Goal: Task Accomplishment & Management: Manage account settings

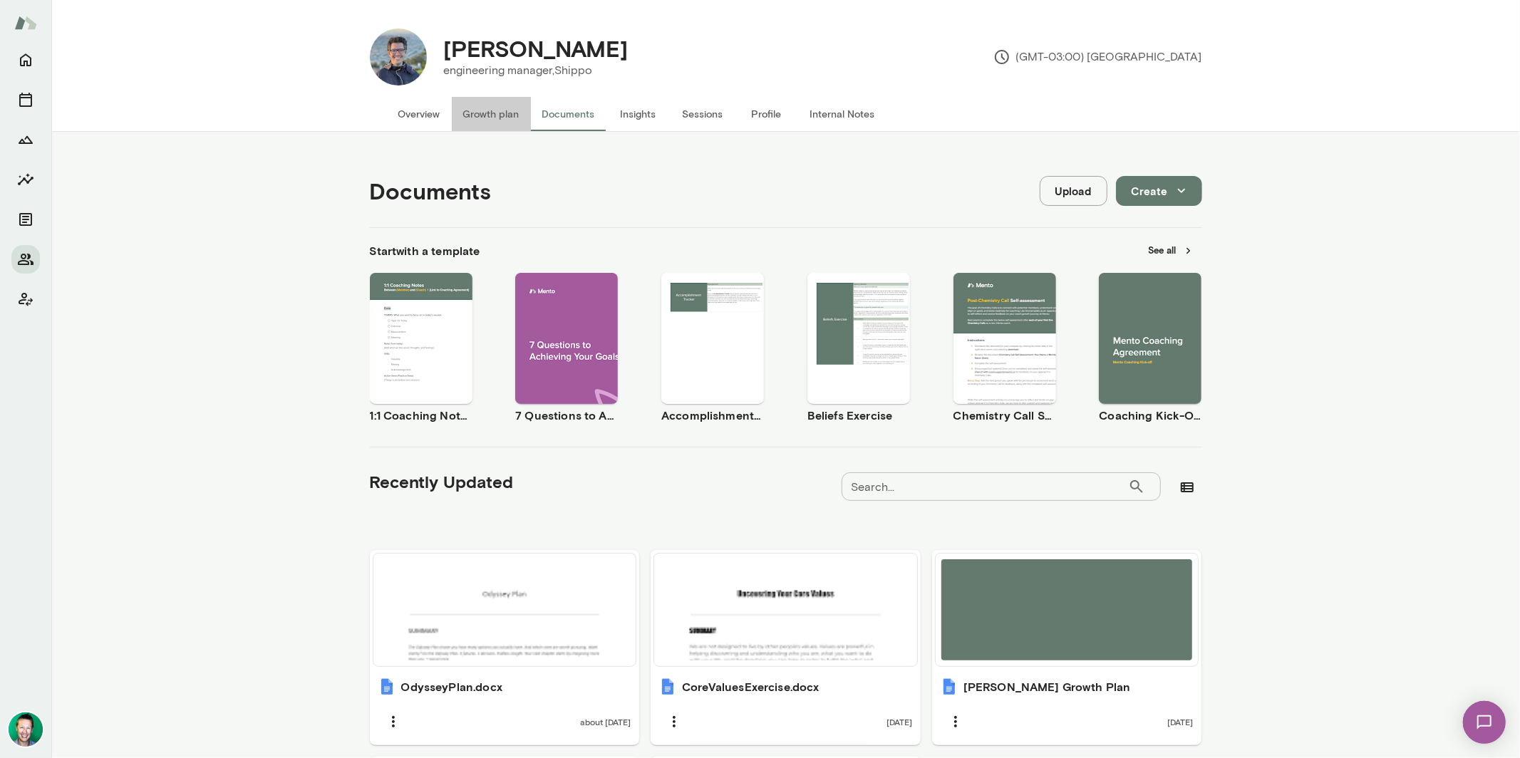
click at [502, 119] on button "Growth plan" at bounding box center [491, 114] width 79 height 34
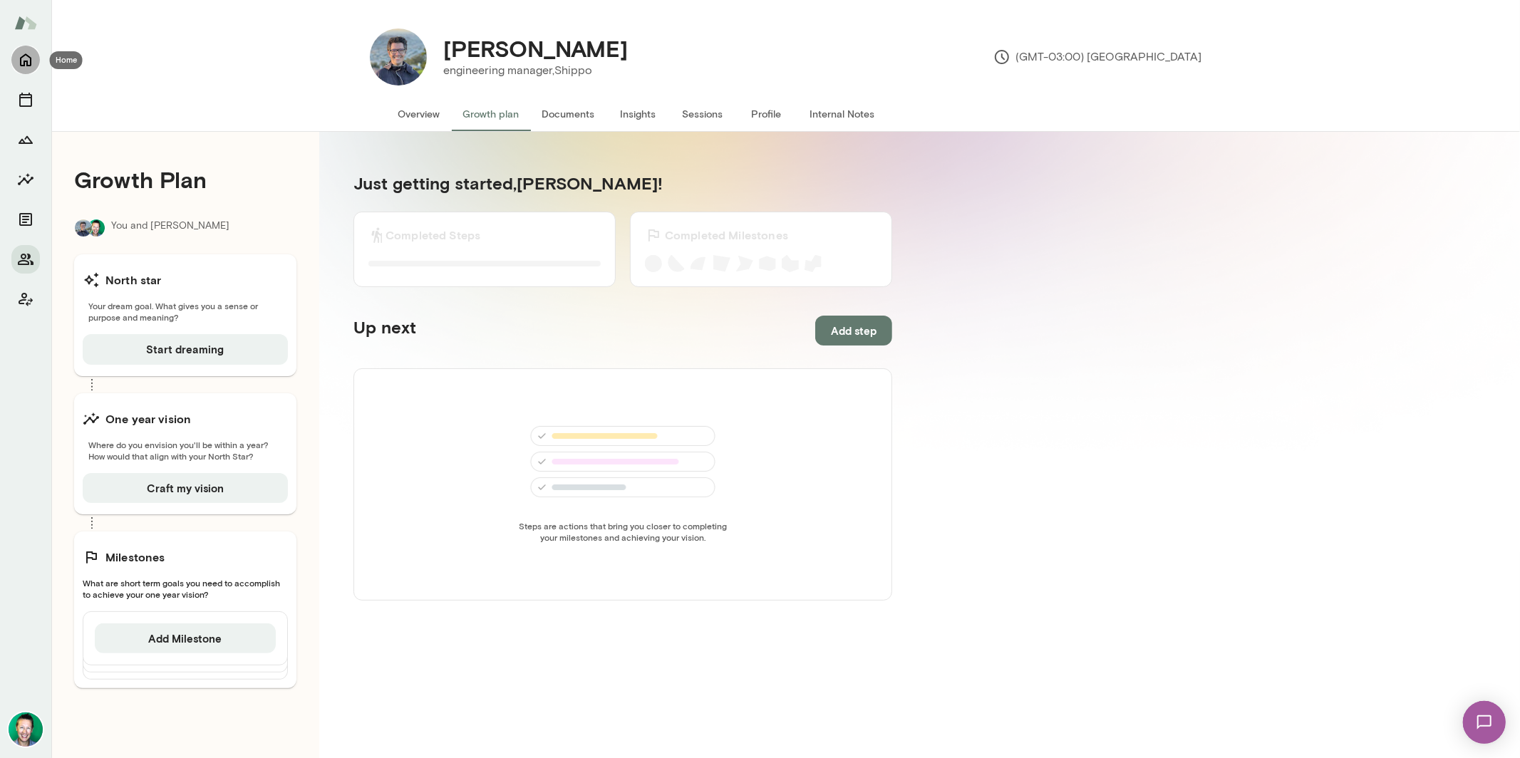
click at [19, 64] on icon "Home" at bounding box center [25, 59] width 17 height 17
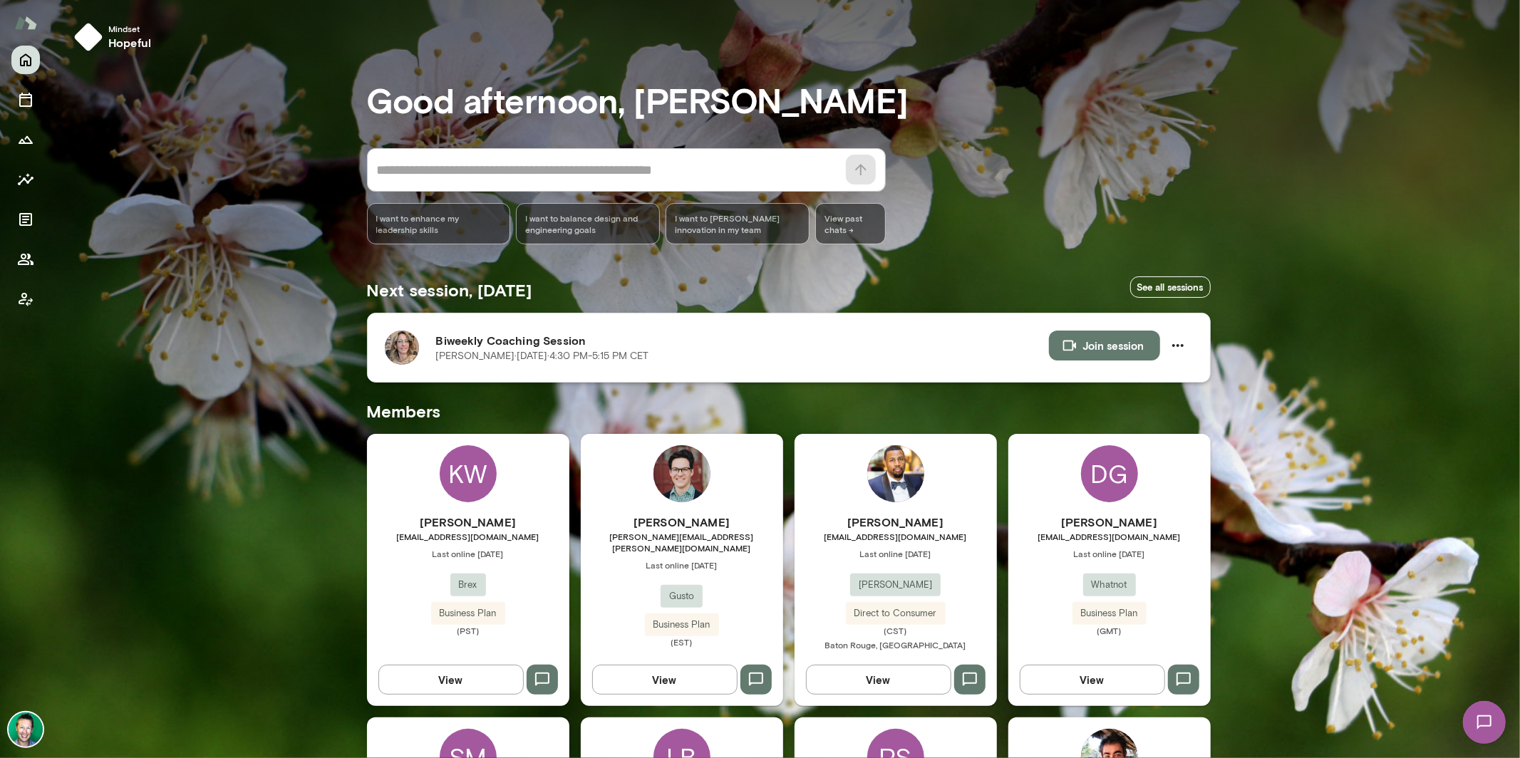
click at [404, 344] on img at bounding box center [402, 348] width 34 height 34
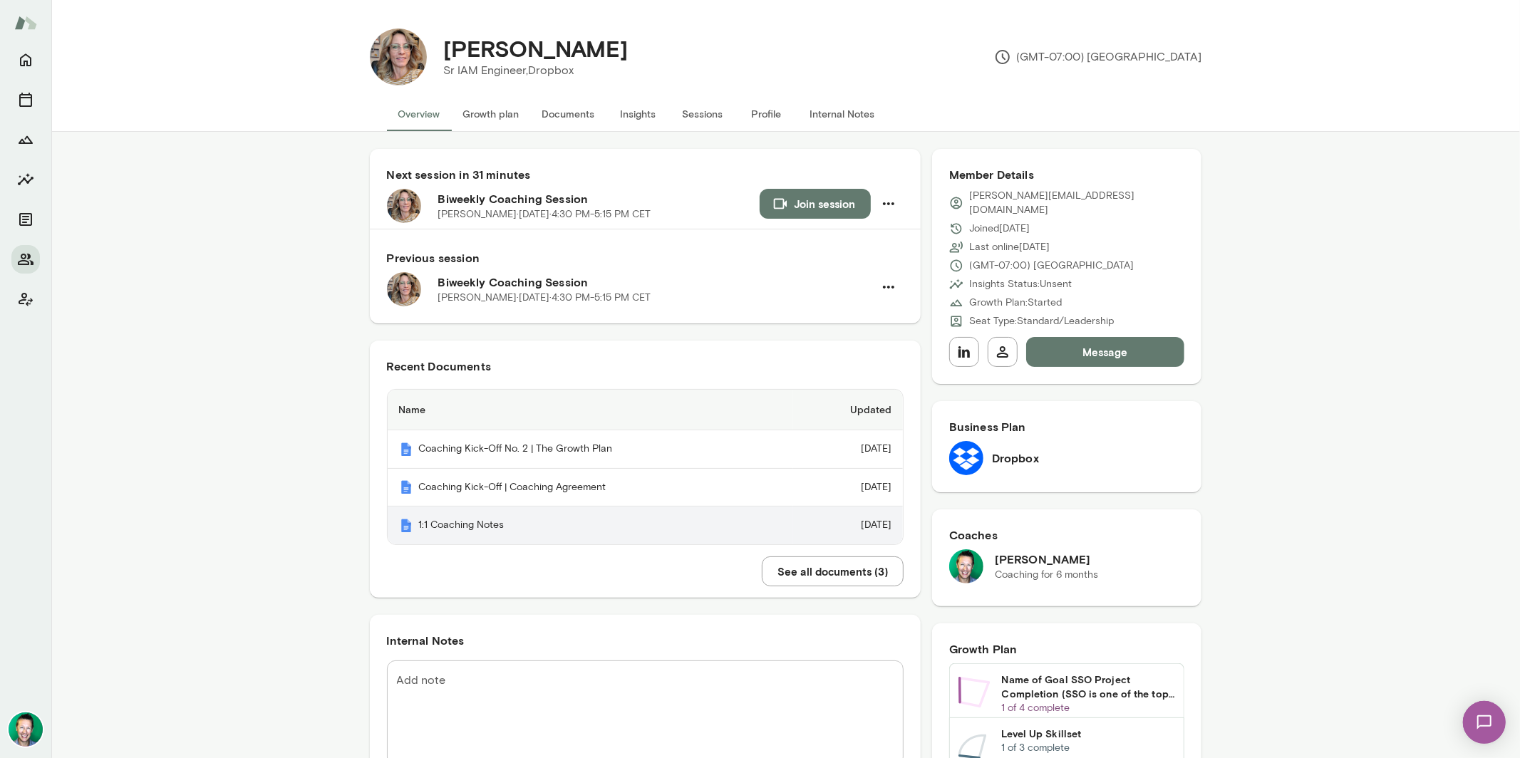
click at [493, 524] on th "1:1 Coaching Notes" at bounding box center [591, 526] width 406 height 38
click at [0, 0] on div "[PERSON_NAME] IAM Engineer, Dropbox (GMT-07:00) Phoenix Overview Growth plan Do…" at bounding box center [760, 379] width 1520 height 758
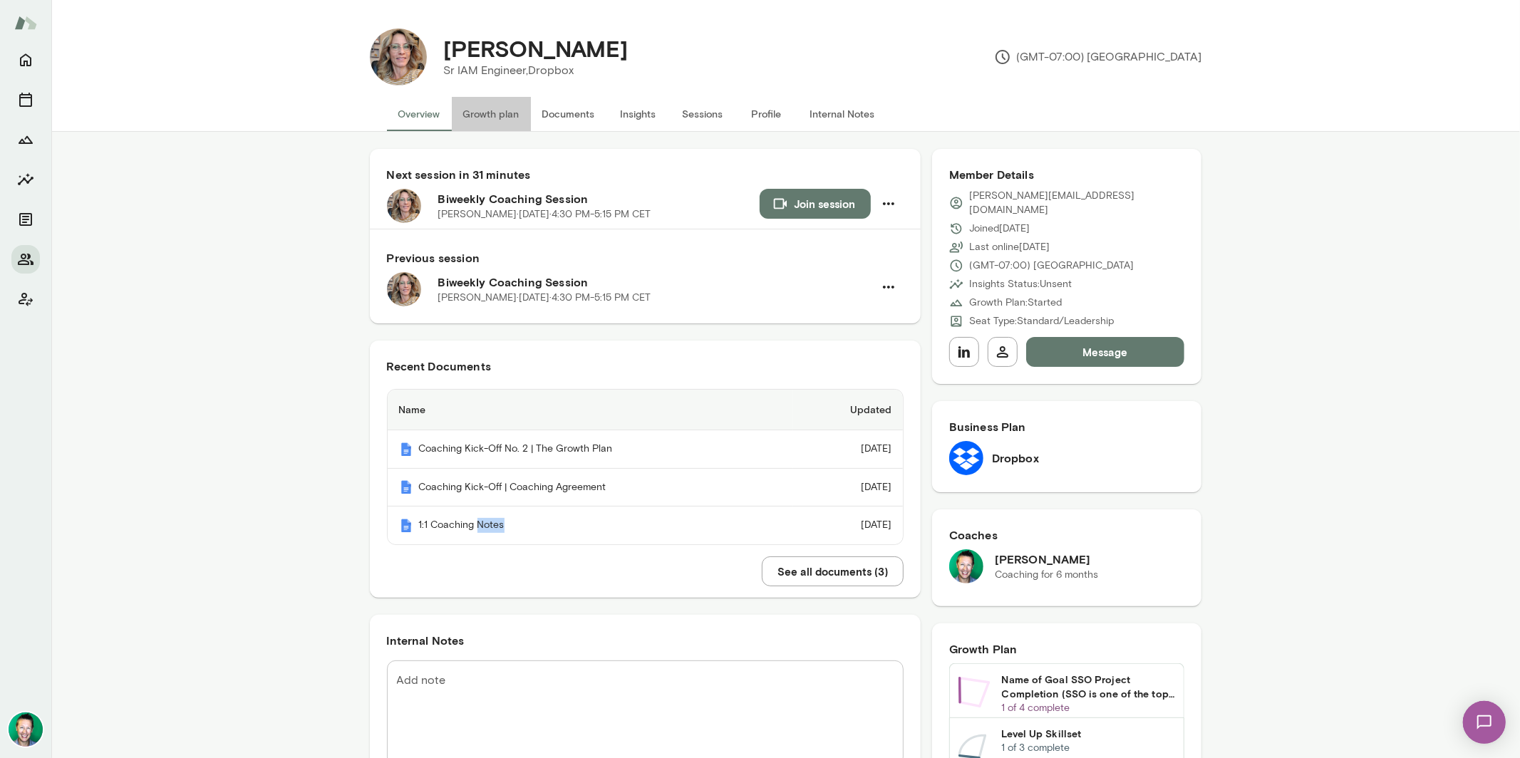
click at [495, 114] on button "Growth plan" at bounding box center [491, 114] width 79 height 34
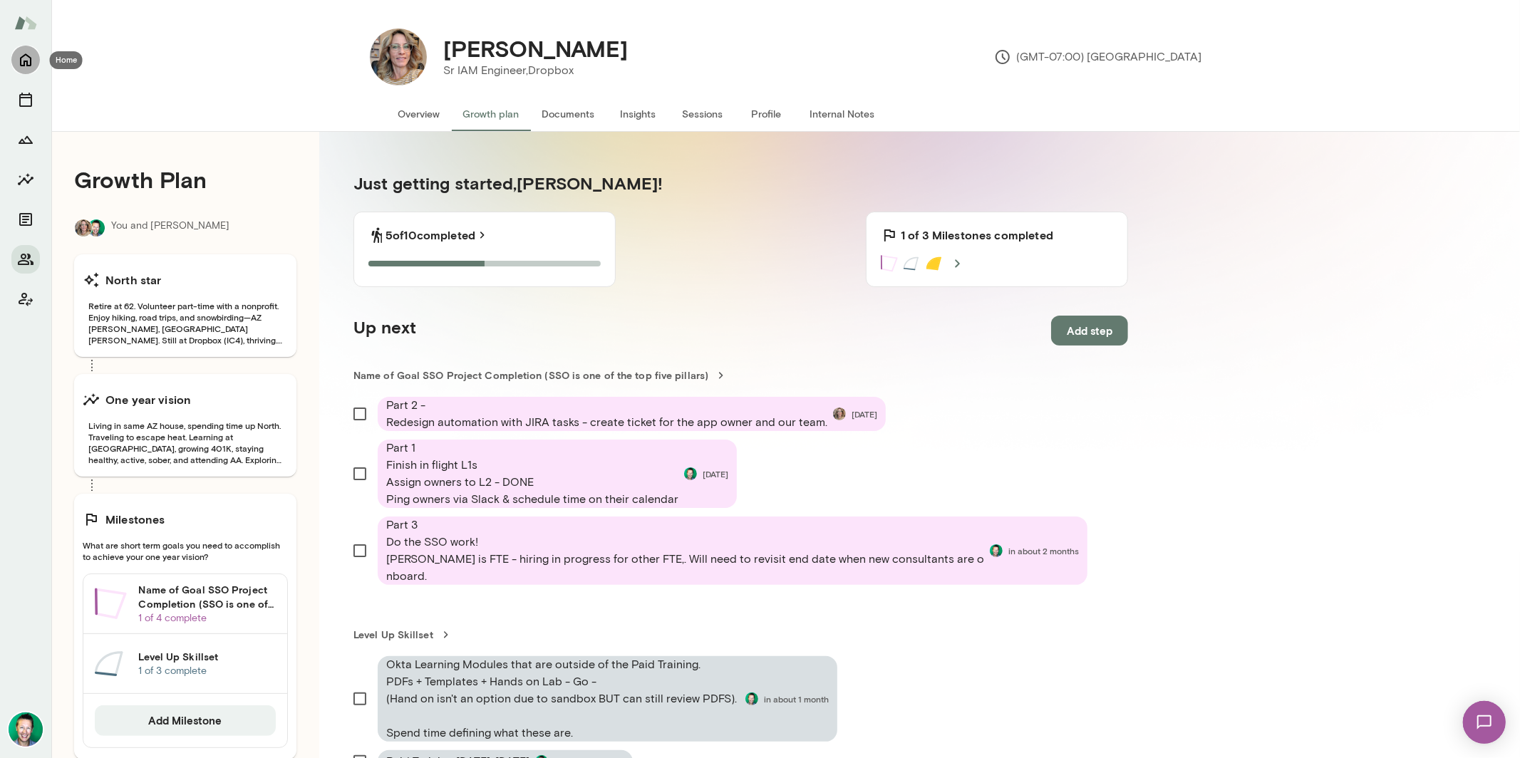
click at [21, 61] on icon "Home" at bounding box center [25, 59] width 17 height 17
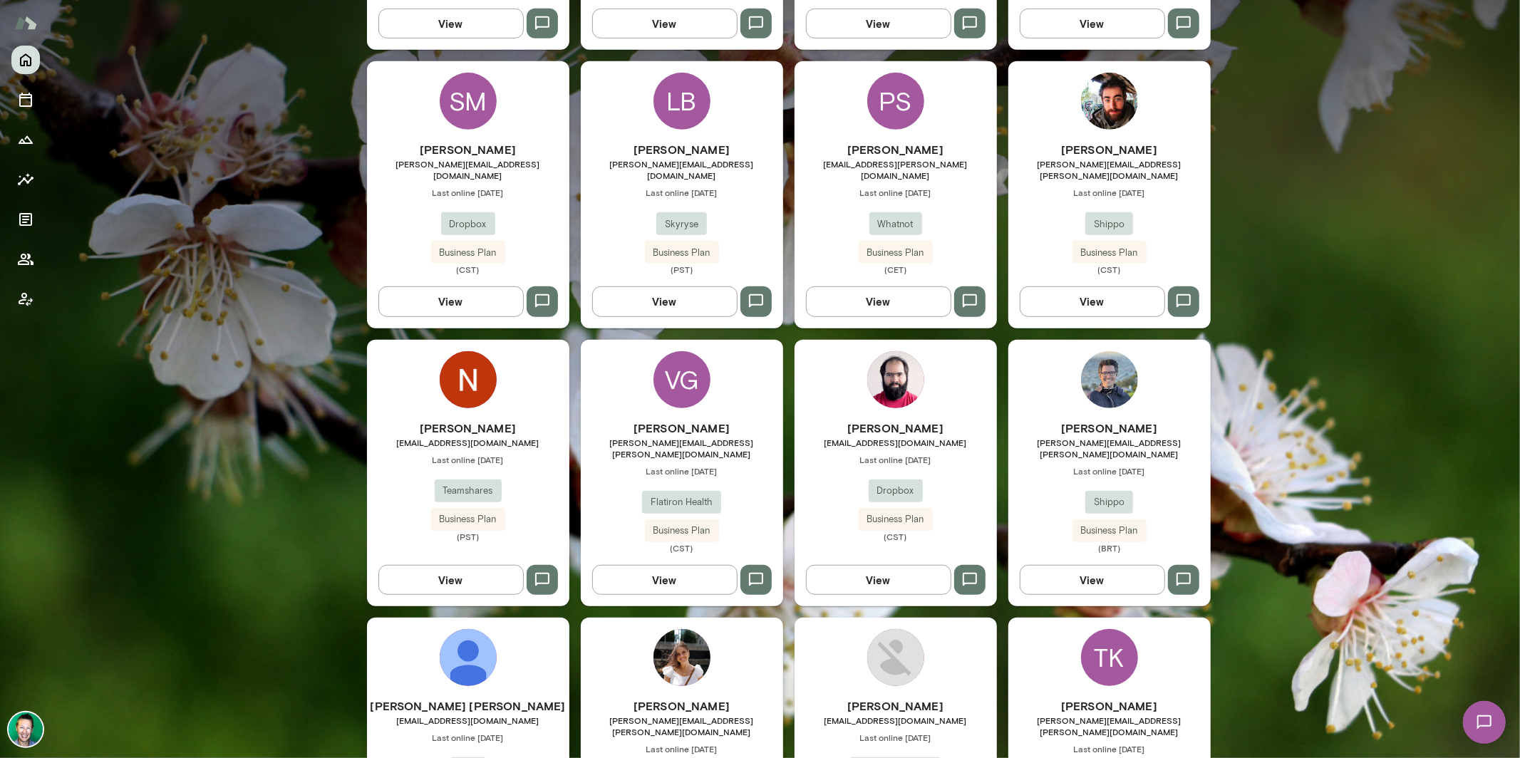
scroll to position [718, 0]
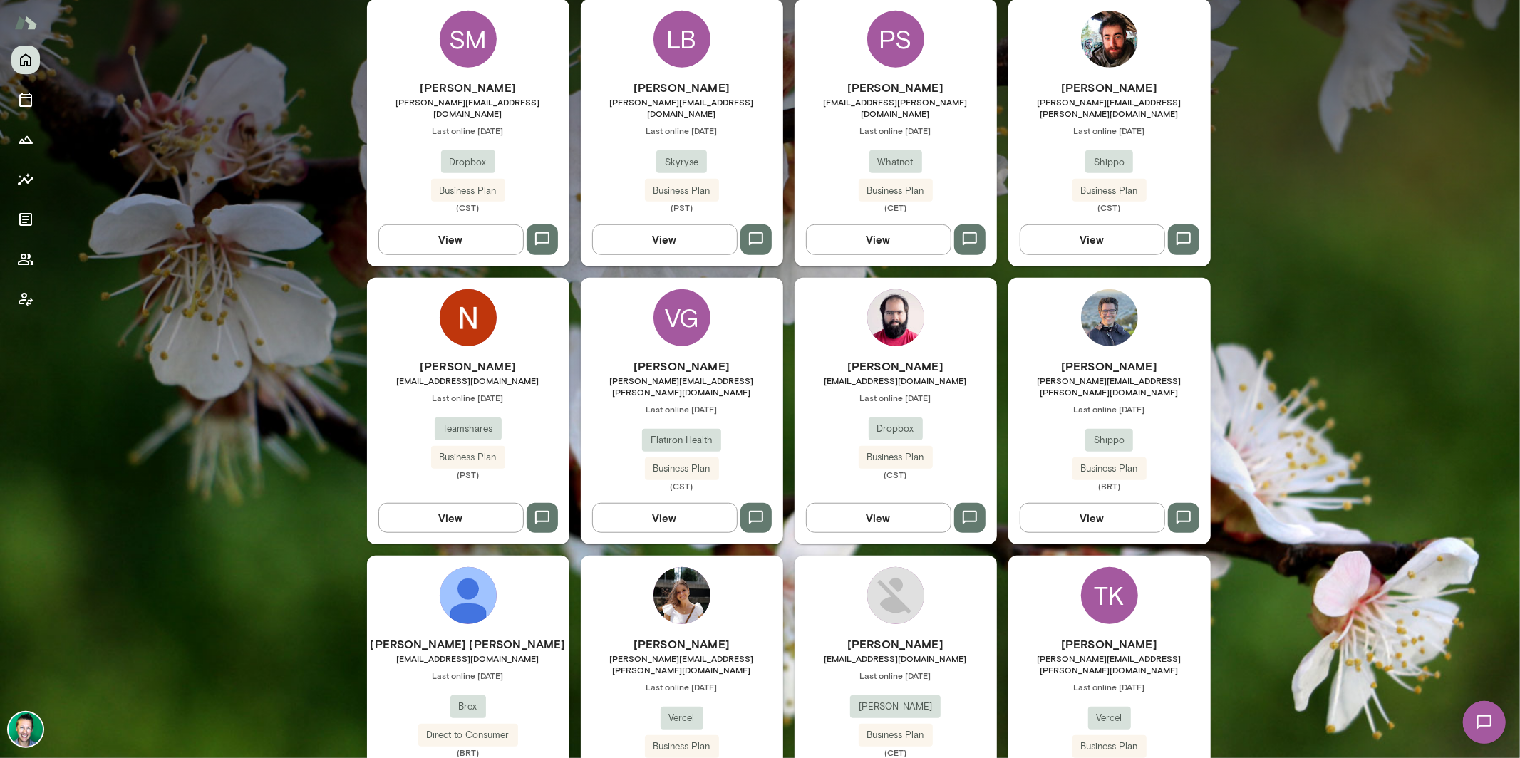
click at [1067, 503] on button "View" at bounding box center [1092, 518] width 145 height 30
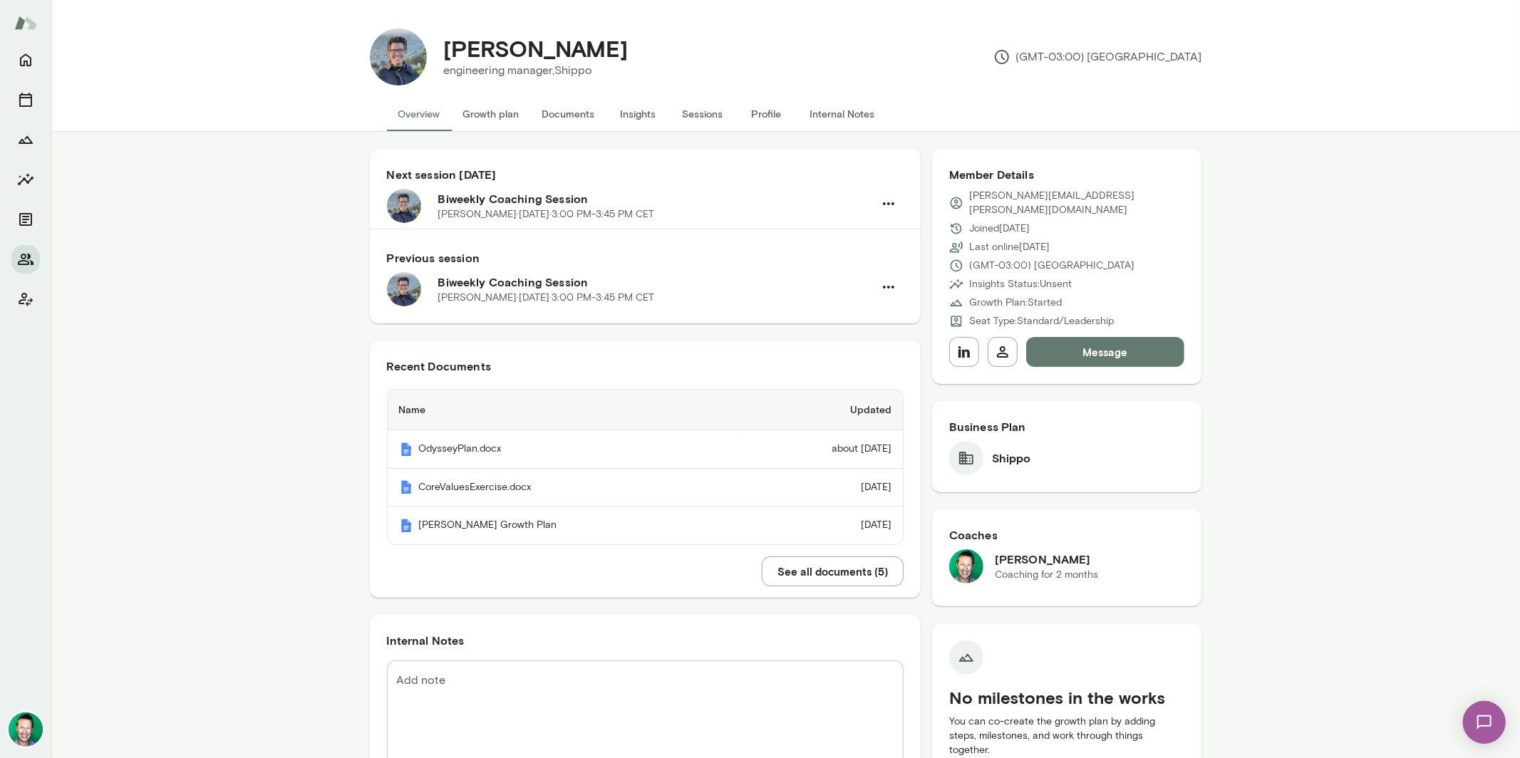
click at [798, 572] on button "See all documents ( 5 )" at bounding box center [833, 572] width 142 height 30
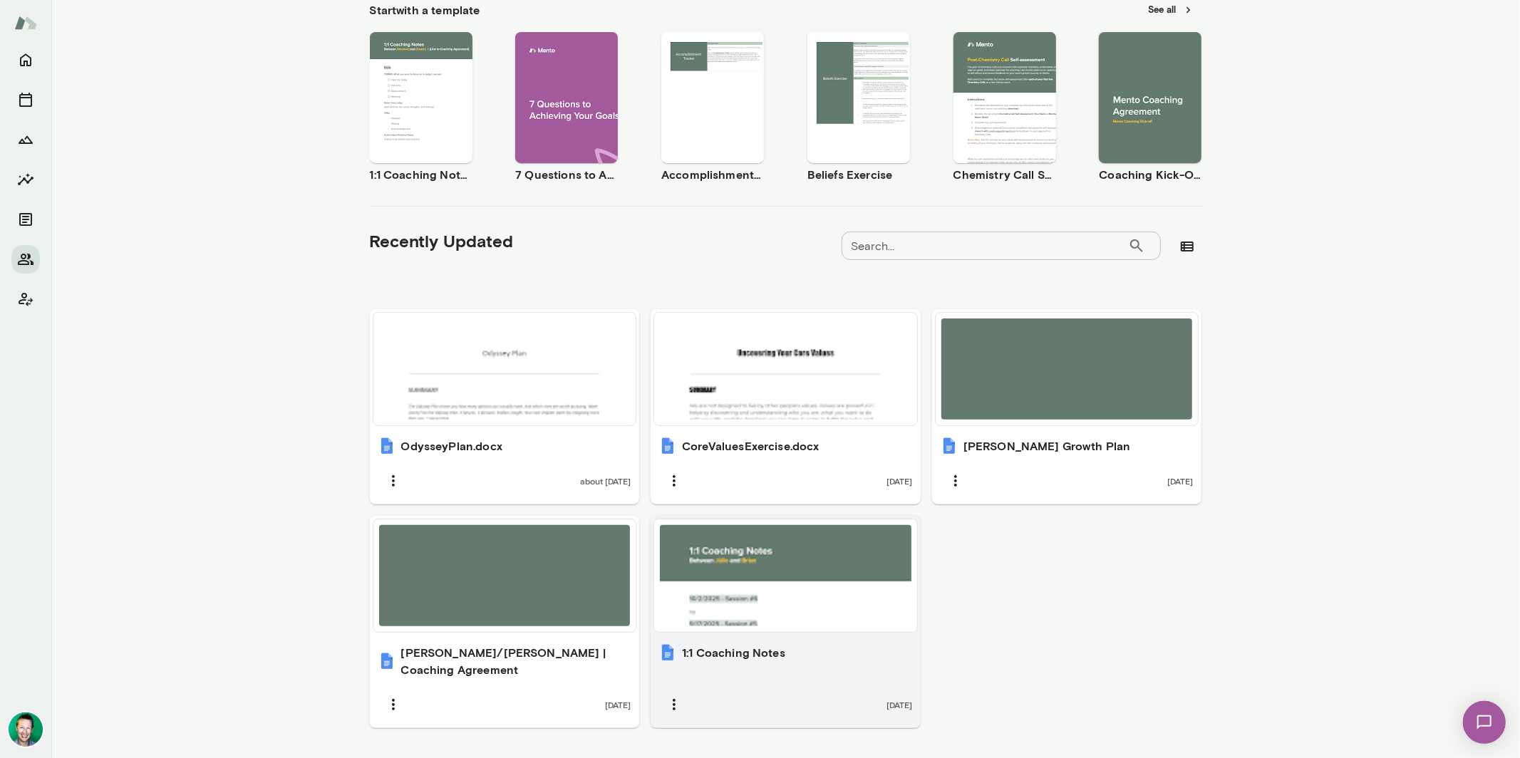
scroll to position [262, 0]
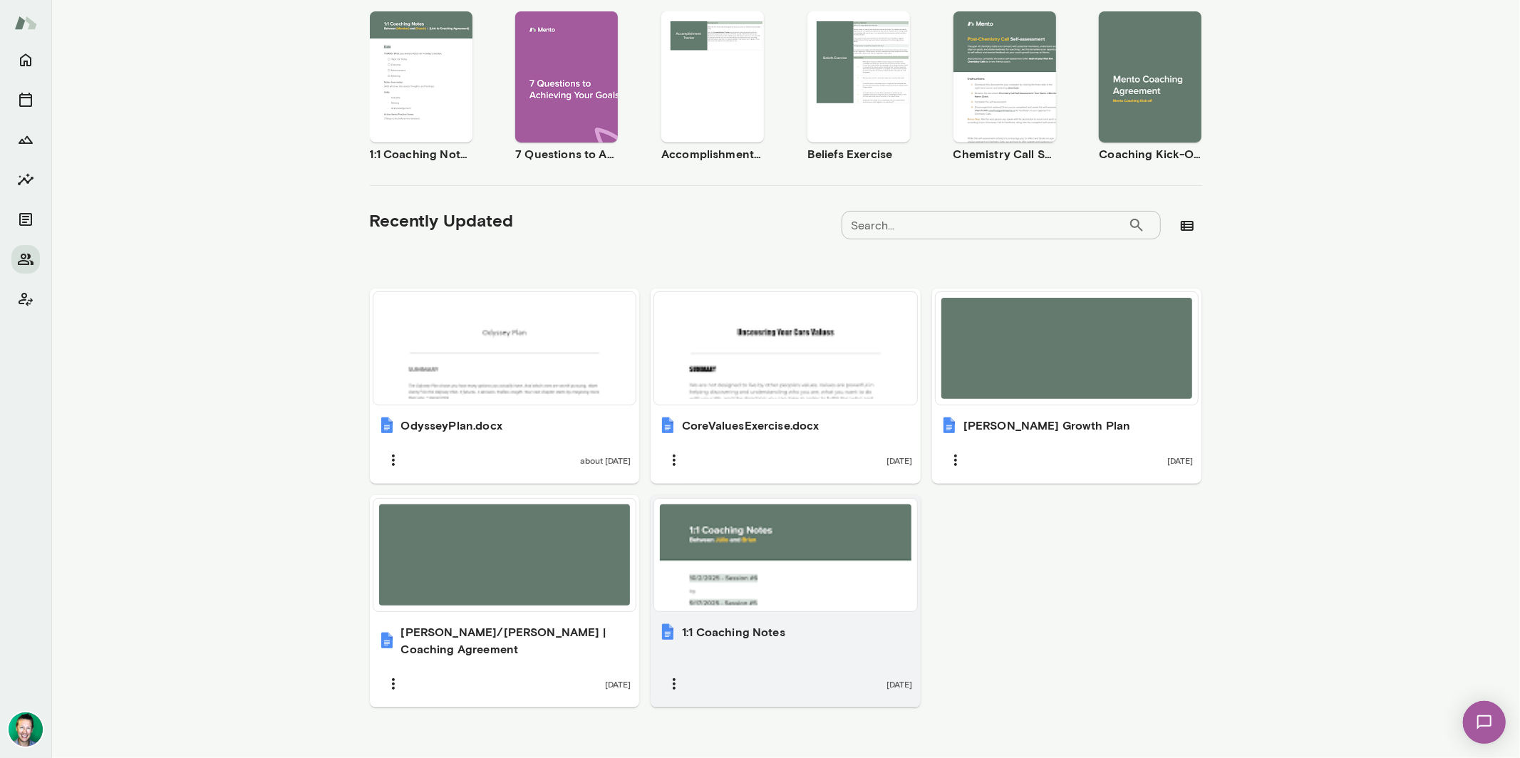
click at [708, 555] on div at bounding box center [786, 555] width 252 height 101
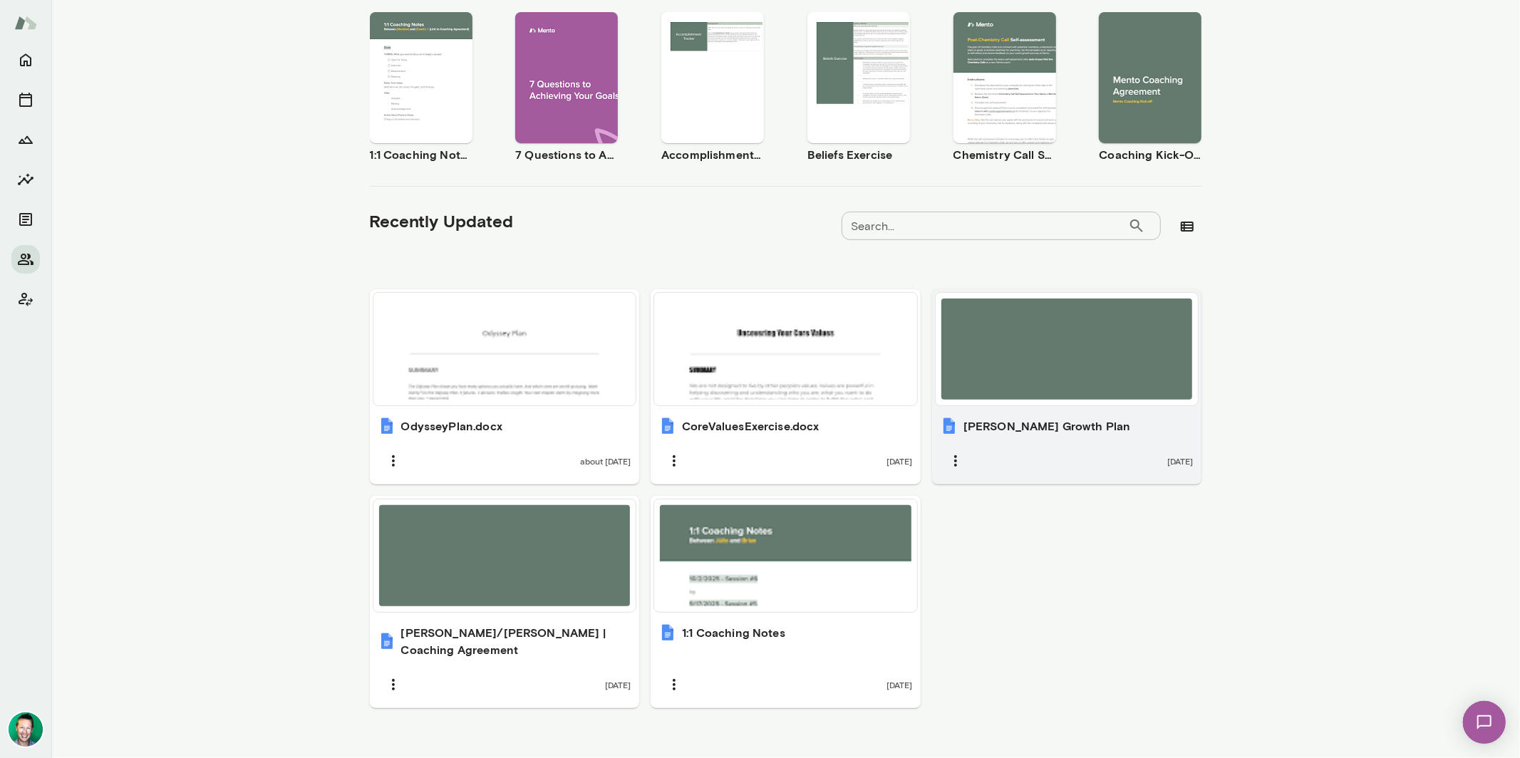
click at [1062, 376] on div at bounding box center [1068, 349] width 252 height 101
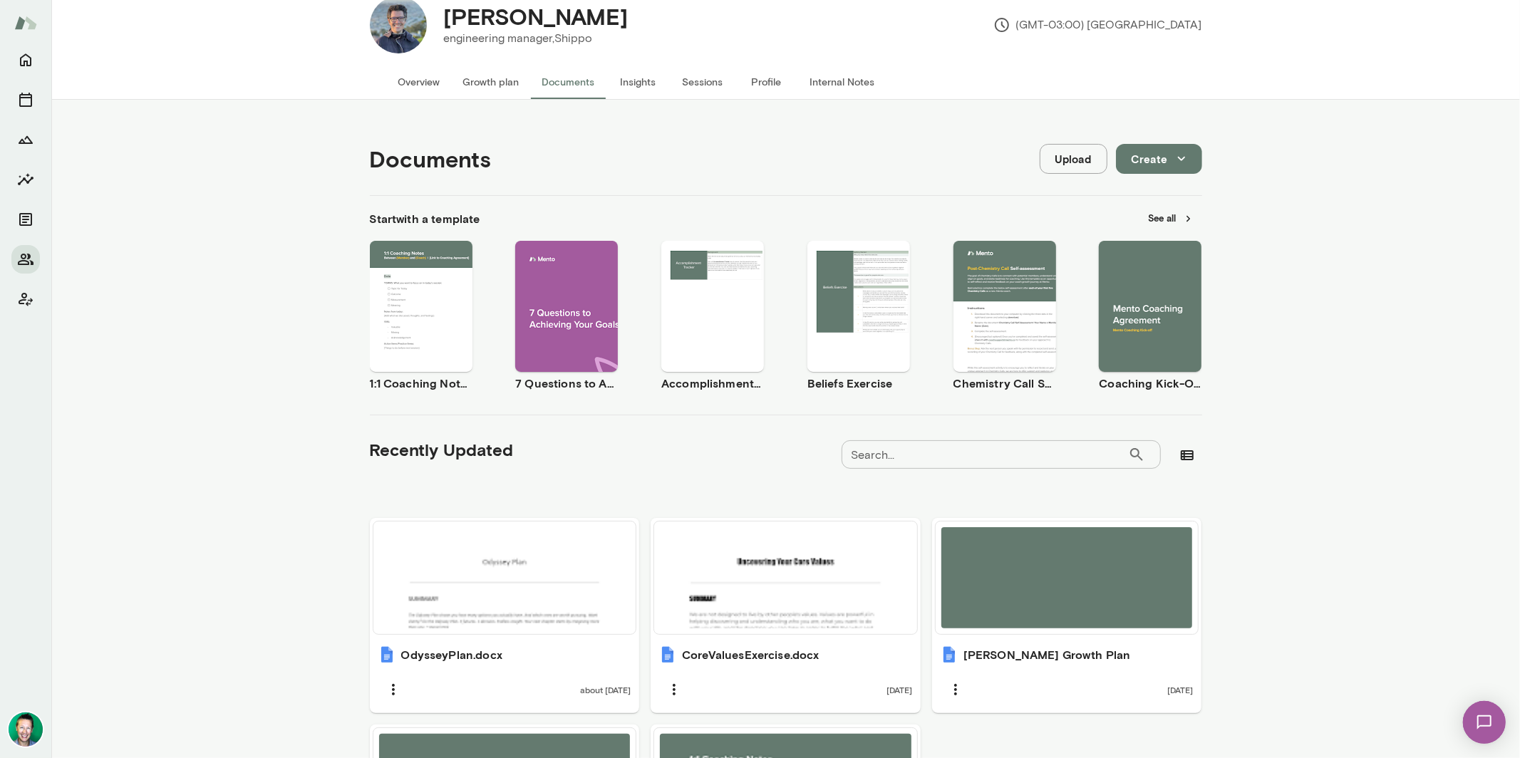
scroll to position [0, 0]
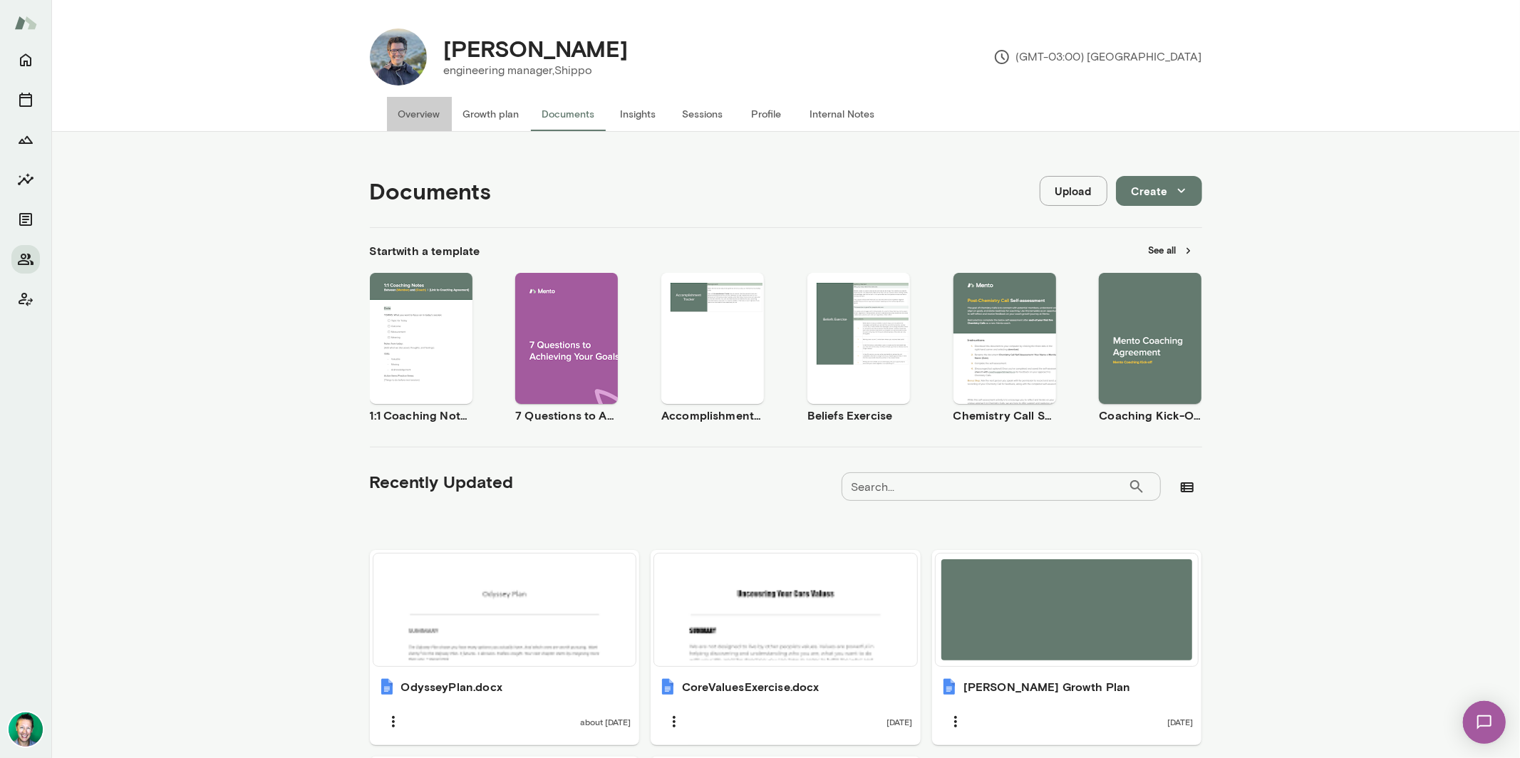
click at [427, 114] on button "Overview" at bounding box center [419, 114] width 65 height 34
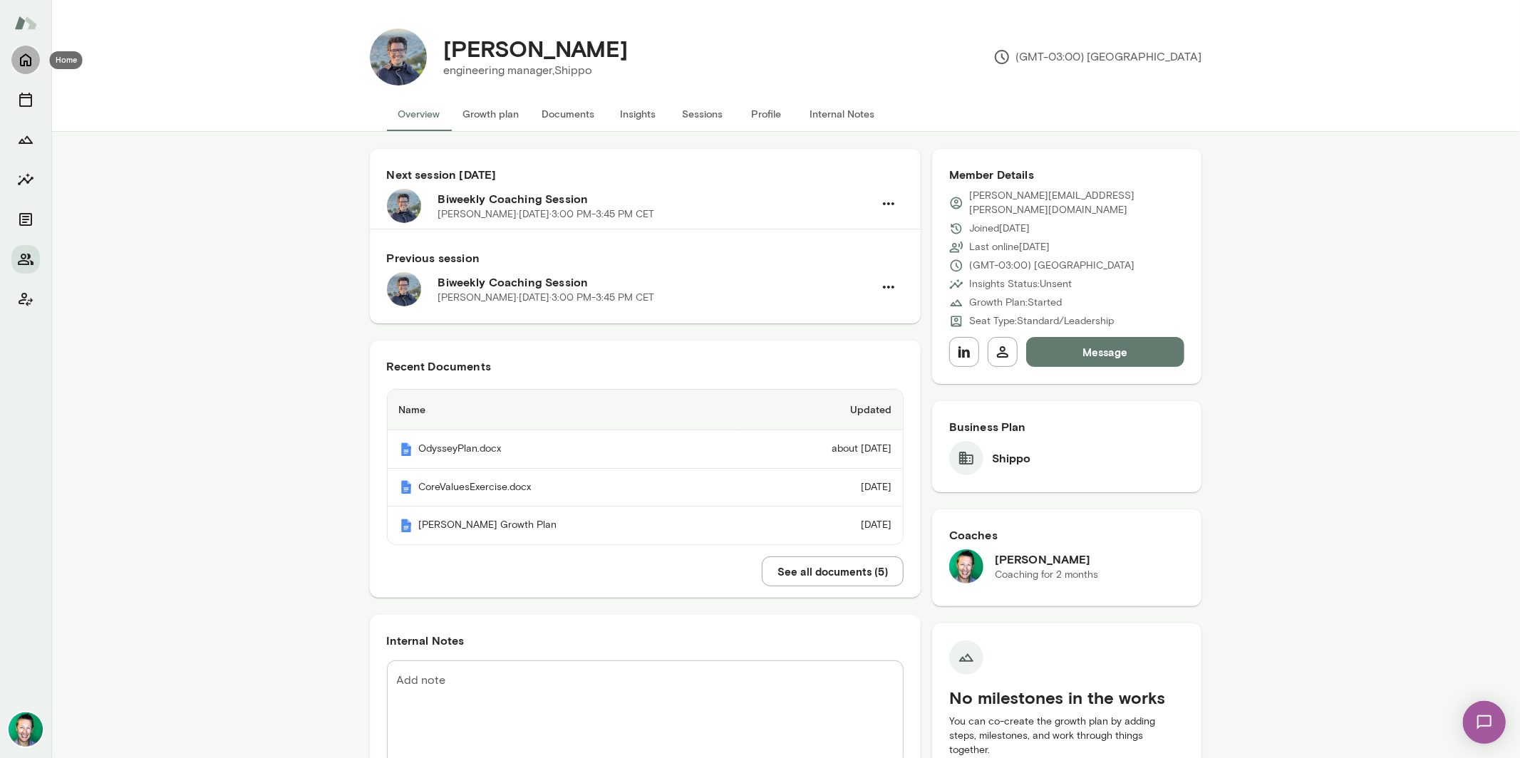
click at [32, 55] on icon "Home" at bounding box center [25, 59] width 17 height 17
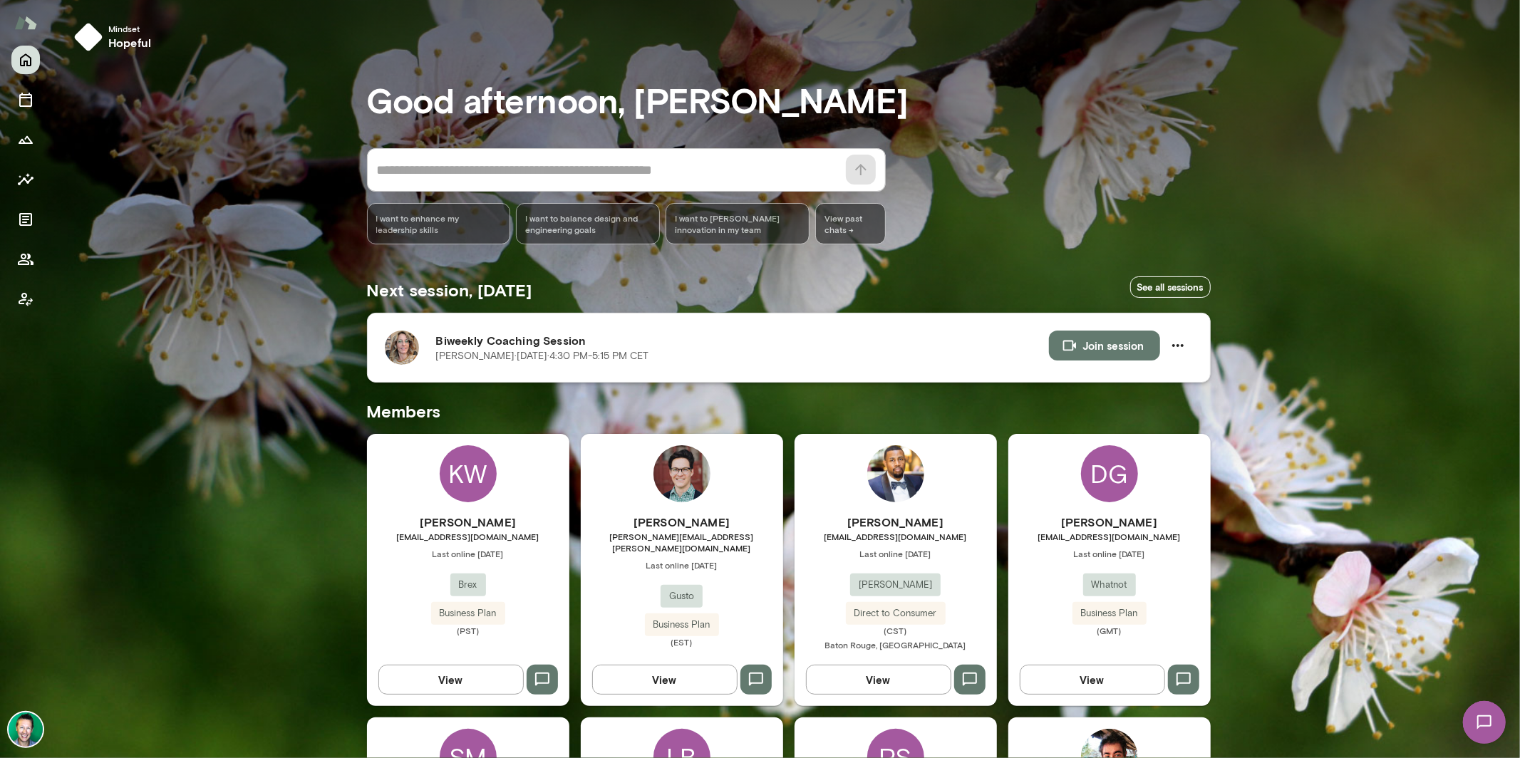
click at [397, 347] on img at bounding box center [402, 348] width 34 height 34
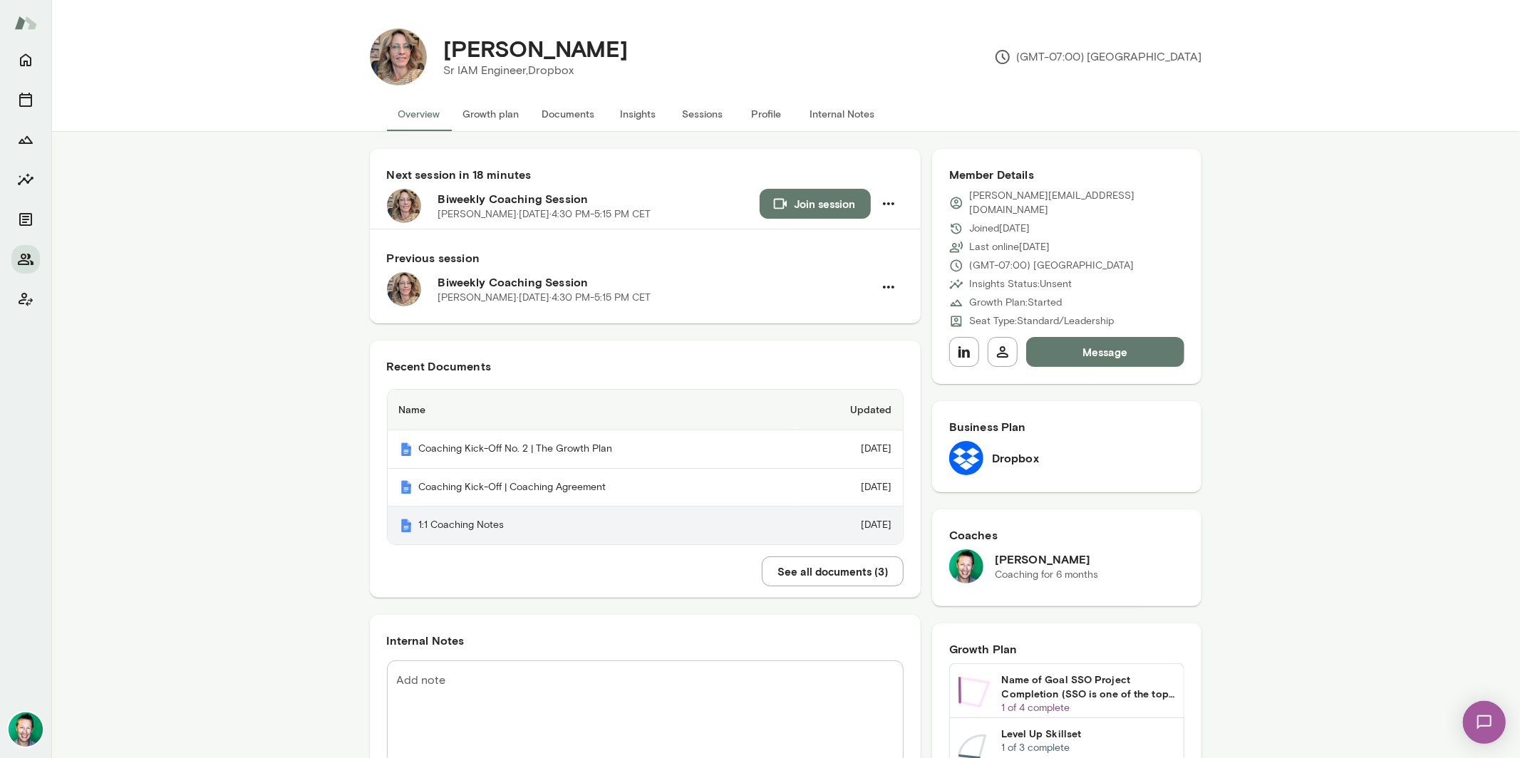
click at [465, 529] on th "1:1 Coaching Notes" at bounding box center [591, 526] width 406 height 38
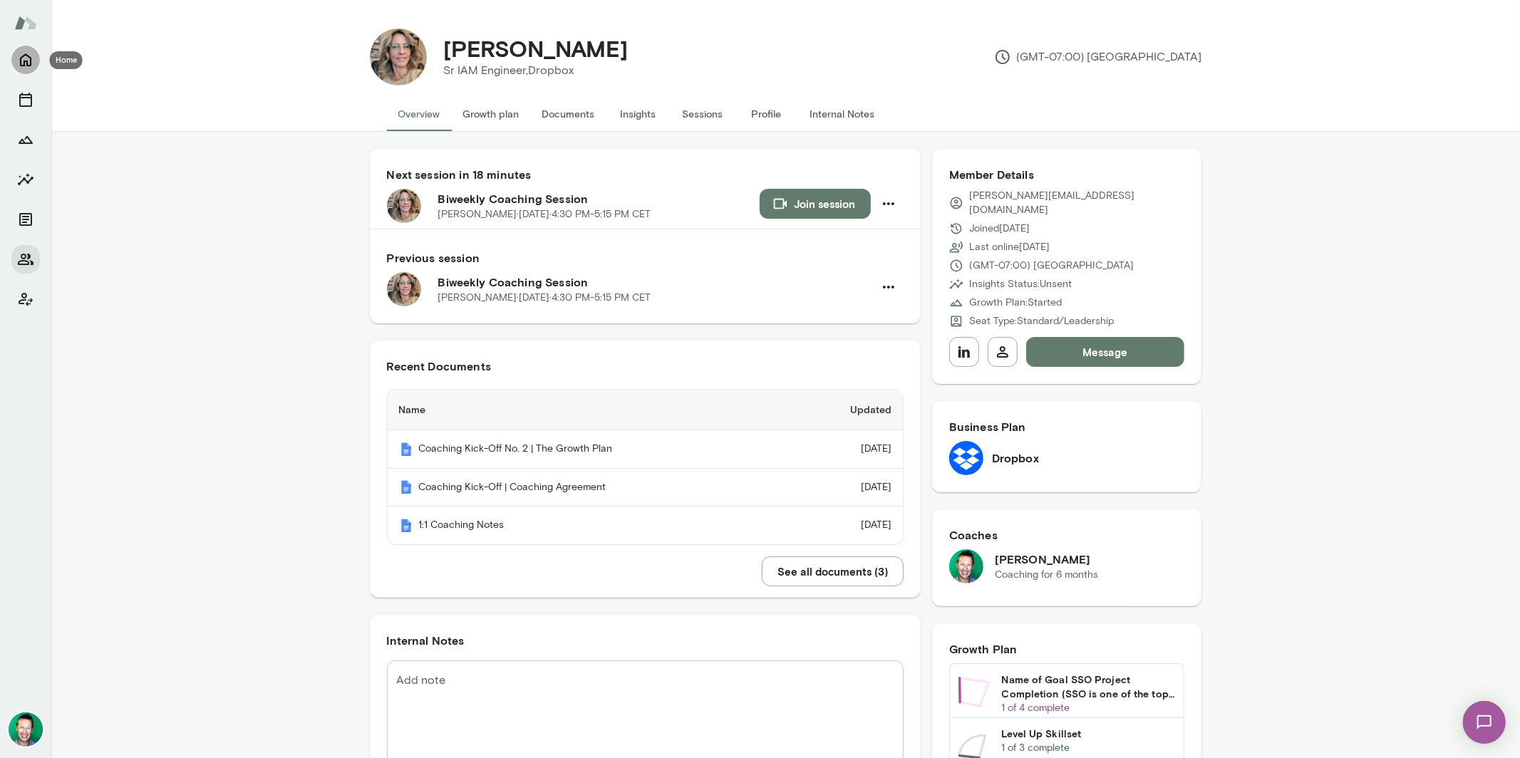
click at [17, 59] on icon "Home" at bounding box center [25, 59] width 17 height 17
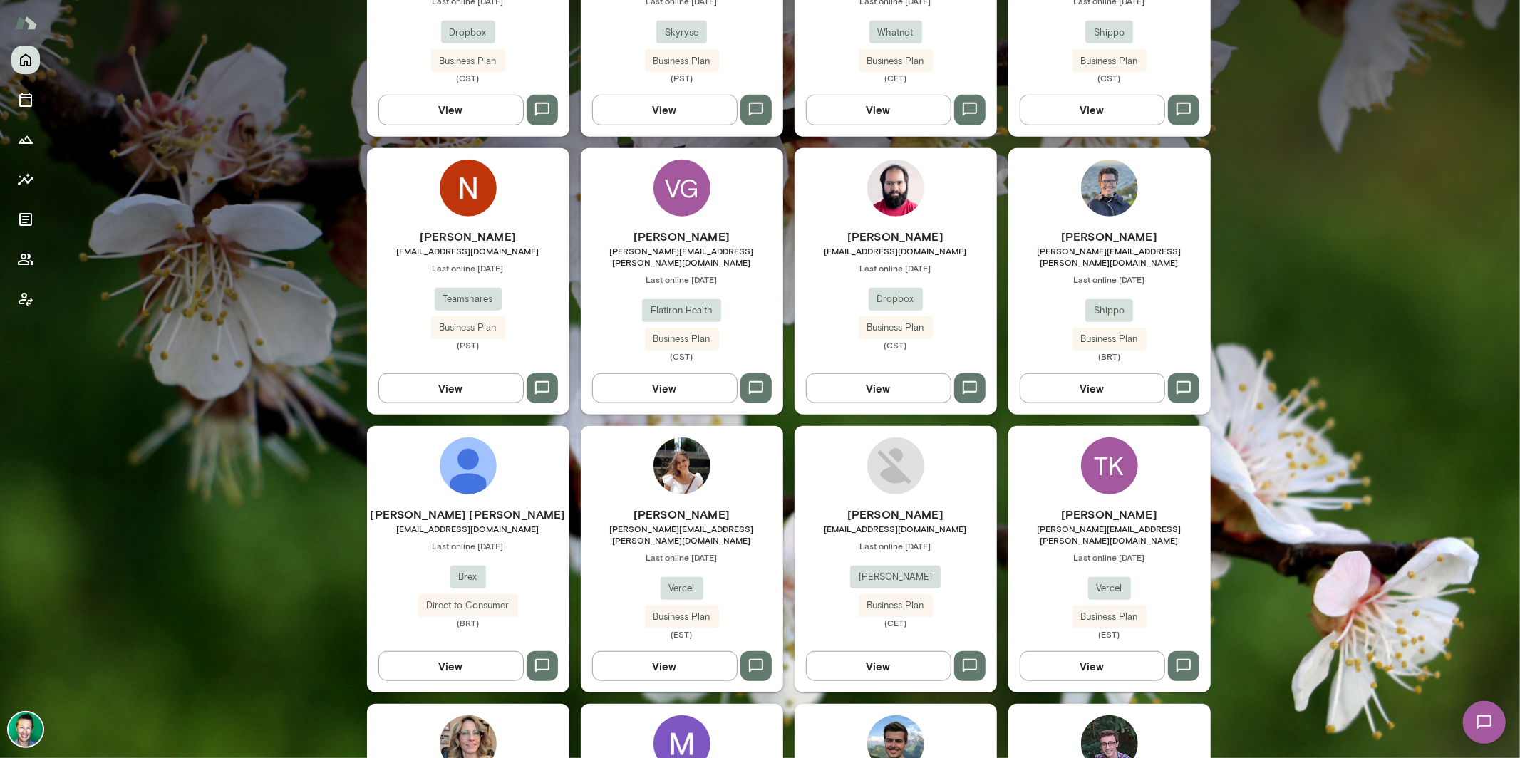
scroll to position [867, 0]
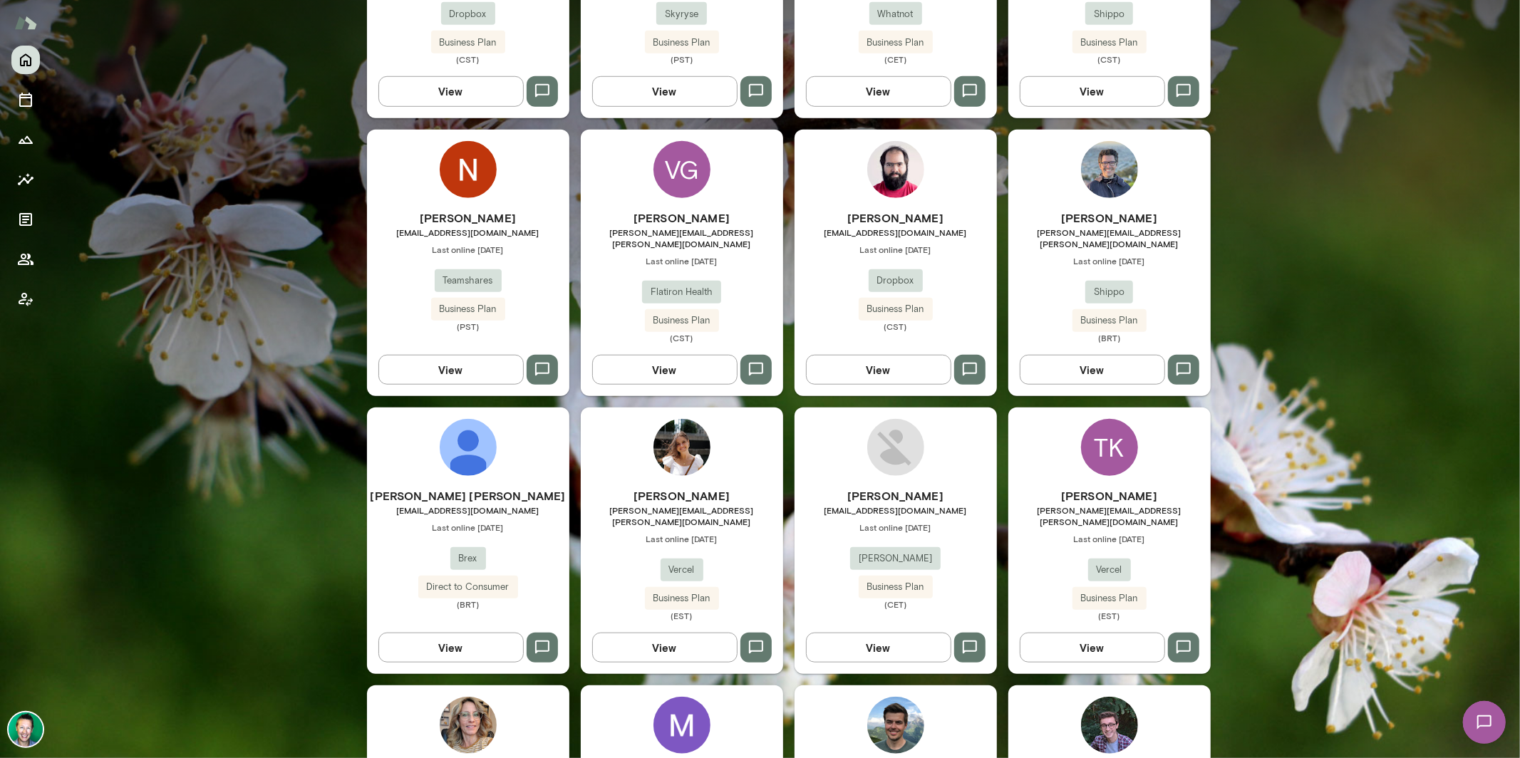
click at [862, 633] on button "View" at bounding box center [878, 648] width 145 height 30
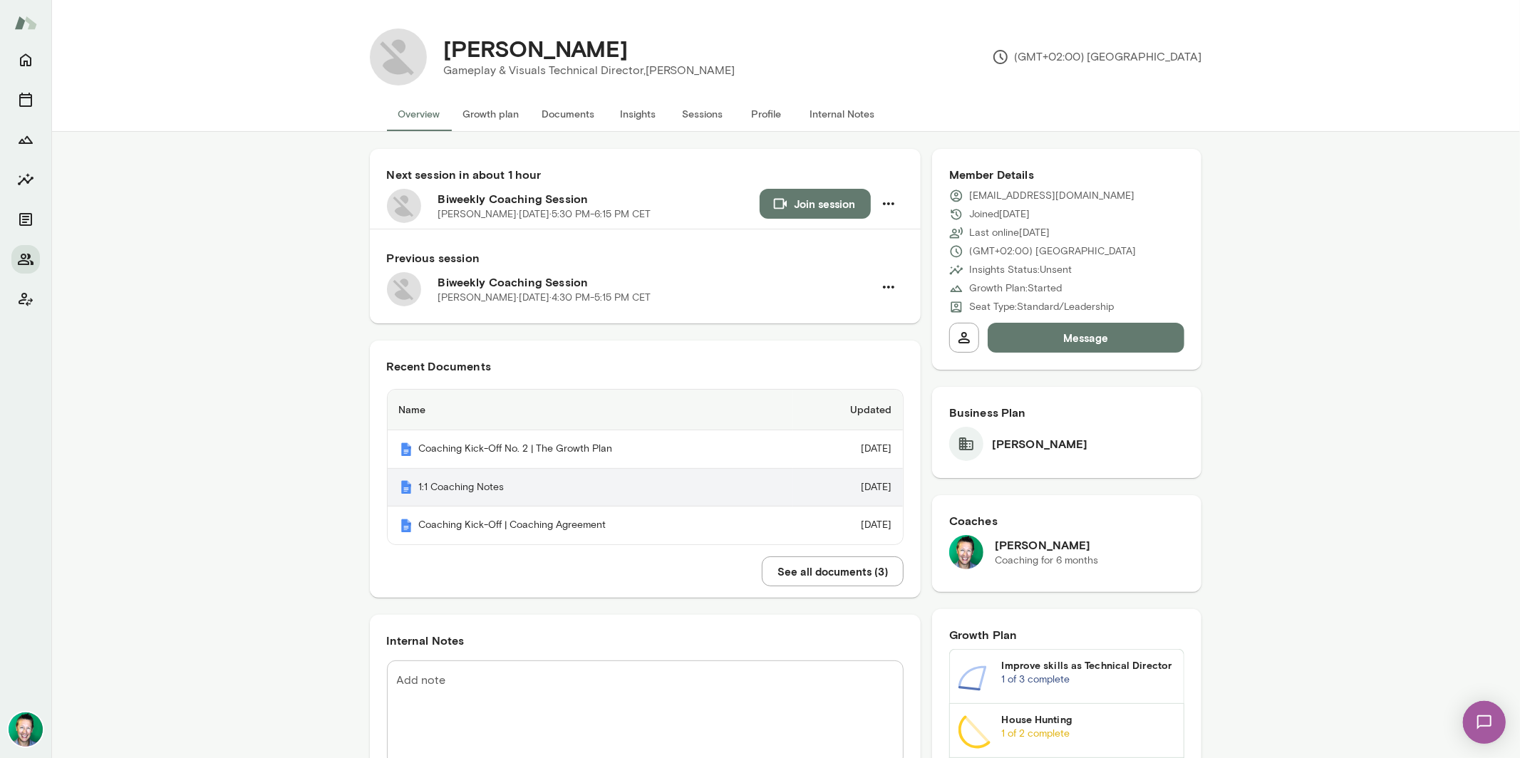
click at [505, 488] on th "1:1 Coaching Notes" at bounding box center [591, 488] width 406 height 38
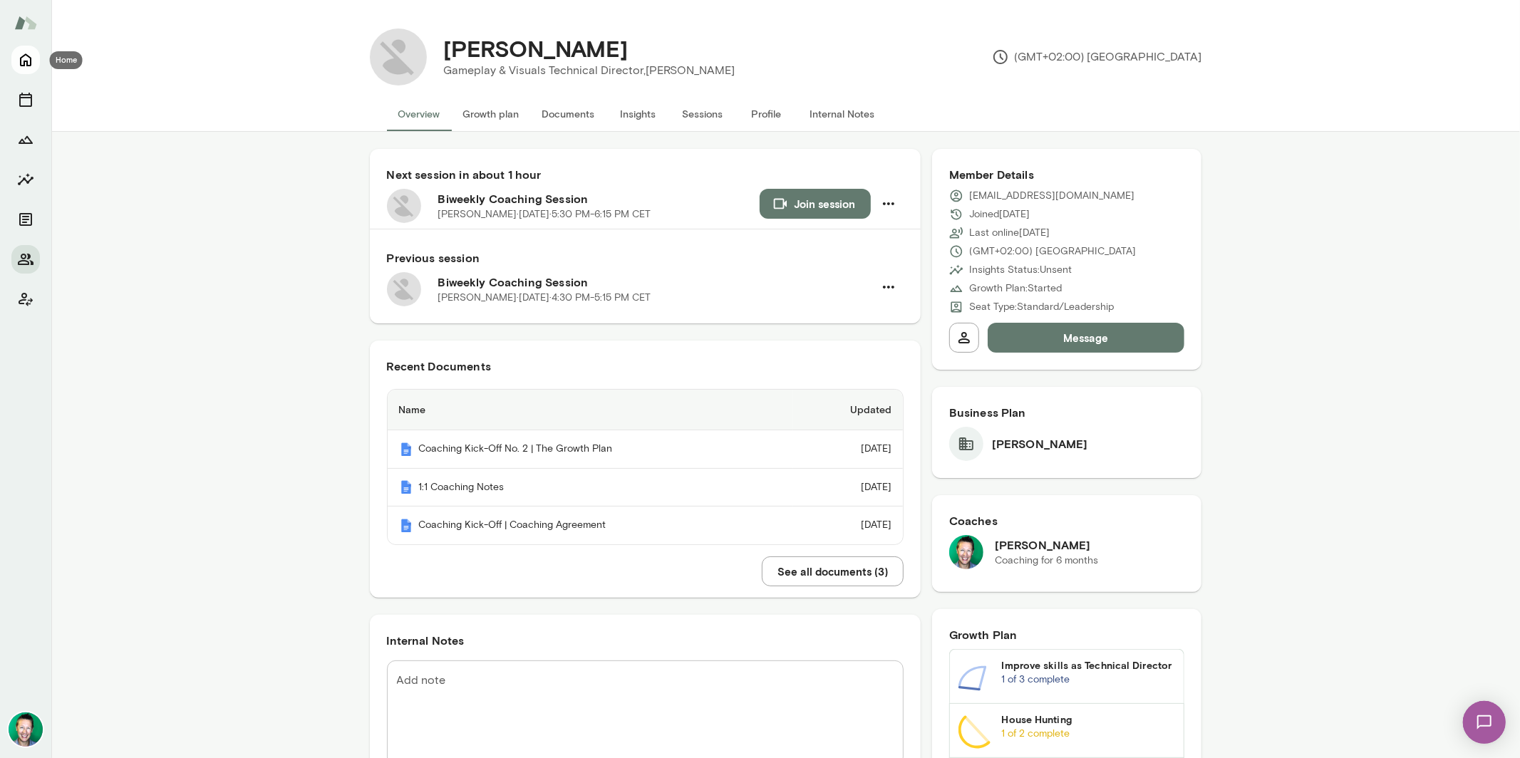
click at [29, 62] on icon "Home" at bounding box center [25, 60] width 11 height 13
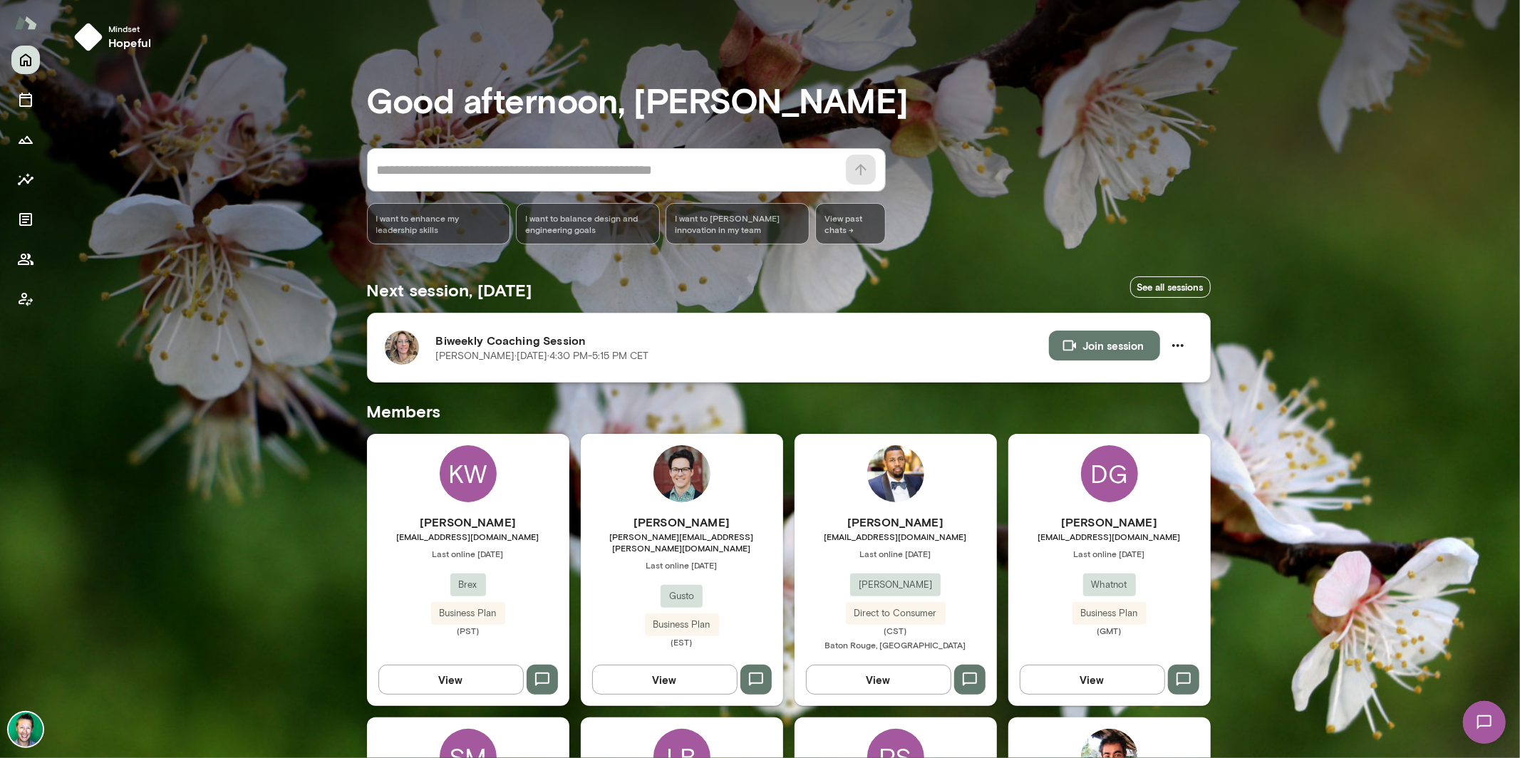
click at [398, 351] on img at bounding box center [402, 348] width 34 height 34
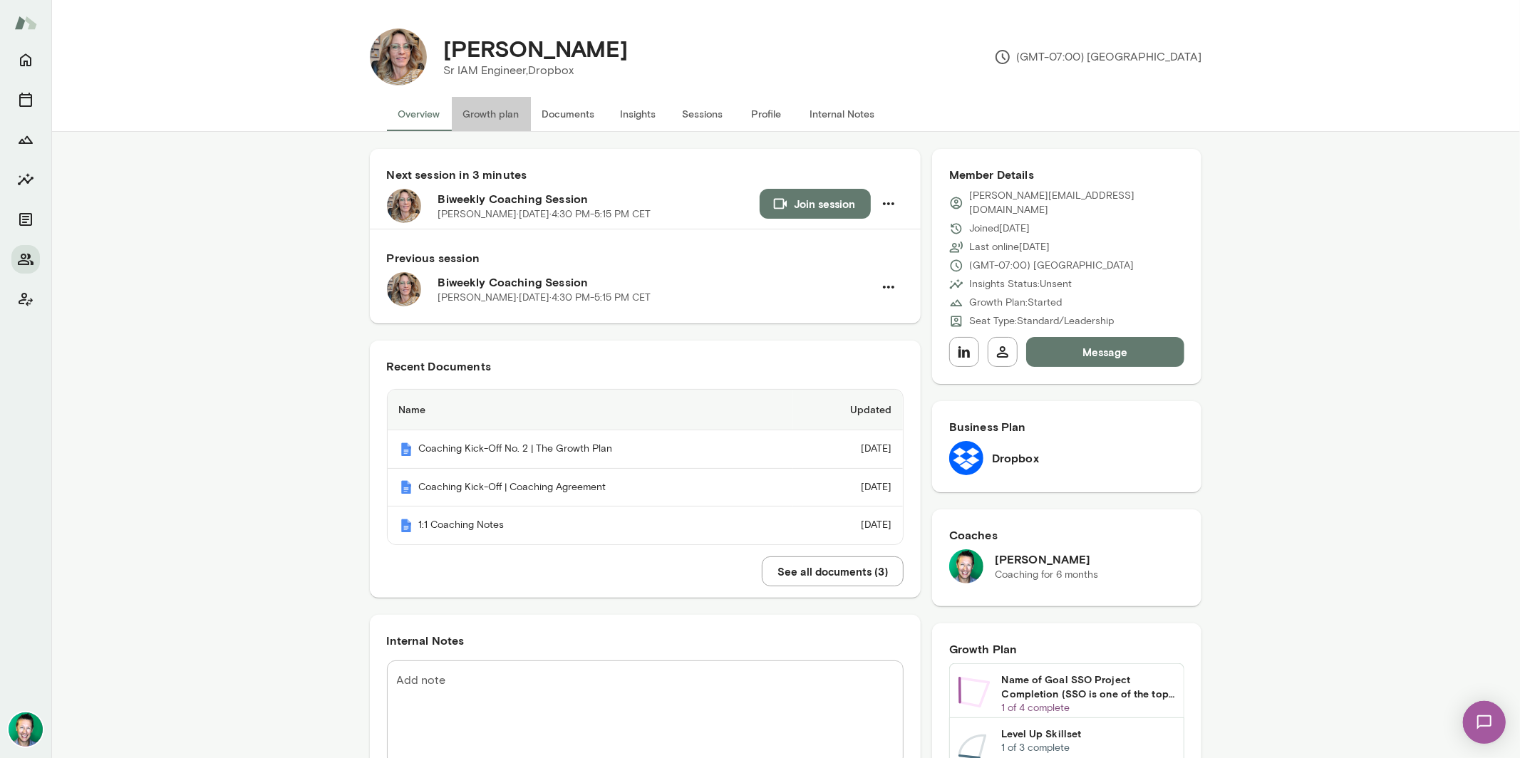
click at [473, 115] on button "Growth plan" at bounding box center [491, 114] width 79 height 34
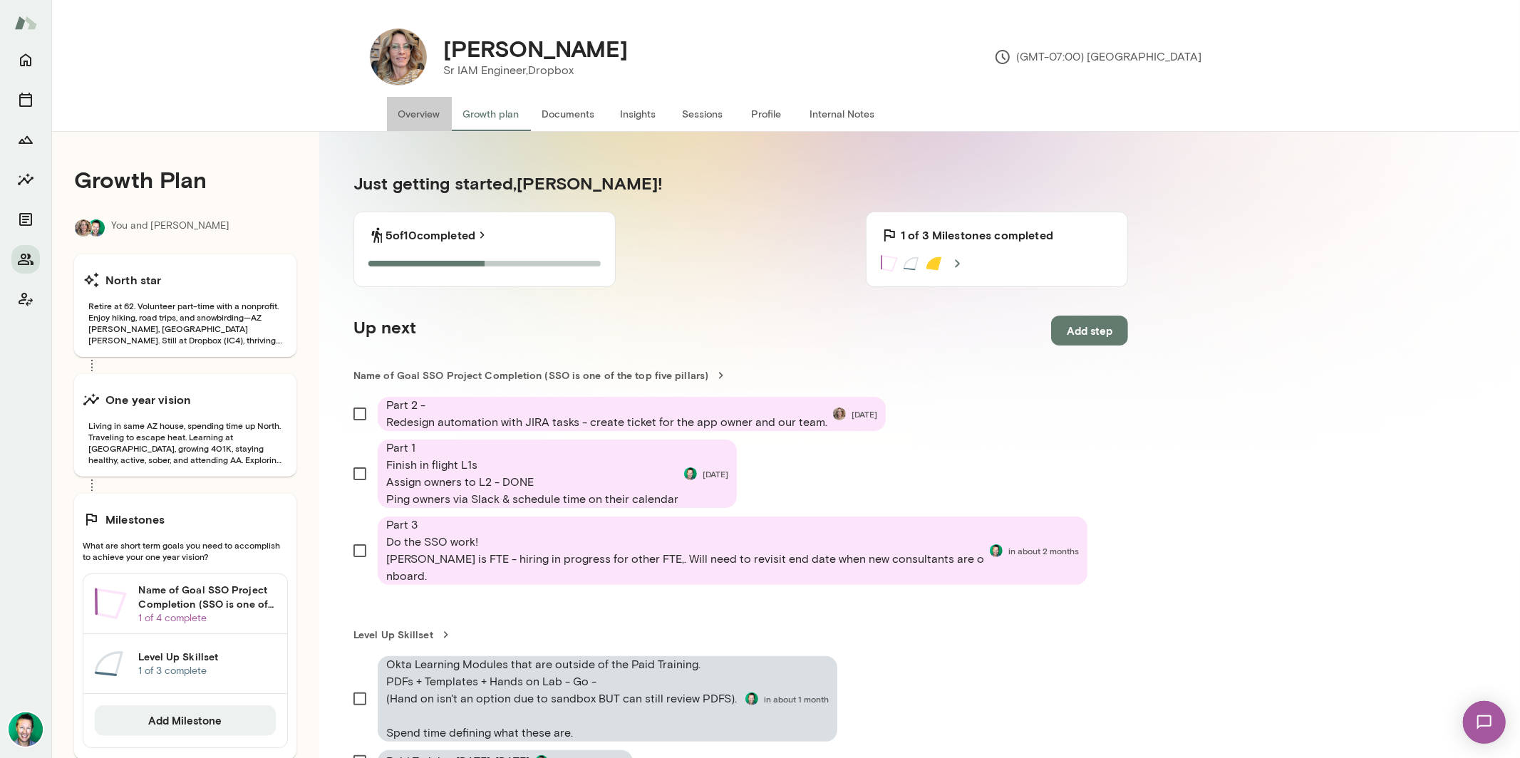
click at [434, 115] on button "Overview" at bounding box center [419, 114] width 65 height 34
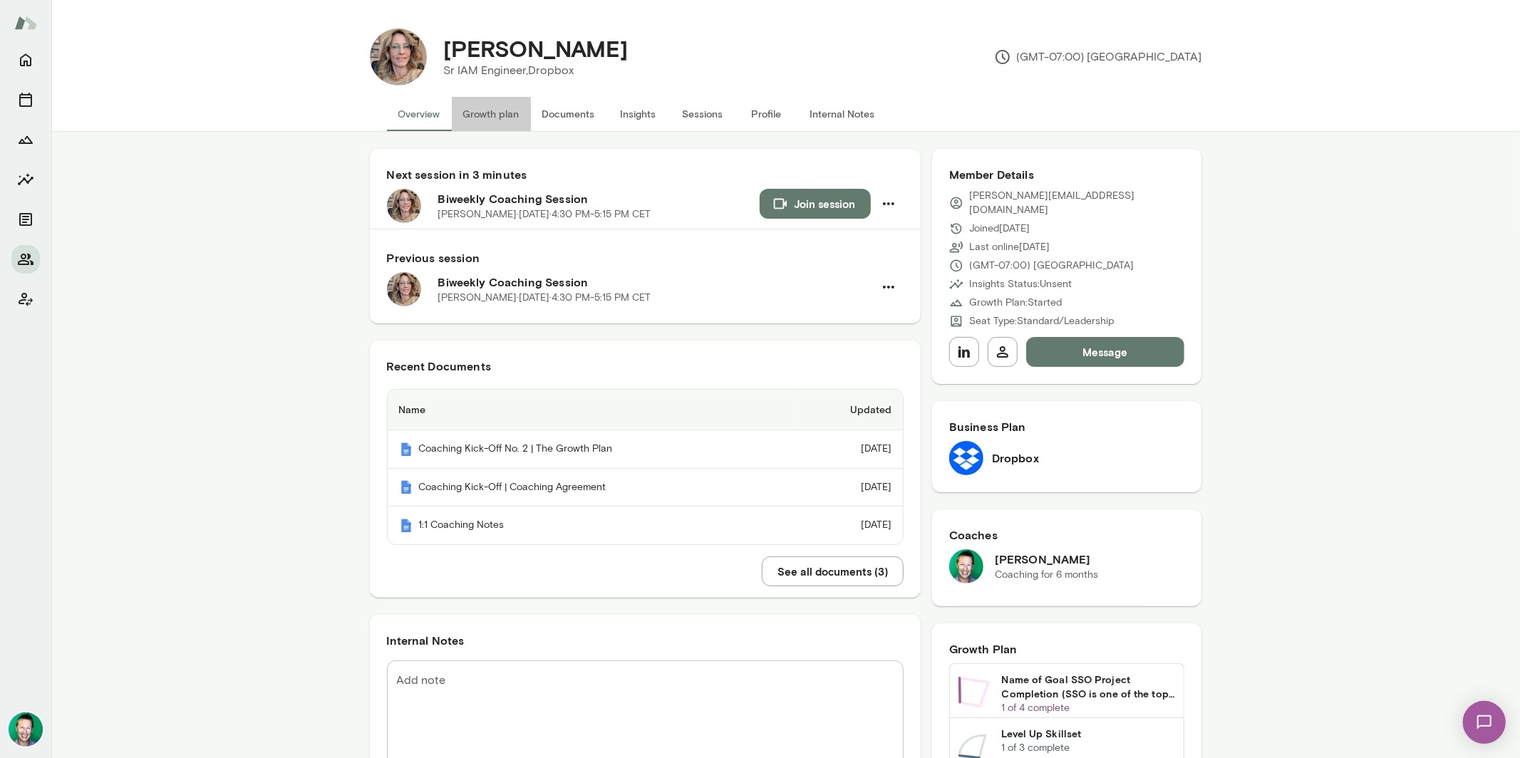
click at [488, 107] on button "Growth plan" at bounding box center [491, 114] width 79 height 34
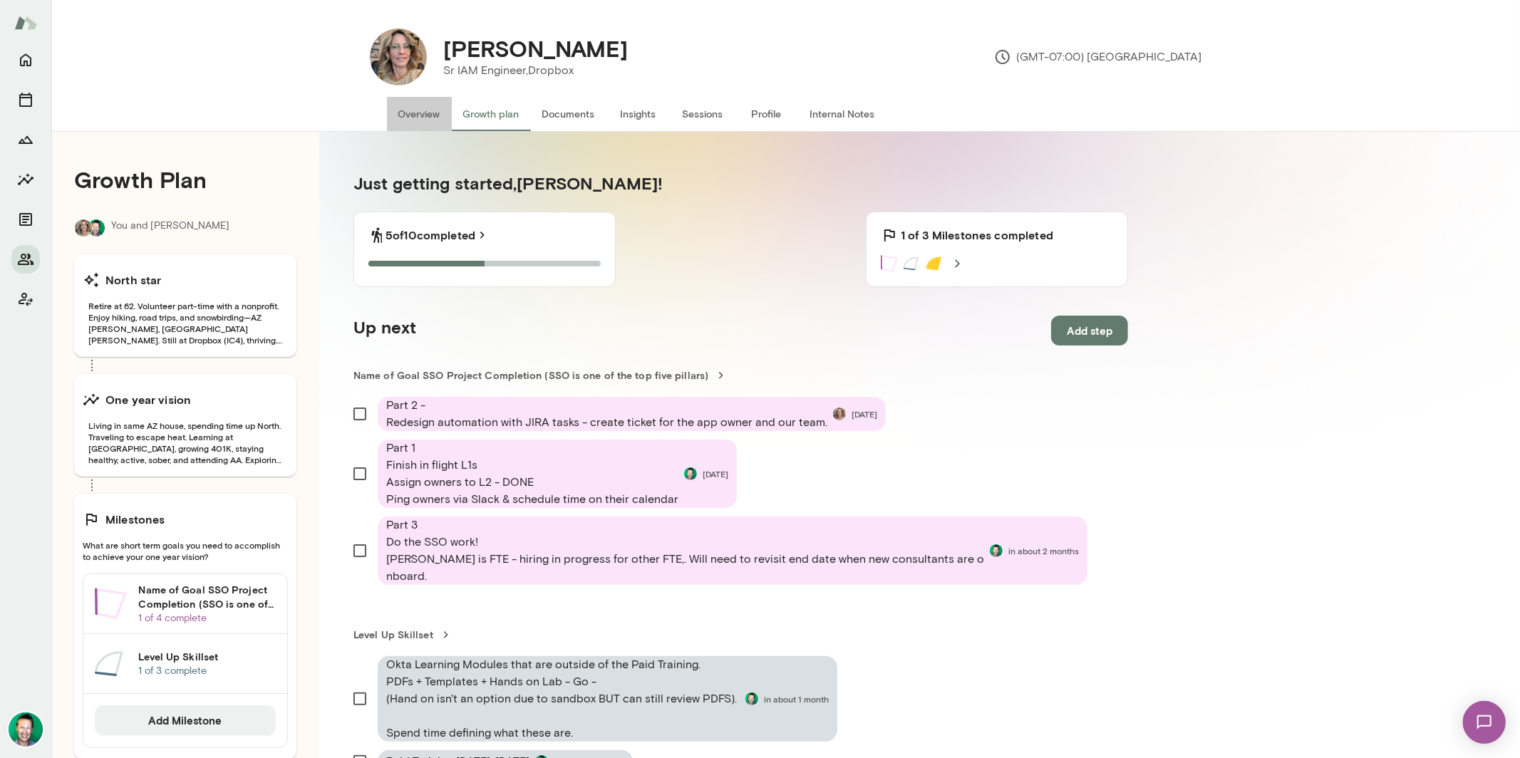
click at [441, 109] on button "Overview" at bounding box center [419, 114] width 65 height 34
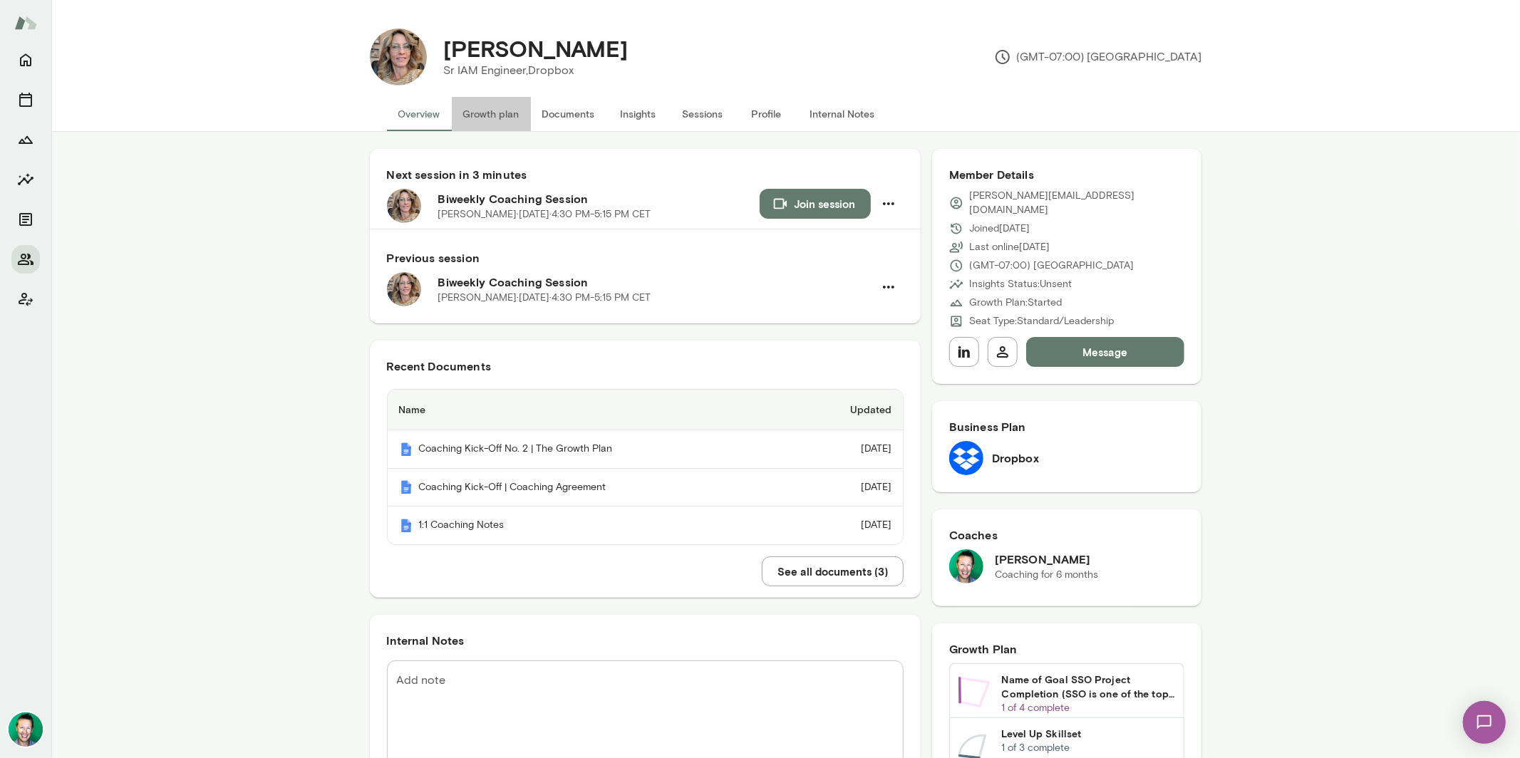
click at [465, 110] on button "Growth plan" at bounding box center [491, 114] width 79 height 34
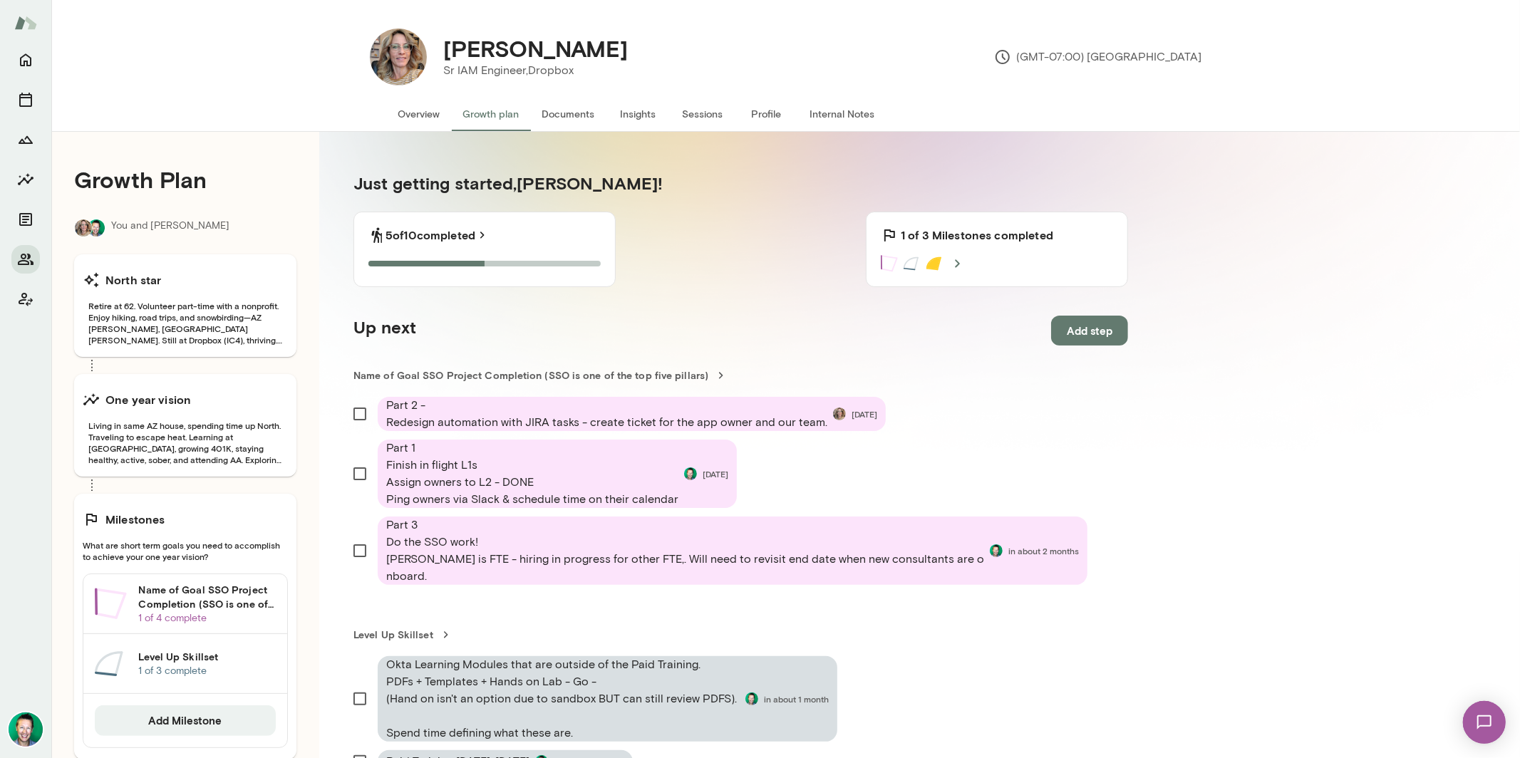
click at [566, 117] on button "Documents" at bounding box center [569, 114] width 76 height 34
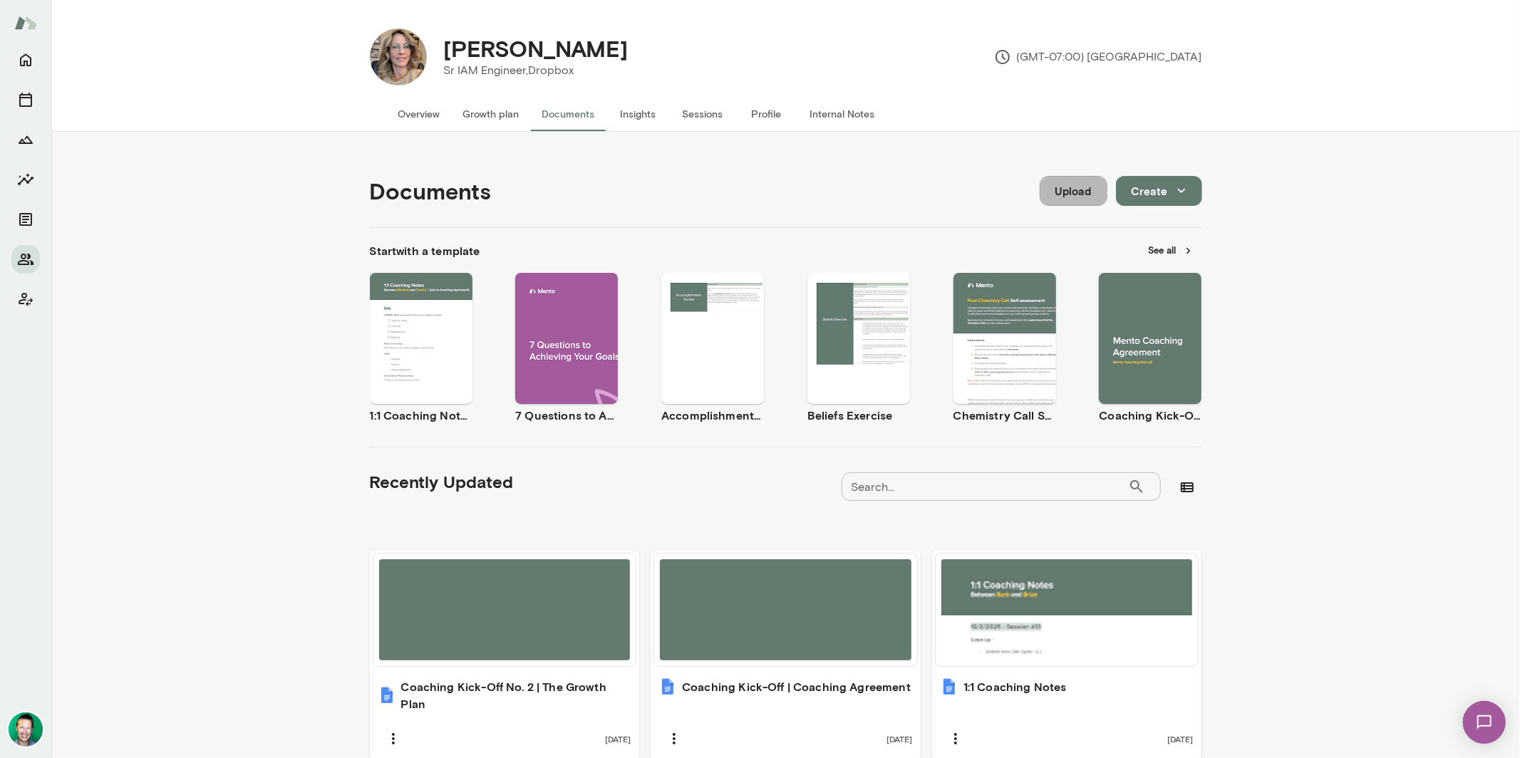
click at [1071, 197] on button "Upload" at bounding box center [1074, 191] width 68 height 30
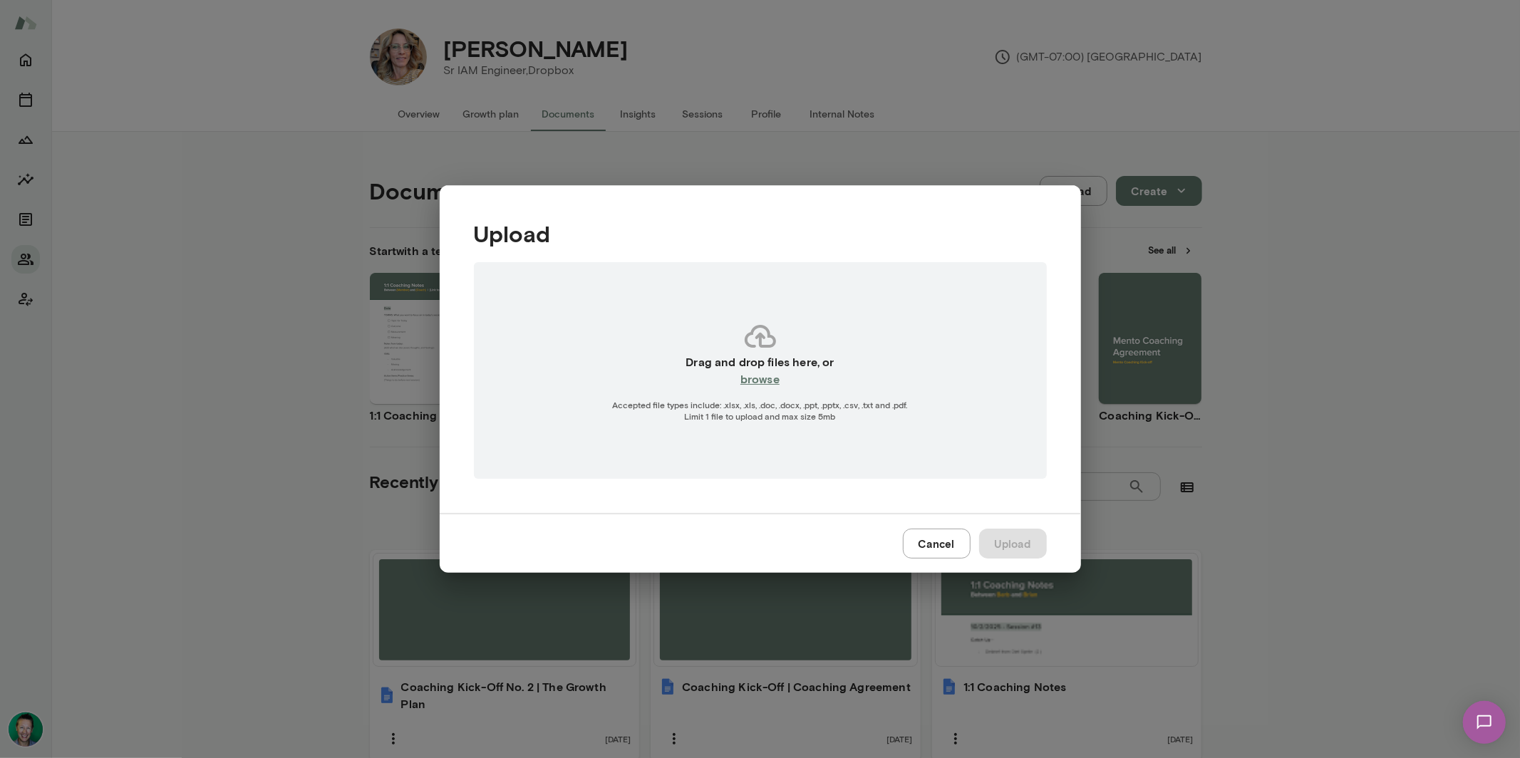
click at [765, 380] on h6 "browse" at bounding box center [760, 379] width 39 height 17
type input "**********"
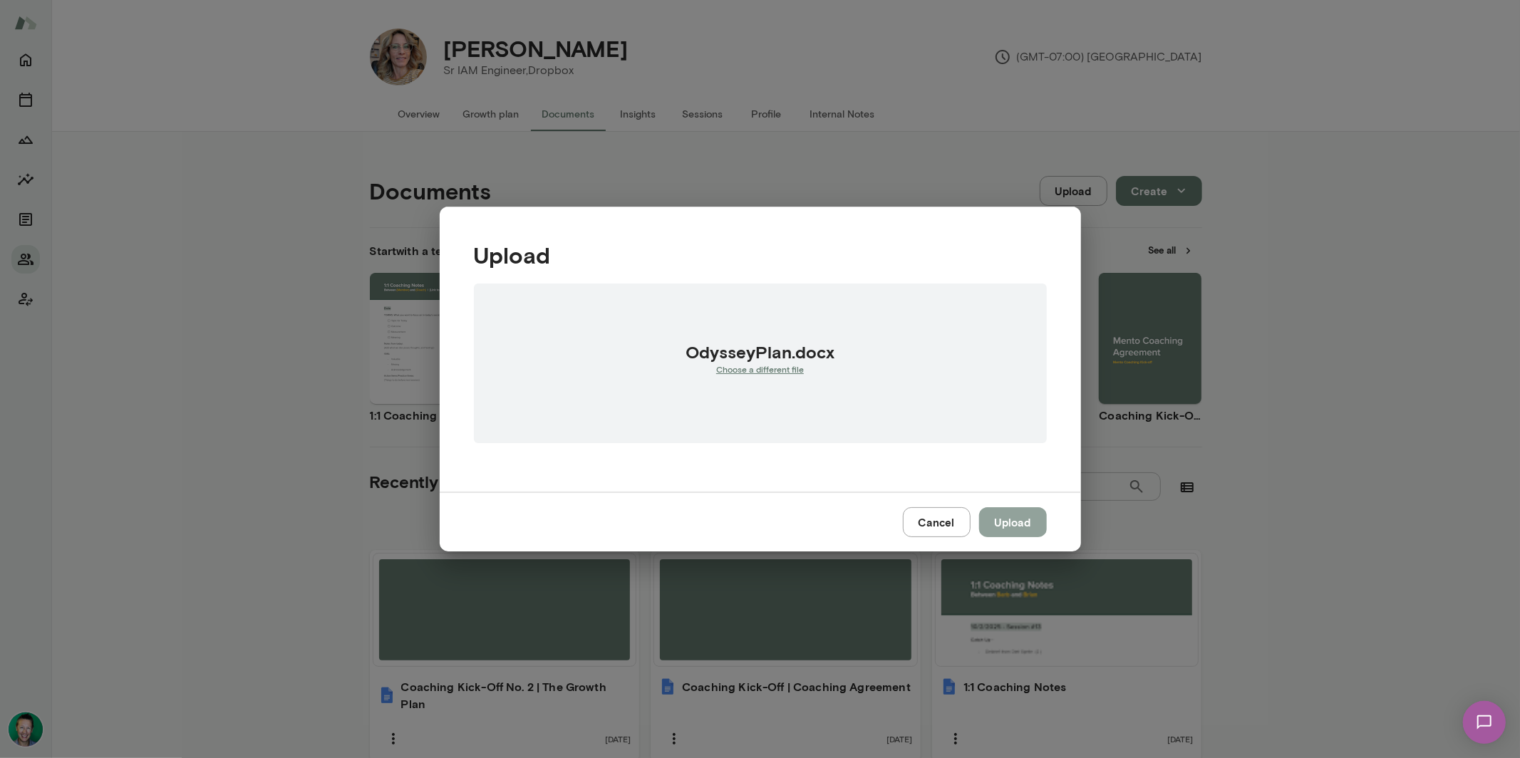
click at [1023, 523] on button "Upload" at bounding box center [1013, 522] width 68 height 30
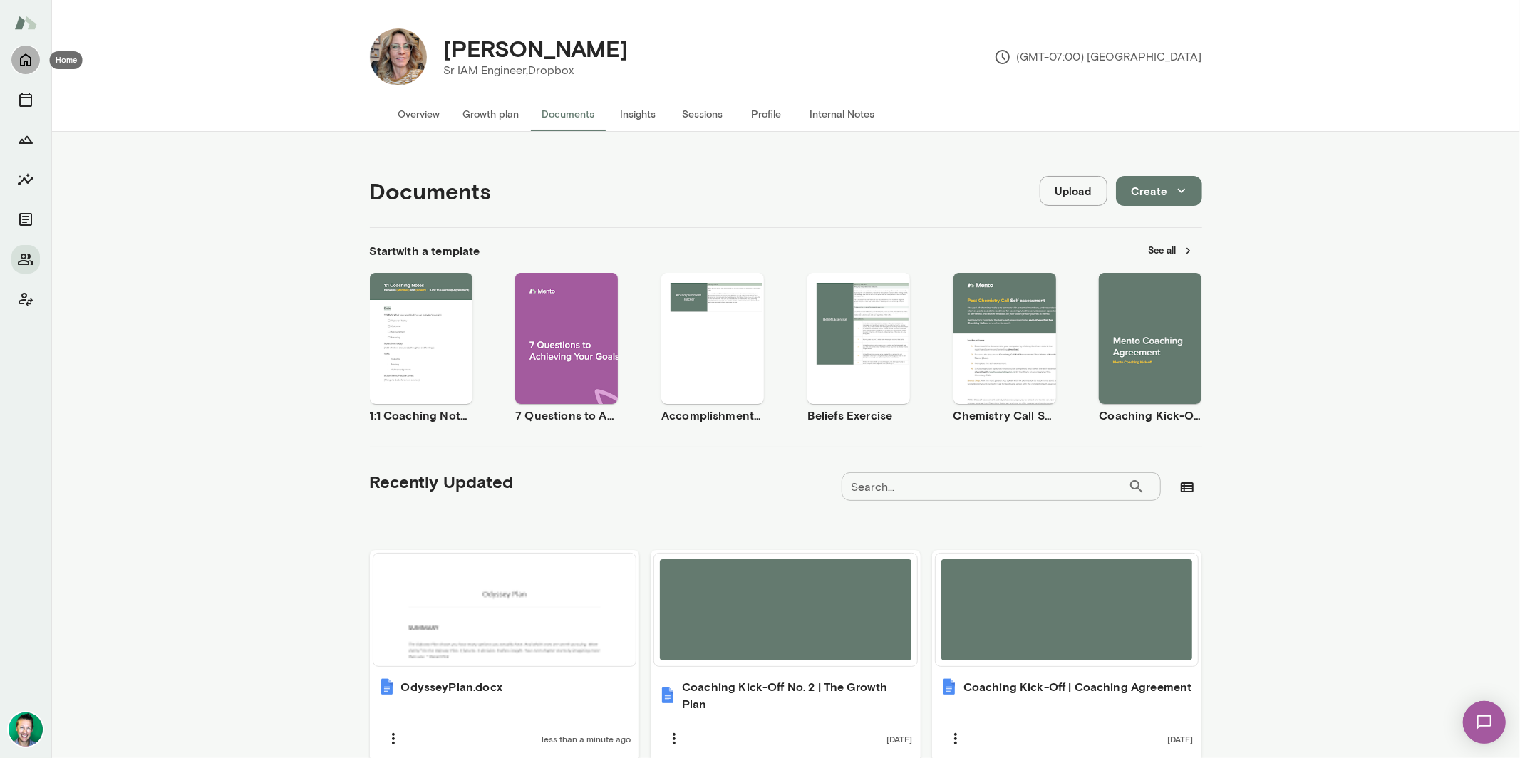
click at [30, 61] on icon "Home" at bounding box center [25, 60] width 11 height 13
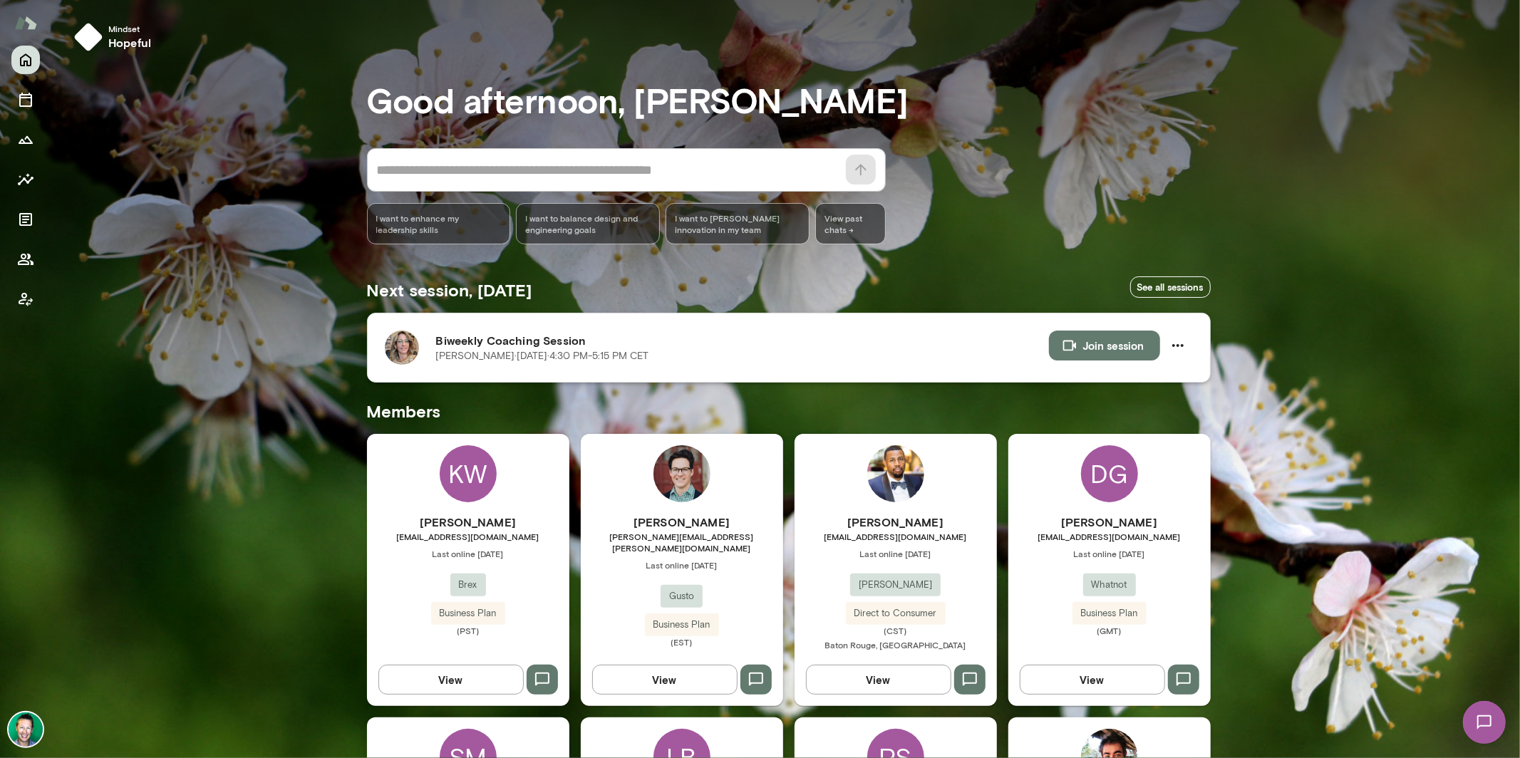
click at [493, 346] on h6 "Biweekly Coaching Session" at bounding box center [742, 340] width 613 height 17
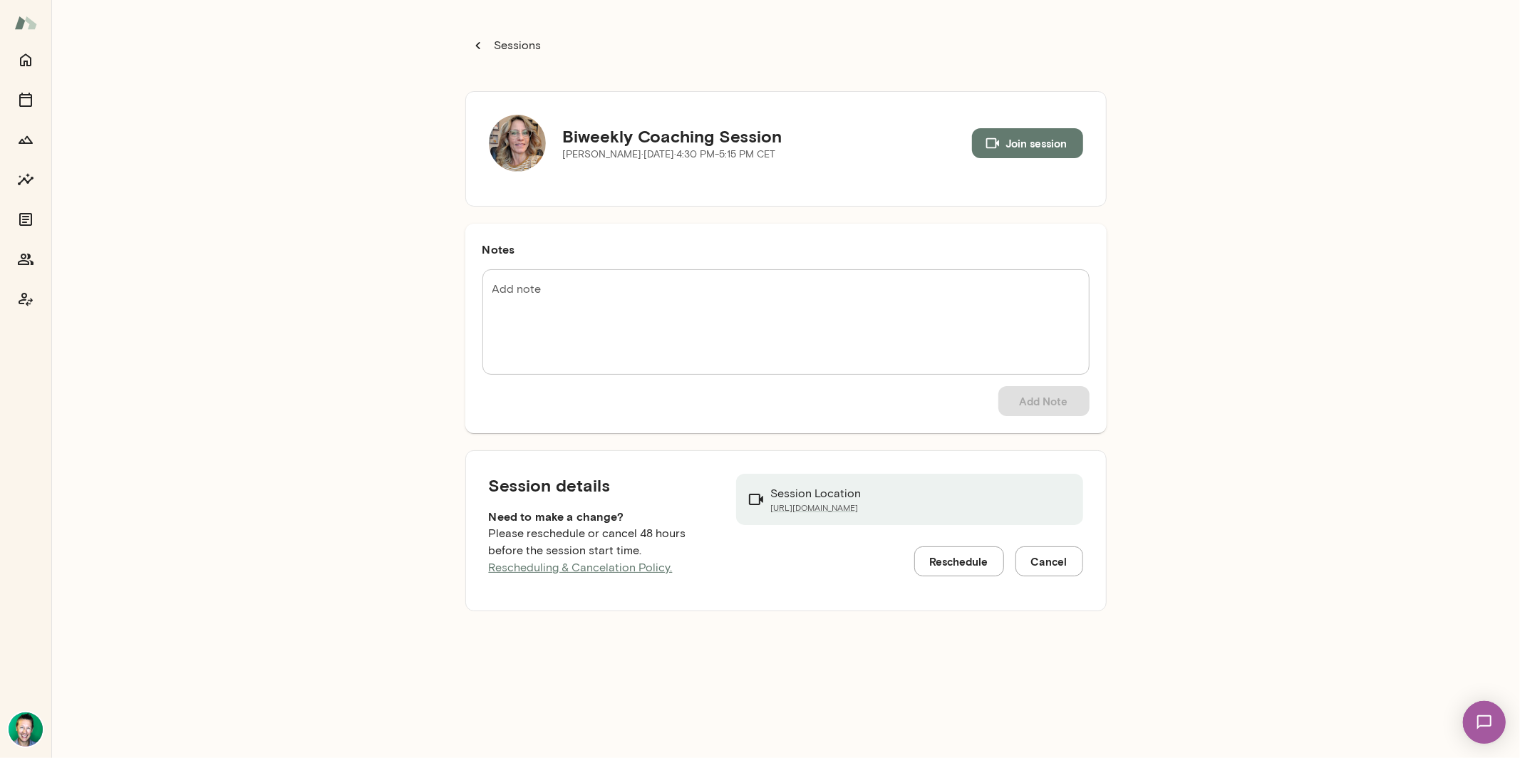
click at [513, 123] on img at bounding box center [517, 143] width 57 height 57
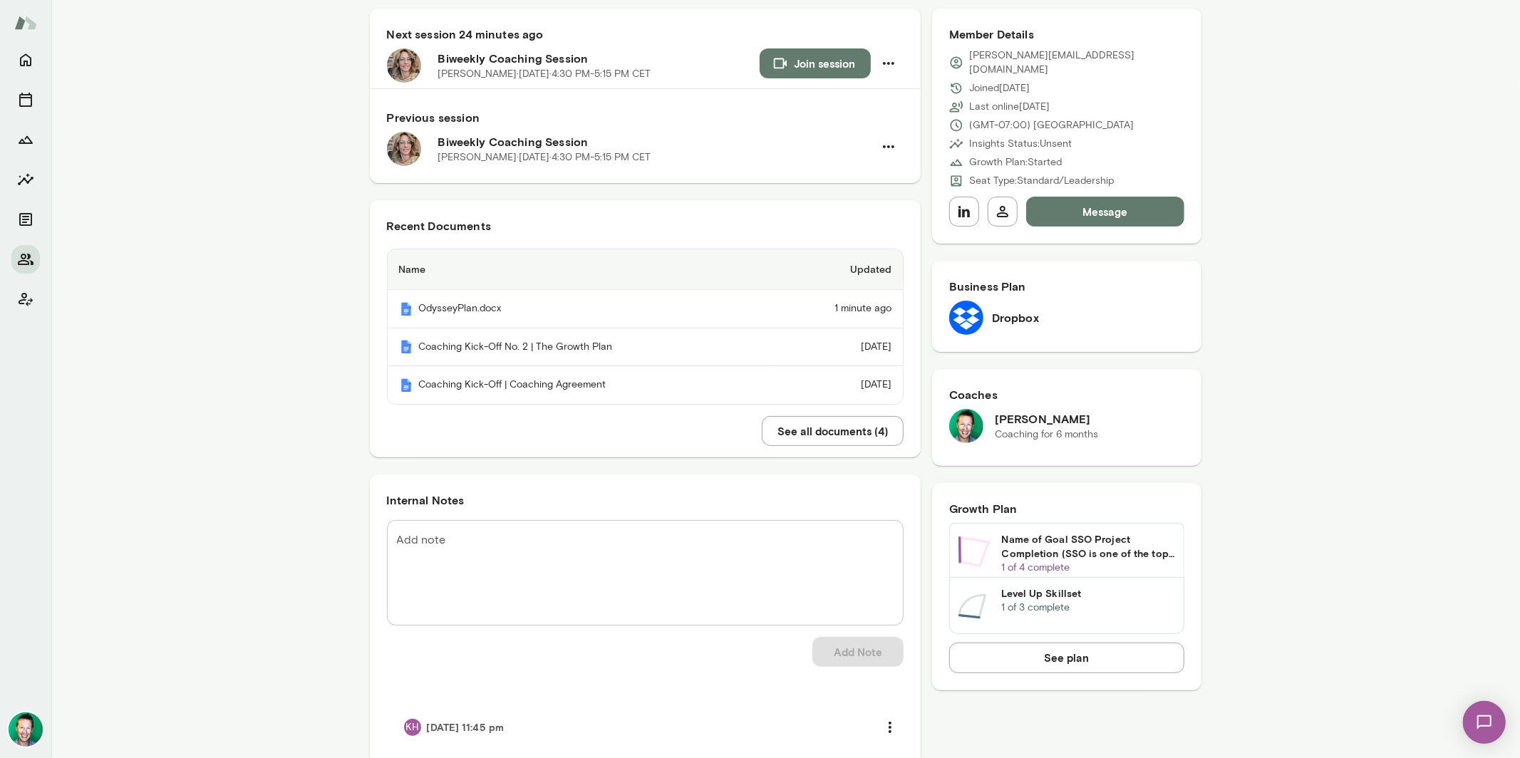
scroll to position [165, 0]
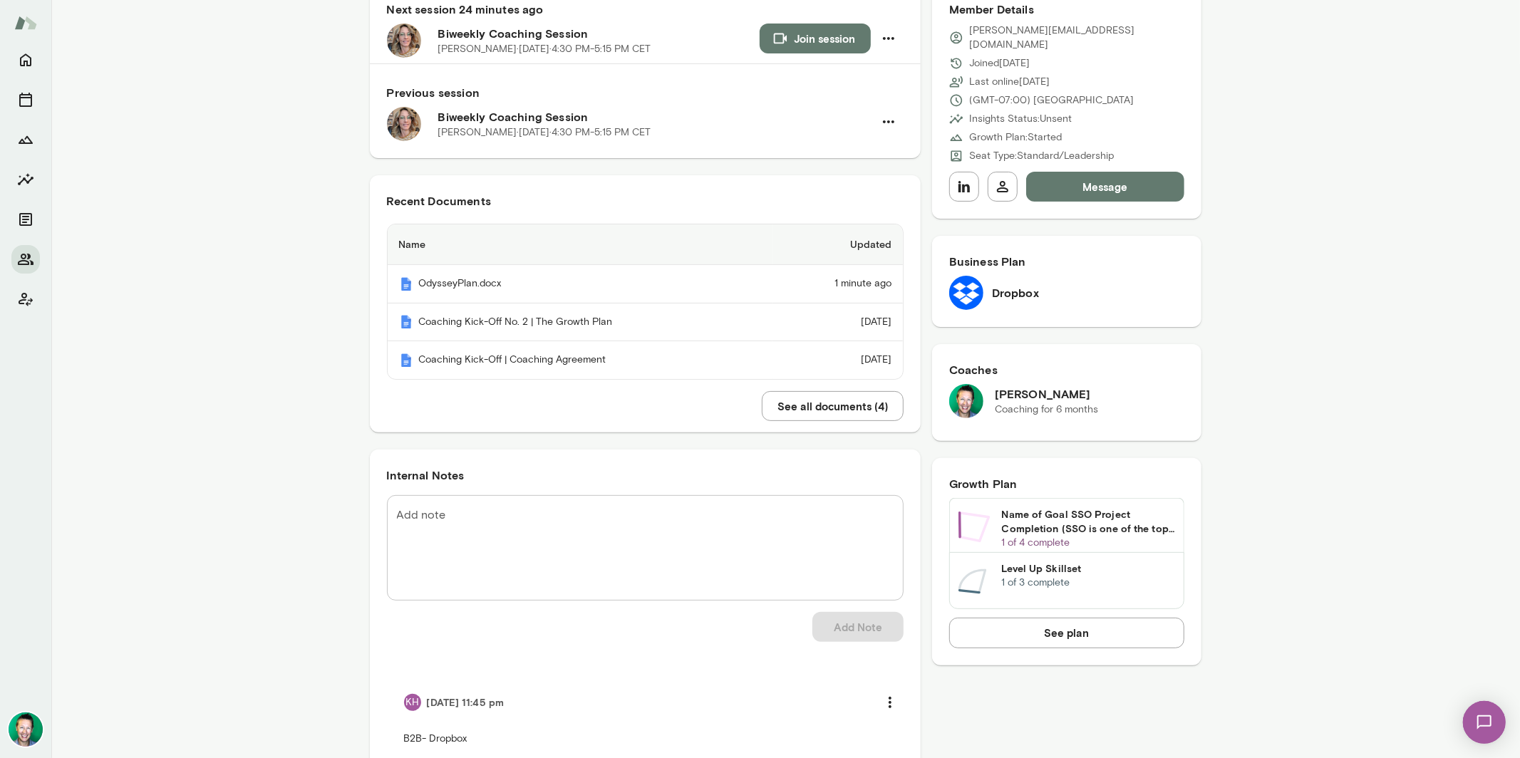
click at [778, 411] on button "See all documents ( 4 )" at bounding box center [833, 406] width 142 height 30
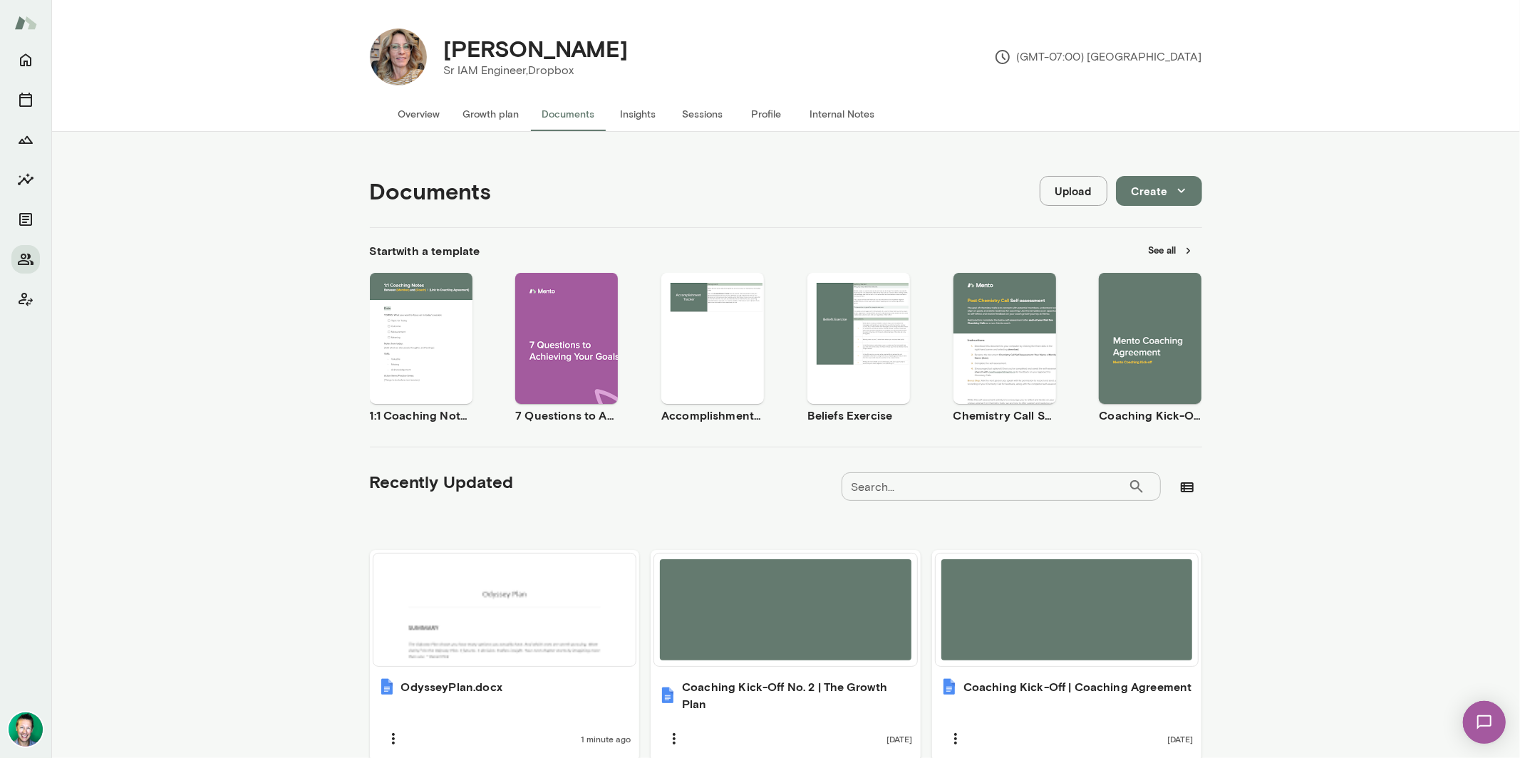
click at [505, 116] on button "Growth plan" at bounding box center [491, 114] width 79 height 34
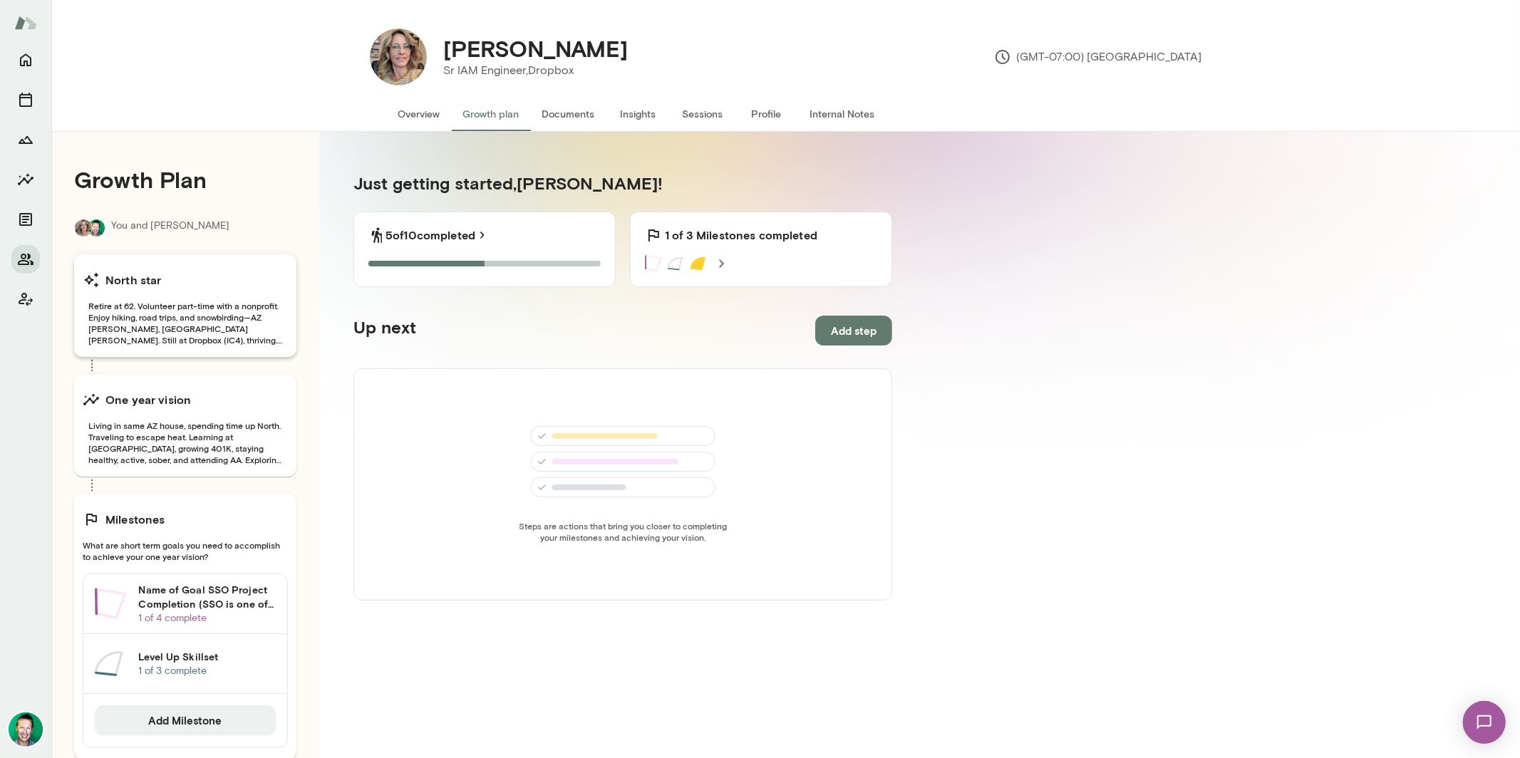
click at [177, 306] on span "Retire at 62. Volunteer part-time with a nonprofit. Enjoy hiking, road trips, a…" at bounding box center [185, 323] width 205 height 46
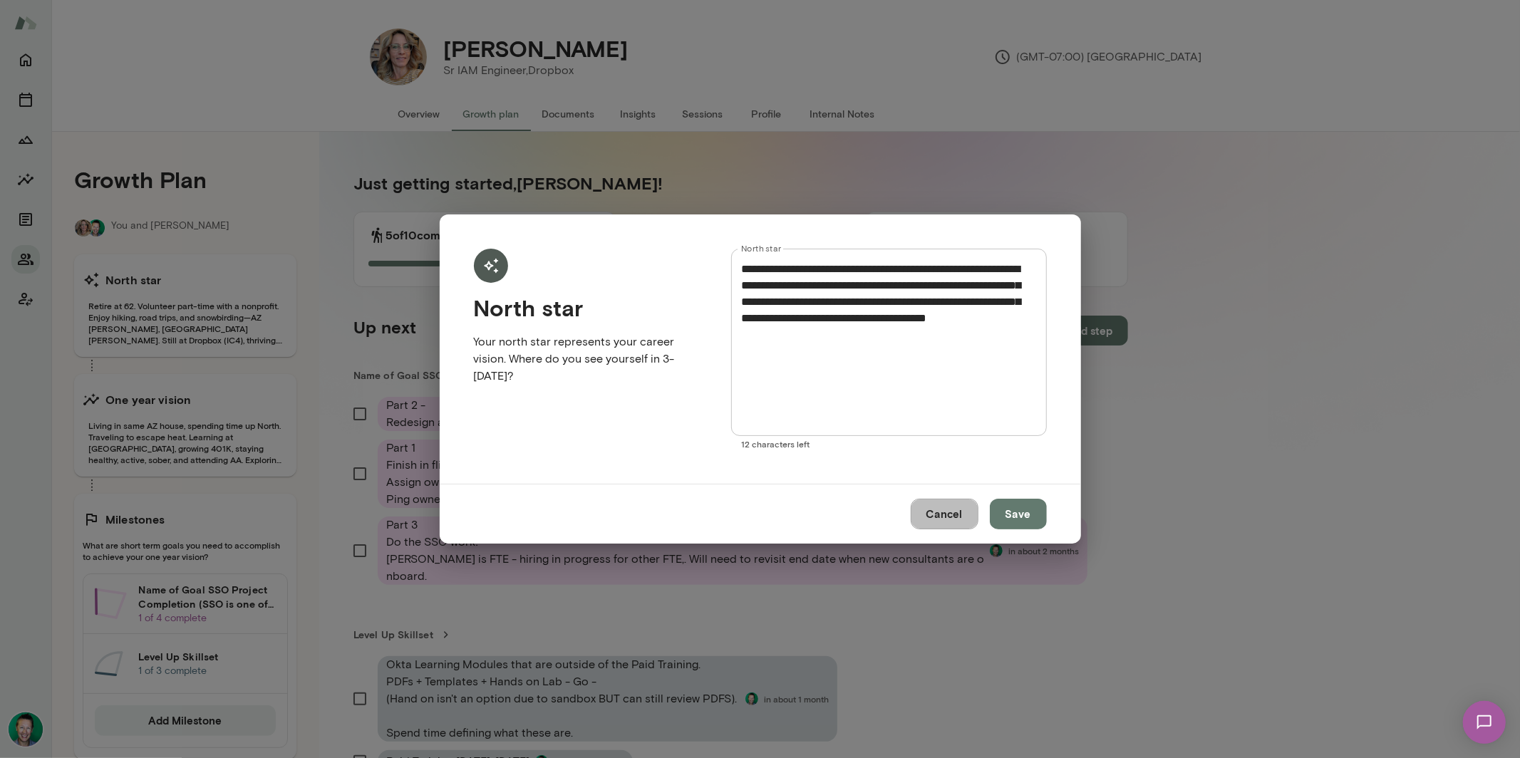
click at [945, 512] on button "Cancel" at bounding box center [945, 514] width 68 height 30
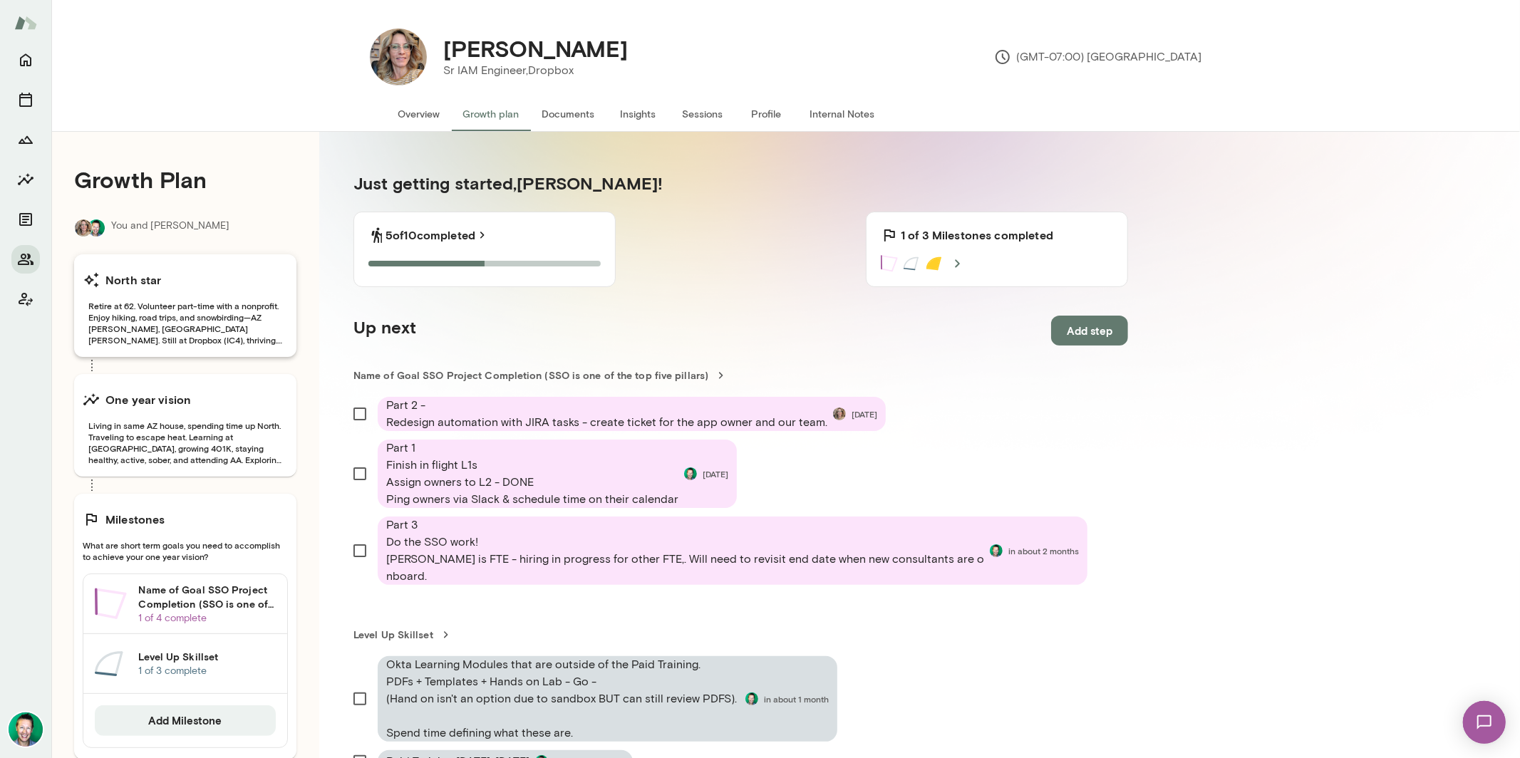
click at [143, 317] on span "Retire at 62. Volunteer part-time with a nonprofit. Enjoy hiking, road trips, a…" at bounding box center [185, 323] width 205 height 46
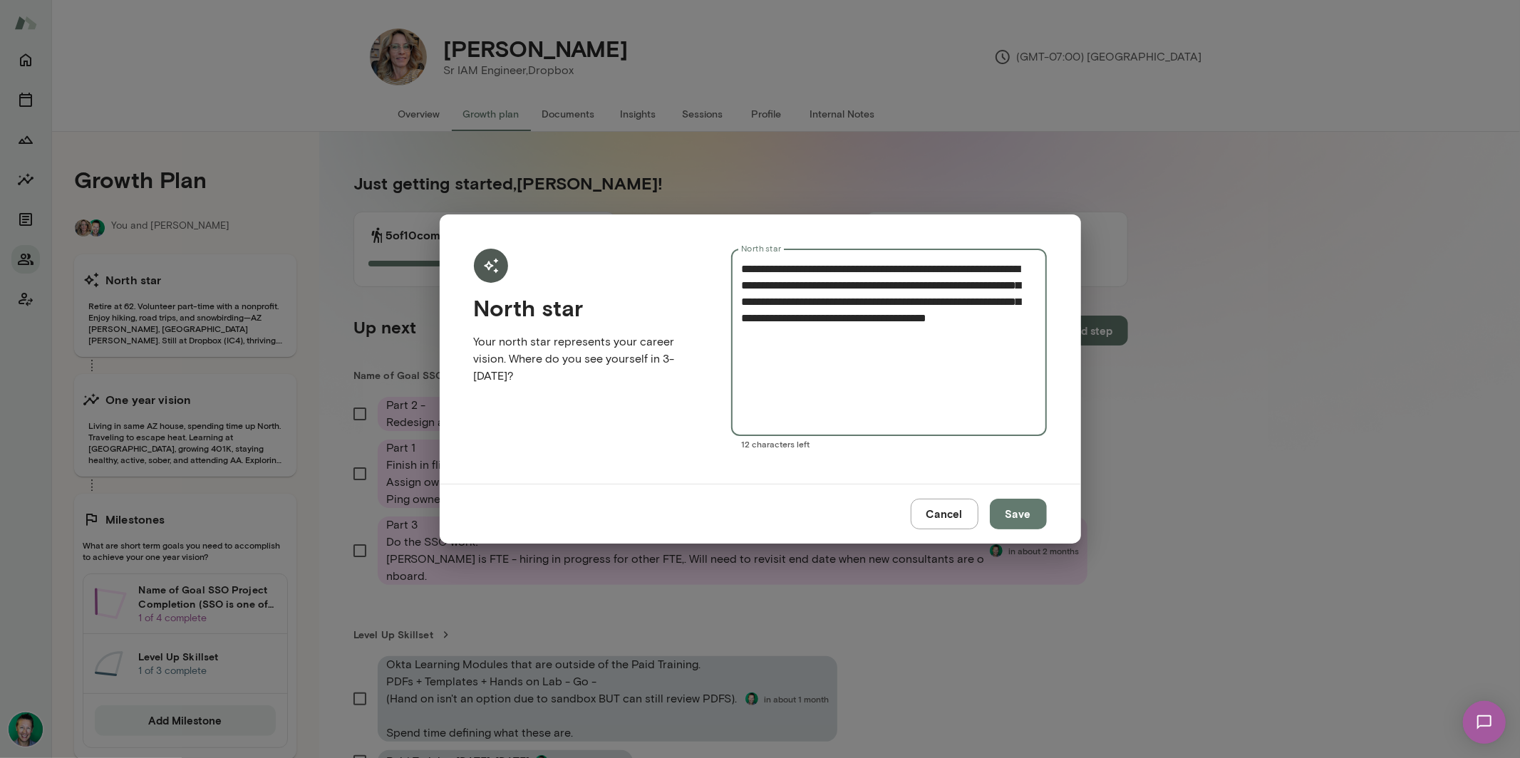
drag, startPoint x: 868, startPoint y: 346, endPoint x: 656, endPoint y: 201, distance: 256.8
click at [655, 201] on div "**********" at bounding box center [760, 379] width 1520 height 758
click at [966, 517] on button "Cancel" at bounding box center [945, 514] width 68 height 30
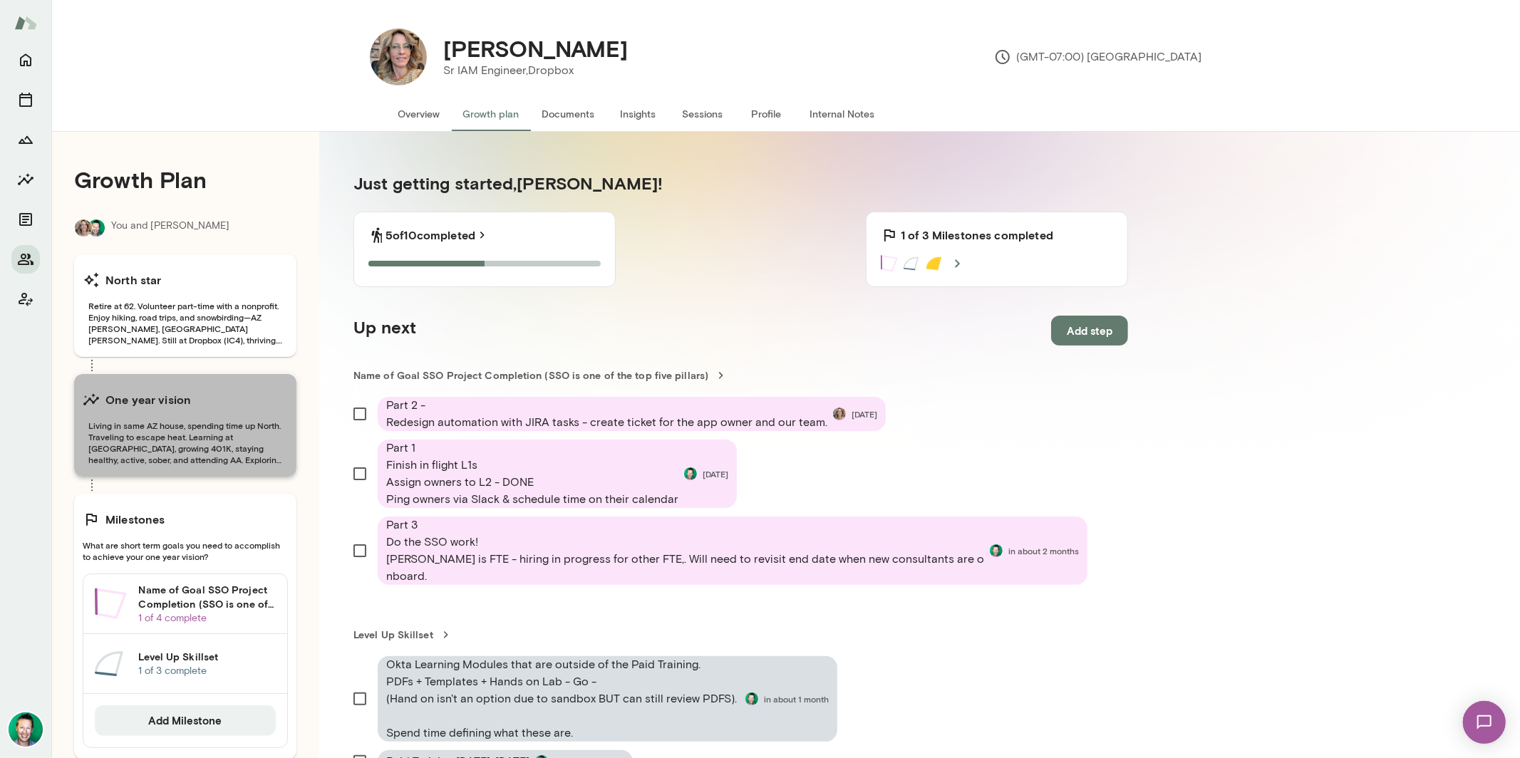
click at [212, 423] on span "Living in same AZ house, spending time up North. Traveling to escape heat. Lear…" at bounding box center [185, 443] width 205 height 46
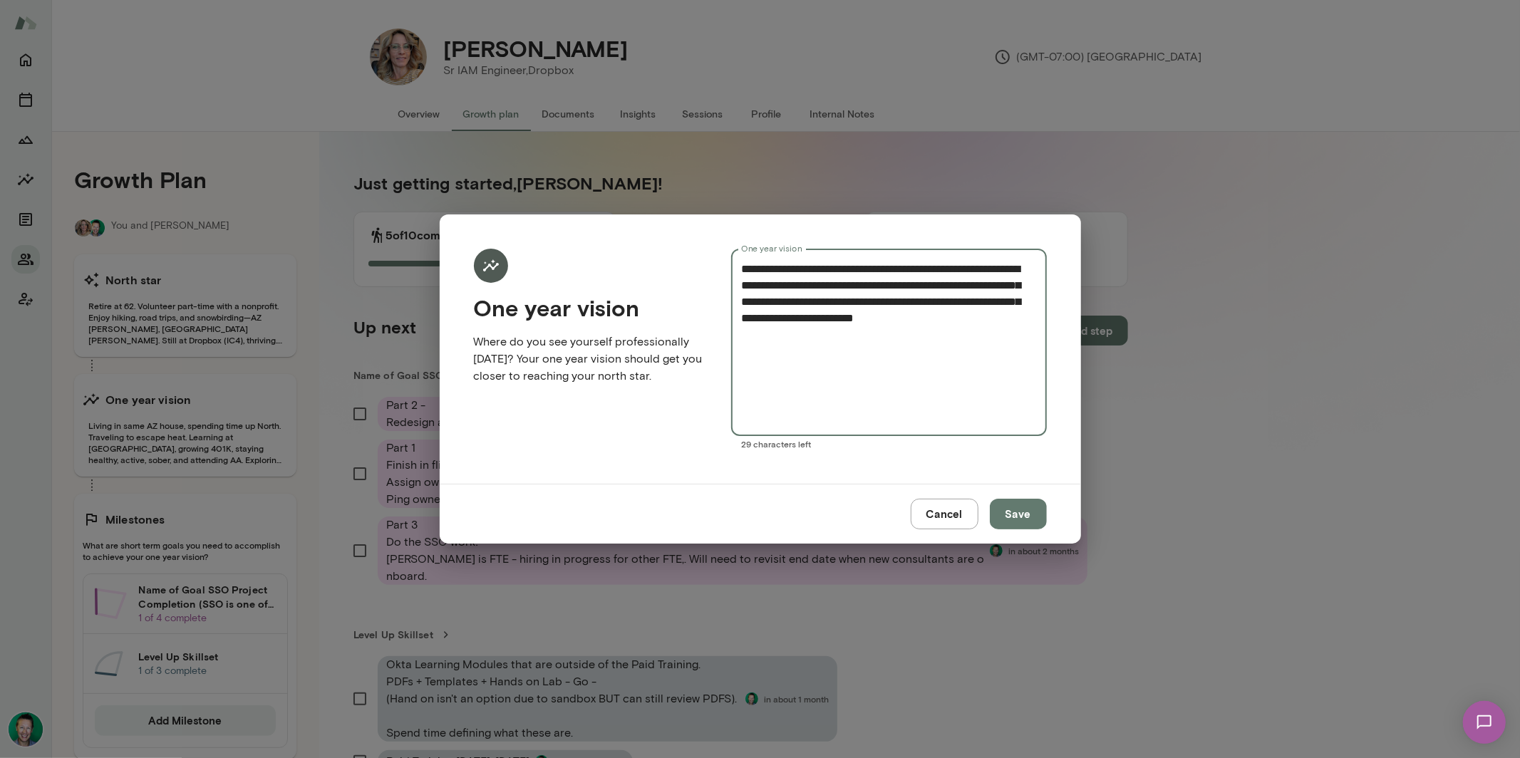
drag, startPoint x: 850, startPoint y: 344, endPoint x: 733, endPoint y: 243, distance: 154.2
click at [733, 243] on div "**********" at bounding box center [760, 349] width 641 height 269
click at [928, 517] on button "Cancel" at bounding box center [945, 514] width 68 height 30
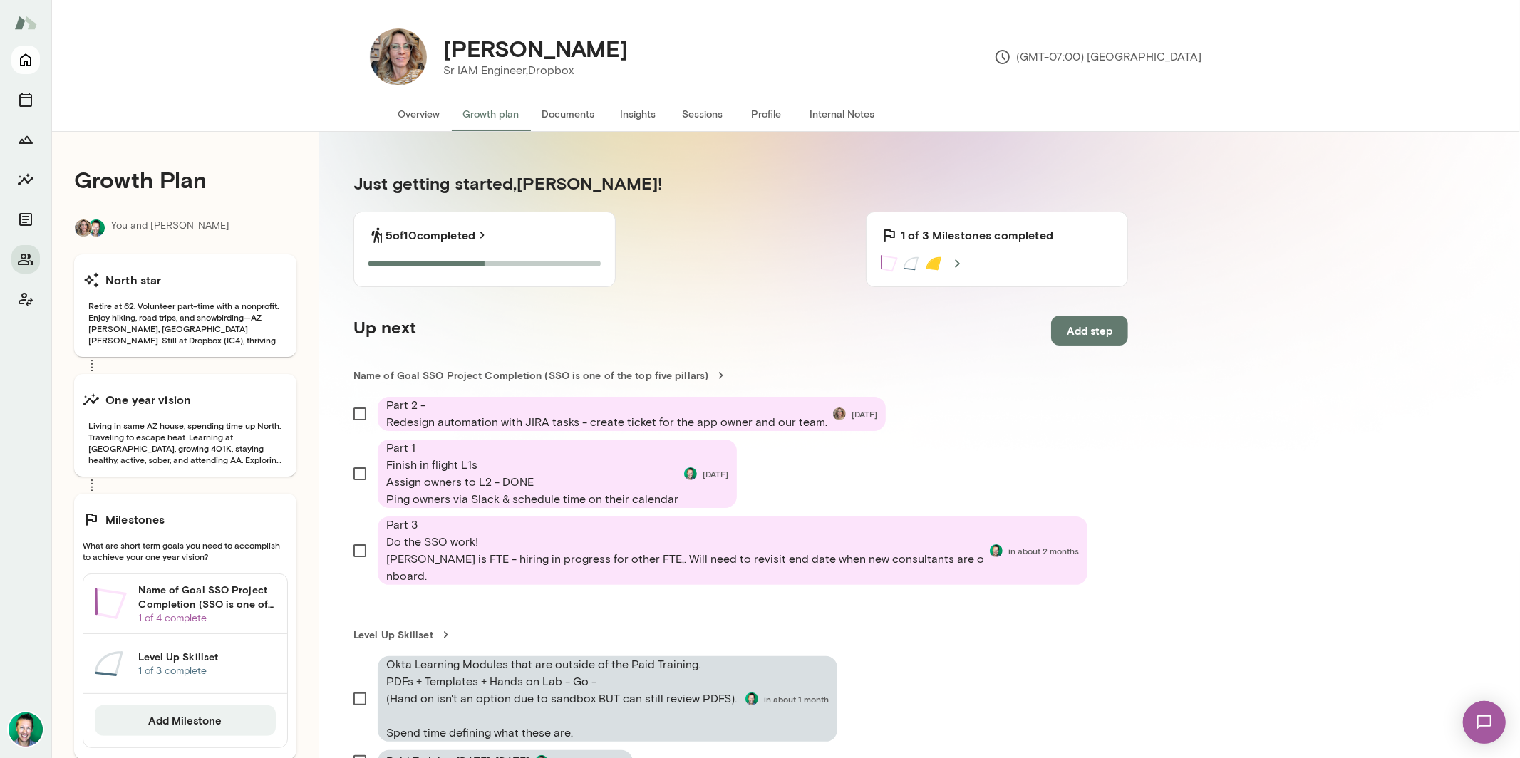
click at [29, 65] on icon "Home" at bounding box center [25, 60] width 11 height 13
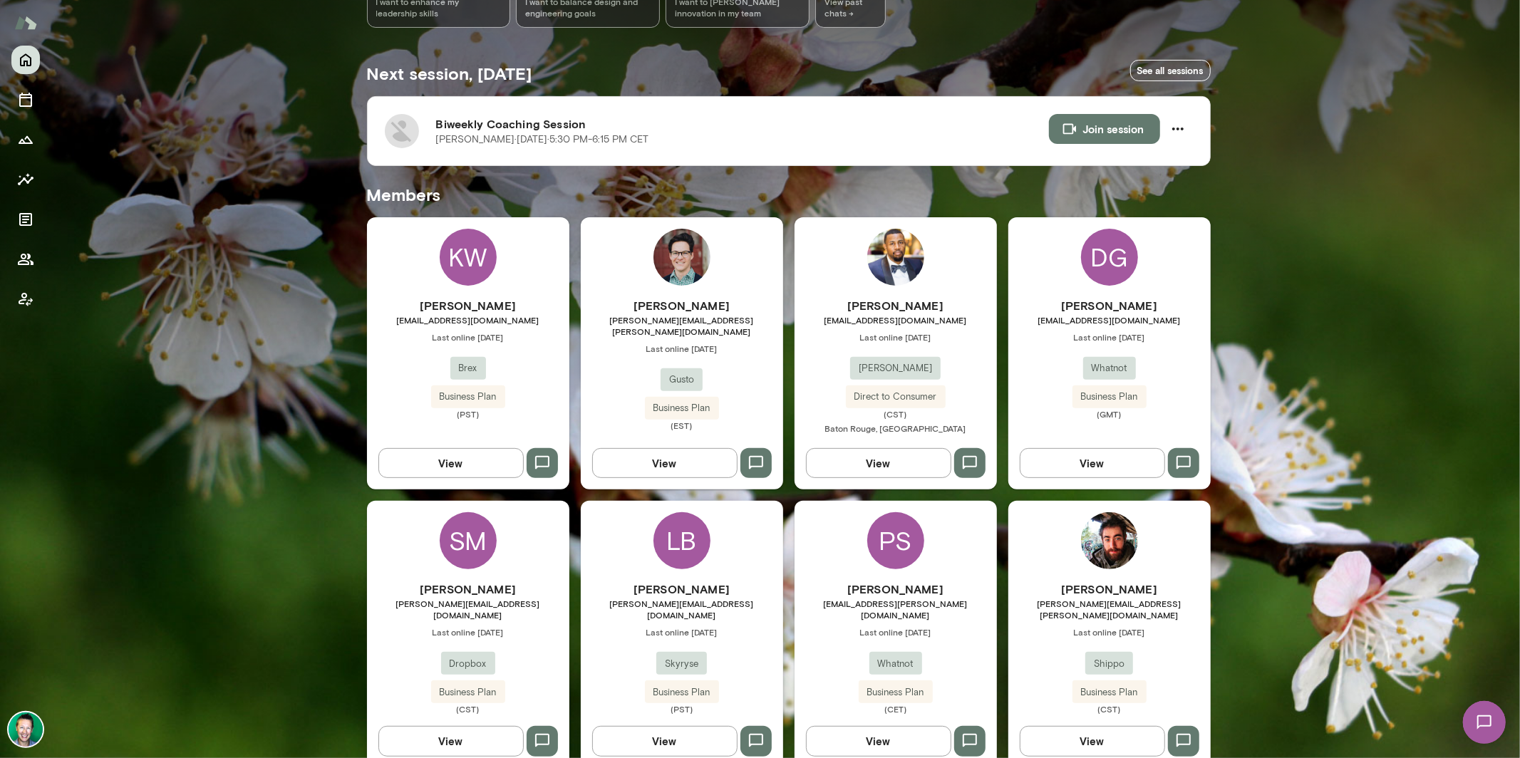
scroll to position [207, 0]
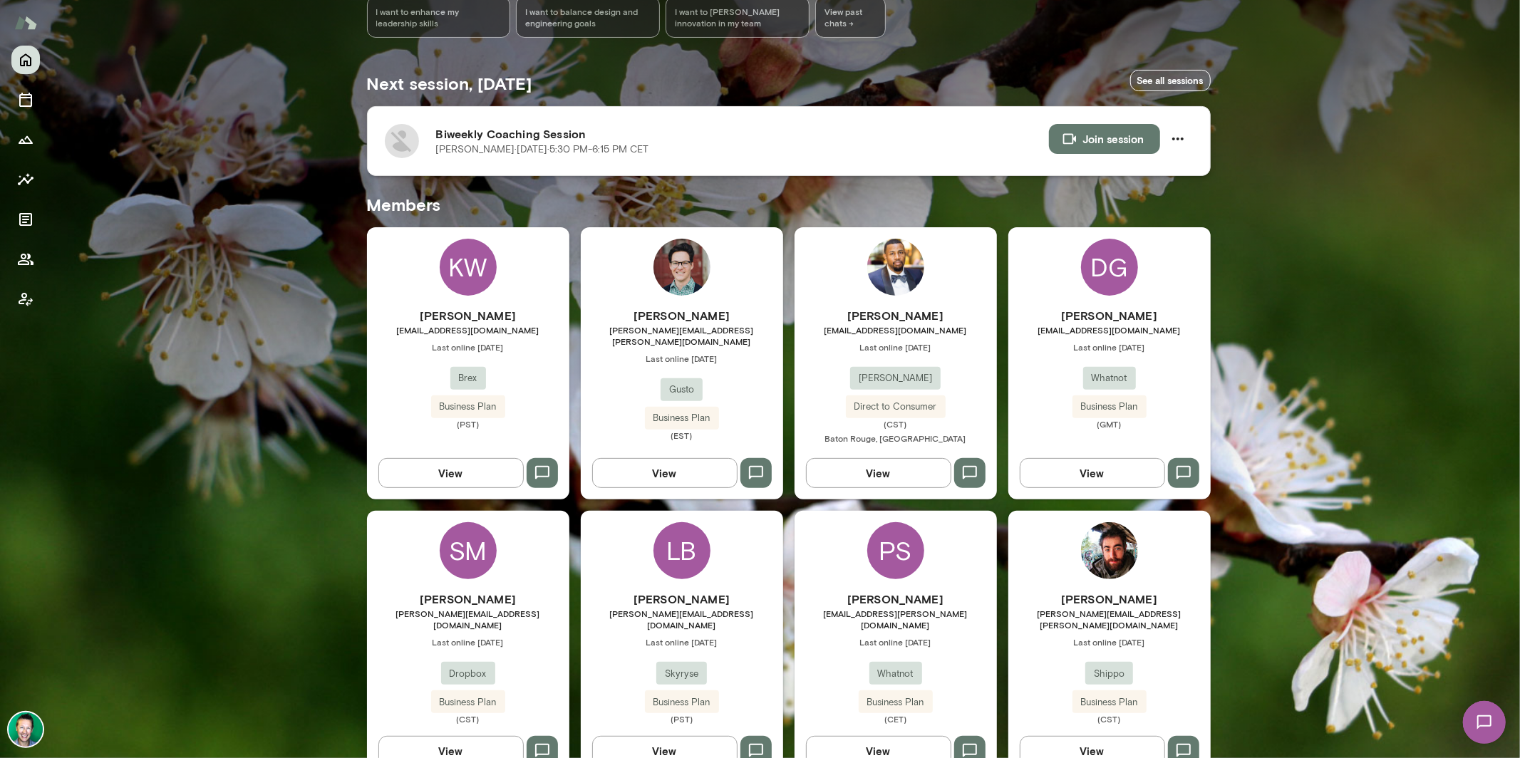
click at [391, 157] on img at bounding box center [402, 141] width 34 height 34
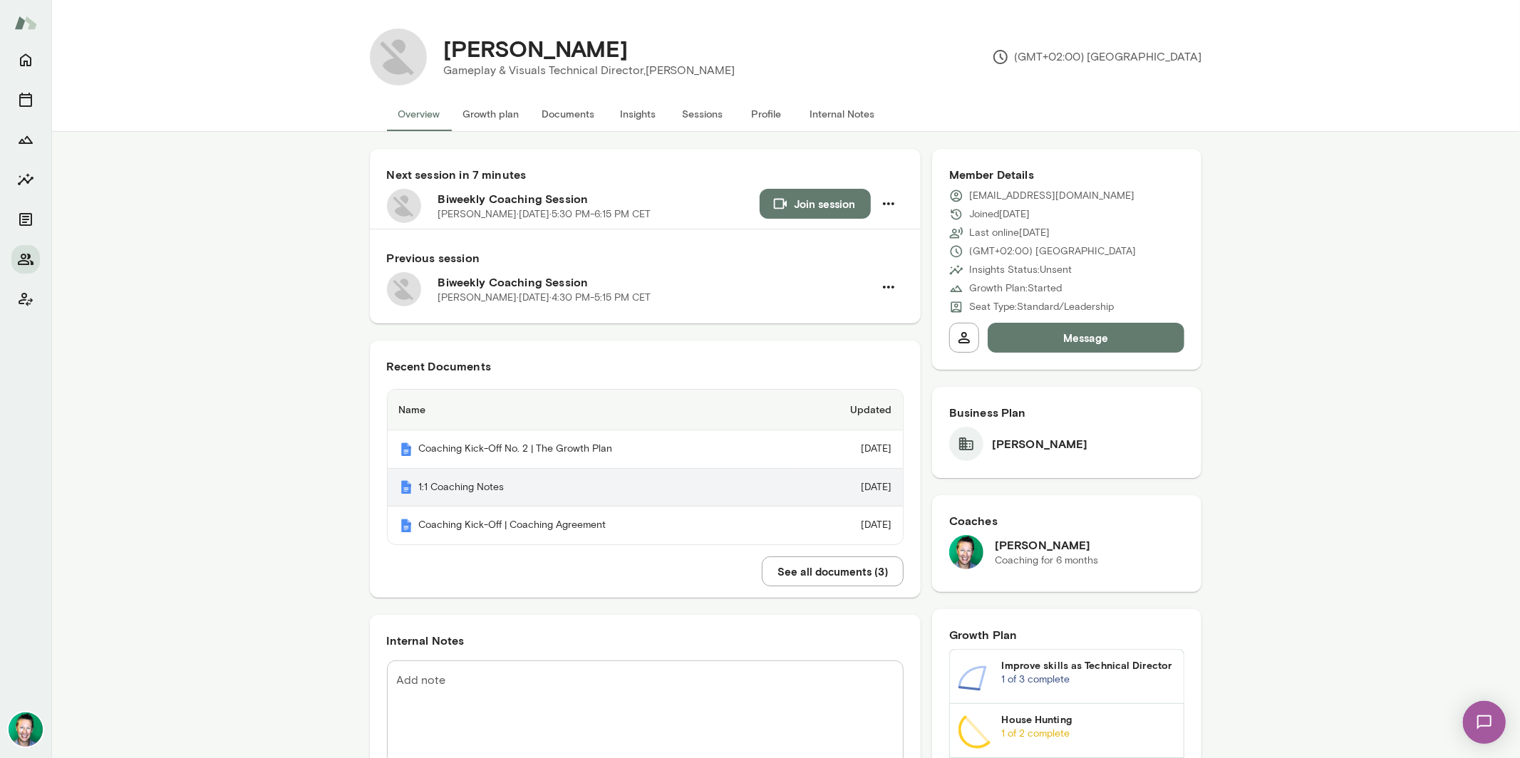
click at [490, 485] on th "1:1 Coaching Notes" at bounding box center [591, 488] width 406 height 38
click at [482, 120] on button "Growth plan" at bounding box center [491, 114] width 79 height 34
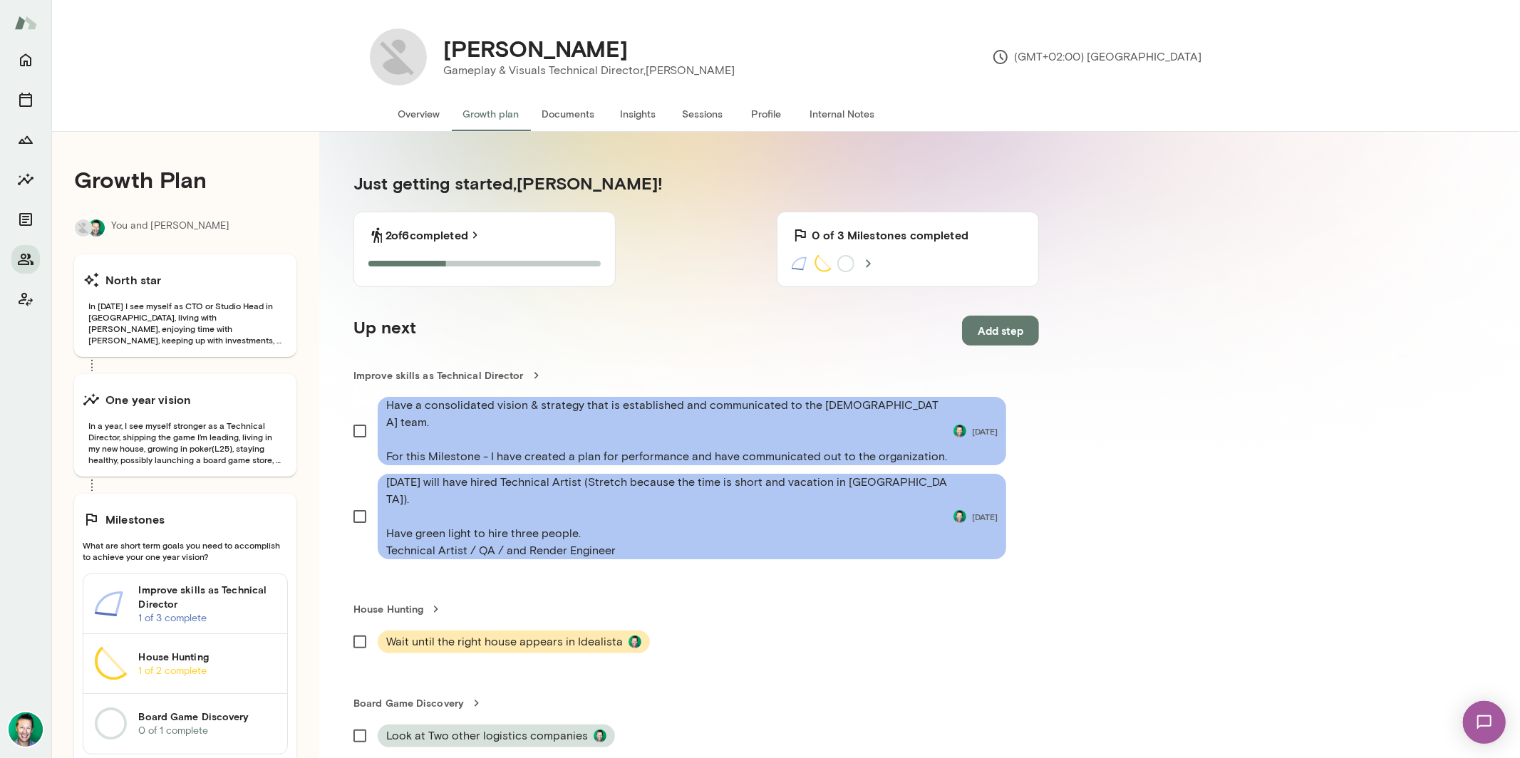
click at [416, 111] on button "Overview" at bounding box center [419, 114] width 65 height 34
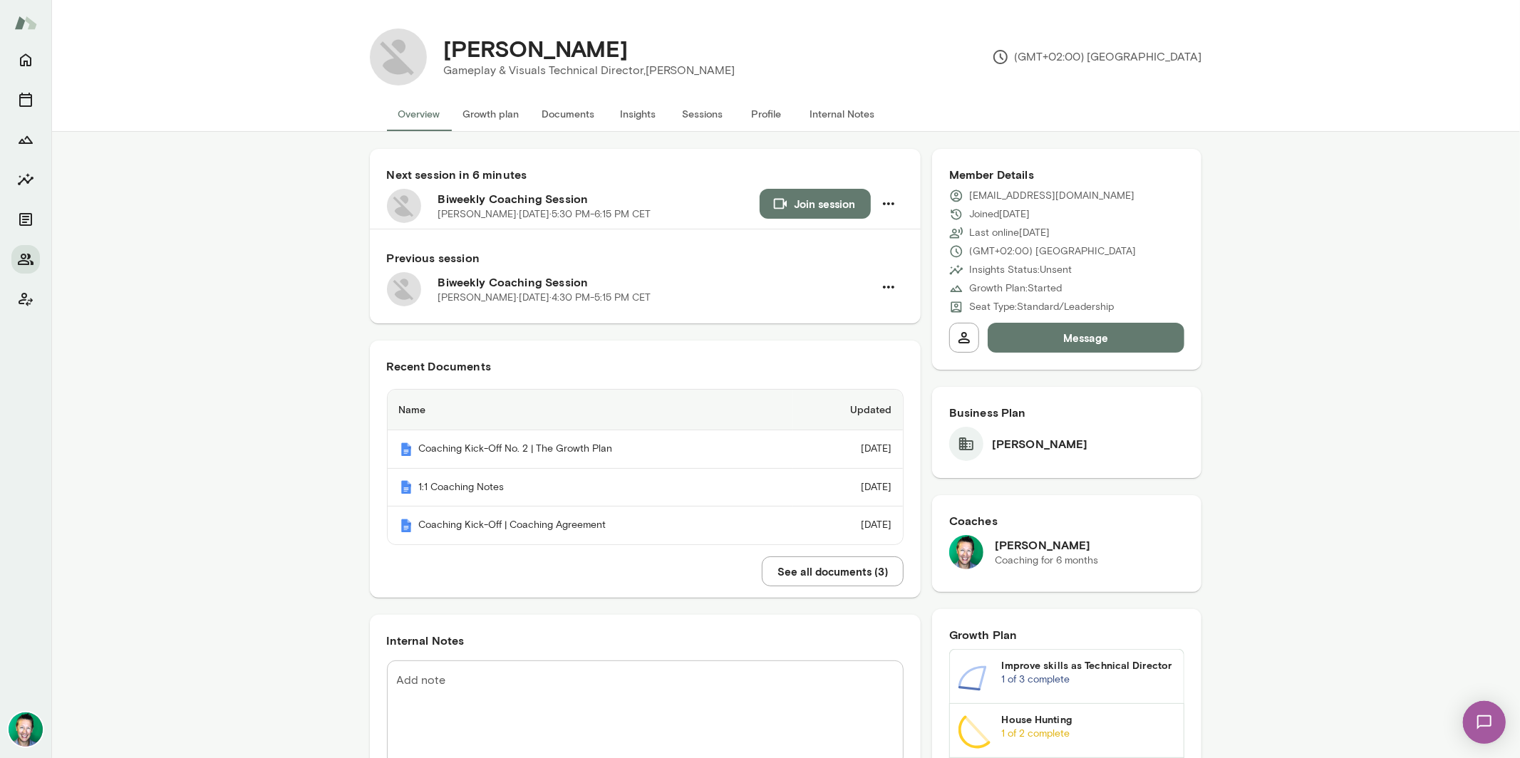
click at [1486, 723] on img at bounding box center [1484, 722] width 58 height 58
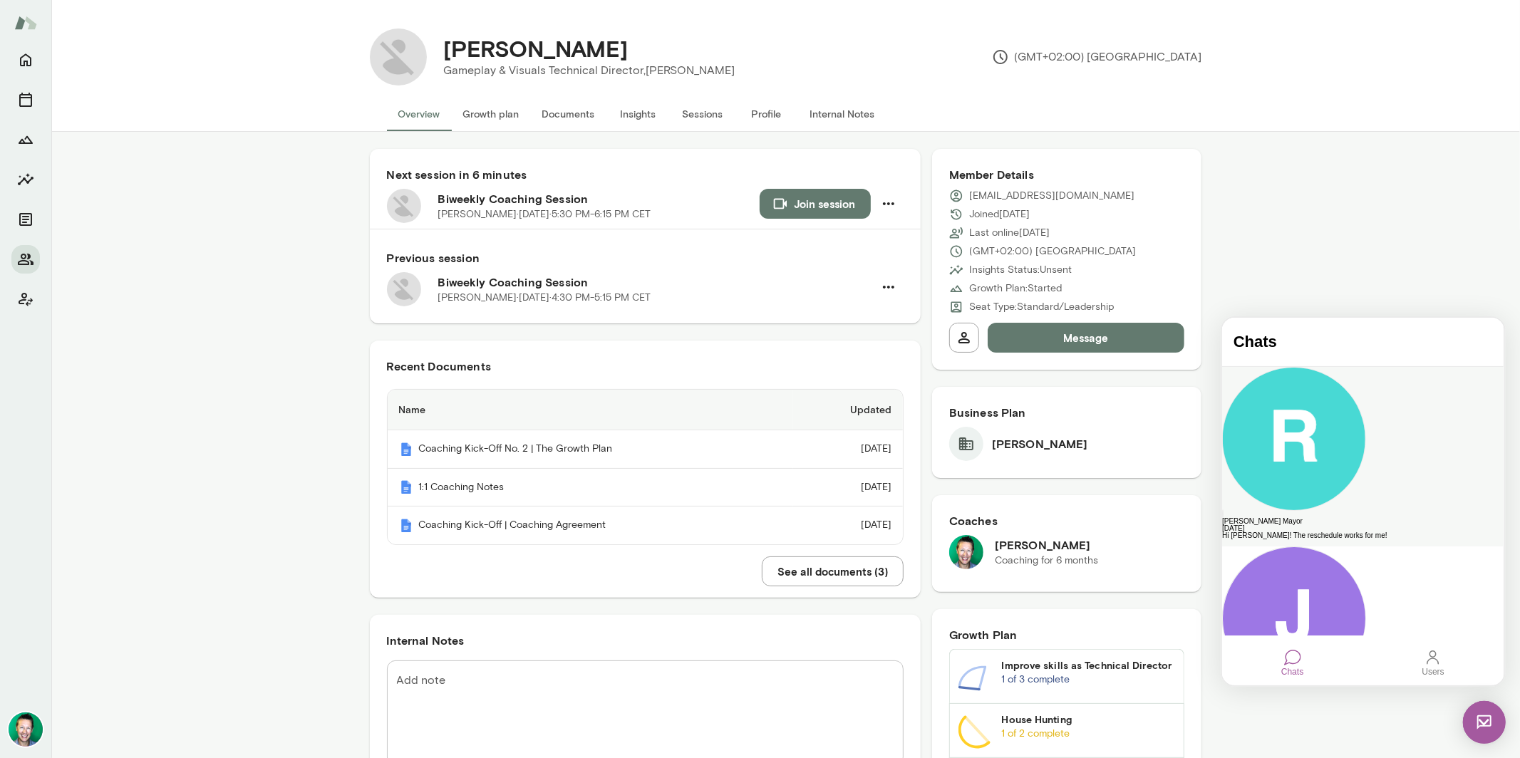
click at [1336, 517] on div "[PERSON_NAME] Mayor" at bounding box center [1363, 520] width 282 height 7
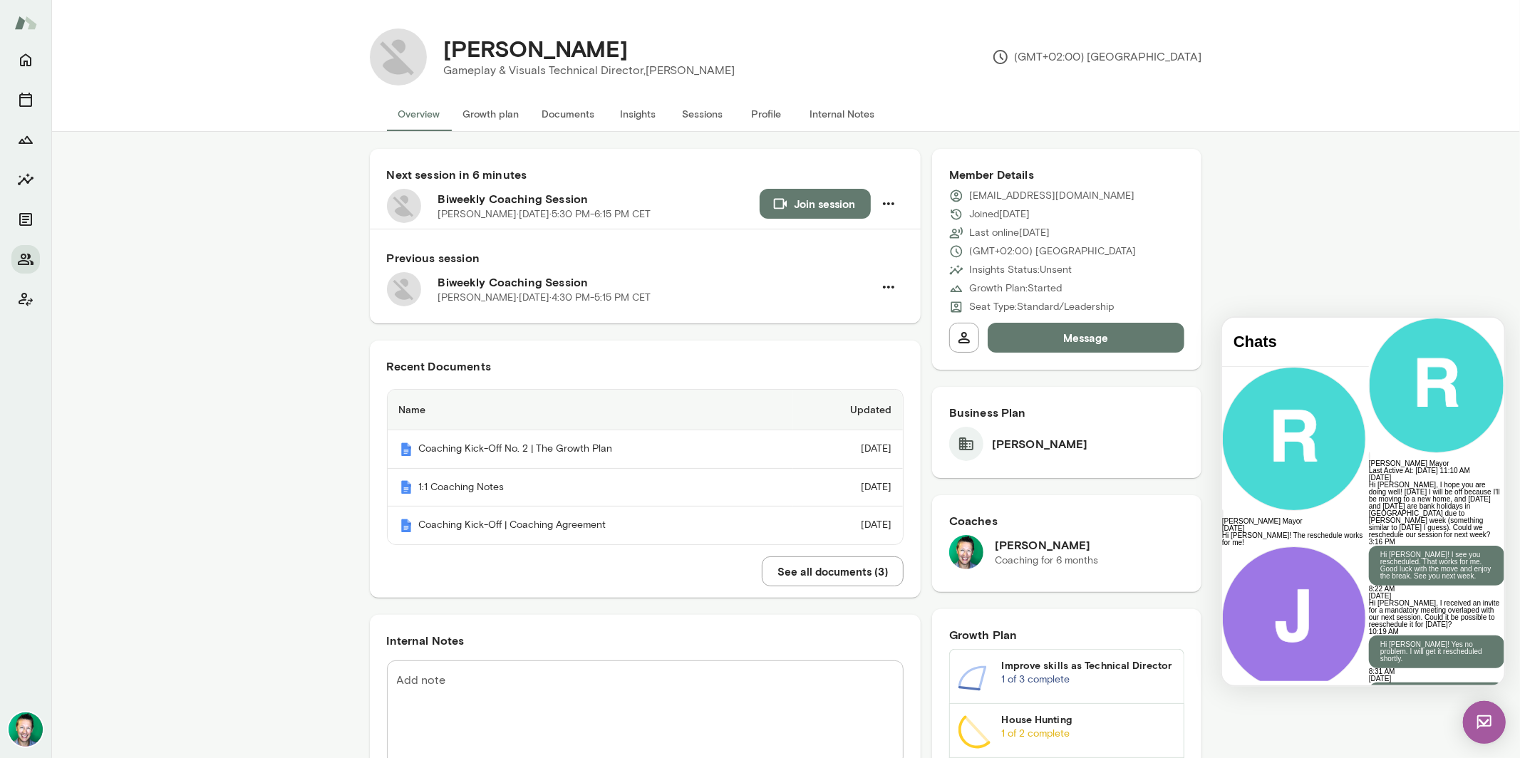
click at [475, 110] on button "Growth plan" at bounding box center [491, 114] width 79 height 34
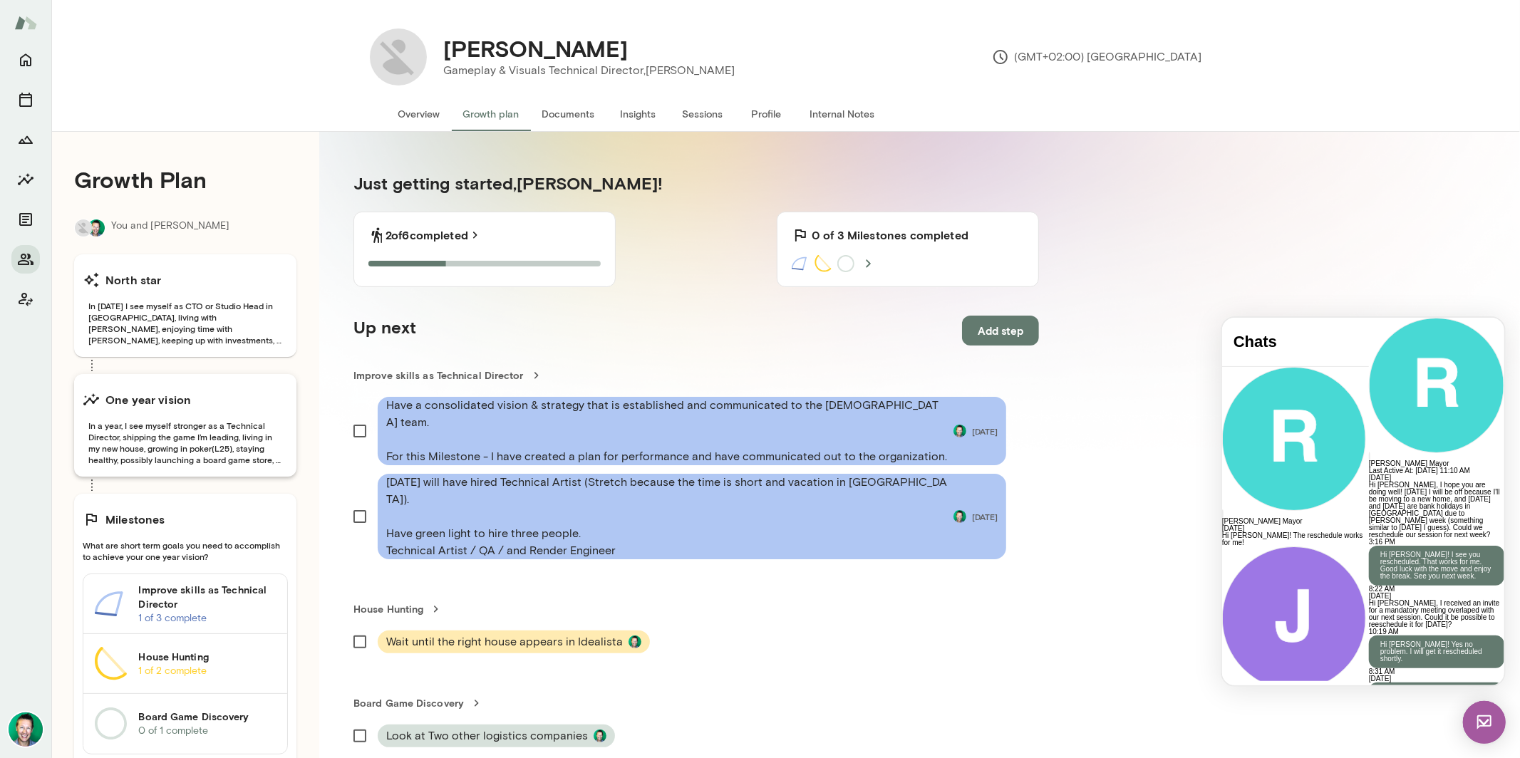
click at [197, 424] on span "In a year, I see myself stronger as a Technical Director, shipping the game I’m…" at bounding box center [185, 443] width 205 height 46
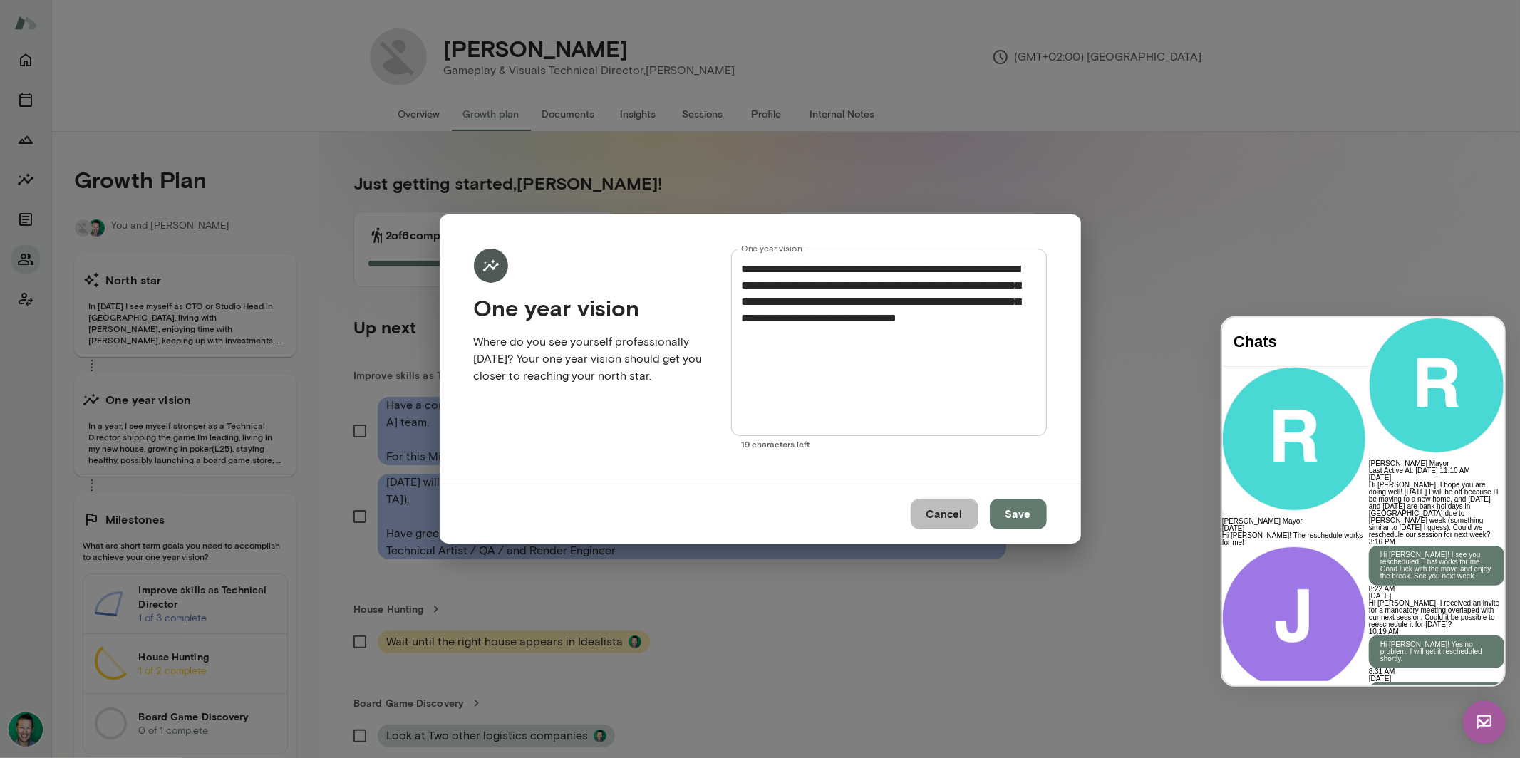
click at [941, 520] on button "Cancel" at bounding box center [945, 514] width 68 height 30
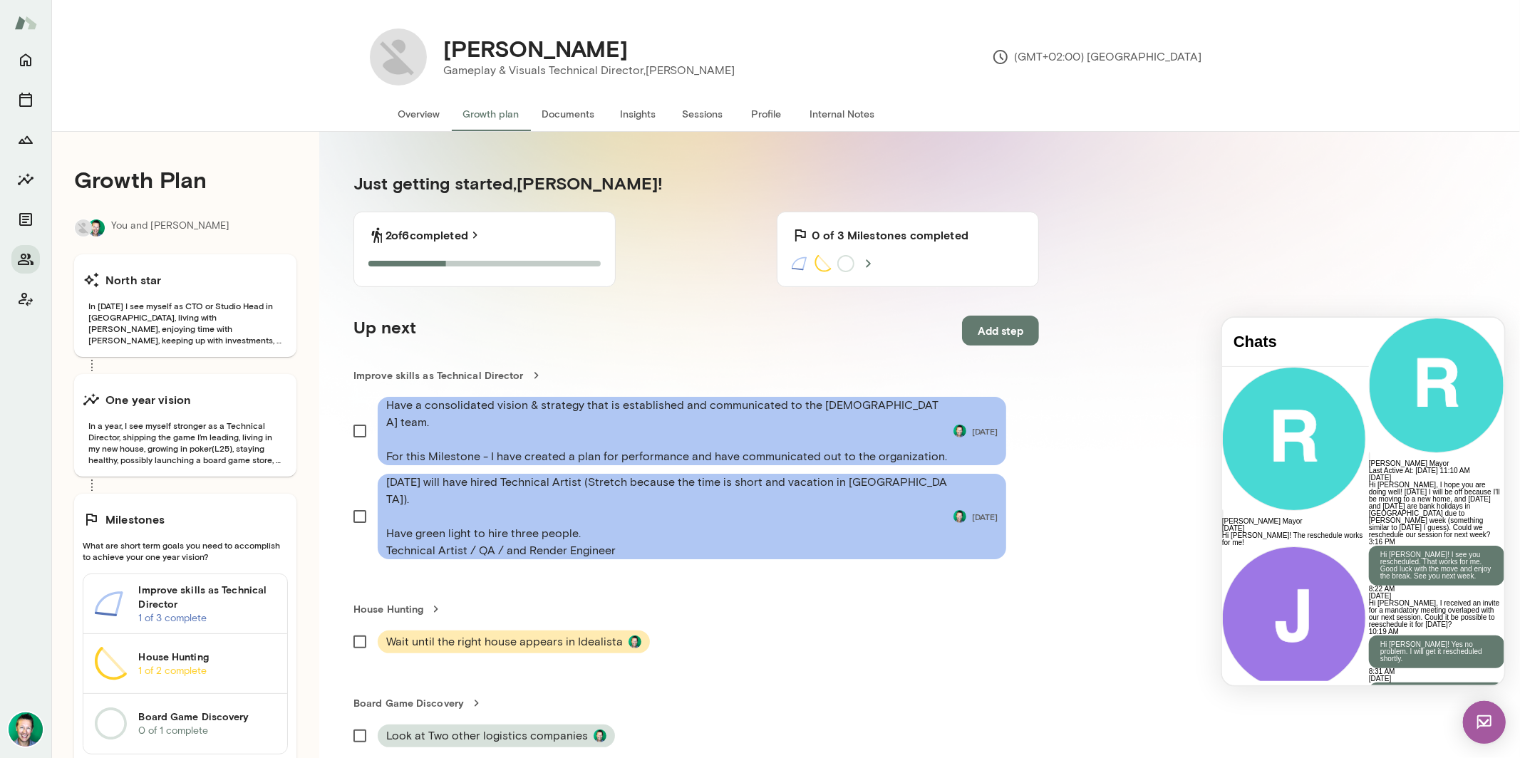
scroll to position [1968, 0]
click at [1475, 723] on img at bounding box center [1484, 722] width 43 height 43
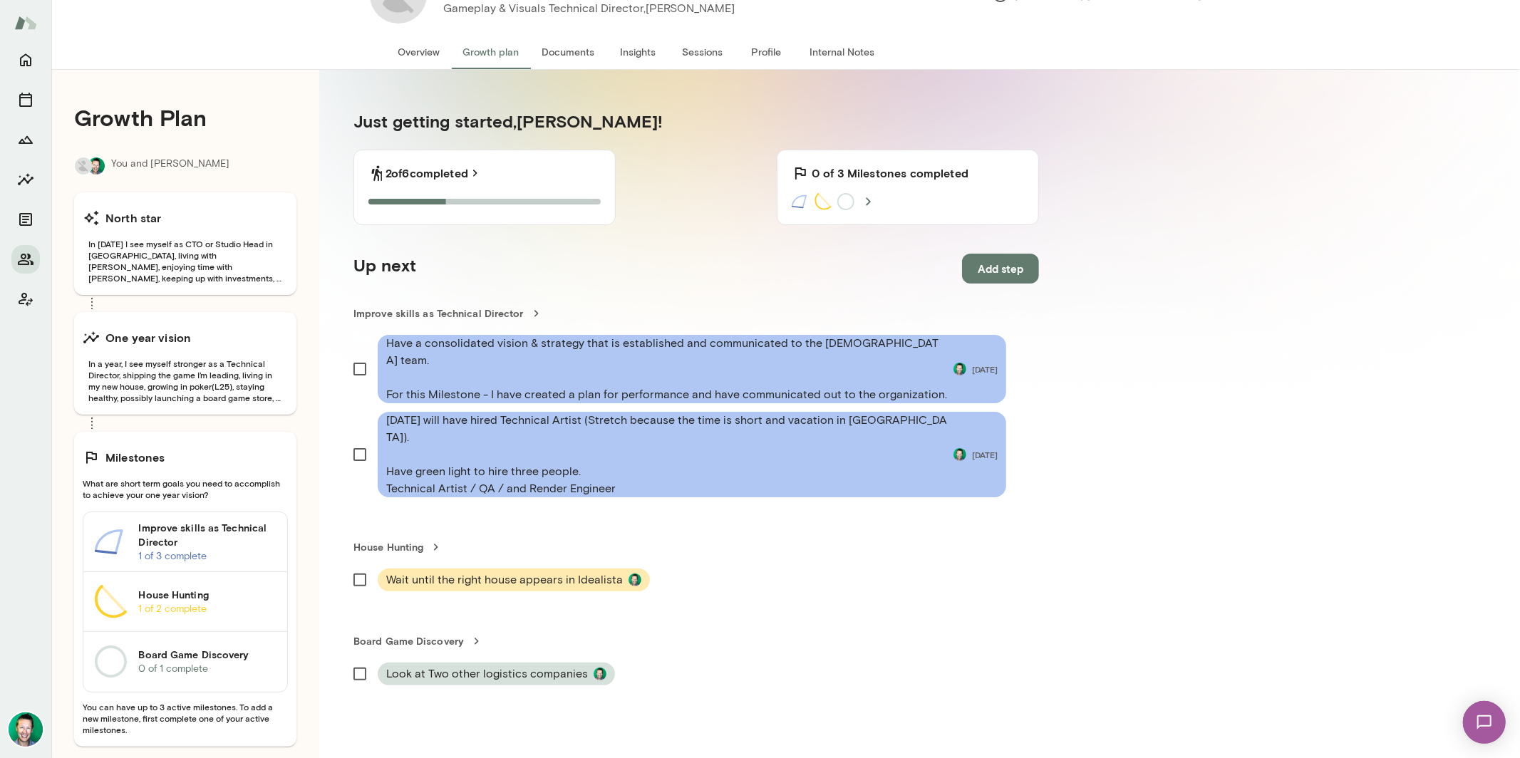
scroll to position [0, 0]
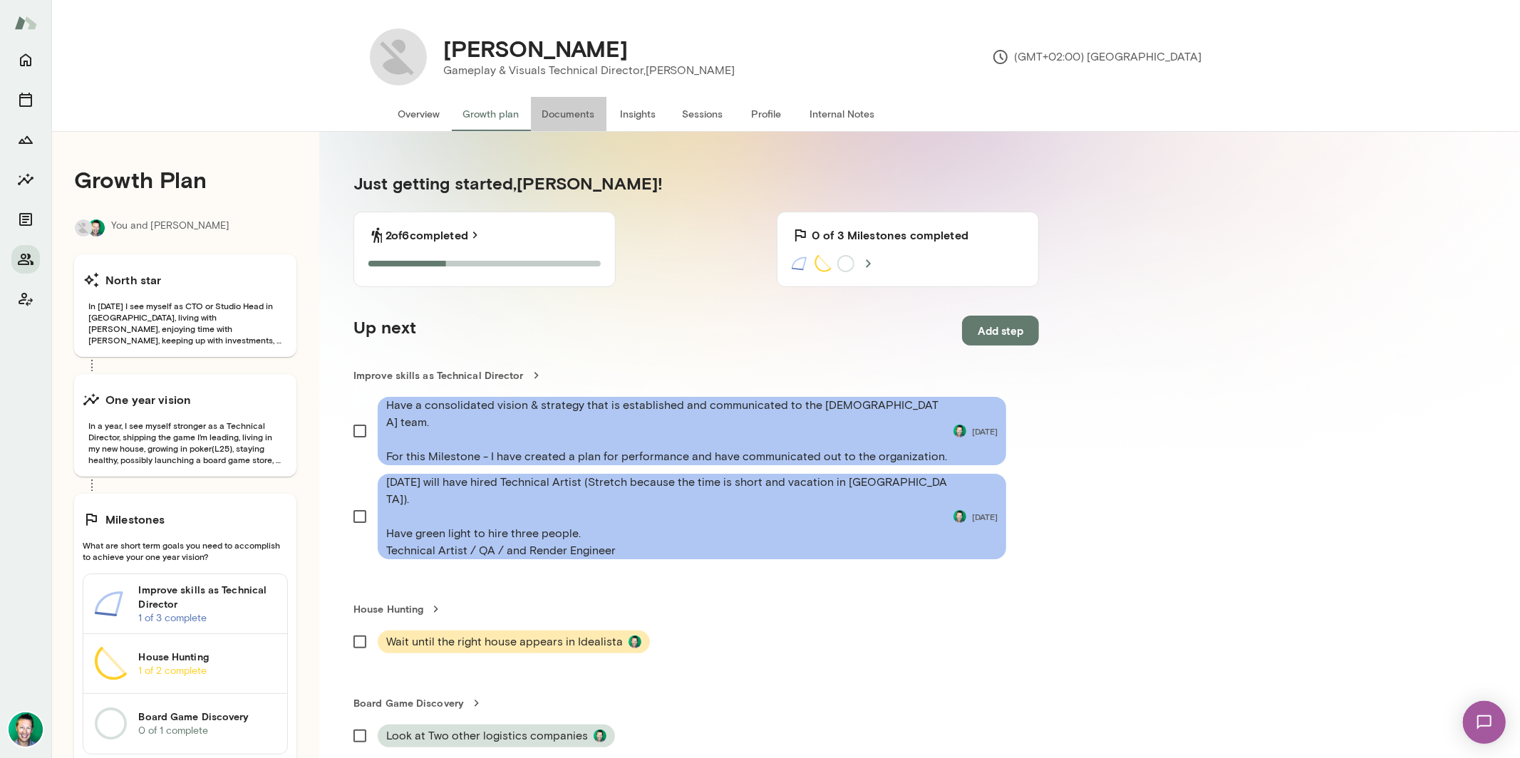
click at [570, 117] on button "Documents" at bounding box center [569, 114] width 76 height 34
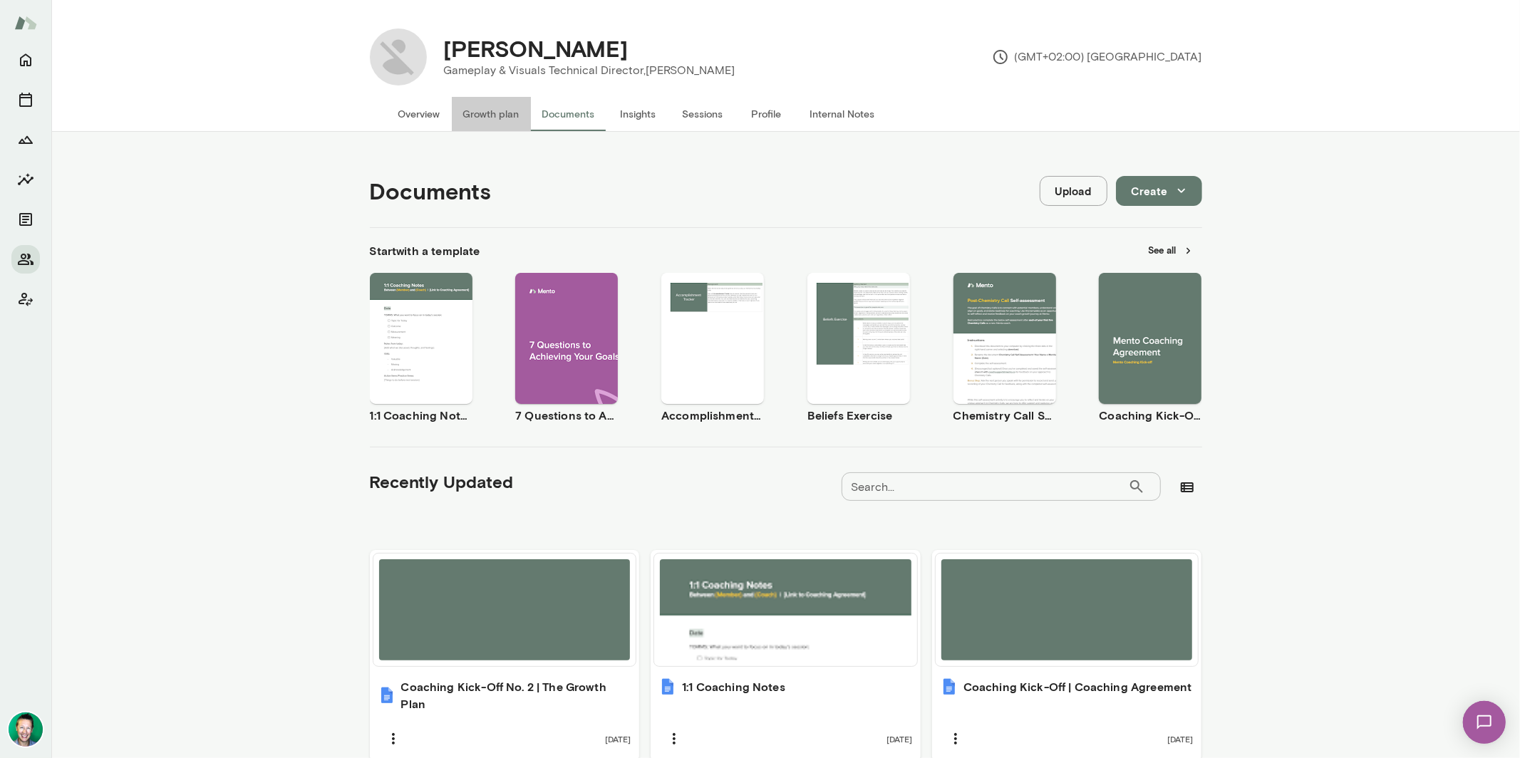
click at [507, 116] on button "Growth plan" at bounding box center [491, 114] width 79 height 34
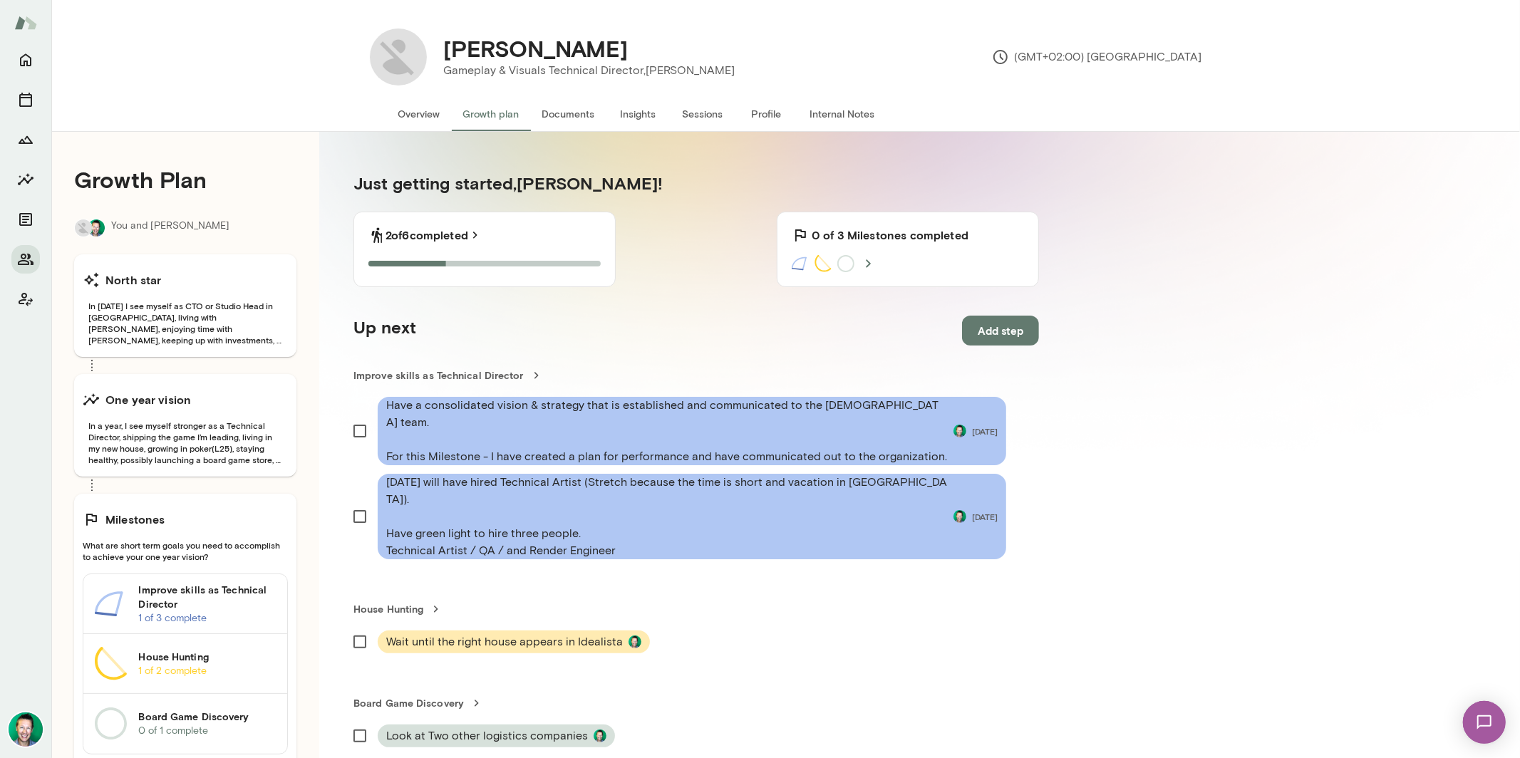
click at [423, 118] on button "Overview" at bounding box center [419, 114] width 65 height 34
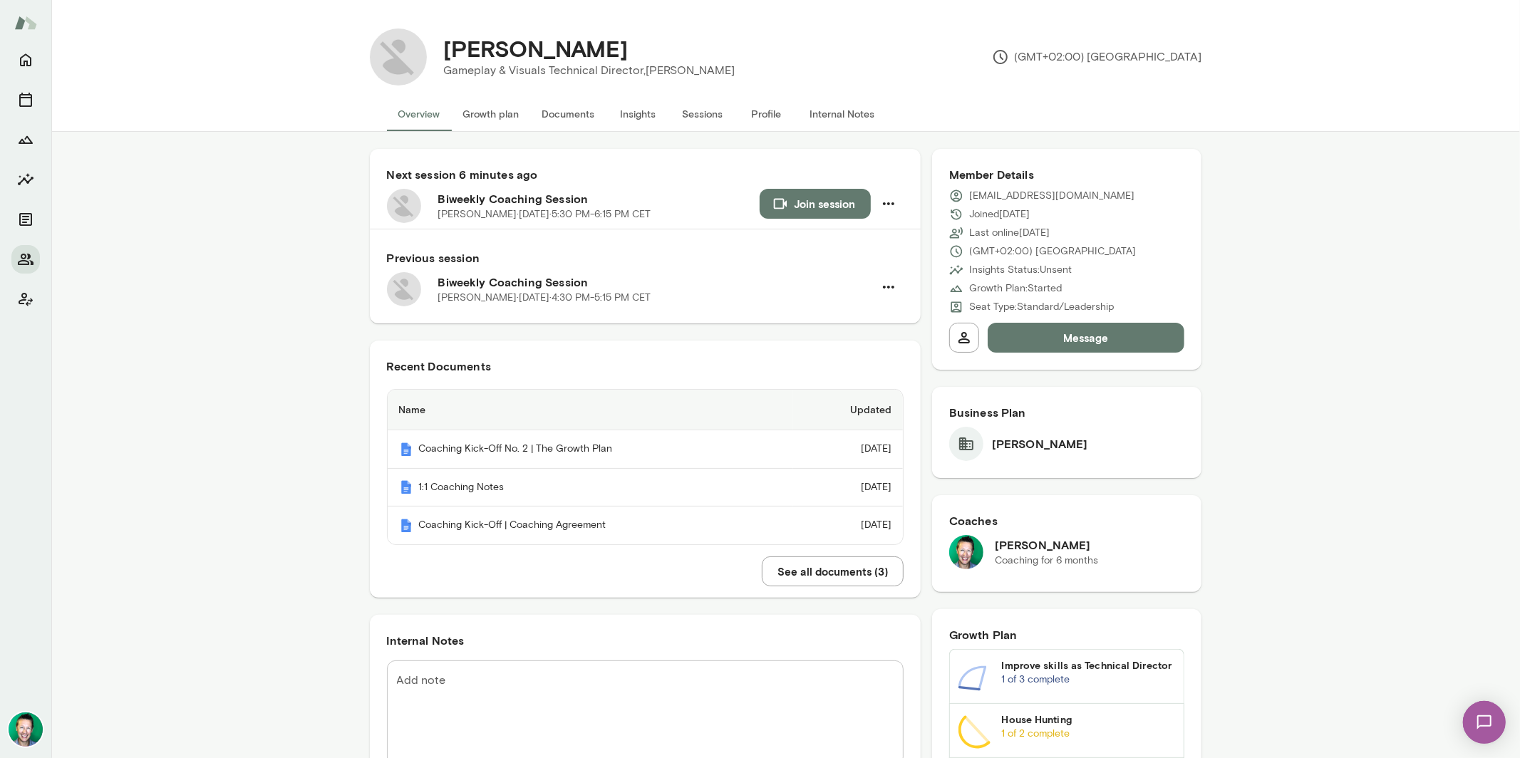
click at [1485, 722] on img at bounding box center [1484, 722] width 58 height 58
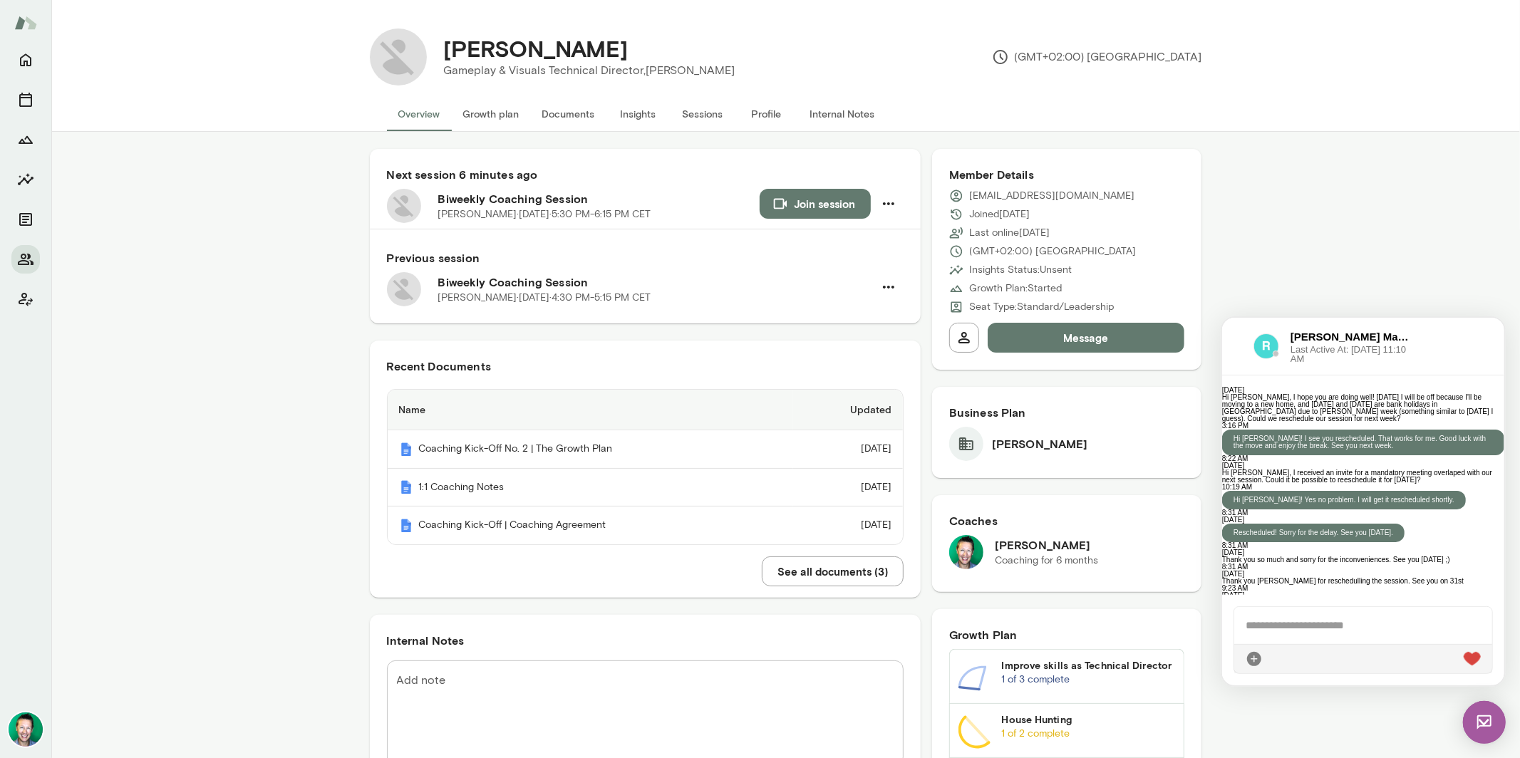
scroll to position [1968, 0]
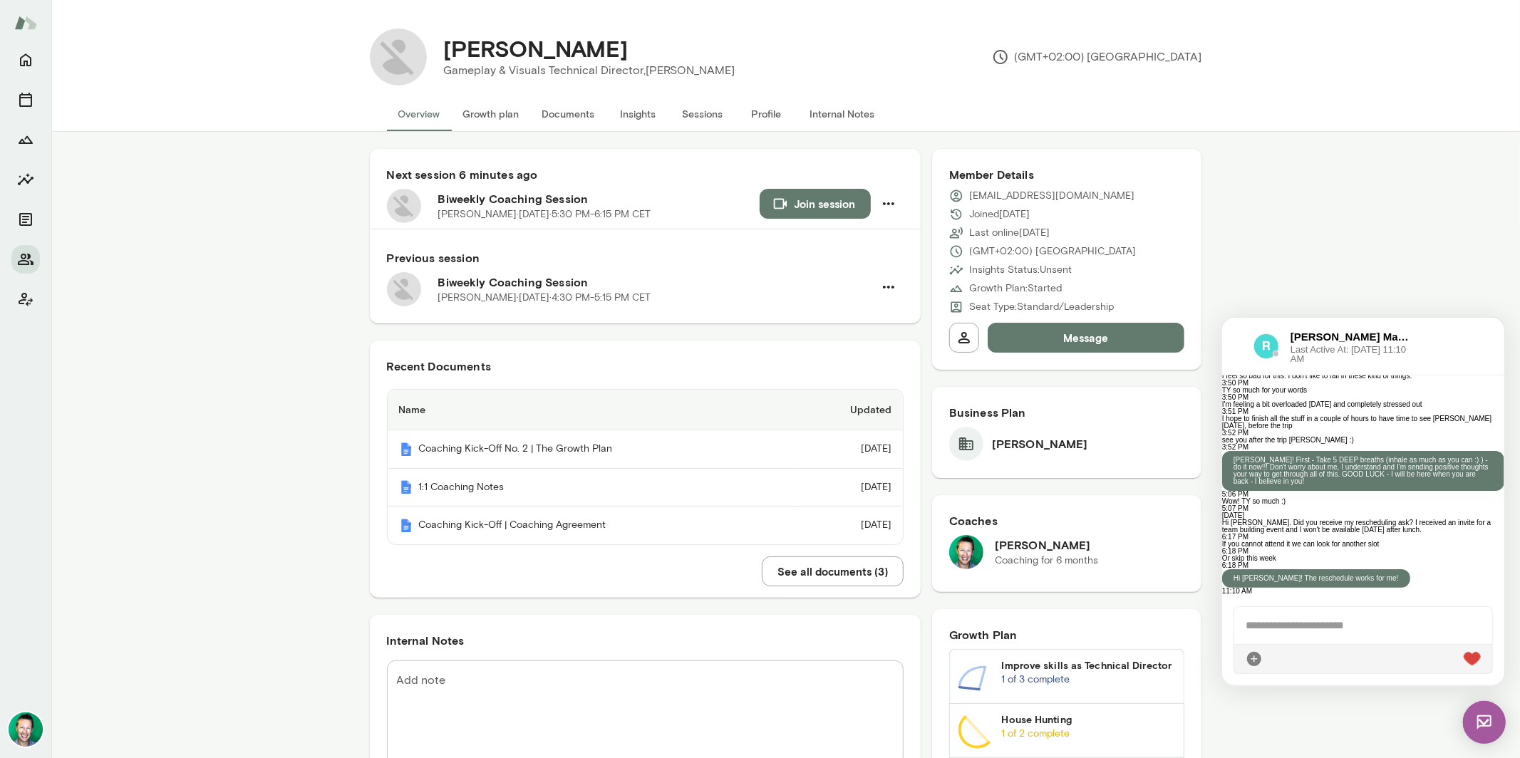
click at [1332, 631] on div at bounding box center [1363, 625] width 258 height 37
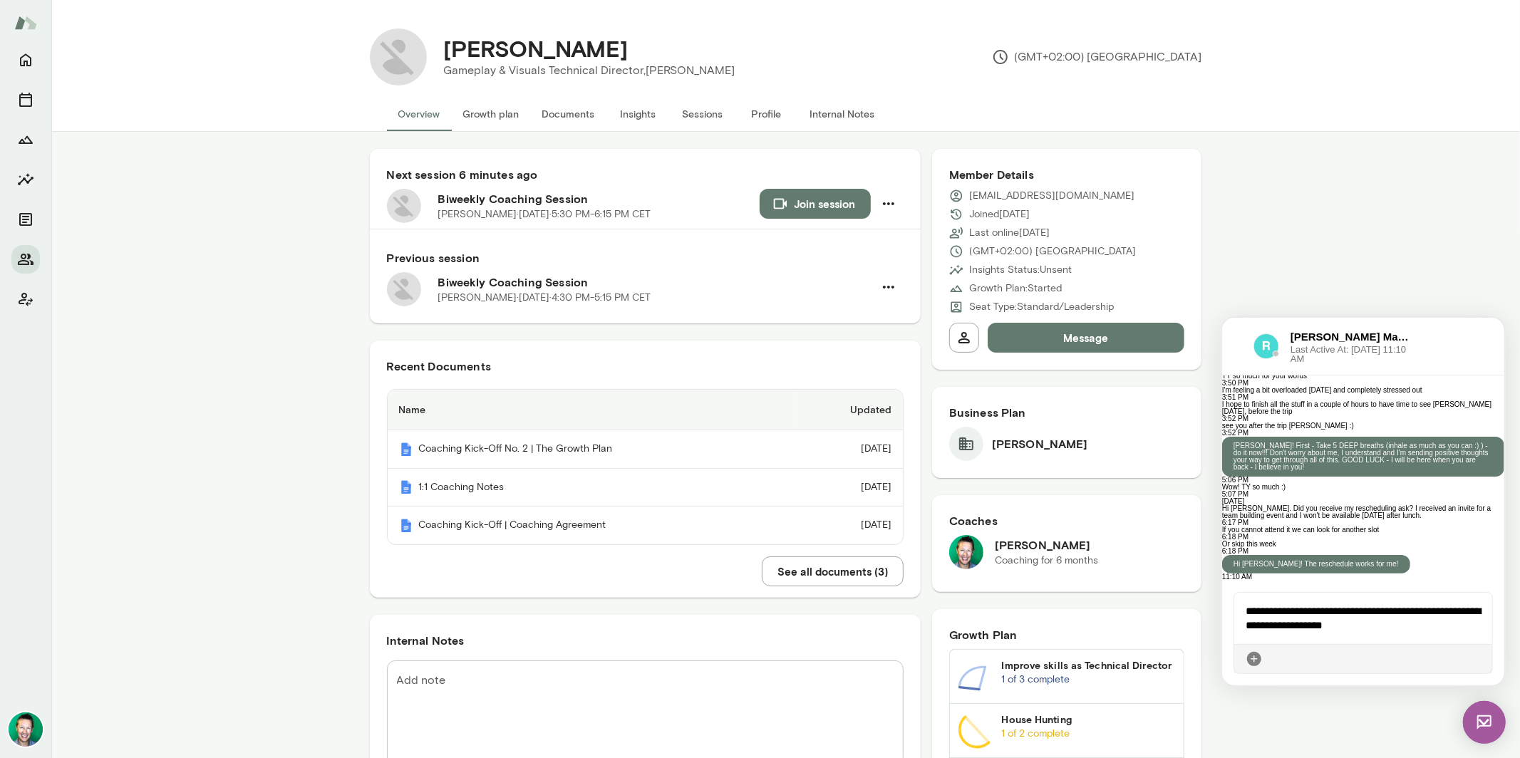
scroll to position [2068, 0]
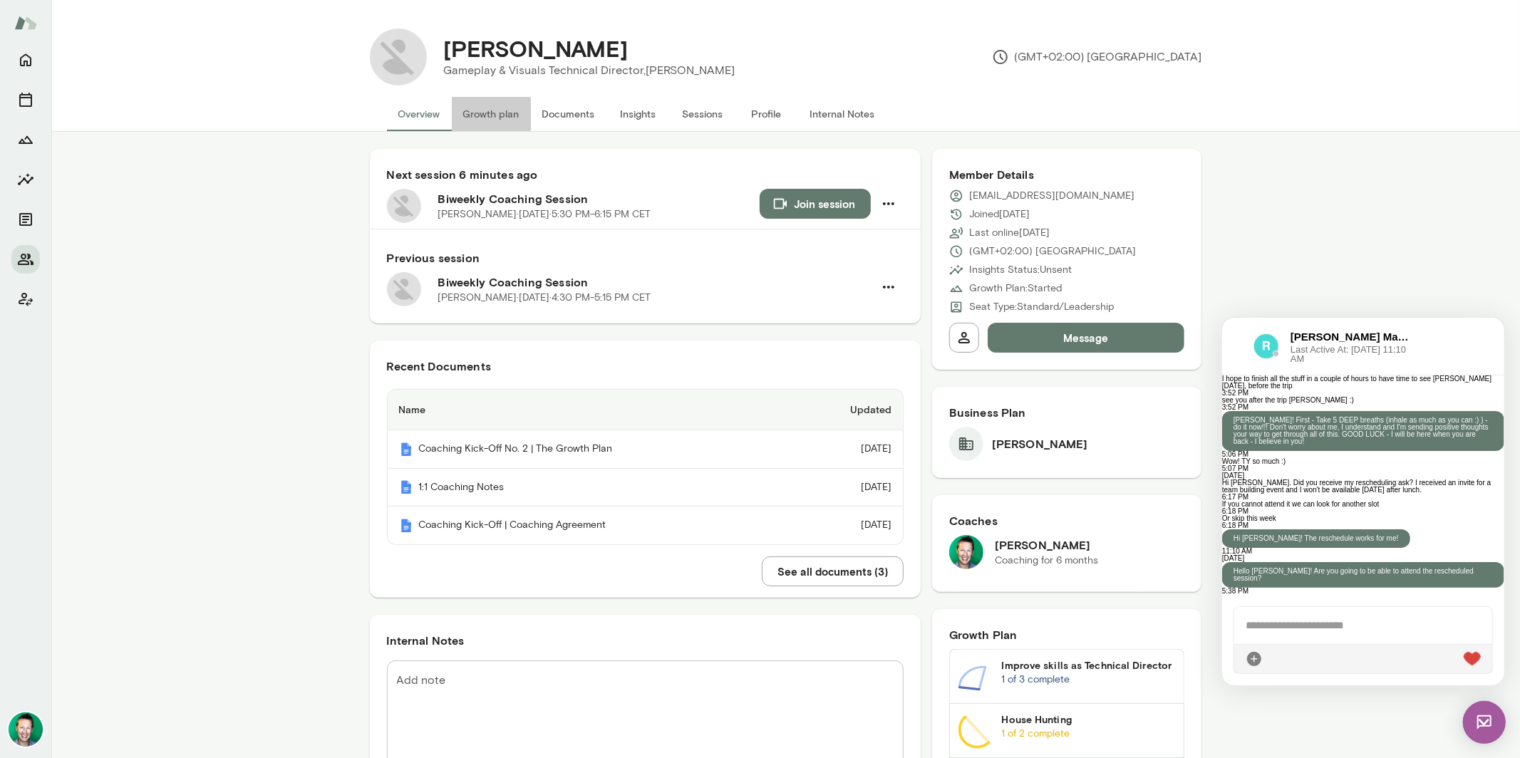
click at [500, 105] on button "Growth plan" at bounding box center [491, 114] width 79 height 34
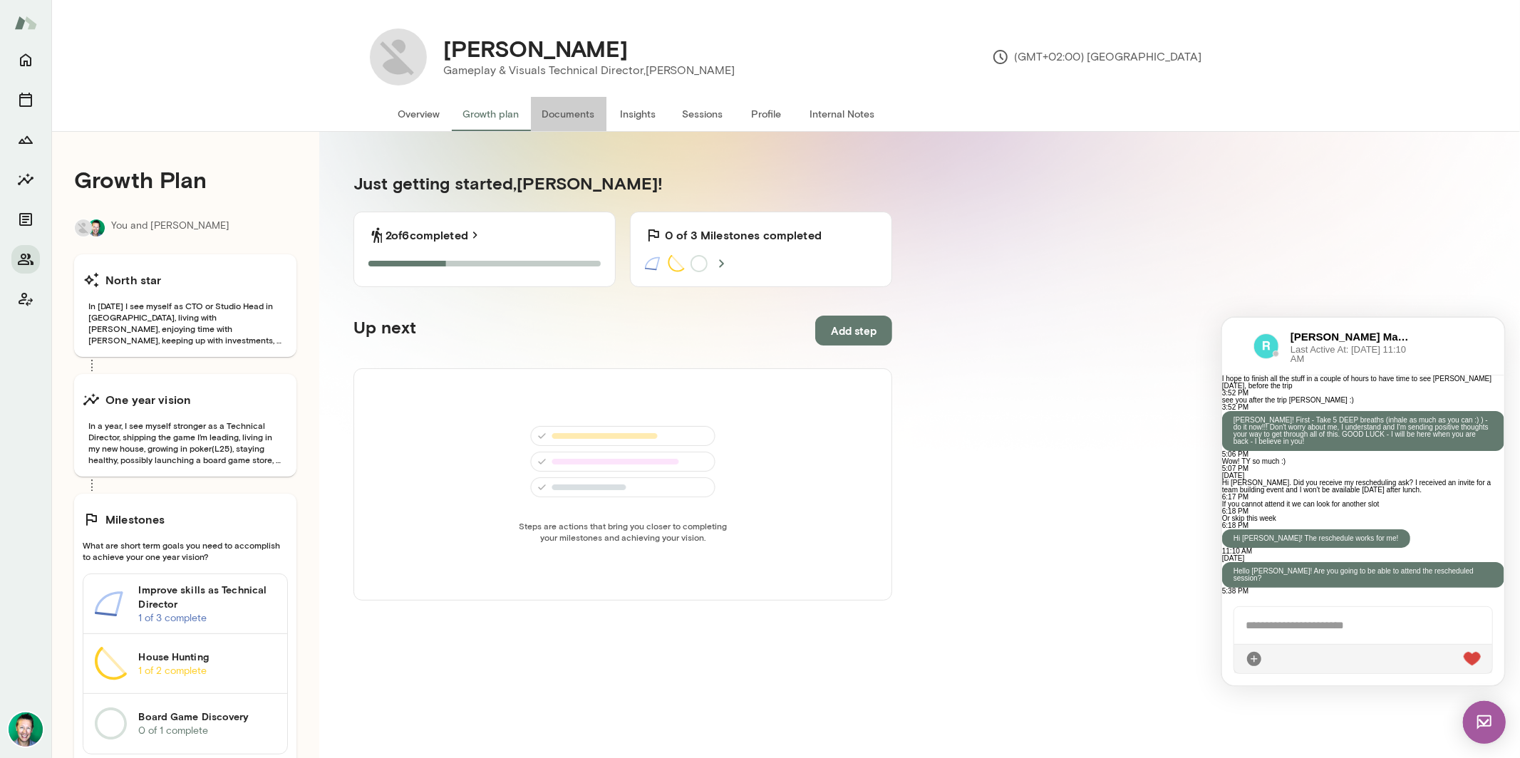
click at [557, 109] on button "Documents" at bounding box center [569, 114] width 76 height 34
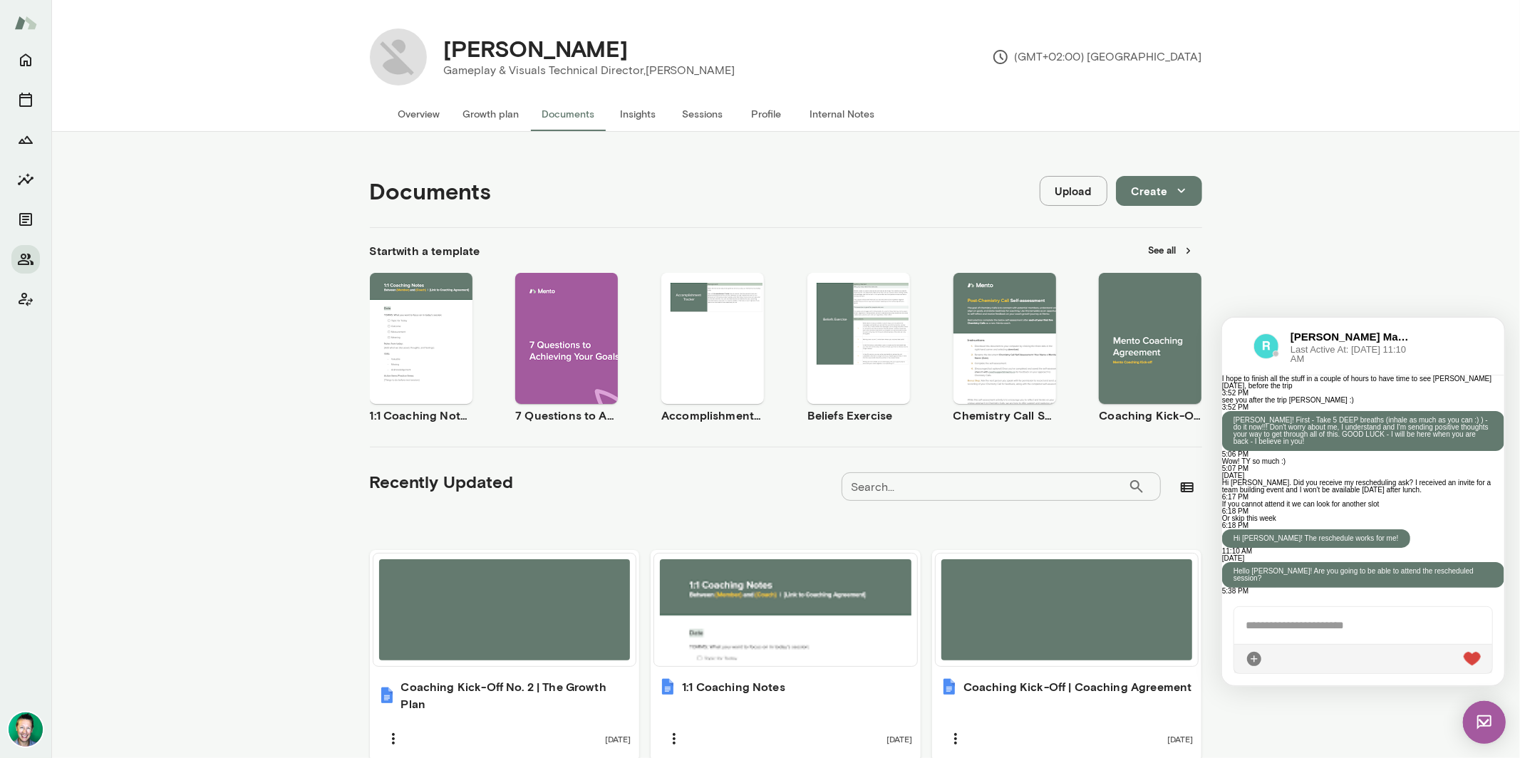
click at [656, 117] on button "Insights" at bounding box center [639, 114] width 64 height 34
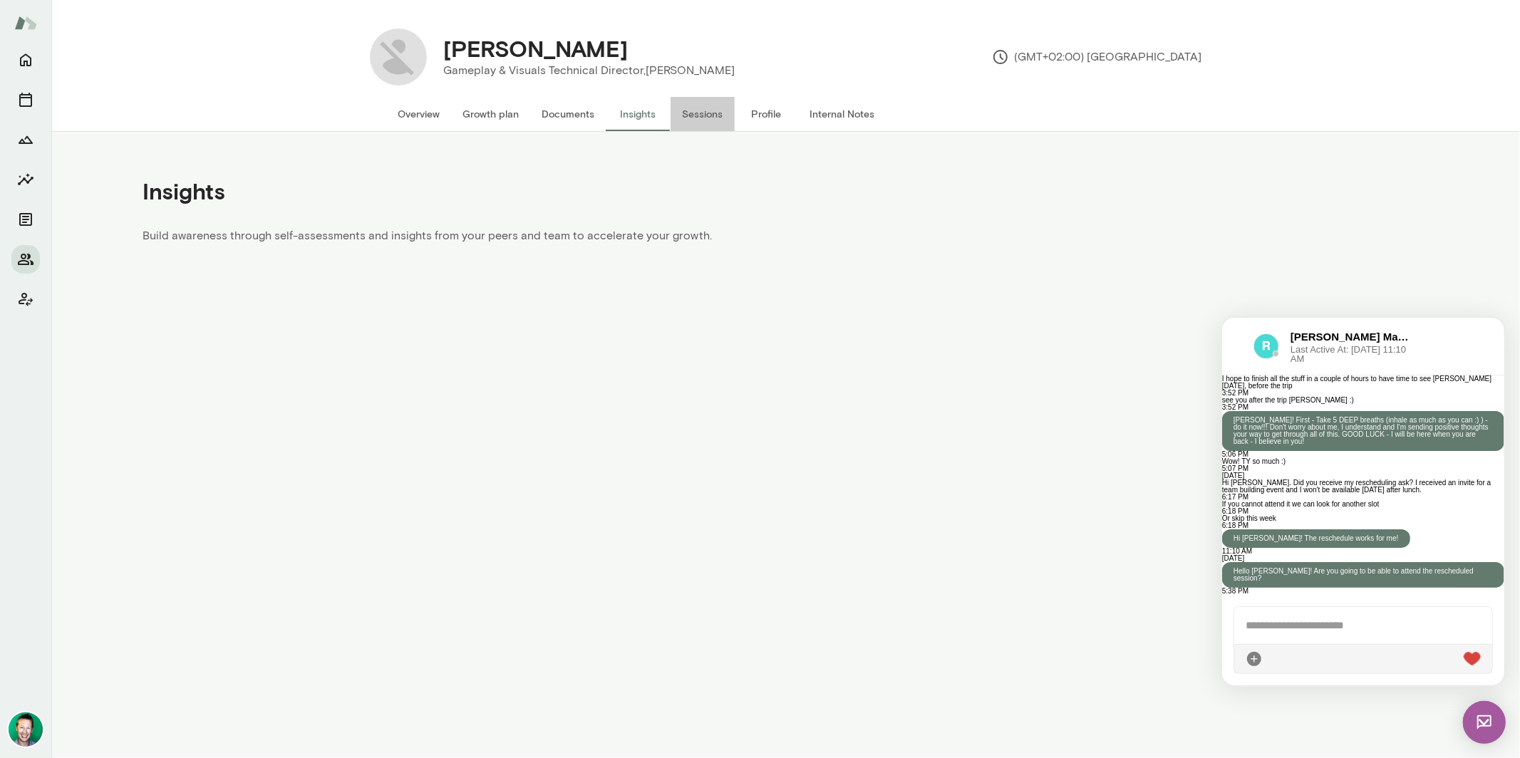
click at [705, 117] on button "Sessions" at bounding box center [703, 114] width 64 height 34
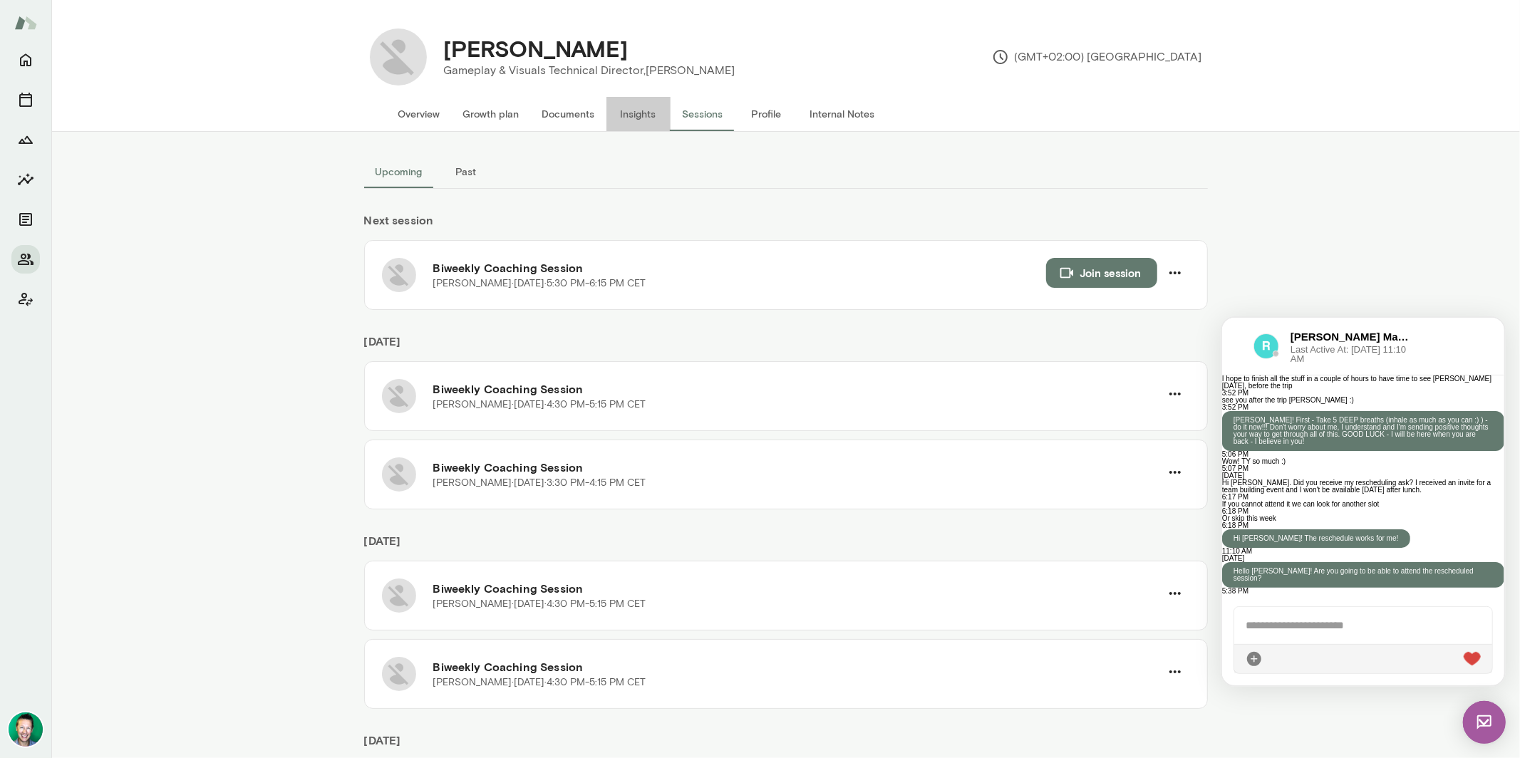
click at [639, 112] on button "Insights" at bounding box center [639, 114] width 64 height 34
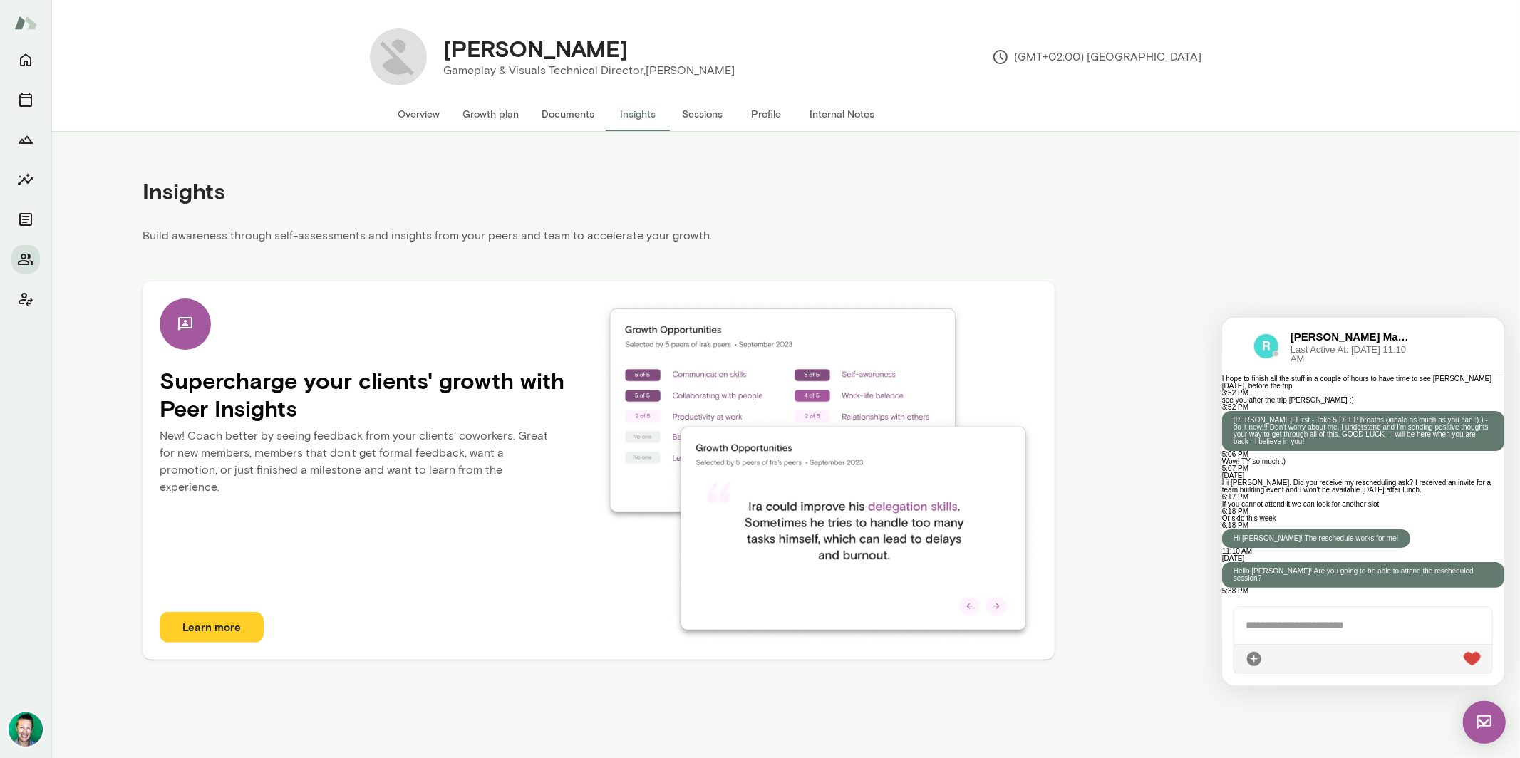
click at [436, 112] on button "Overview" at bounding box center [419, 114] width 65 height 34
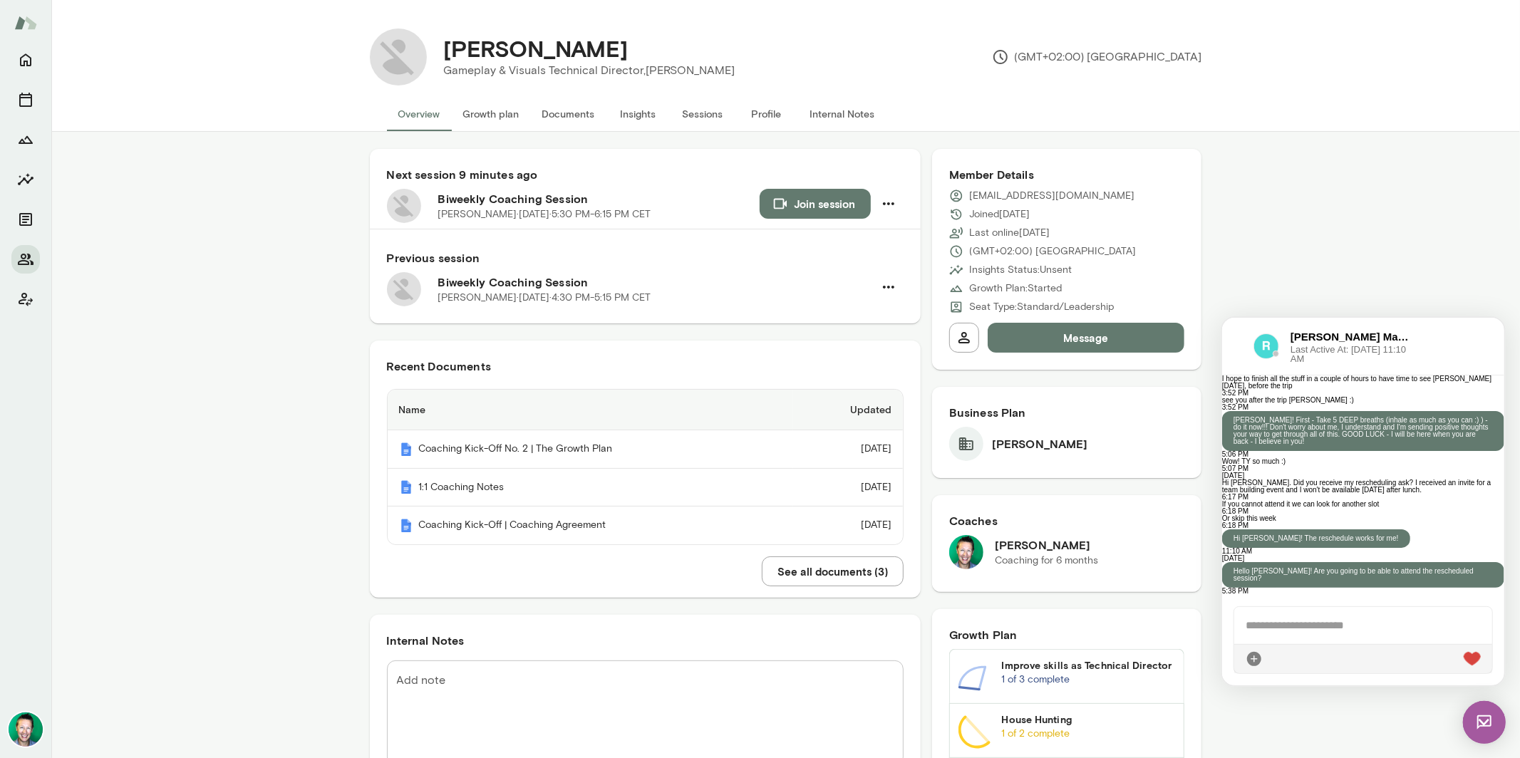
click at [1470, 722] on img at bounding box center [1484, 722] width 43 height 43
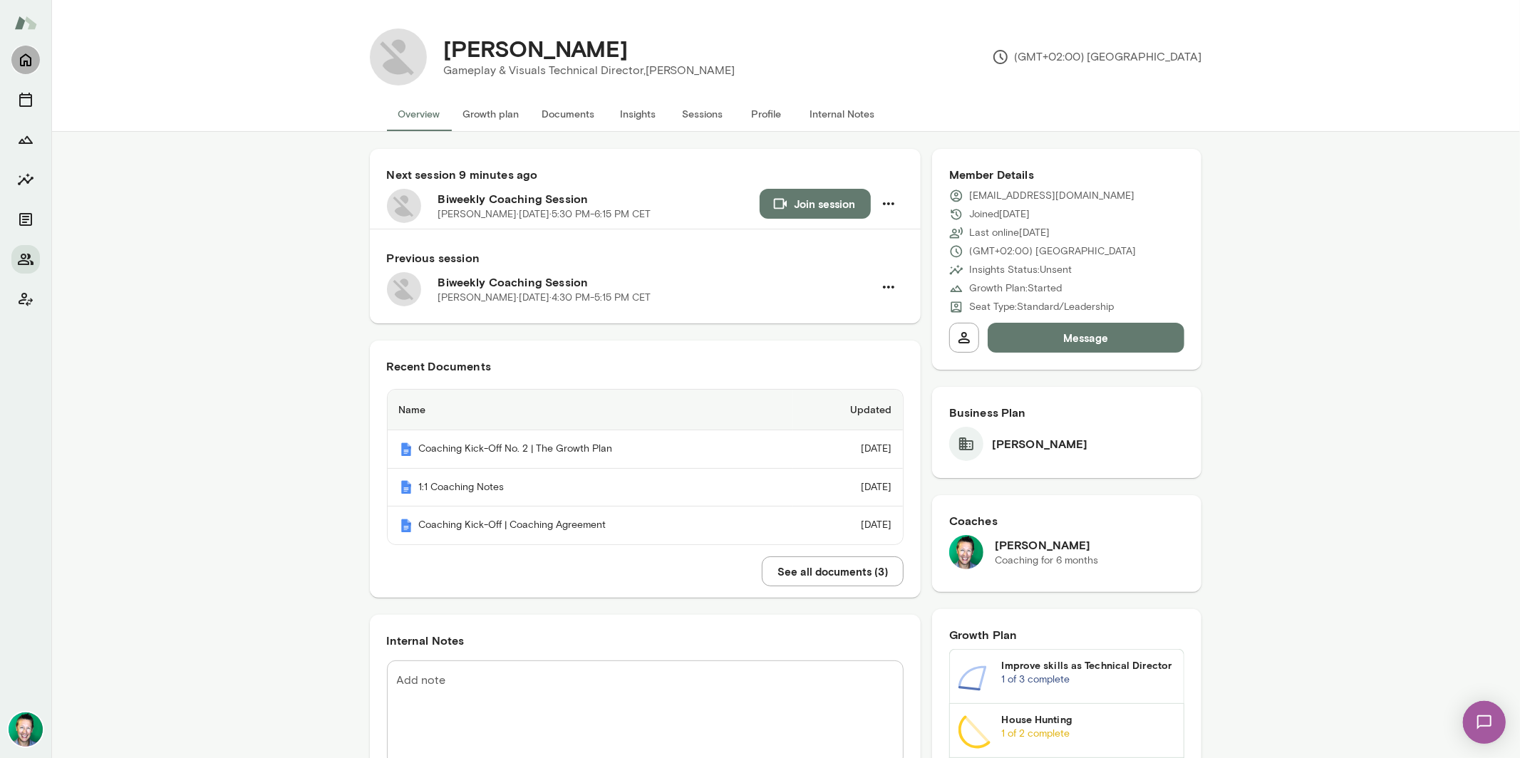
click at [33, 63] on icon "Home" at bounding box center [25, 59] width 17 height 17
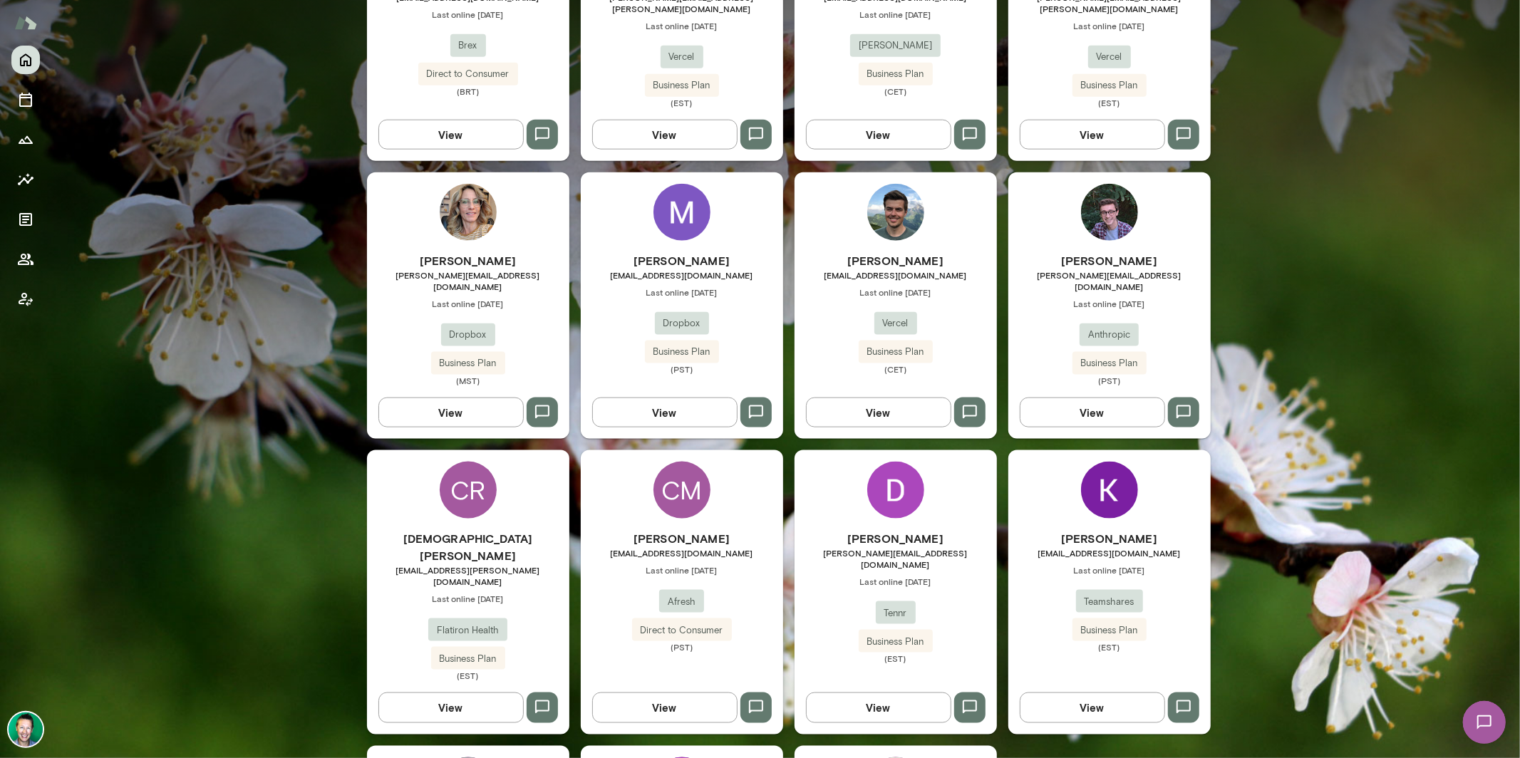
scroll to position [1449, 0]
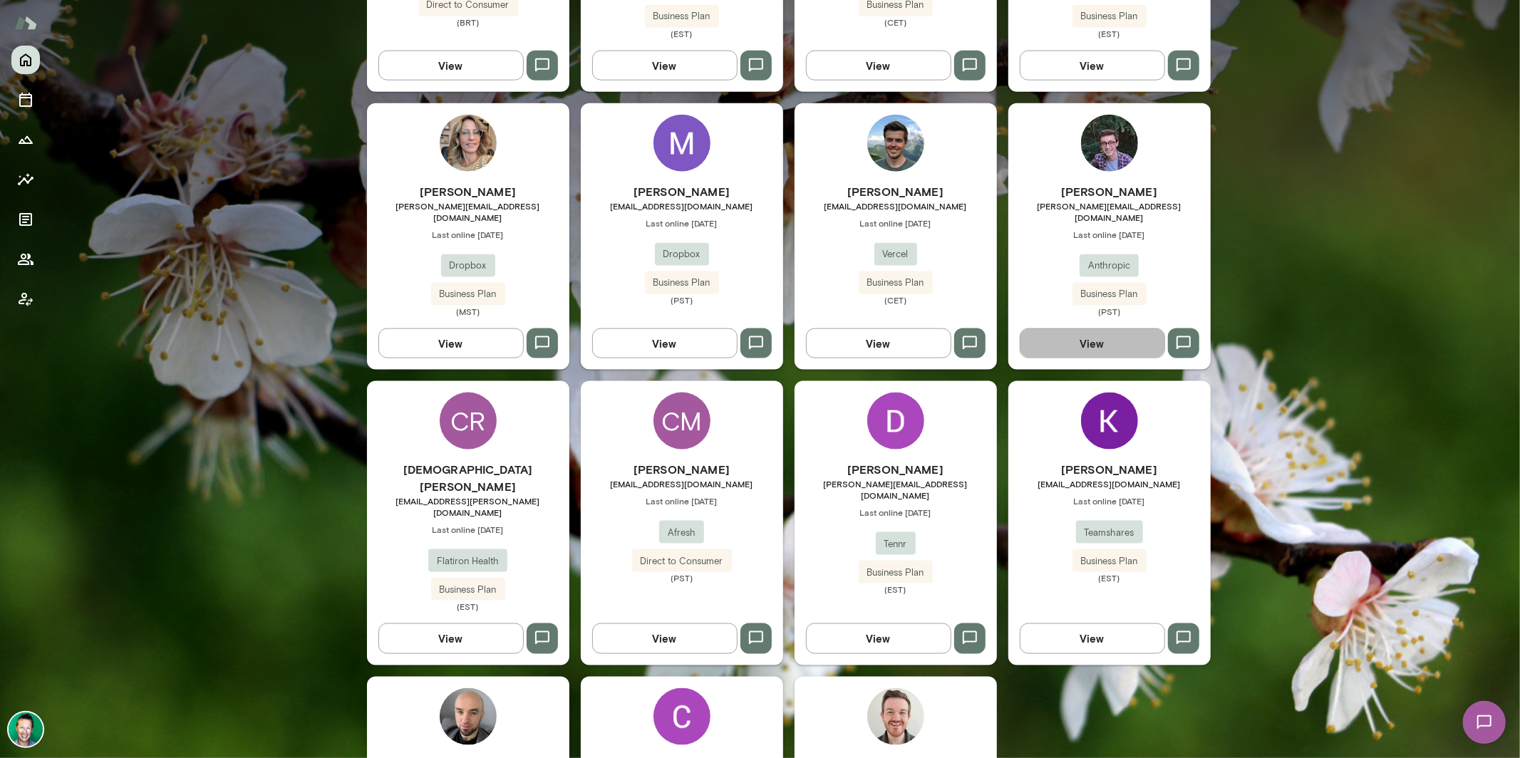
click at [1070, 329] on button "View" at bounding box center [1092, 344] width 145 height 30
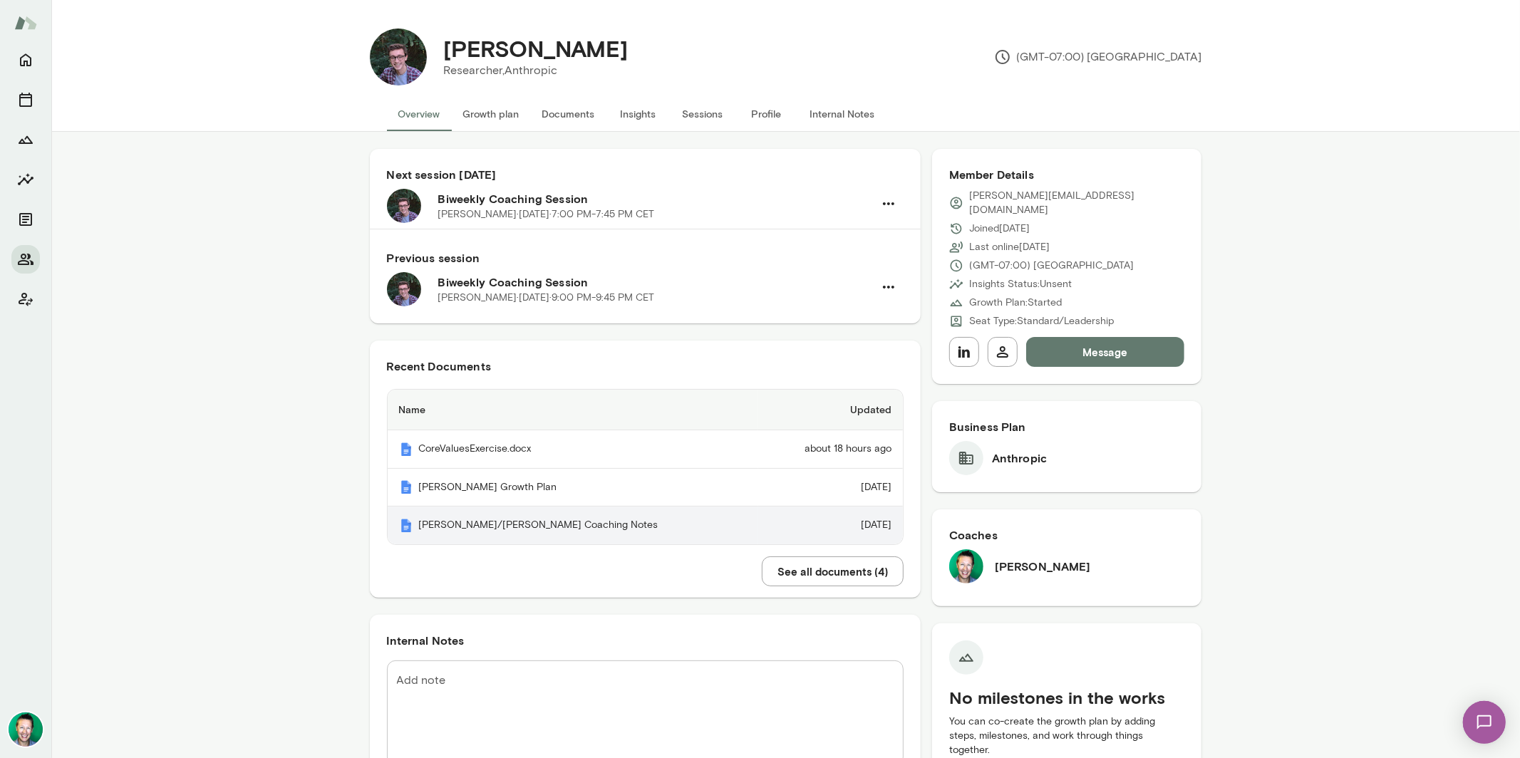
click at [483, 529] on th "[PERSON_NAME]/[PERSON_NAME] Coaching Notes" at bounding box center [573, 526] width 371 height 38
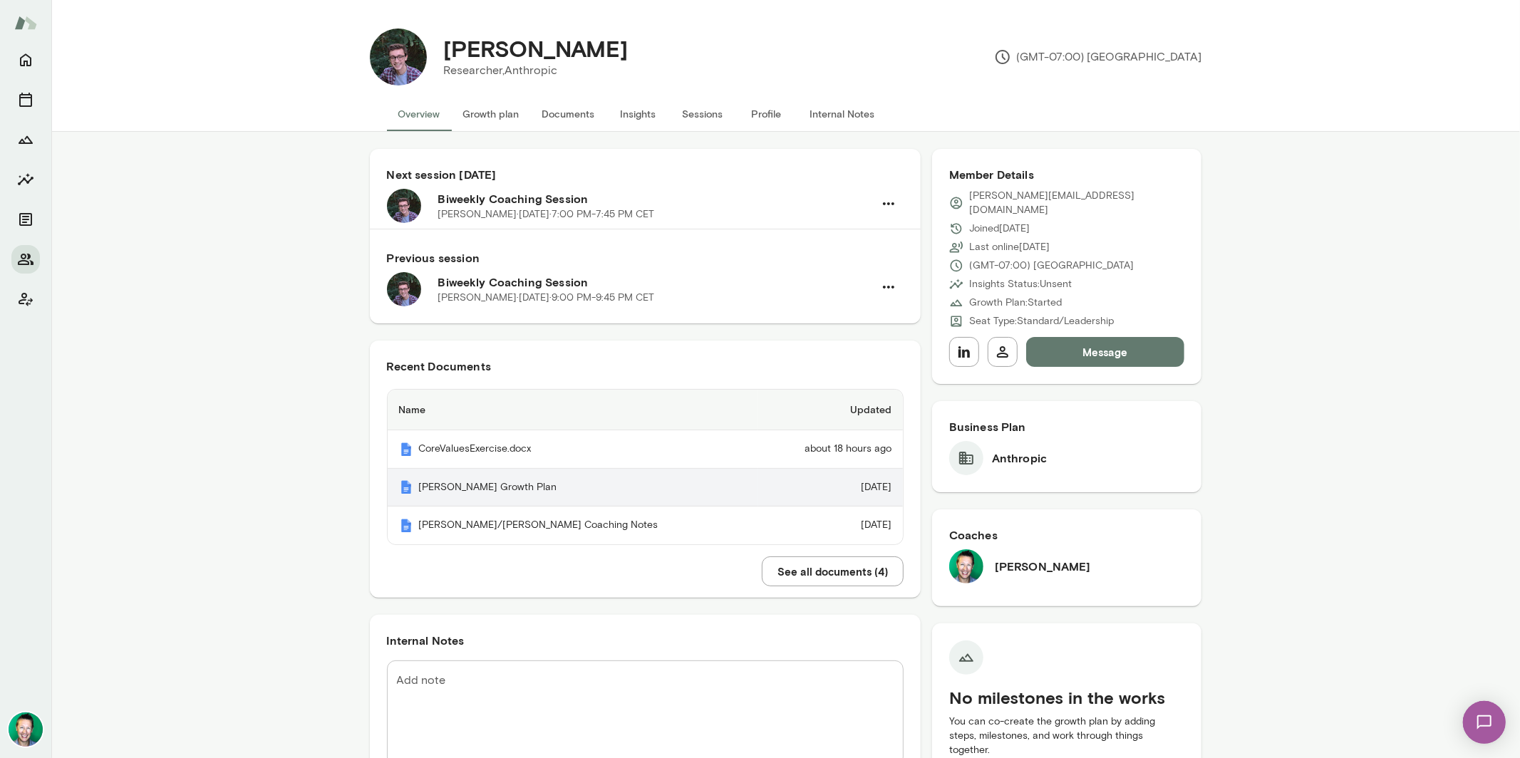
click at [458, 486] on th "[PERSON_NAME] Growth Plan" at bounding box center [573, 488] width 371 height 38
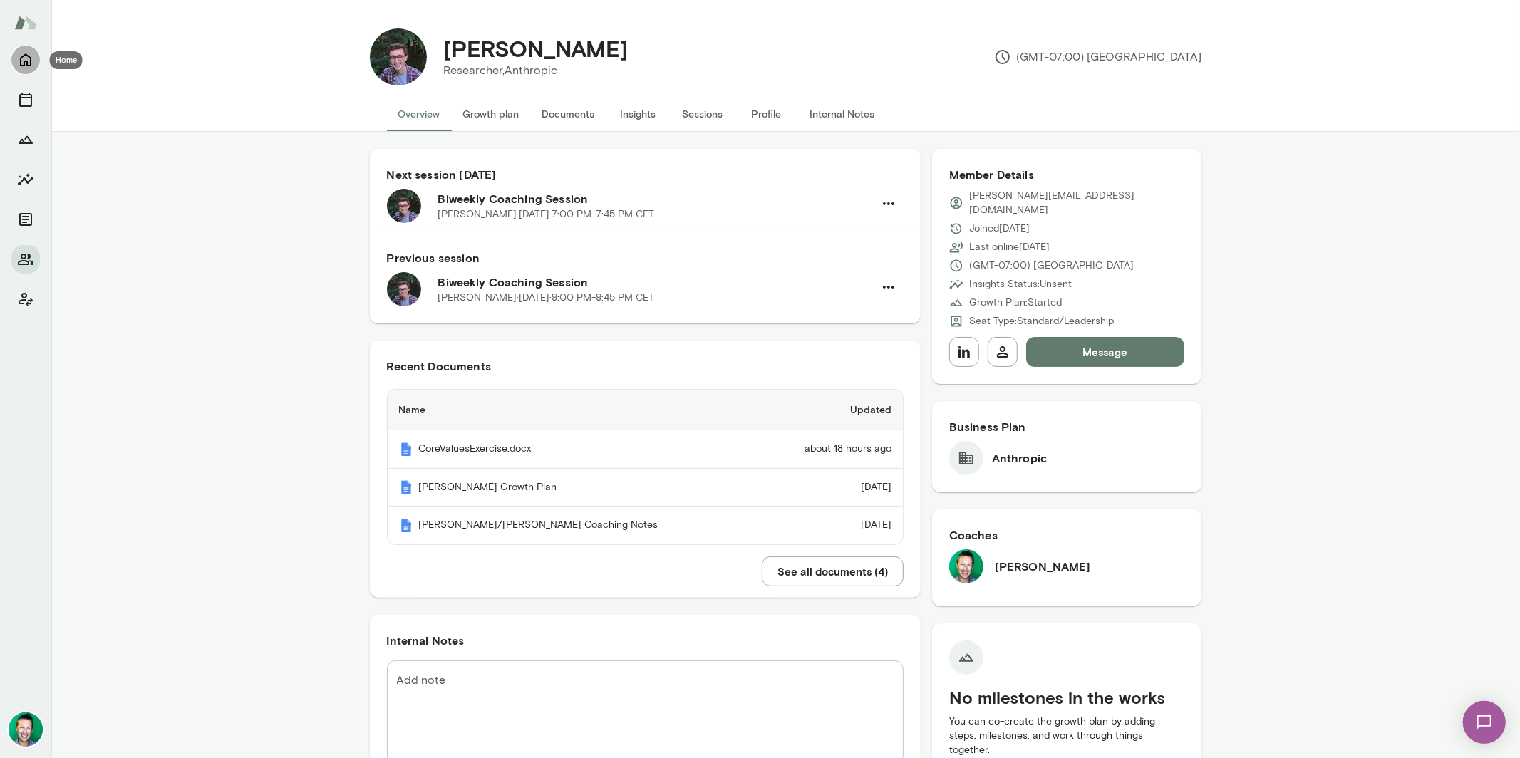
click at [18, 56] on icon "Home" at bounding box center [25, 59] width 17 height 17
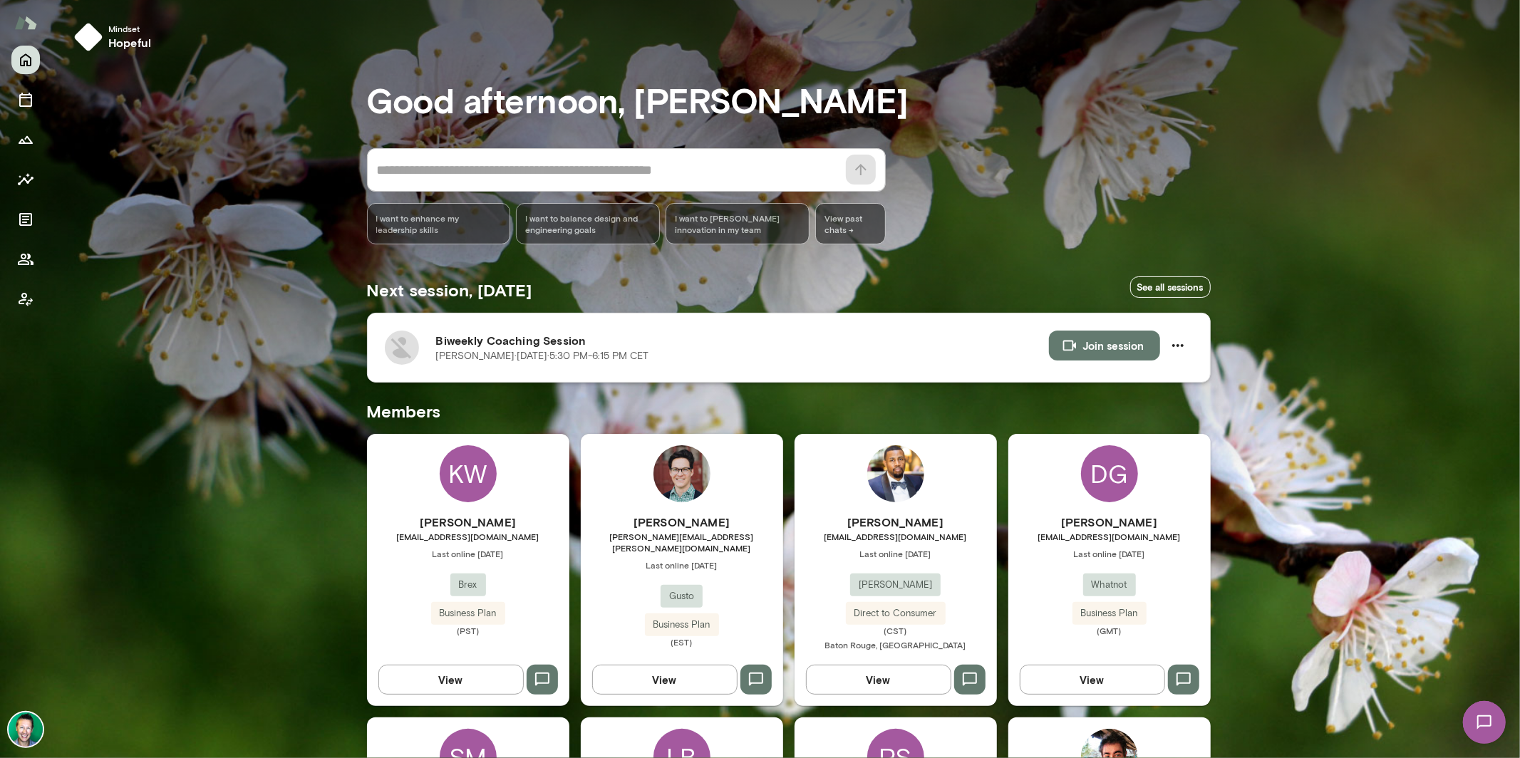
click at [394, 351] on img at bounding box center [402, 348] width 34 height 34
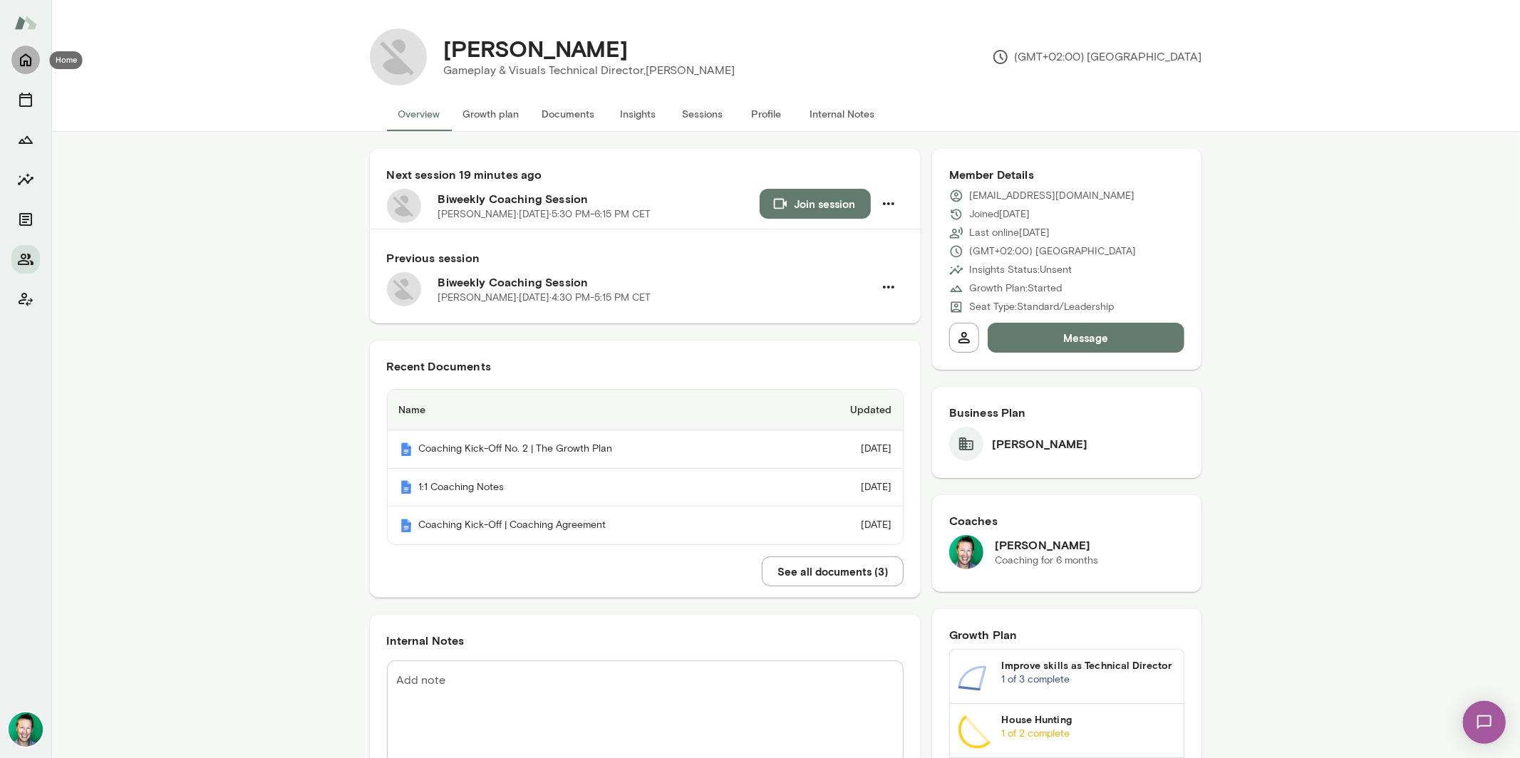
click at [29, 63] on icon "Home" at bounding box center [25, 59] width 17 height 17
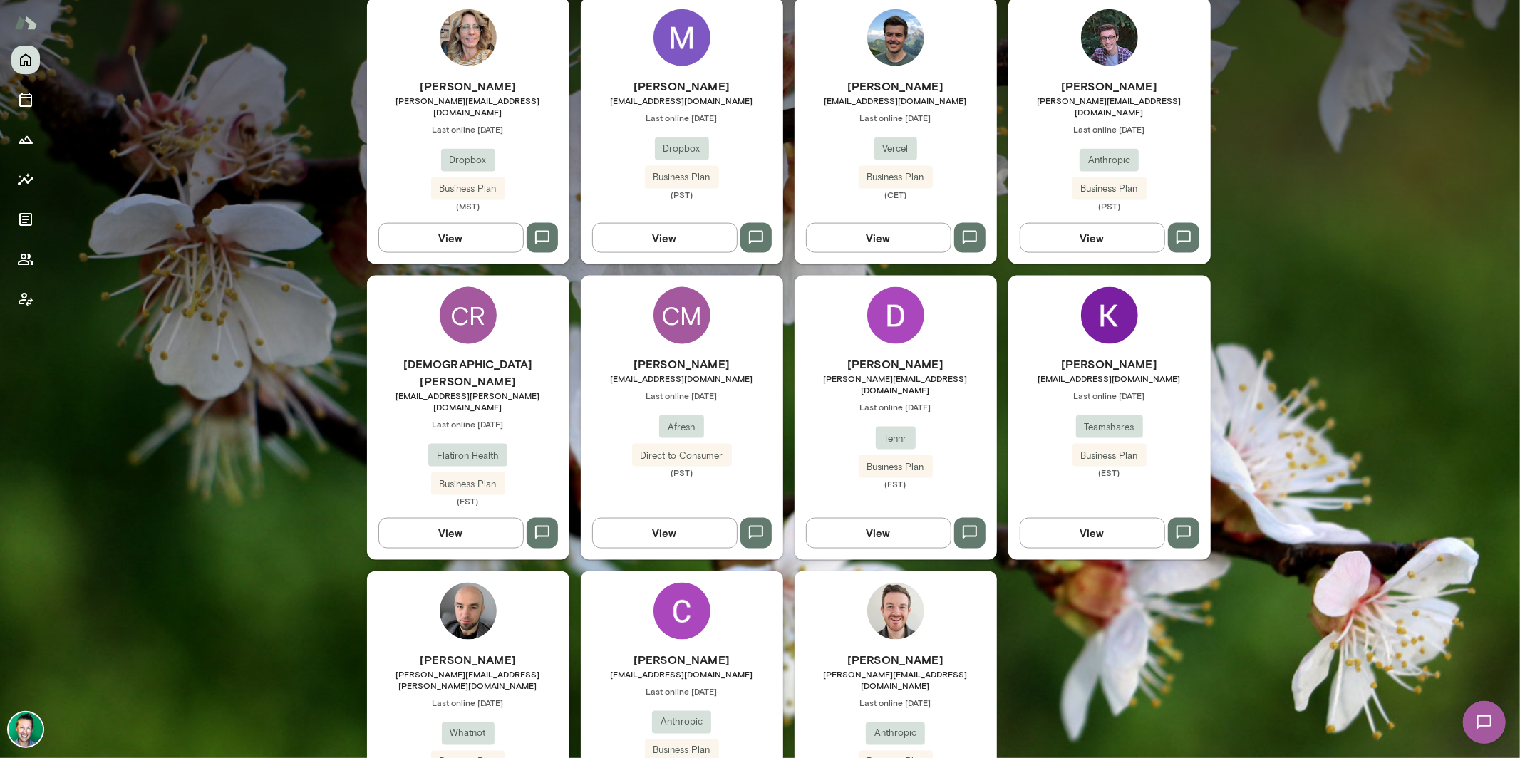
scroll to position [1566, 0]
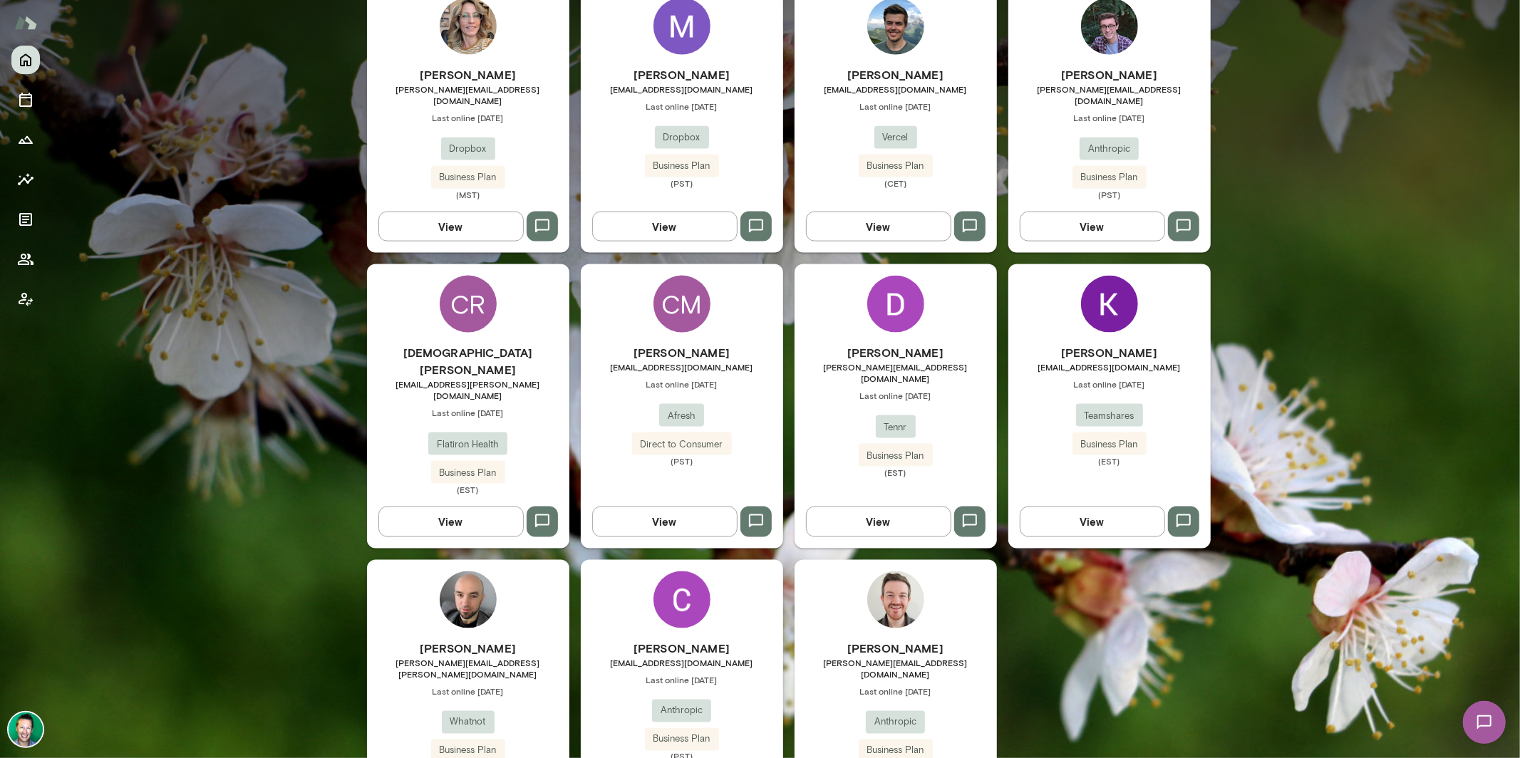
click at [696, 507] on button "View" at bounding box center [664, 522] width 145 height 30
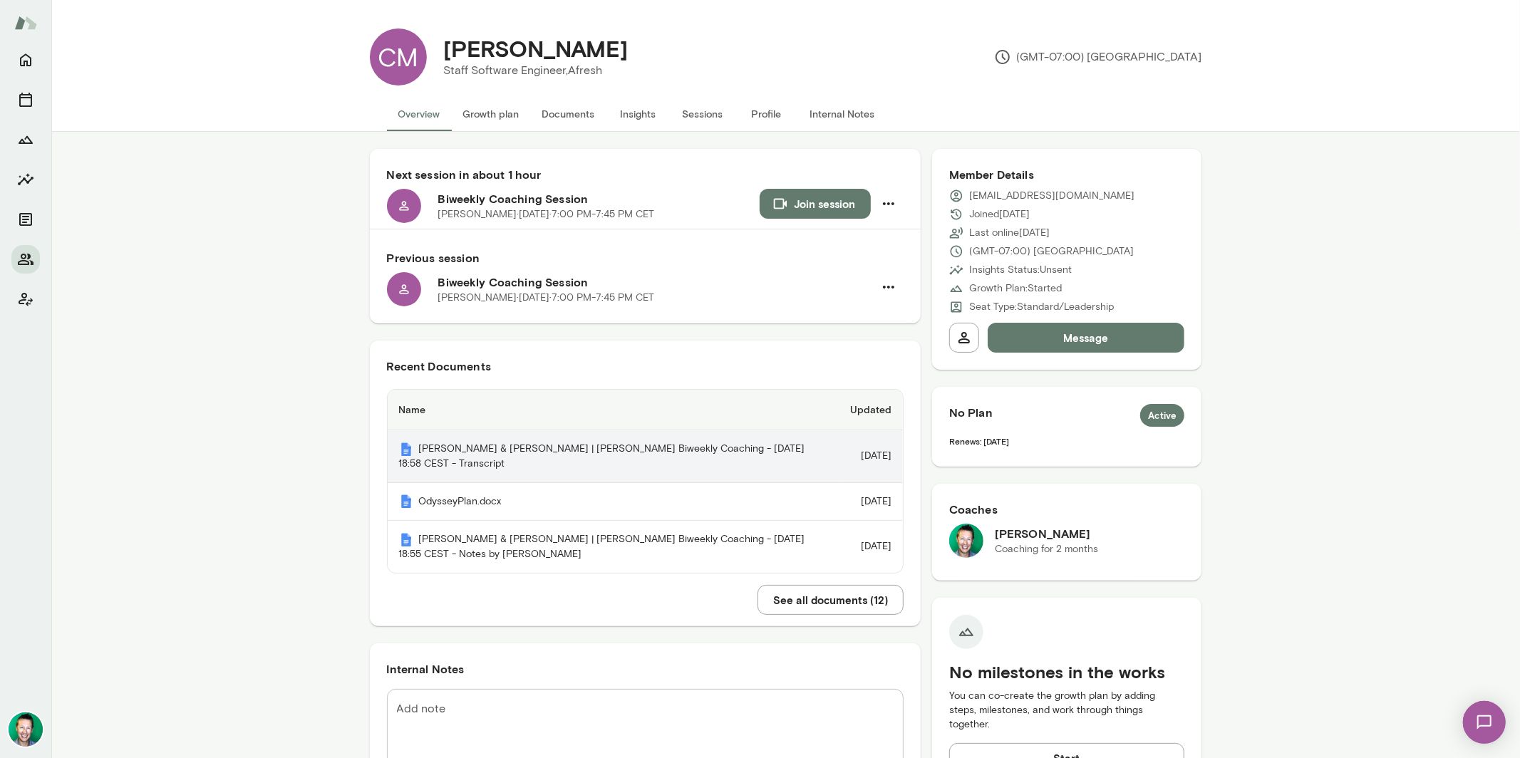
click at [507, 455] on th "[PERSON_NAME] & [PERSON_NAME] | [PERSON_NAME] Biweekly Coaching - [DATE] 18:58 …" at bounding box center [613, 456] width 451 height 53
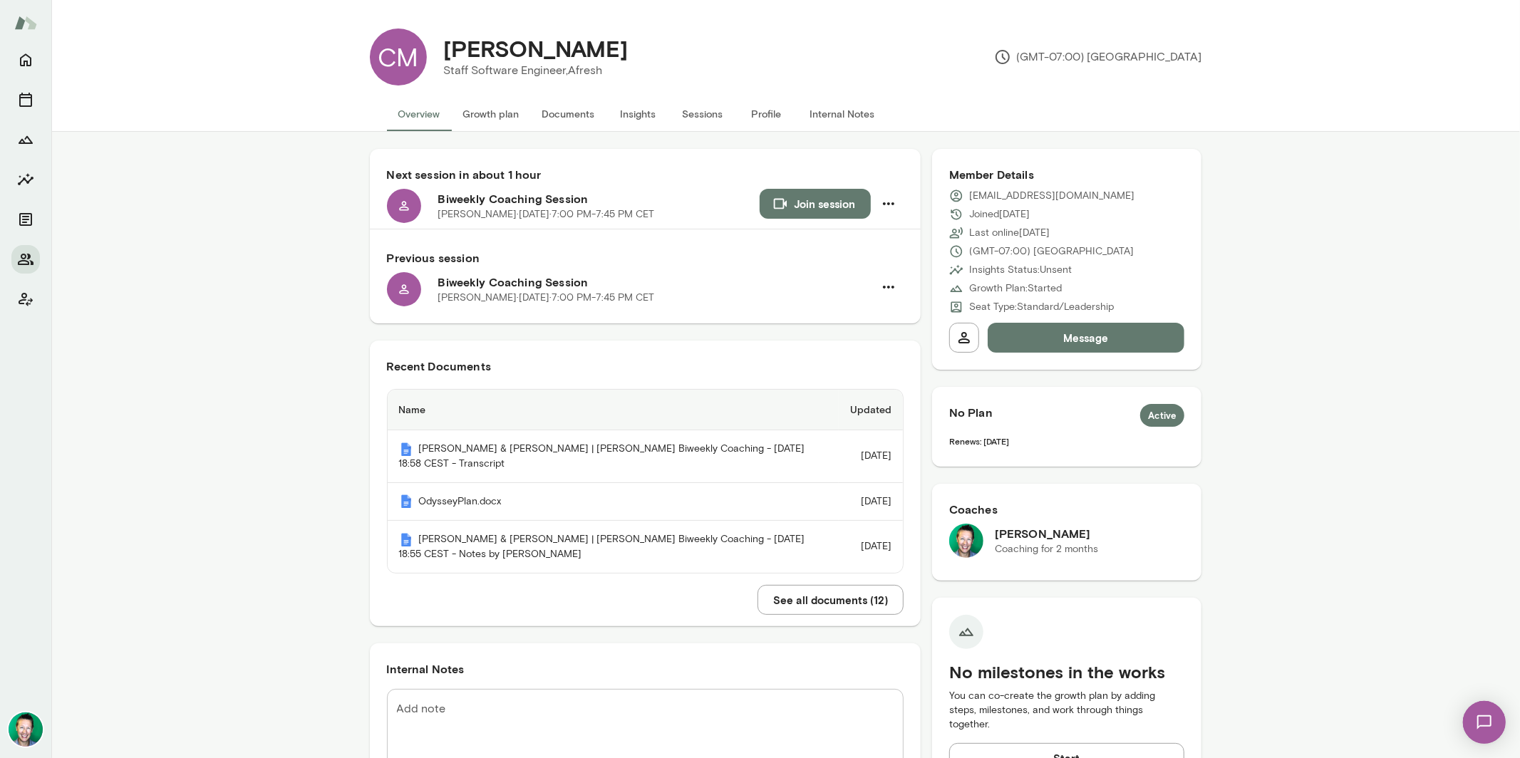
click at [1489, 722] on img at bounding box center [1484, 722] width 58 height 58
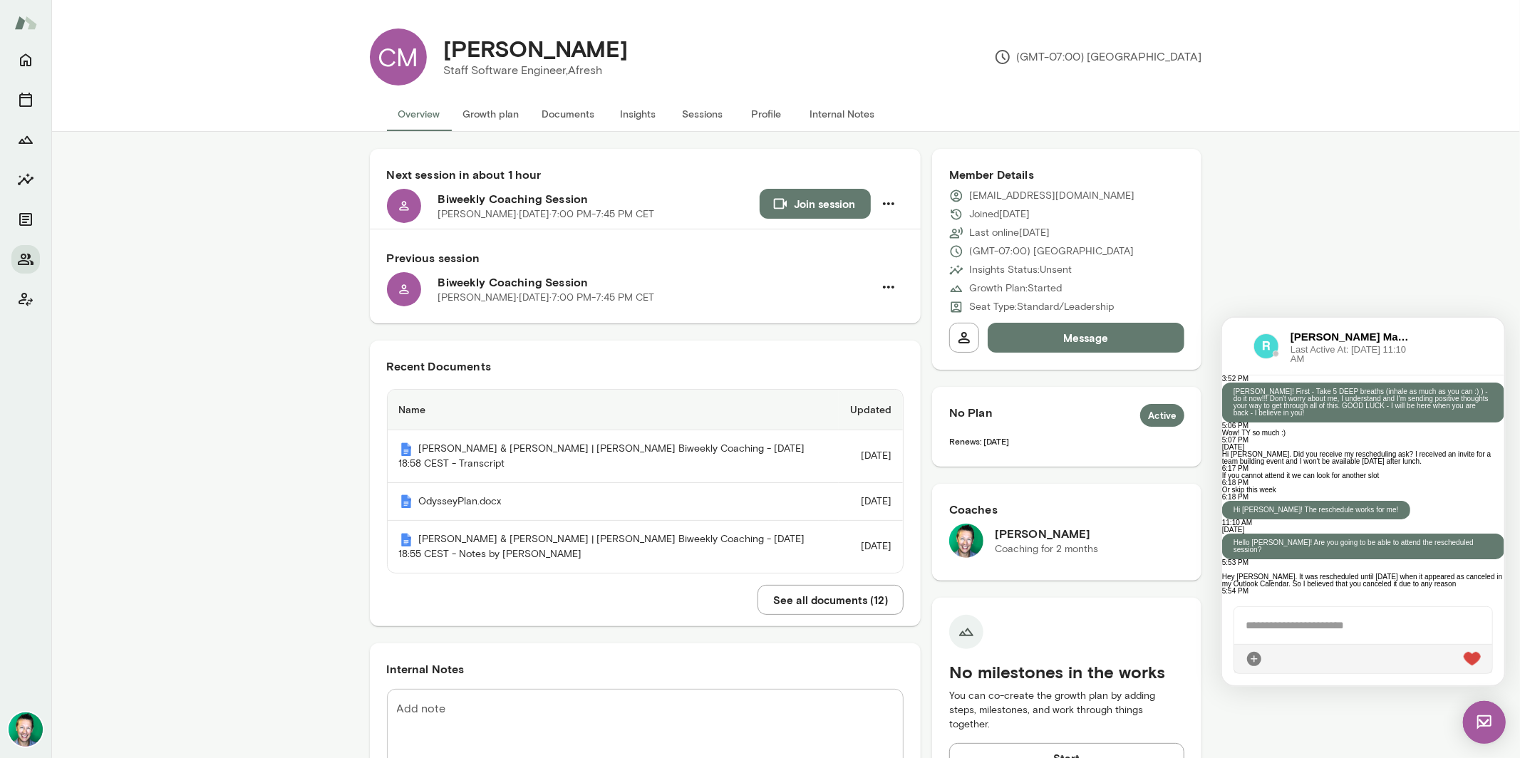
scroll to position [2263, 0]
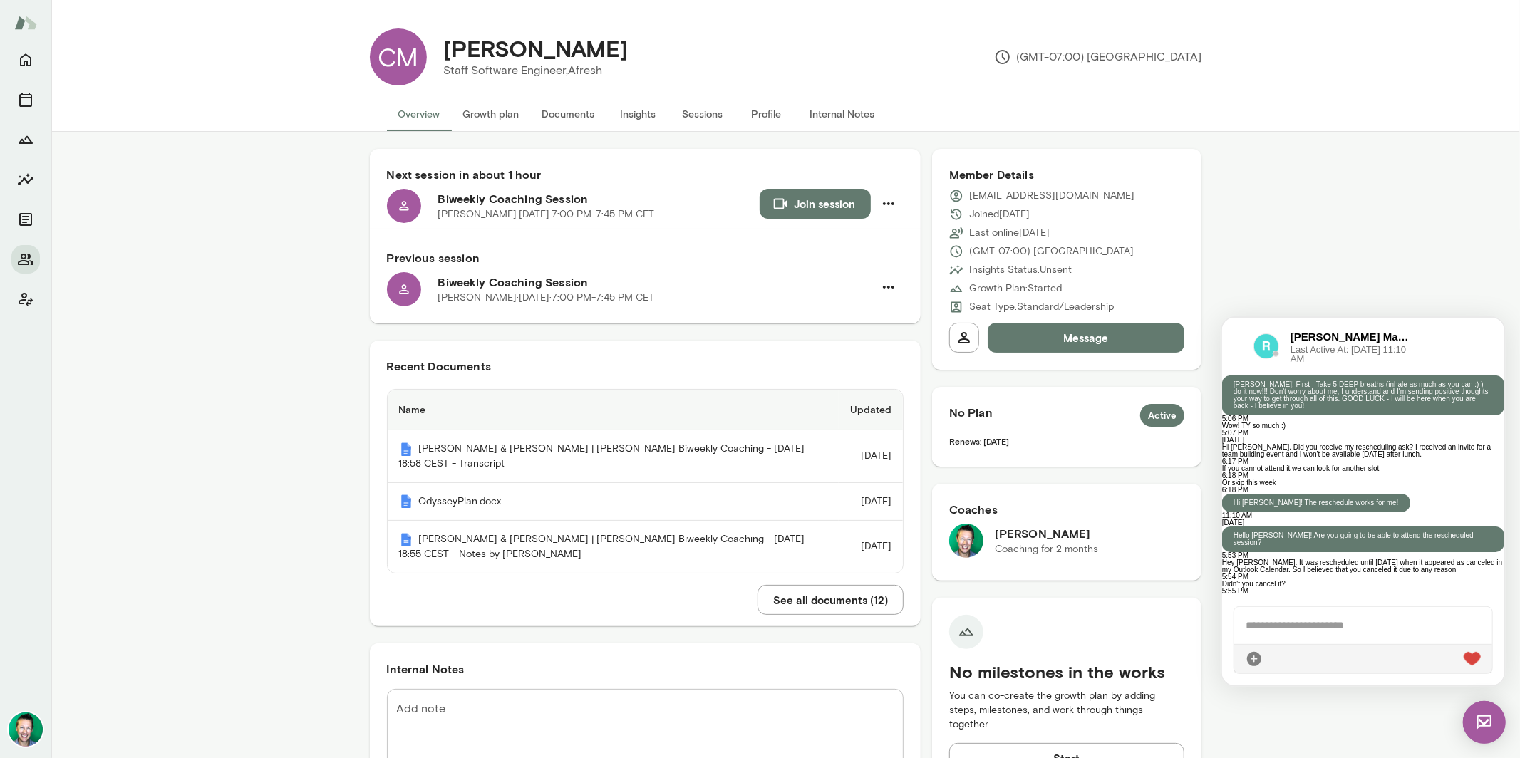
click at [1378, 628] on div at bounding box center [1363, 625] width 258 height 37
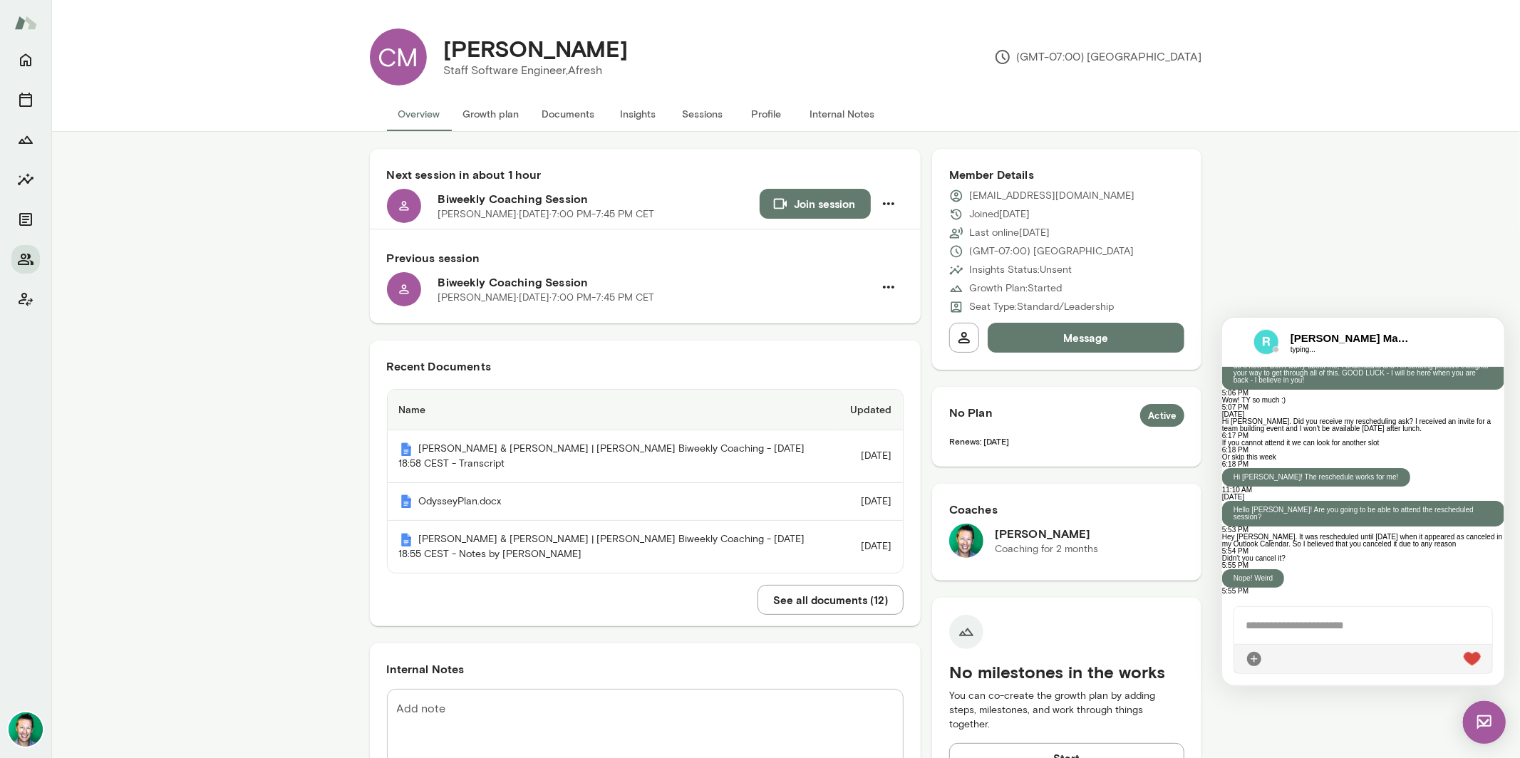
scroll to position [2305, 0]
click at [1405, 623] on div at bounding box center [1363, 625] width 259 height 37
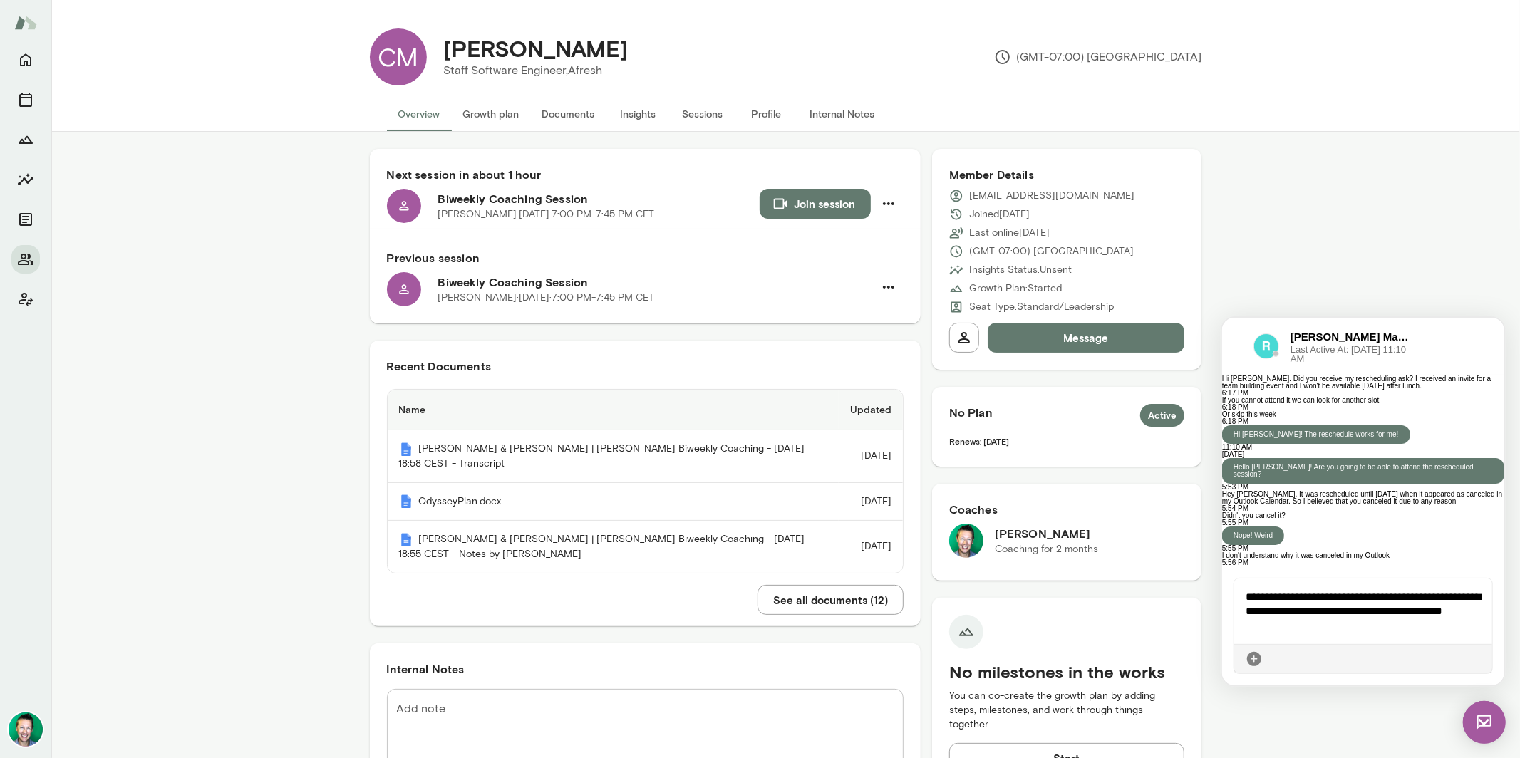
scroll to position [2463, 0]
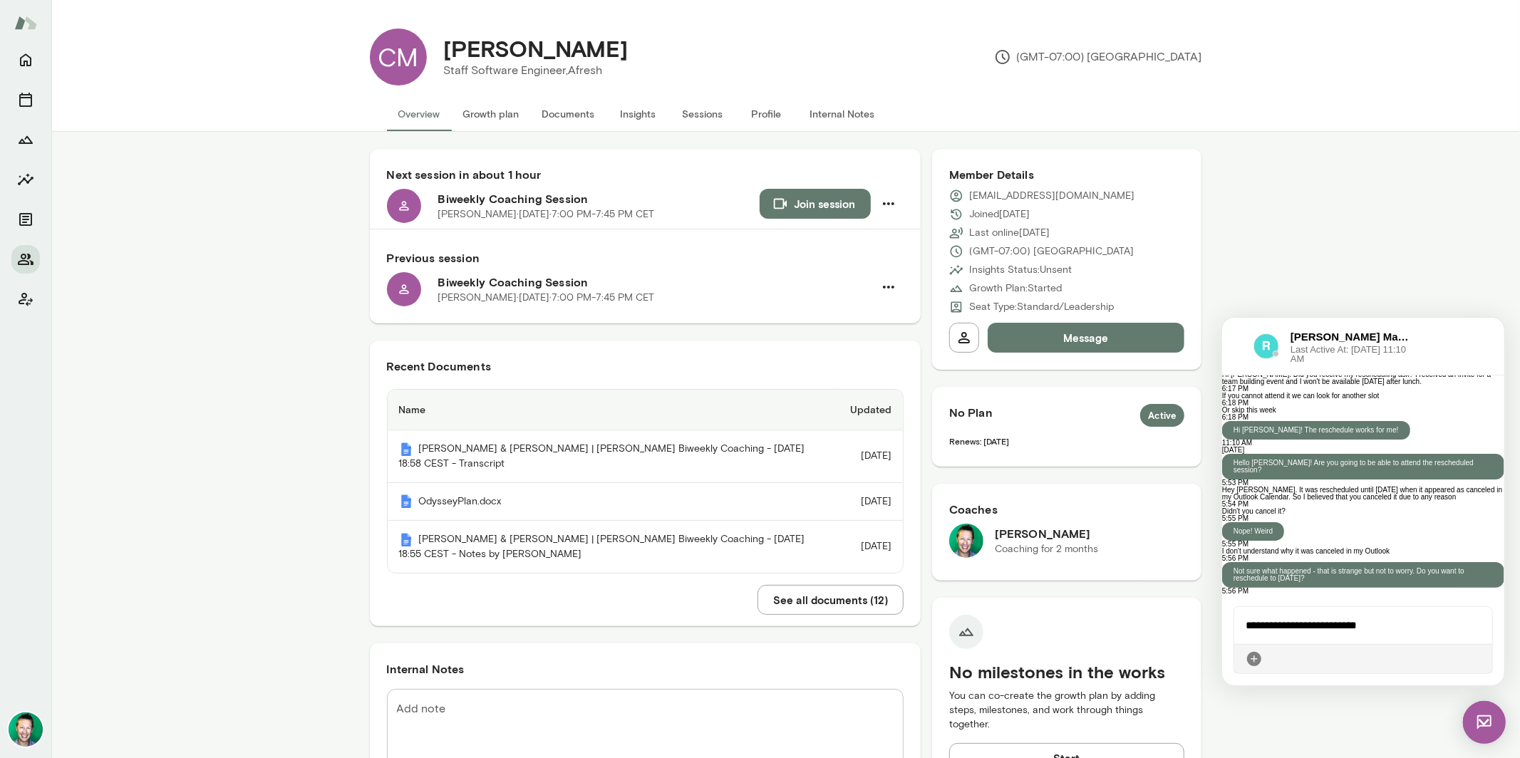
click at [1333, 626] on div "**********" at bounding box center [1363, 625] width 259 height 37
click at [1383, 613] on div "**********" at bounding box center [1363, 625] width 259 height 37
drag, startPoint x: 1386, startPoint y: 625, endPoint x: 1155, endPoint y: 626, distance: 230.2
click at [1222, 626] on html "Chats [PERSON_NAME] Mayor 5:56 PM Not sure what happened - that is strange but …" at bounding box center [1363, 501] width 282 height 368
click at [31, 56] on icon "Home" at bounding box center [25, 59] width 17 height 17
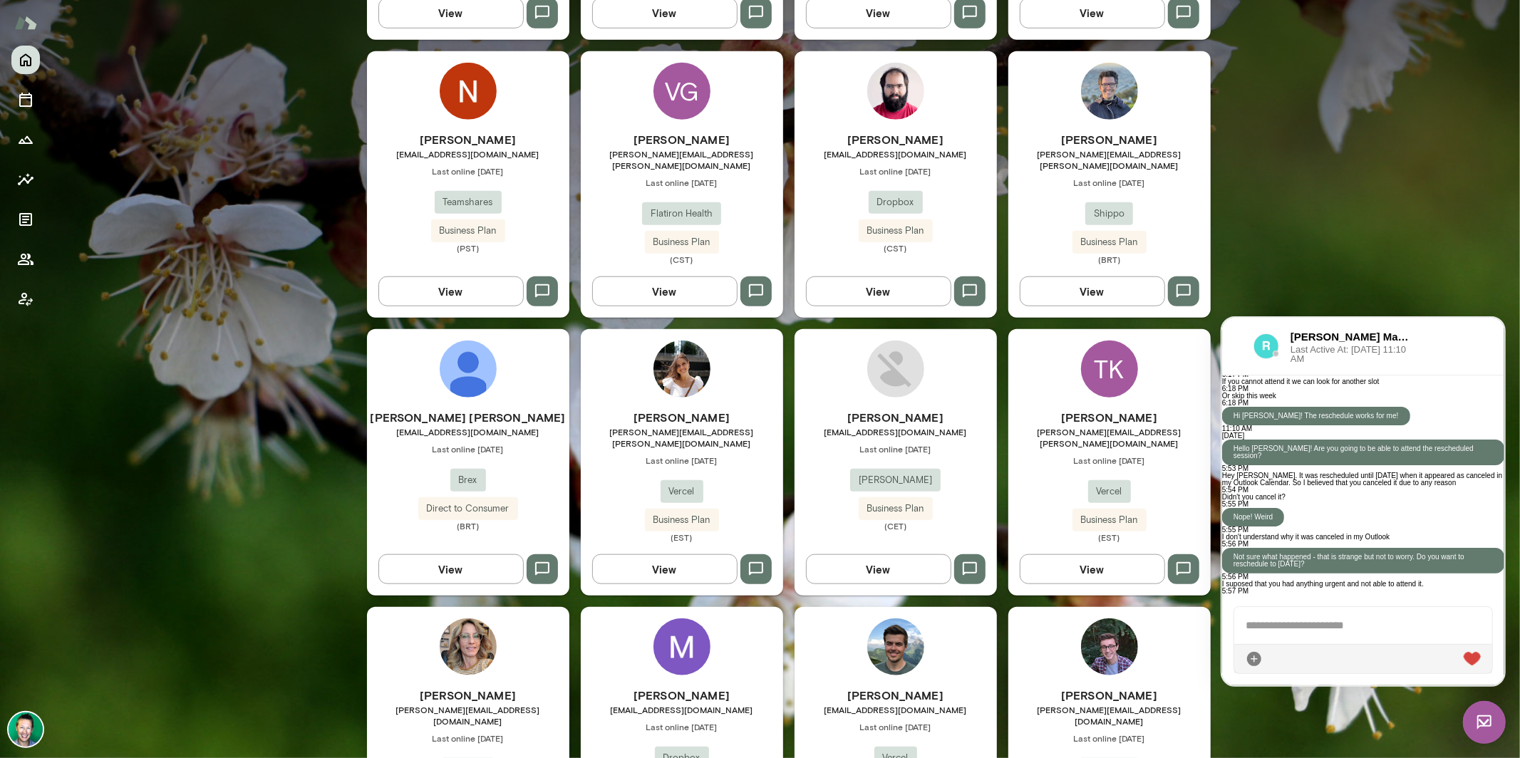
scroll to position [2538, 0]
click at [1299, 636] on div at bounding box center [1363, 625] width 259 height 37
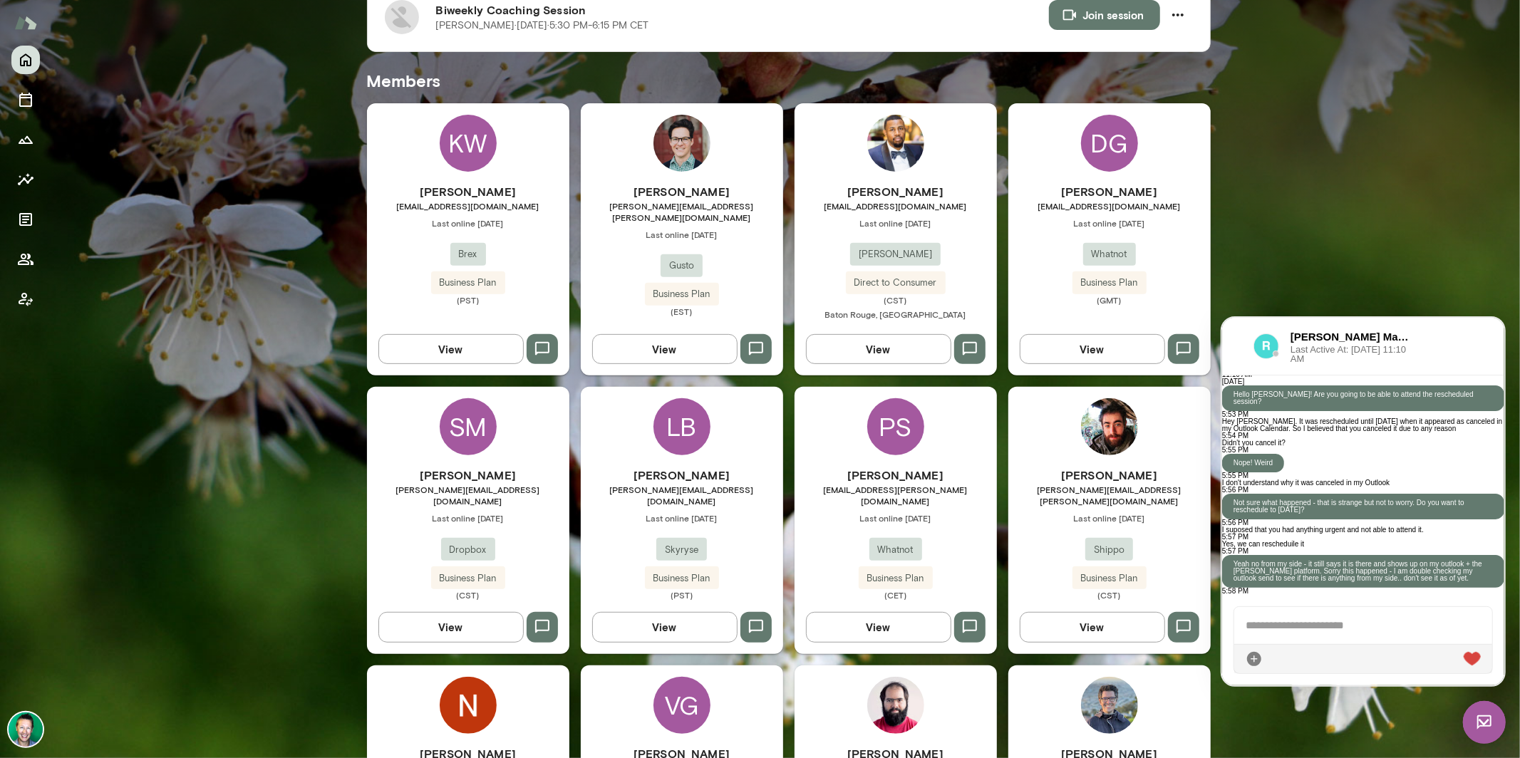
scroll to position [0, 0]
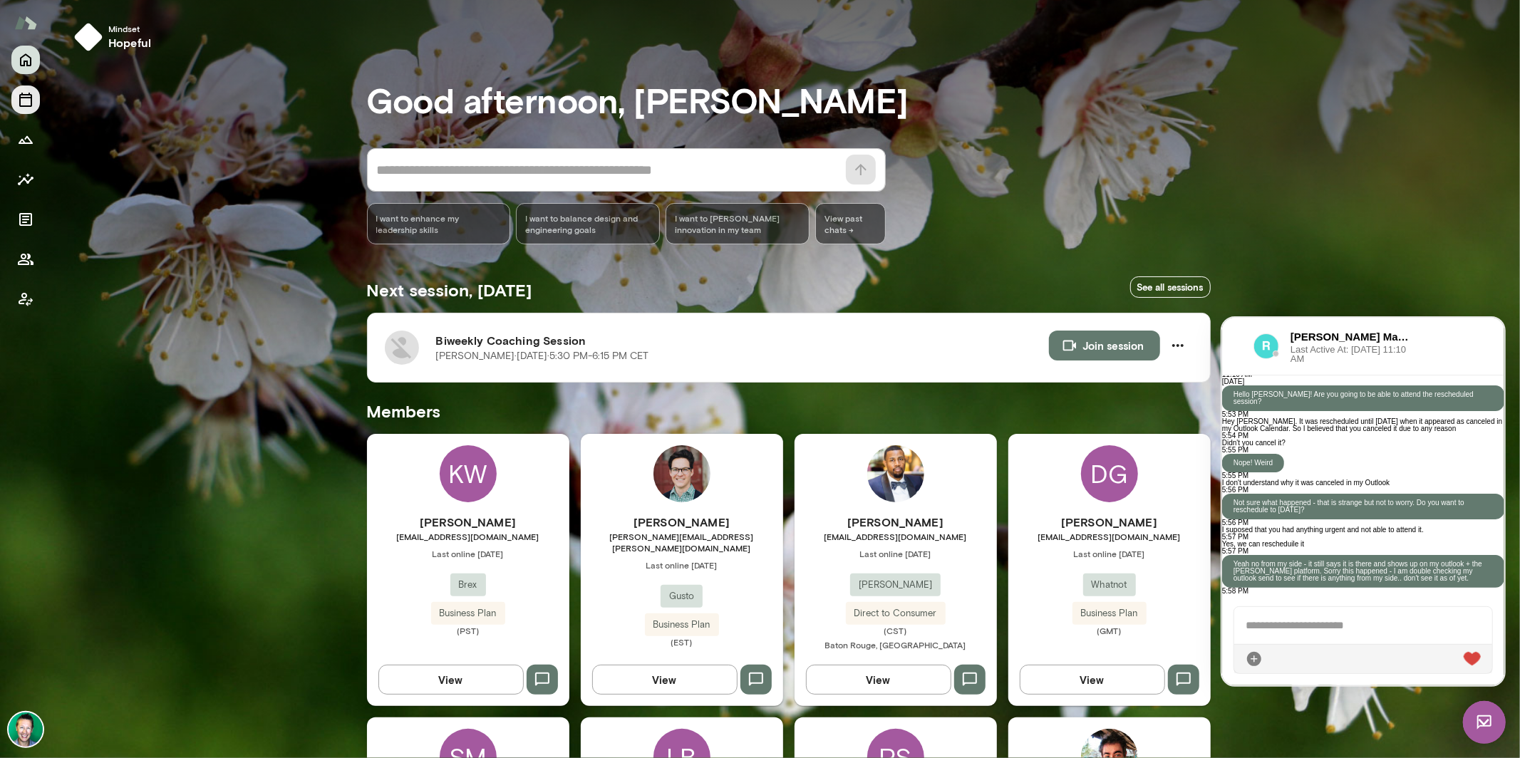
click at [29, 103] on icon "Sessions" at bounding box center [25, 99] width 17 height 17
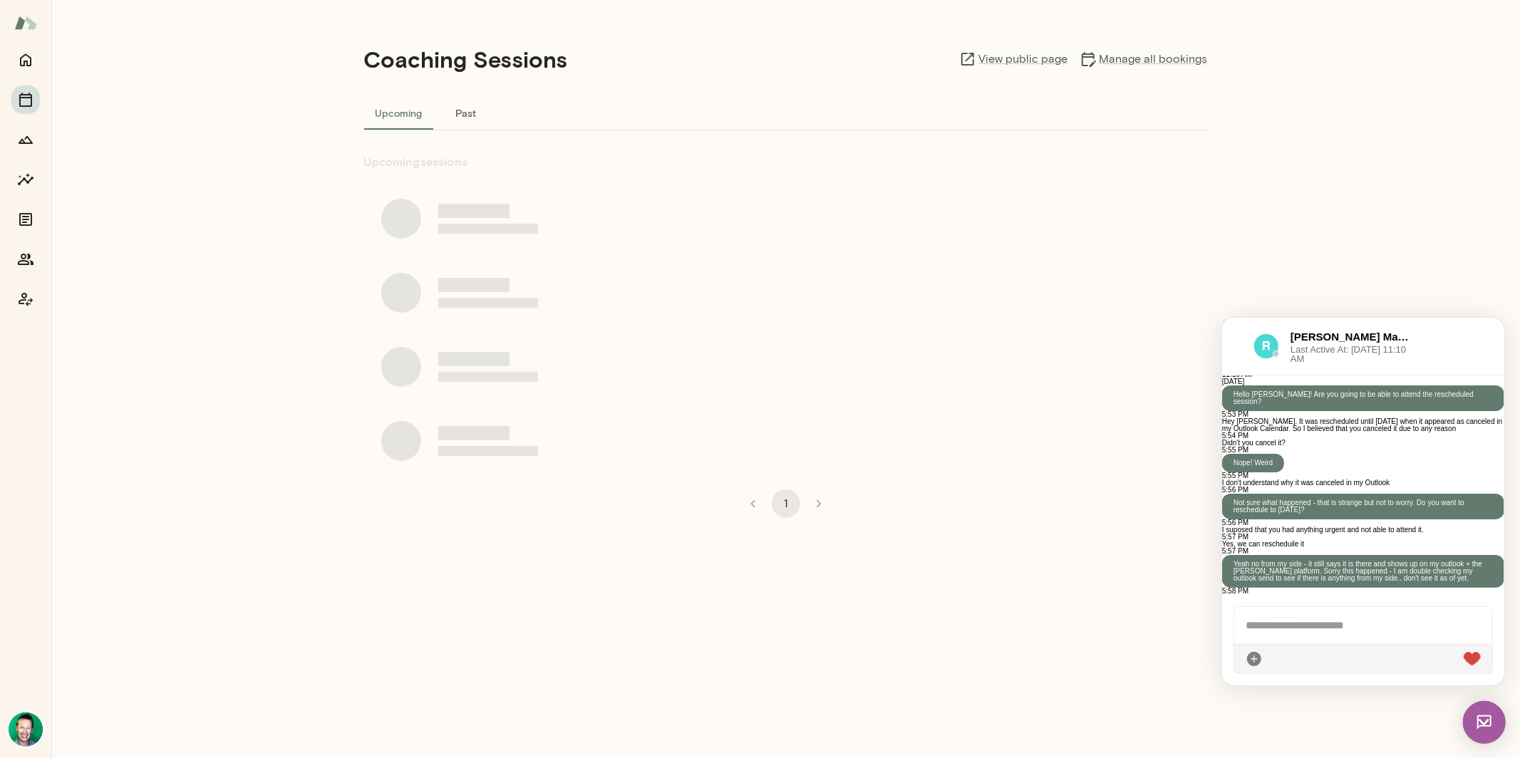
click at [1356, 622] on div at bounding box center [1363, 625] width 259 height 37
click at [1302, 630] on div at bounding box center [1363, 625] width 259 height 37
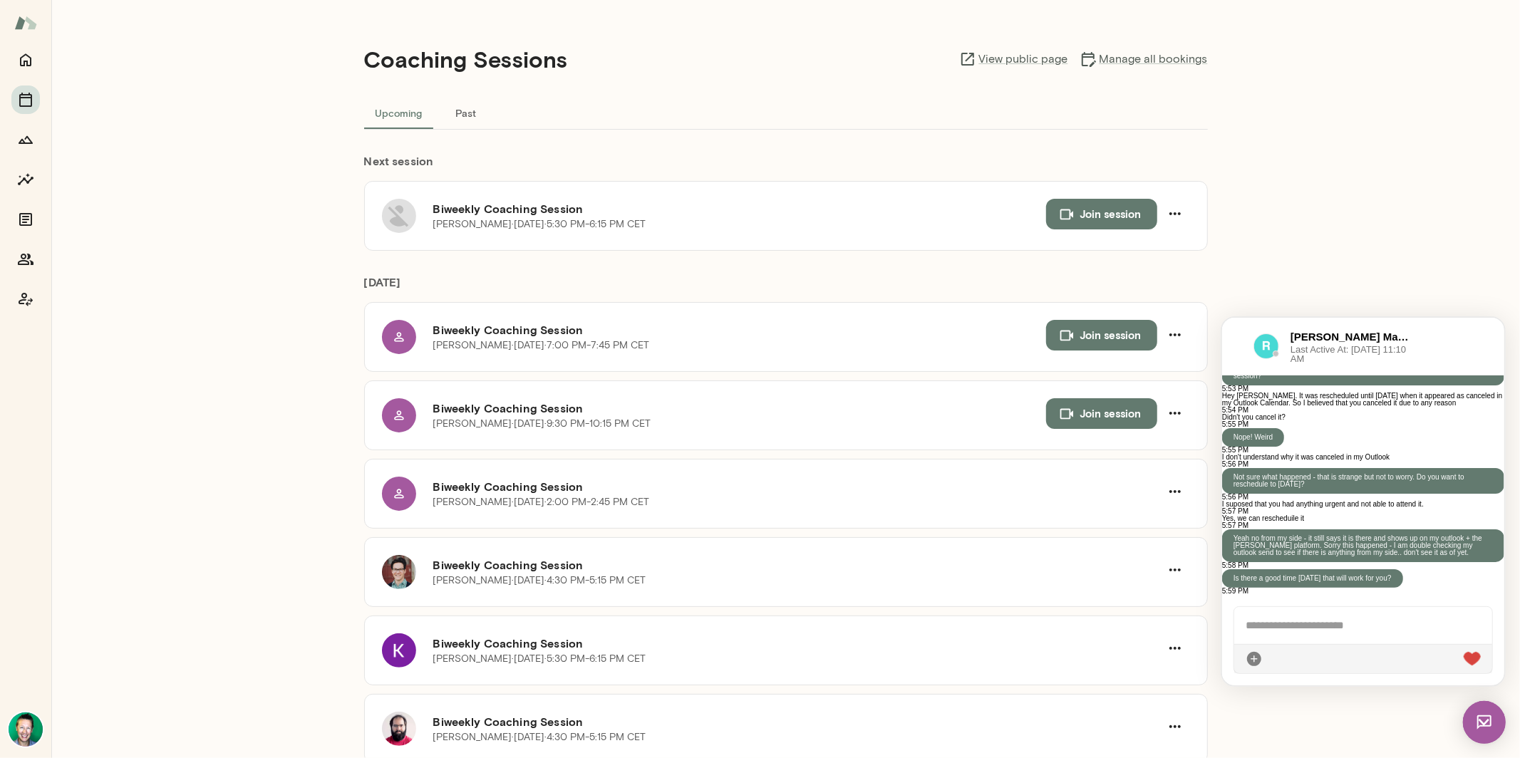
scroll to position [2794, 0]
click at [1167, 210] on icon "button" at bounding box center [1175, 213] width 17 height 17
click at [1143, 244] on span "Reschedule" at bounding box center [1143, 247] width 61 height 17
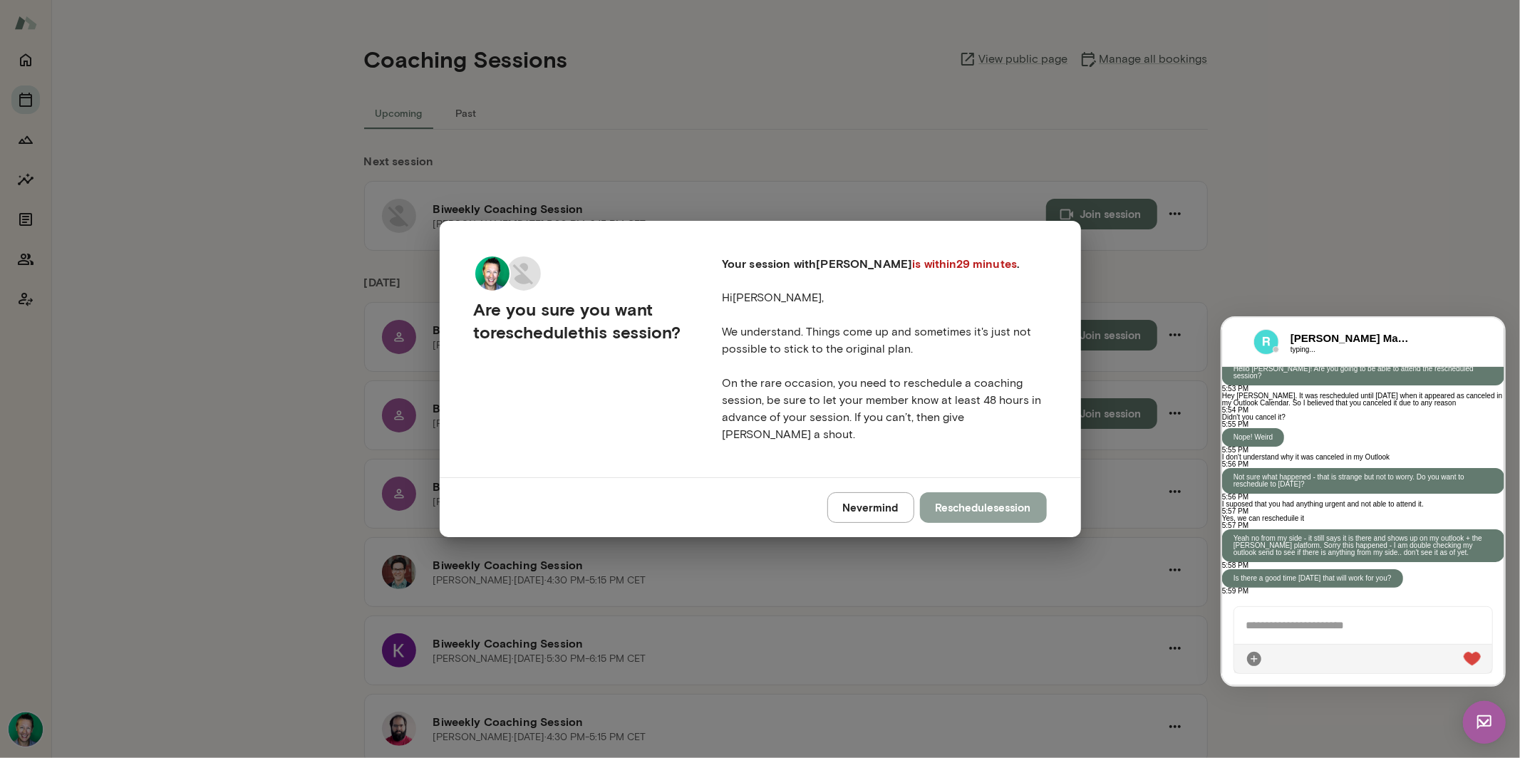
click at [980, 496] on button "Reschedule session" at bounding box center [983, 508] width 127 height 30
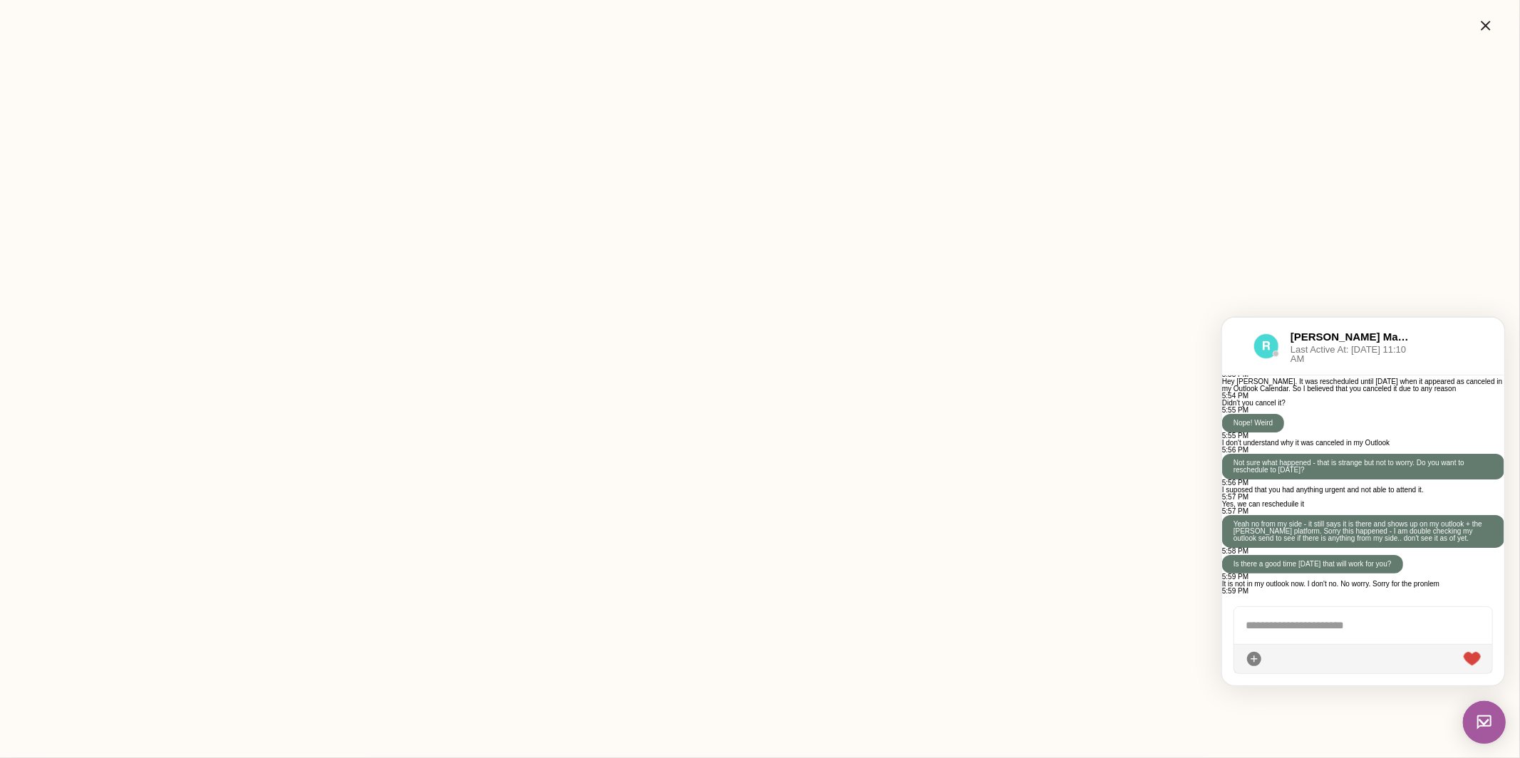
scroll to position [2877, 0]
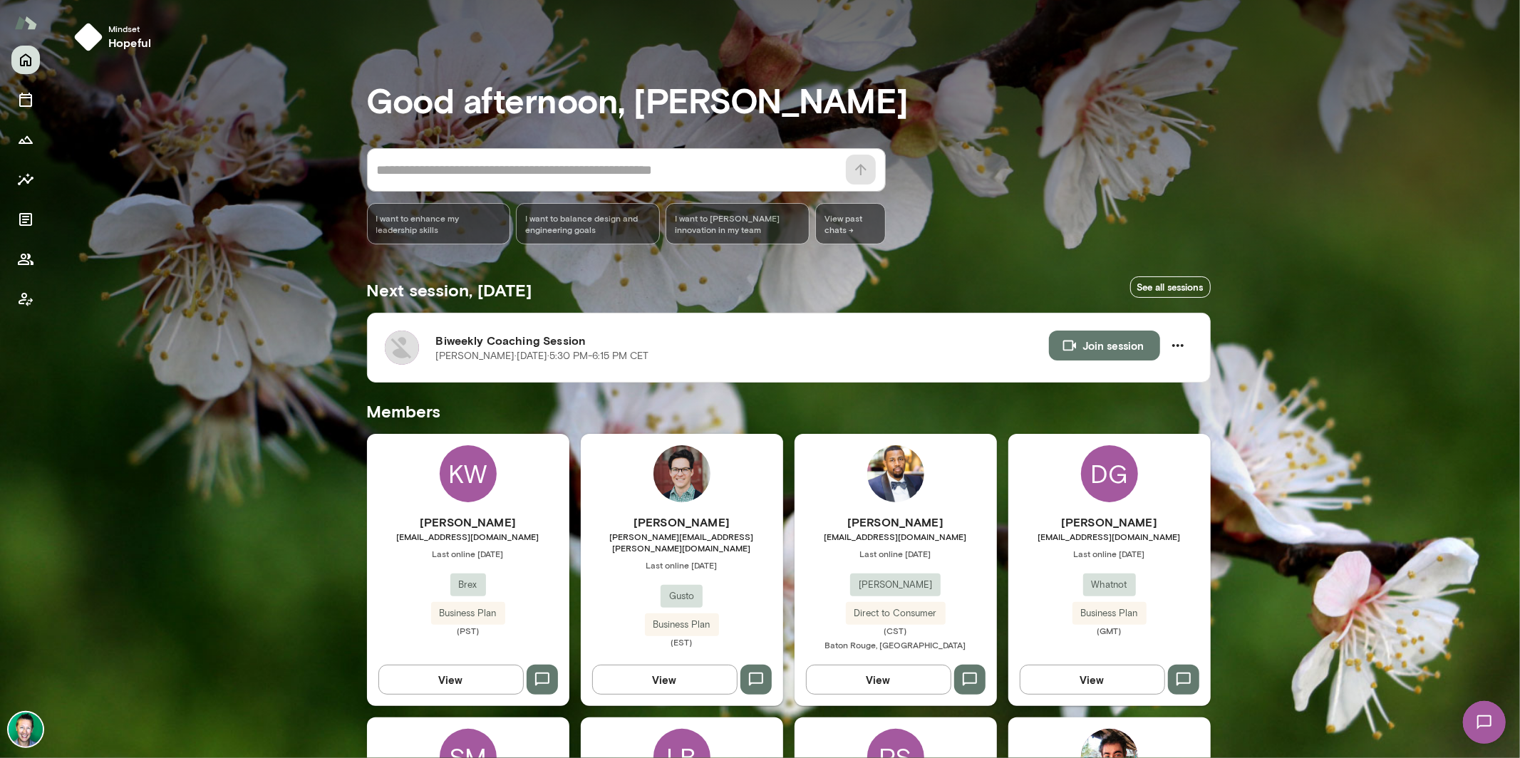
click at [1483, 722] on img at bounding box center [1484, 722] width 58 height 58
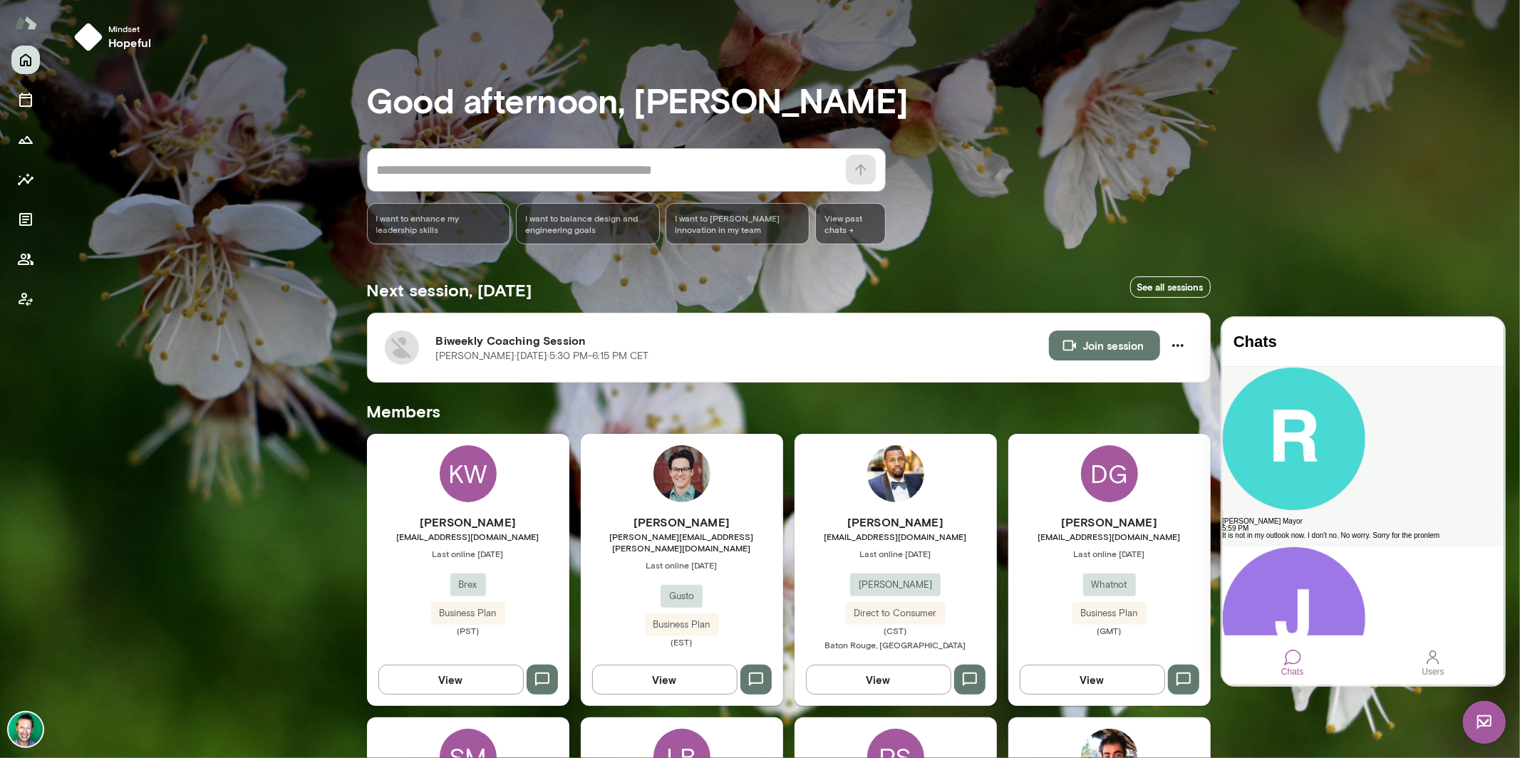
click at [1331, 532] on div "It is not in my outlook now. I don't no. No worry. Sorry for the pronlem" at bounding box center [1363, 535] width 282 height 7
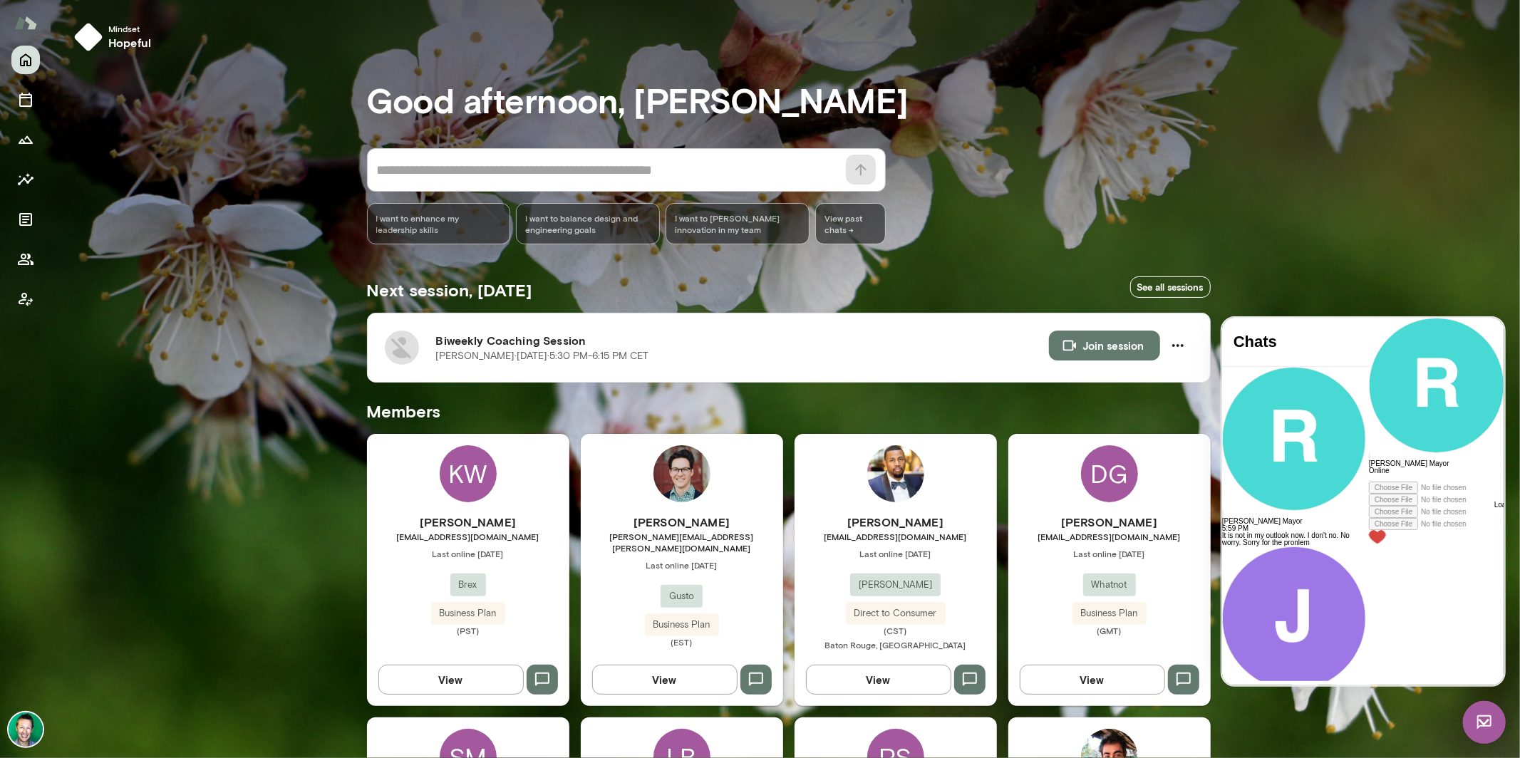
scroll to position [2574, 0]
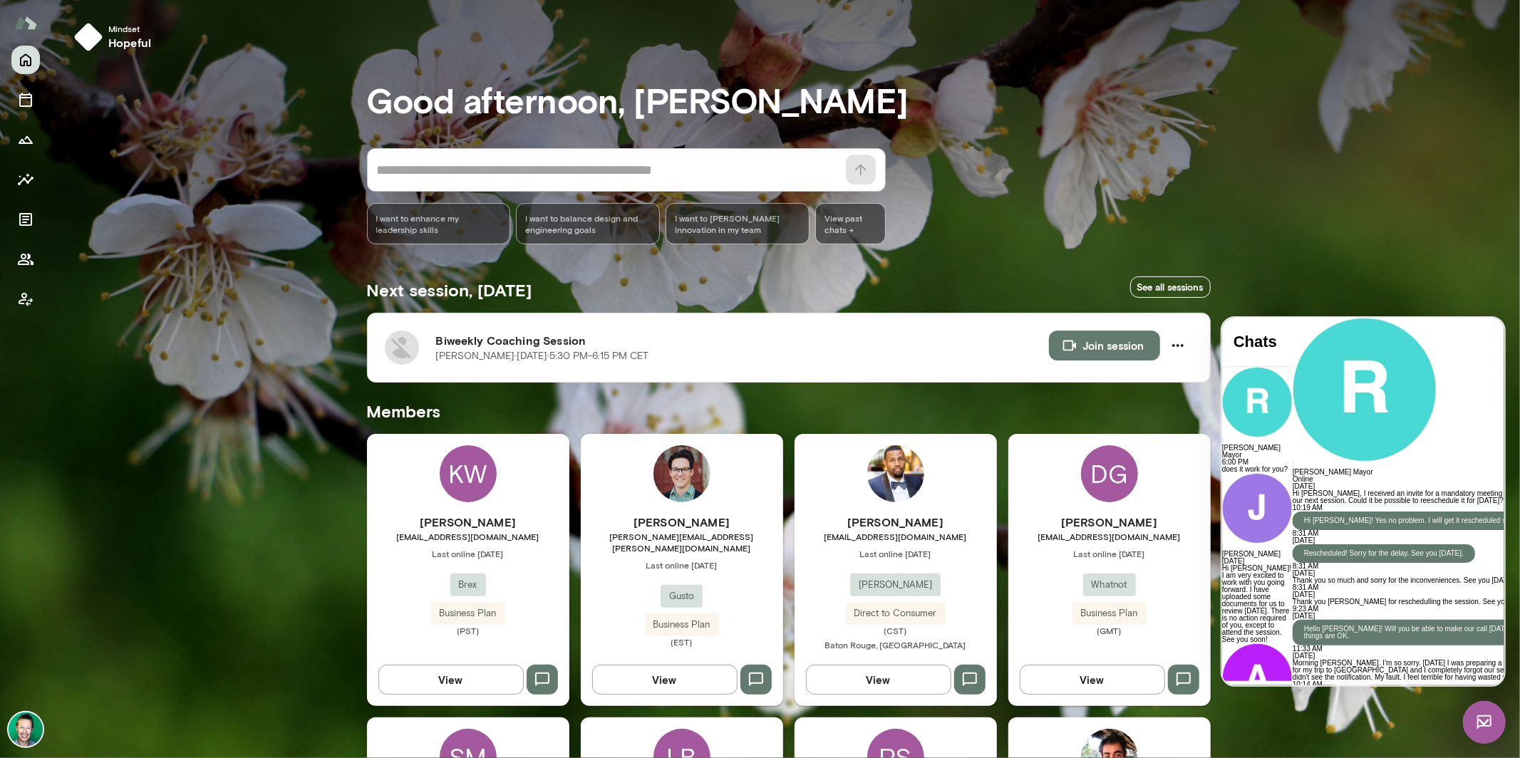
scroll to position [2798, 0]
click at [1172, 342] on icon "button" at bounding box center [1178, 345] width 17 height 17
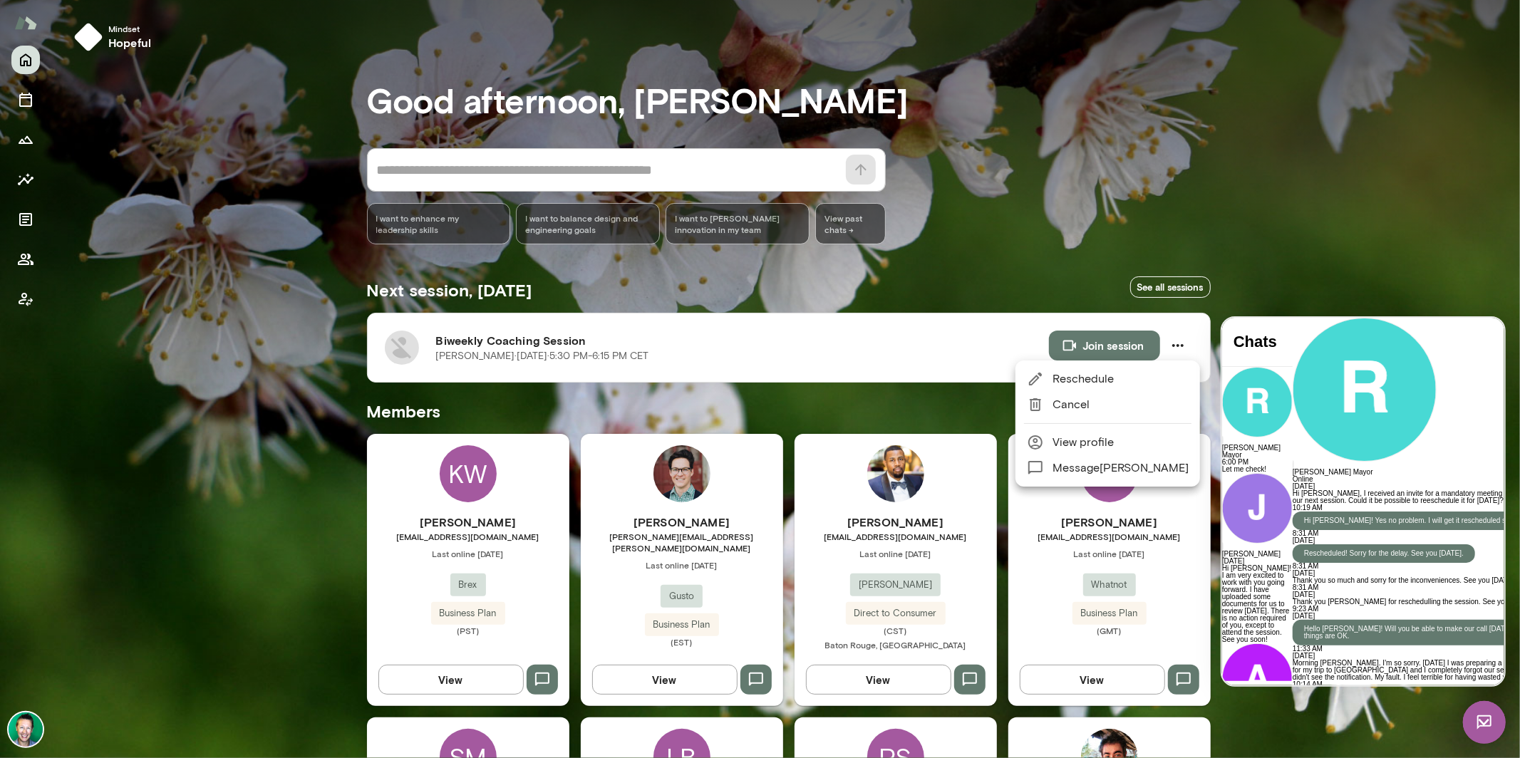
click at [1102, 376] on span "Reschedule" at bounding box center [1121, 379] width 136 height 17
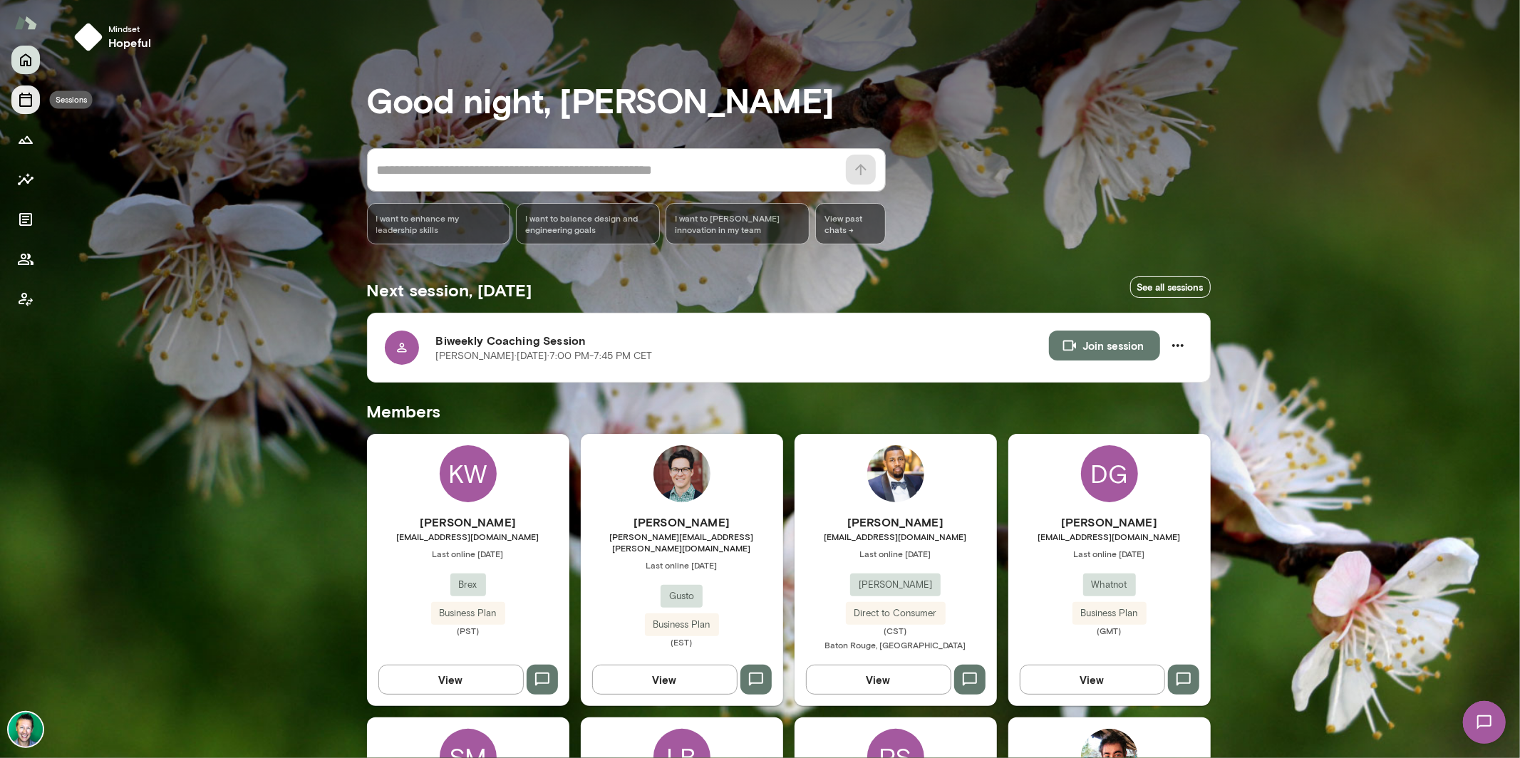
click at [23, 94] on icon "Sessions" at bounding box center [25, 100] width 13 height 14
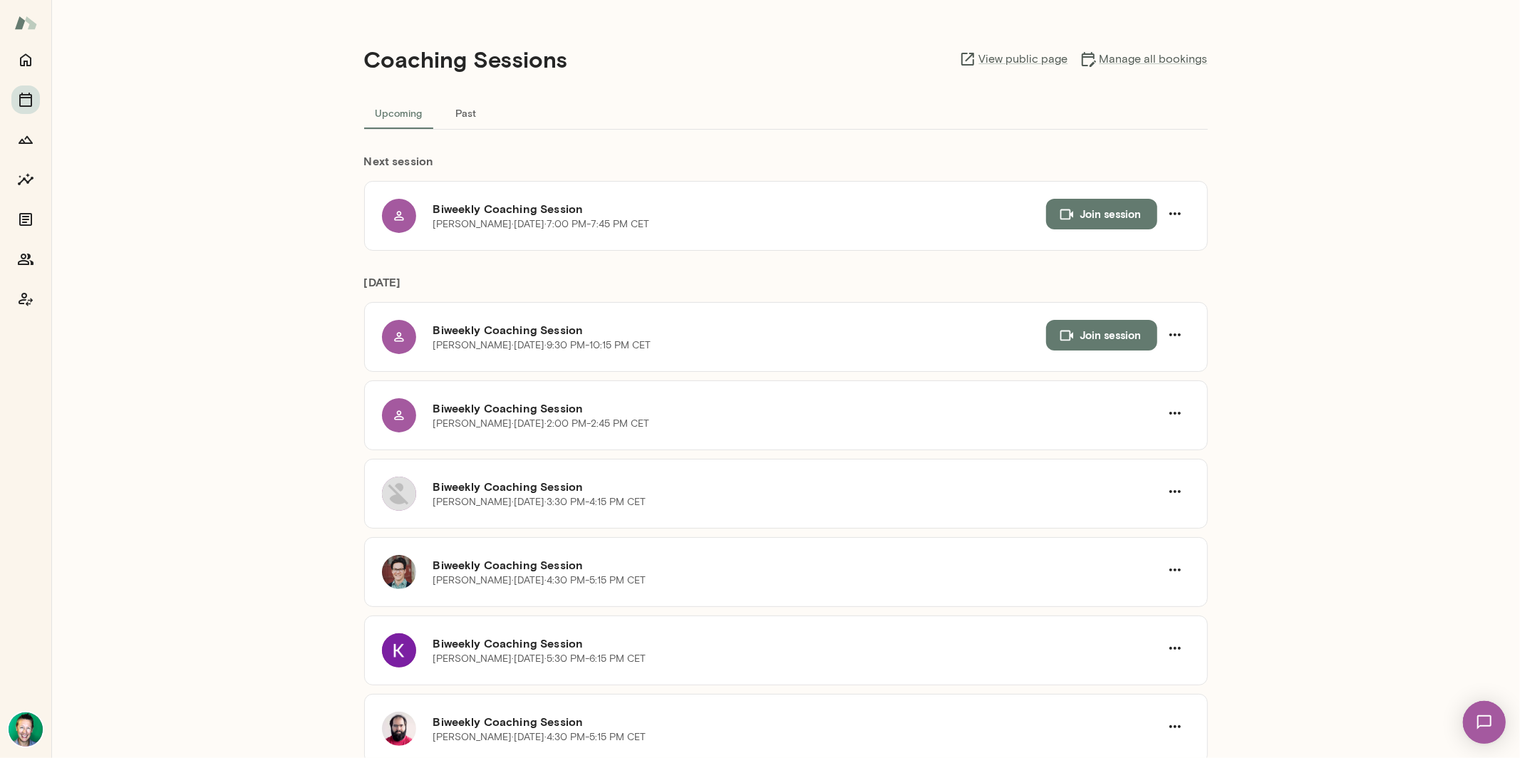
click at [1483, 716] on img at bounding box center [1484, 722] width 58 height 58
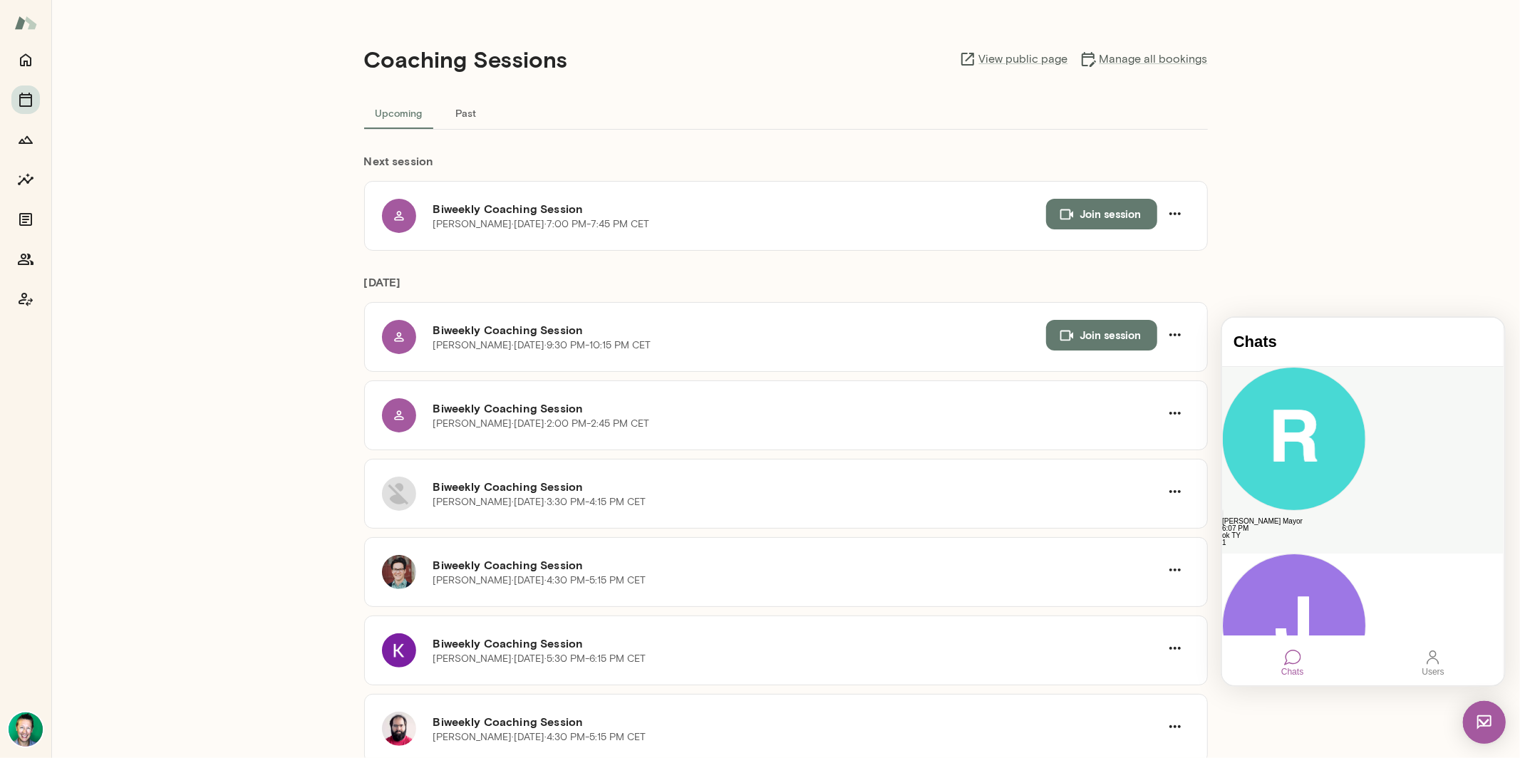
click at [1364, 517] on div "[PERSON_NAME] Mayor" at bounding box center [1363, 520] width 282 height 7
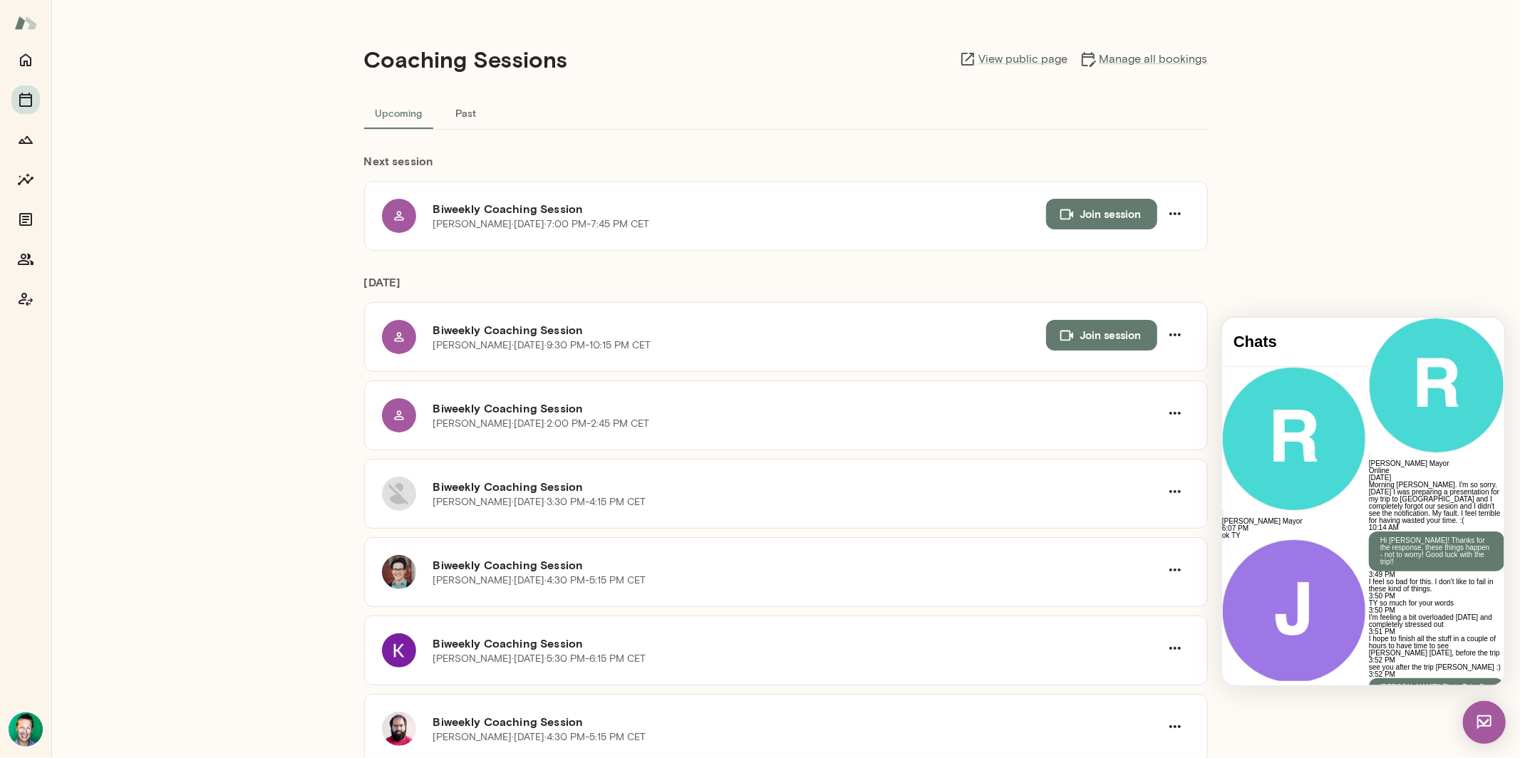
scroll to position [2296, 0]
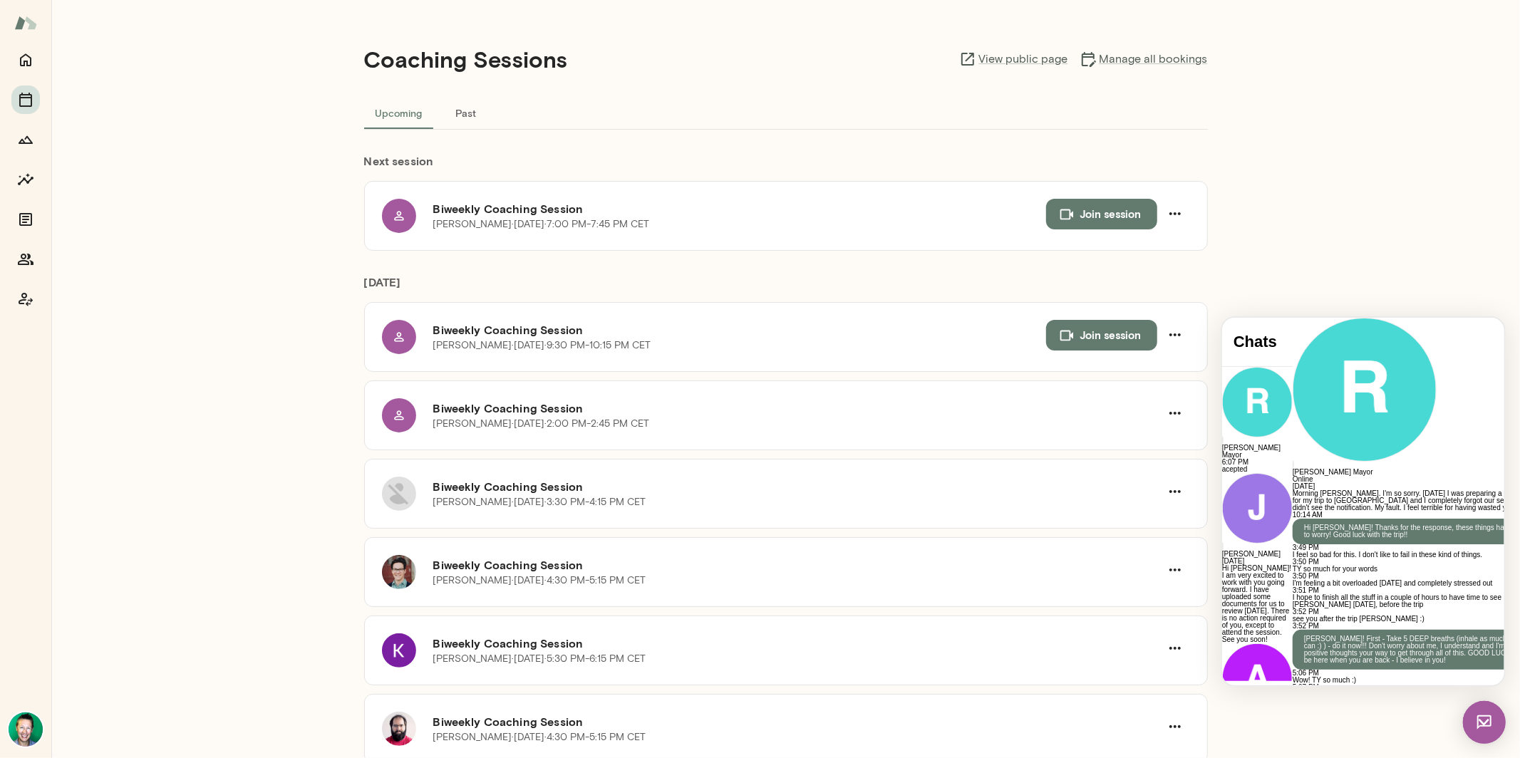
scroll to position [2411, 0]
click at [30, 64] on icon "Home" at bounding box center [25, 60] width 11 height 13
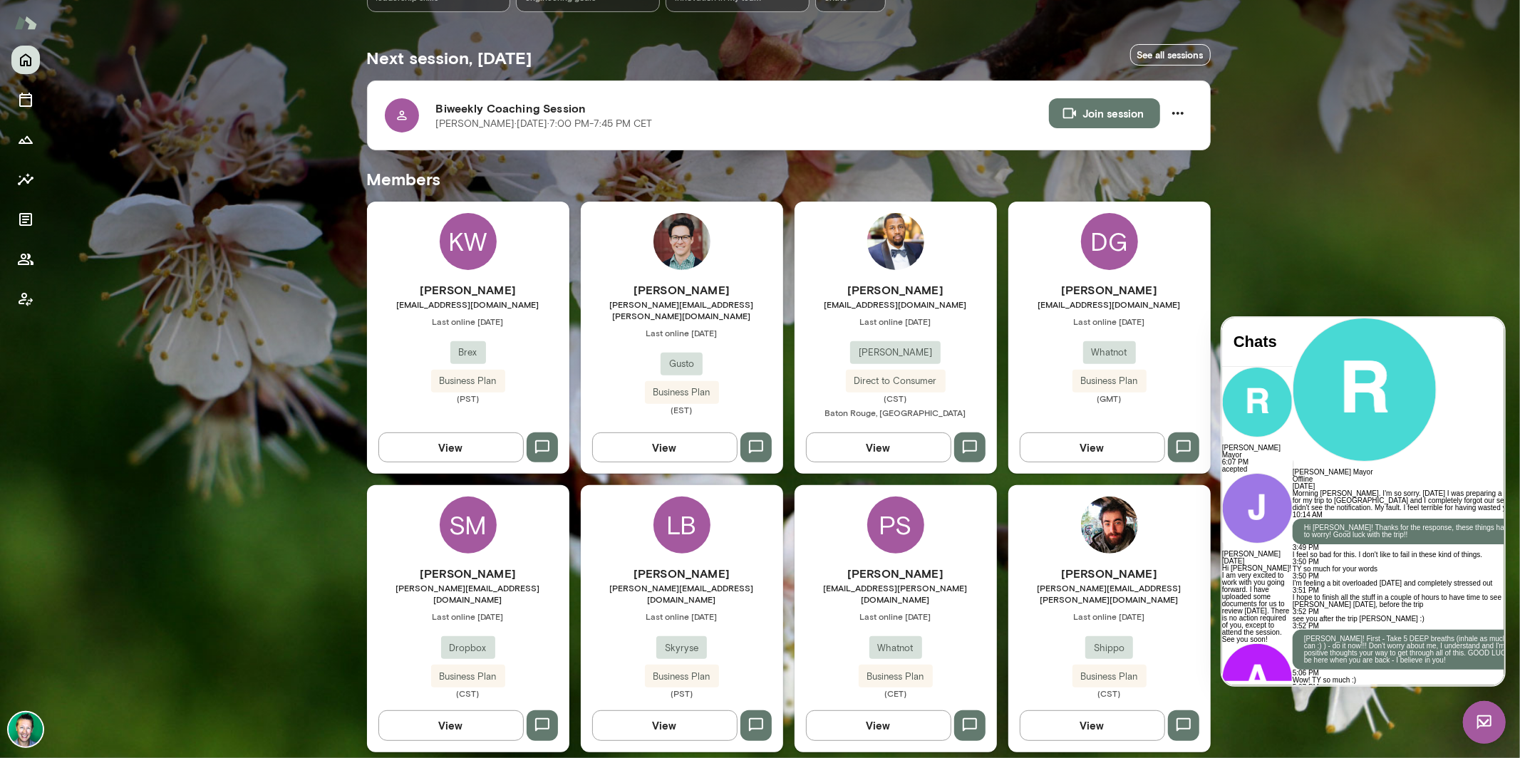
scroll to position [233, 0]
click at [1486, 729] on img at bounding box center [1484, 722] width 43 height 43
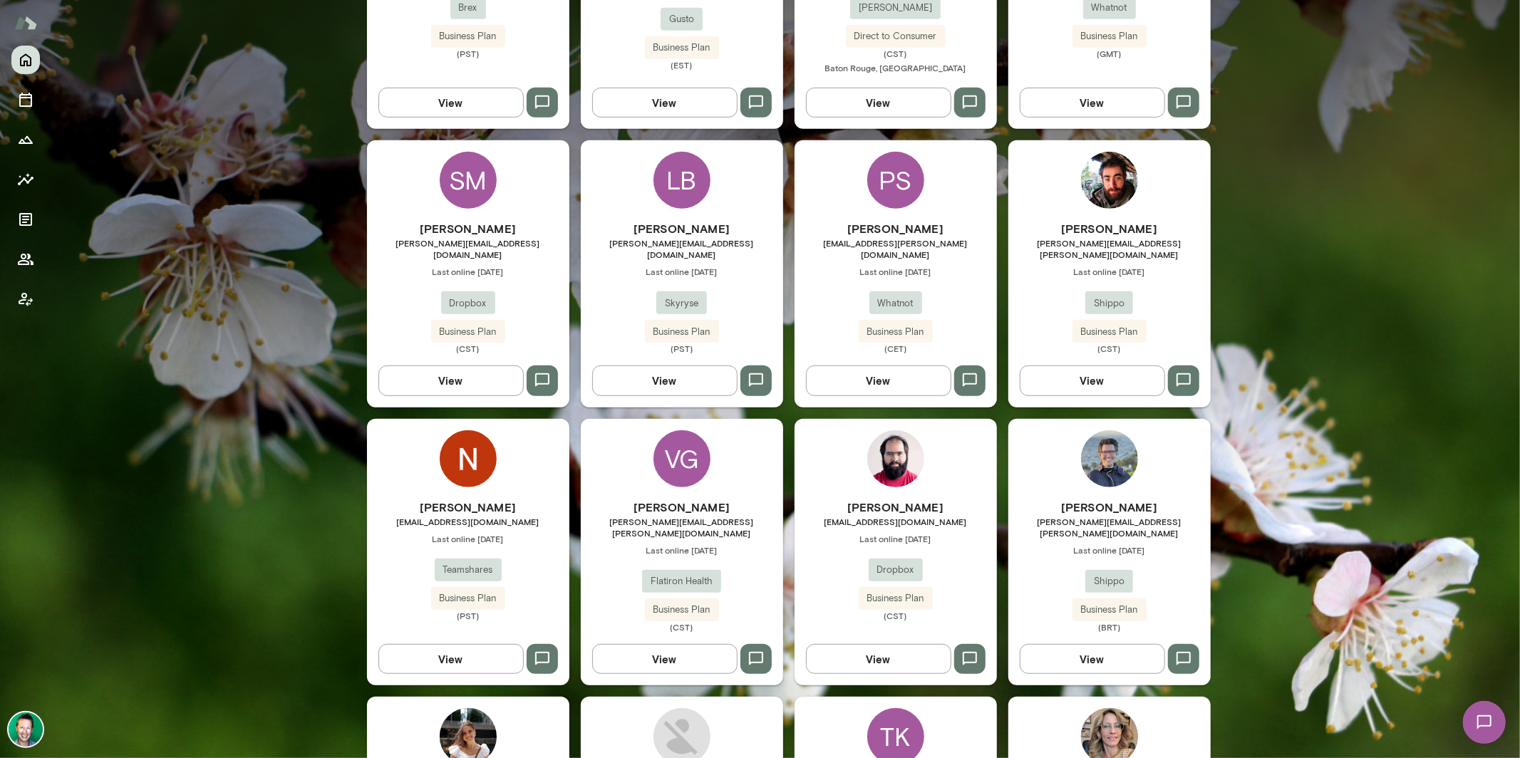
scroll to position [0, 0]
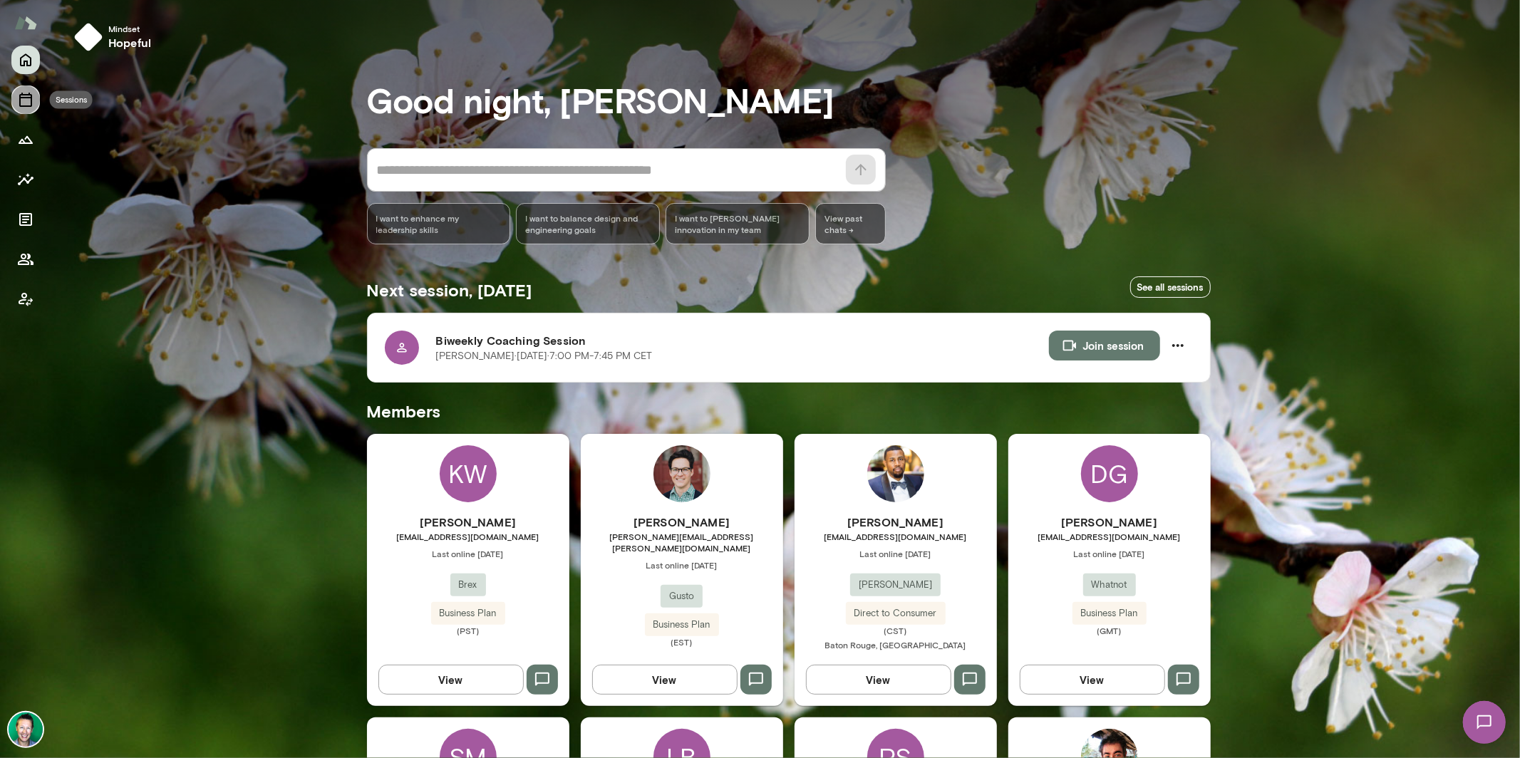
click at [28, 106] on icon "Sessions" at bounding box center [25, 100] width 13 height 14
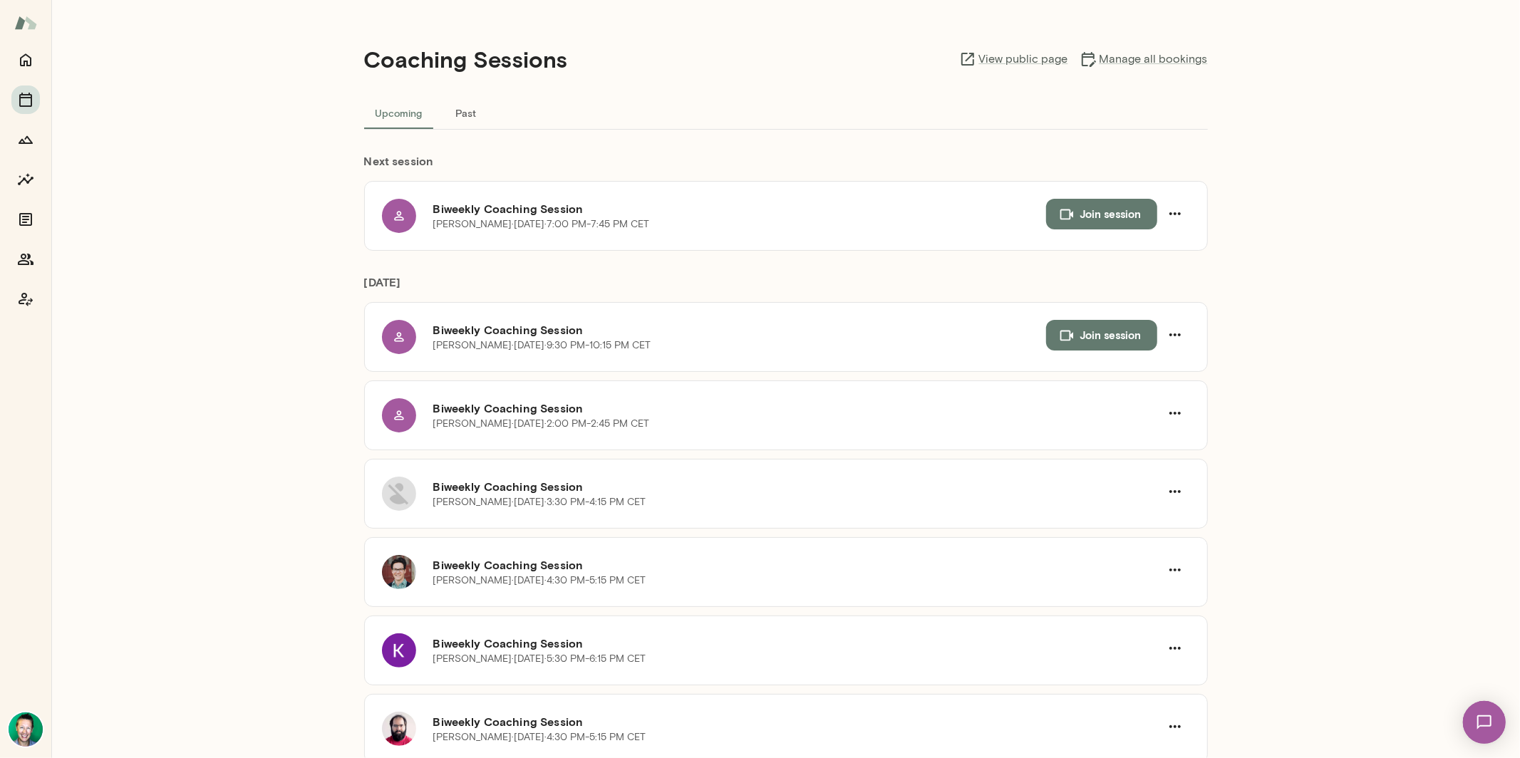
click at [1500, 722] on img at bounding box center [1484, 722] width 58 height 58
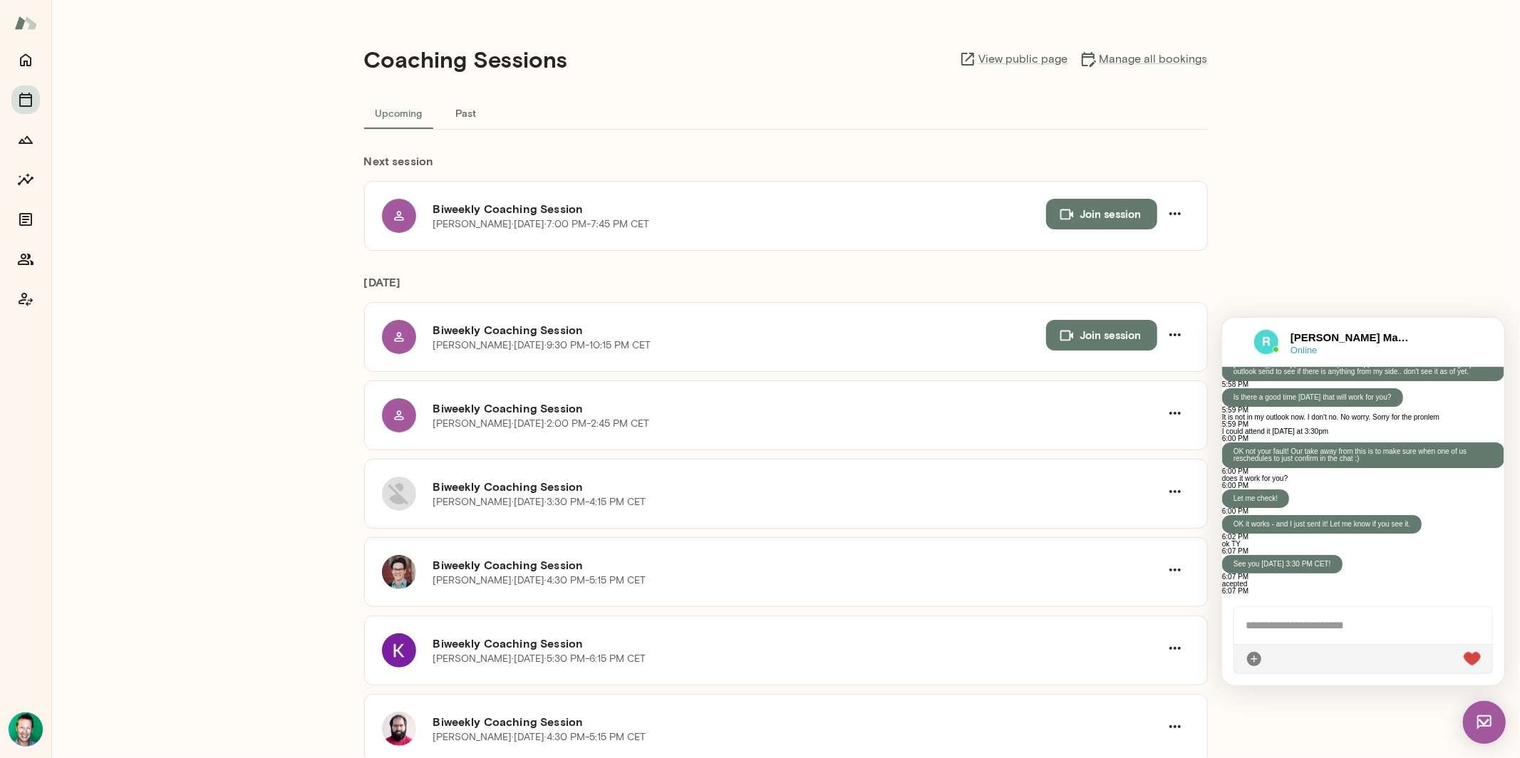
click at [1267, 341] on img at bounding box center [1266, 342] width 26 height 26
click at [1240, 335] on div at bounding box center [1237, 341] width 9 height 17
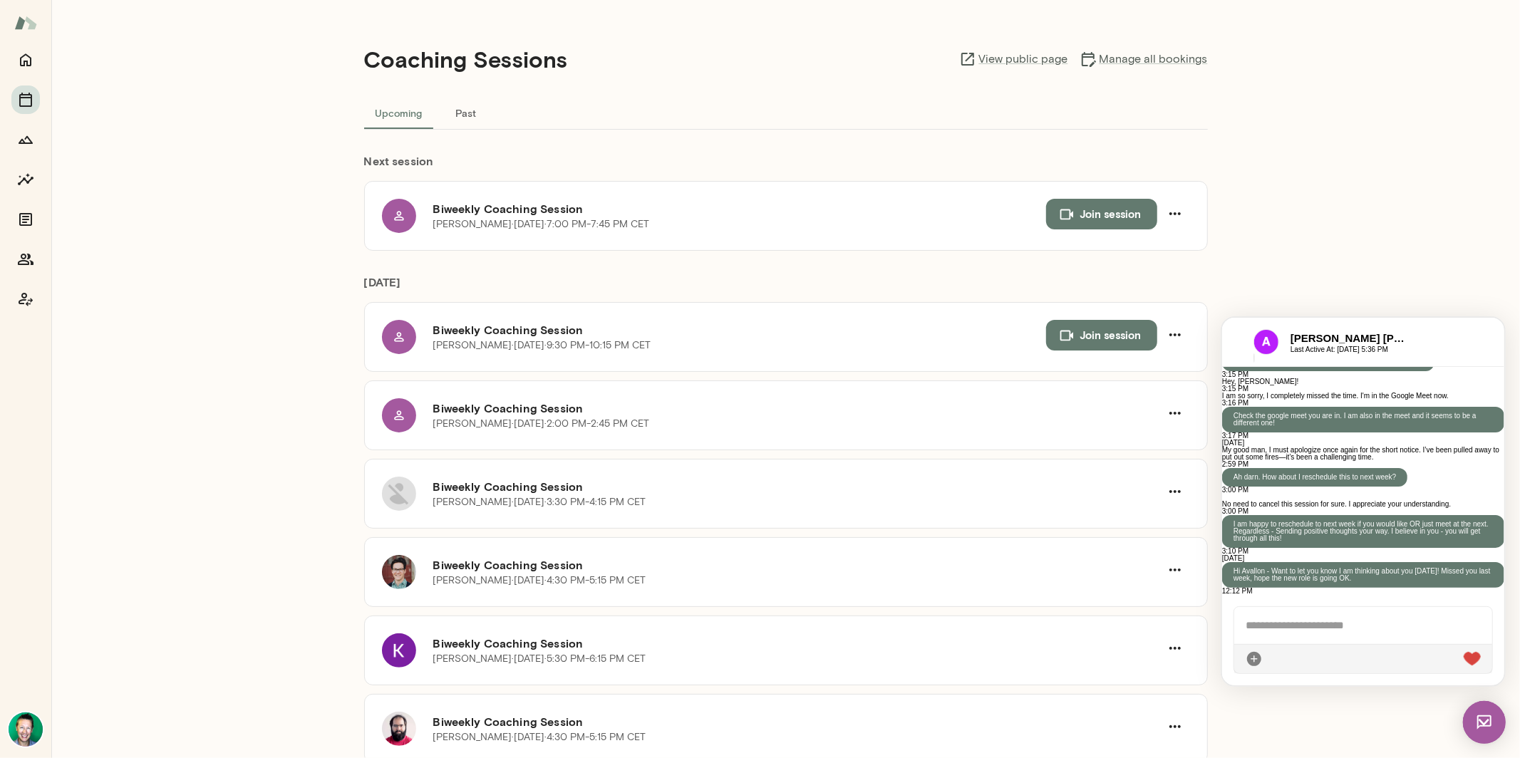
scroll to position [2523, 0]
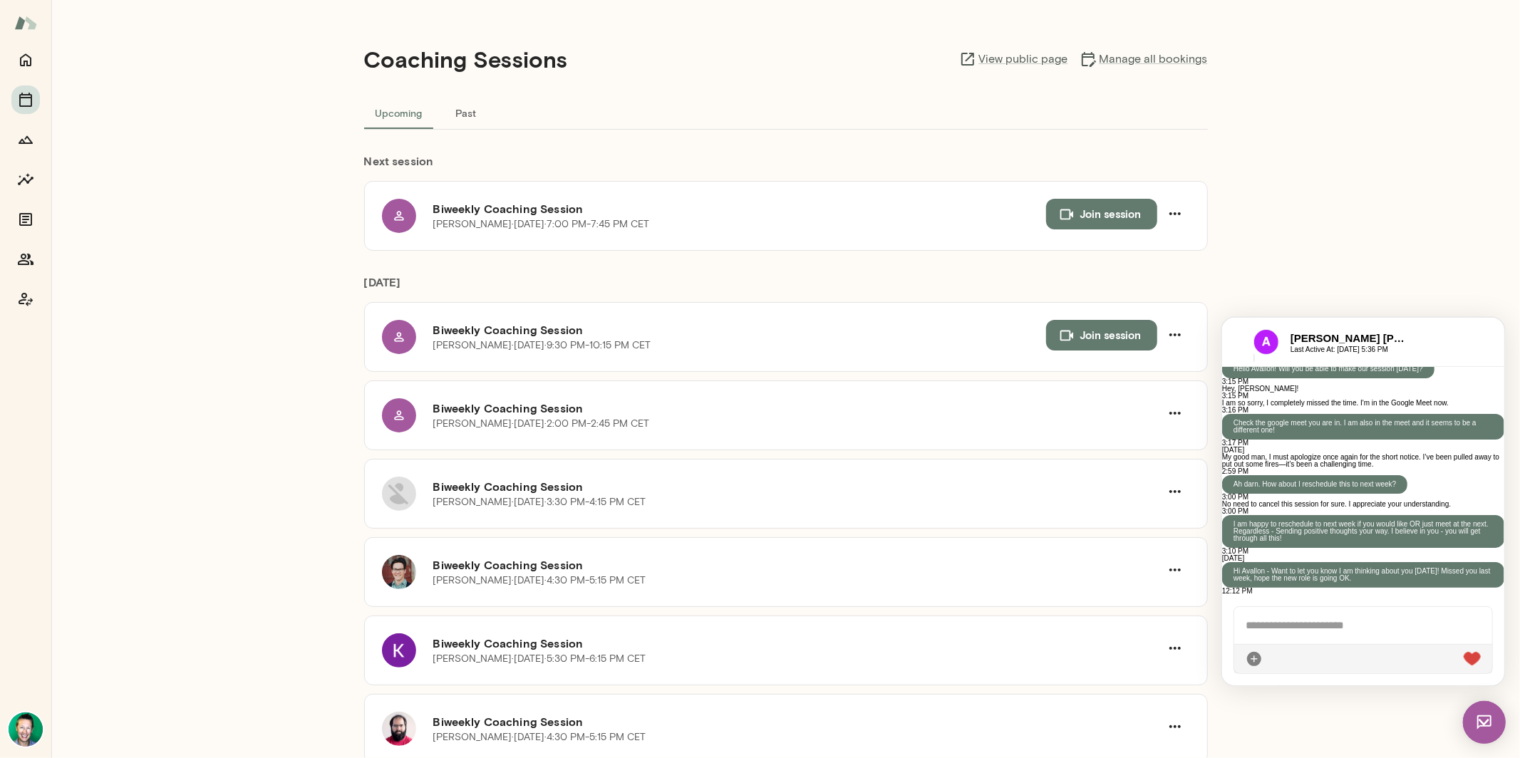
click at [1487, 726] on img at bounding box center [1484, 722] width 43 height 43
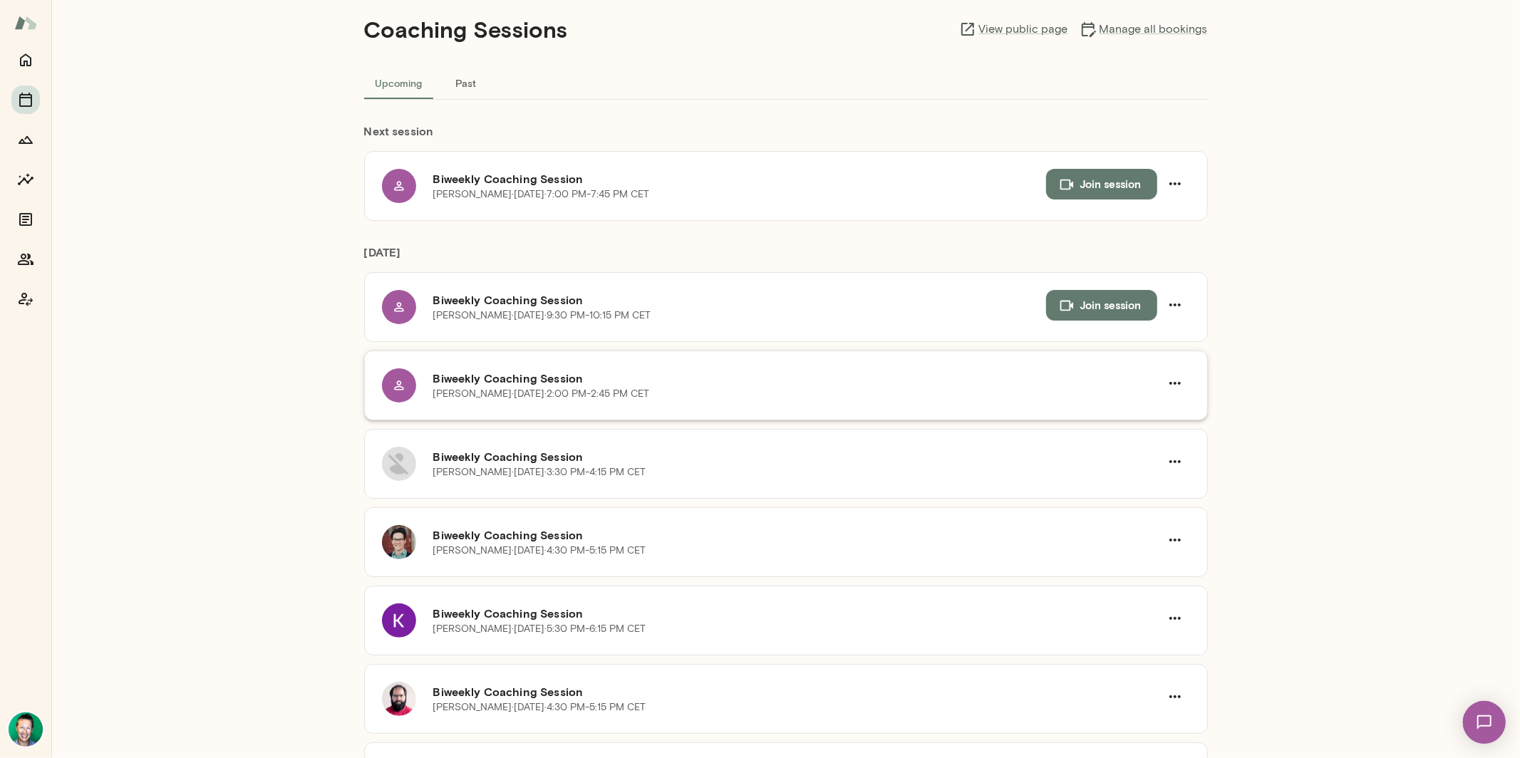
scroll to position [34, 0]
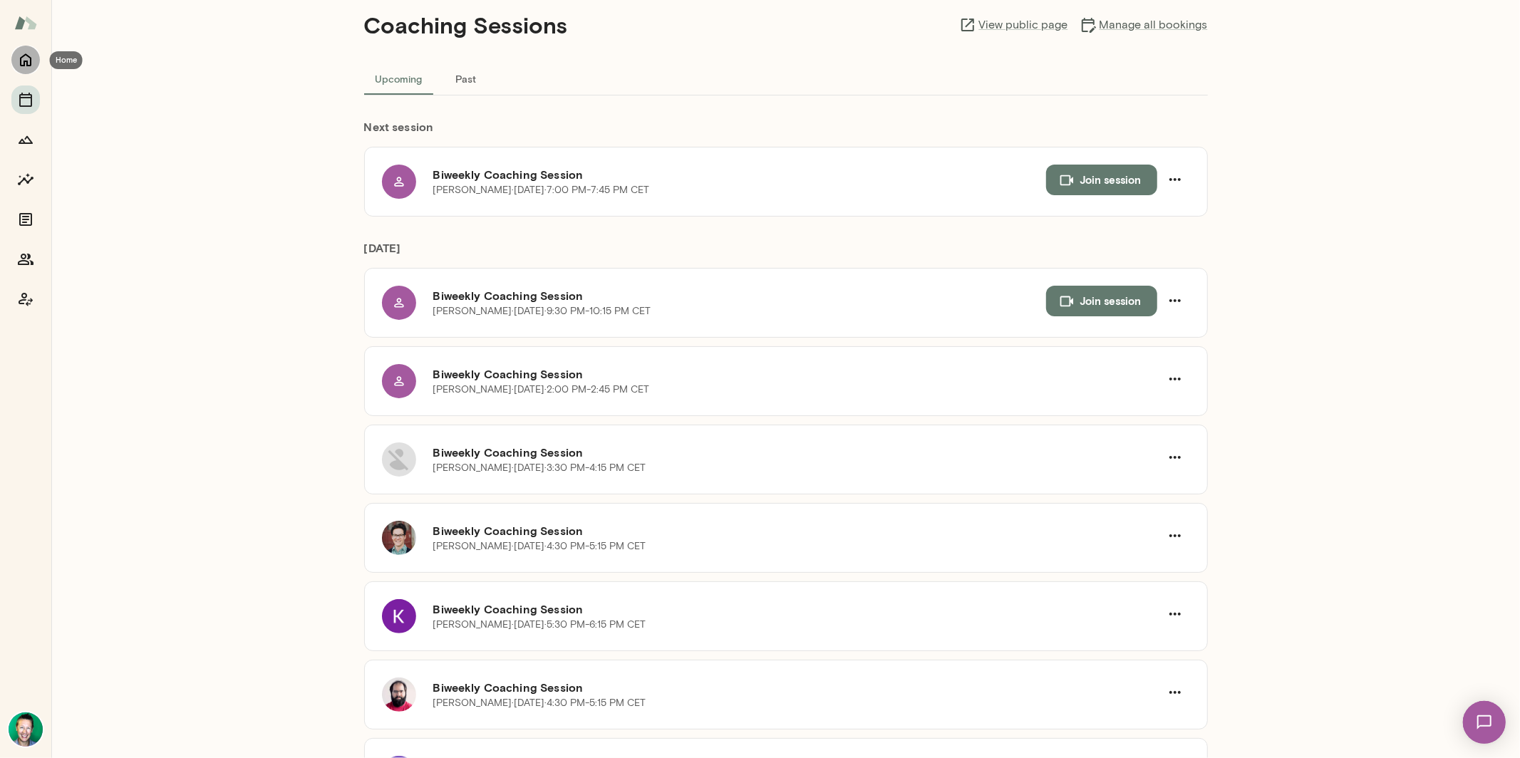
click at [26, 63] on icon "Home" at bounding box center [25, 59] width 17 height 17
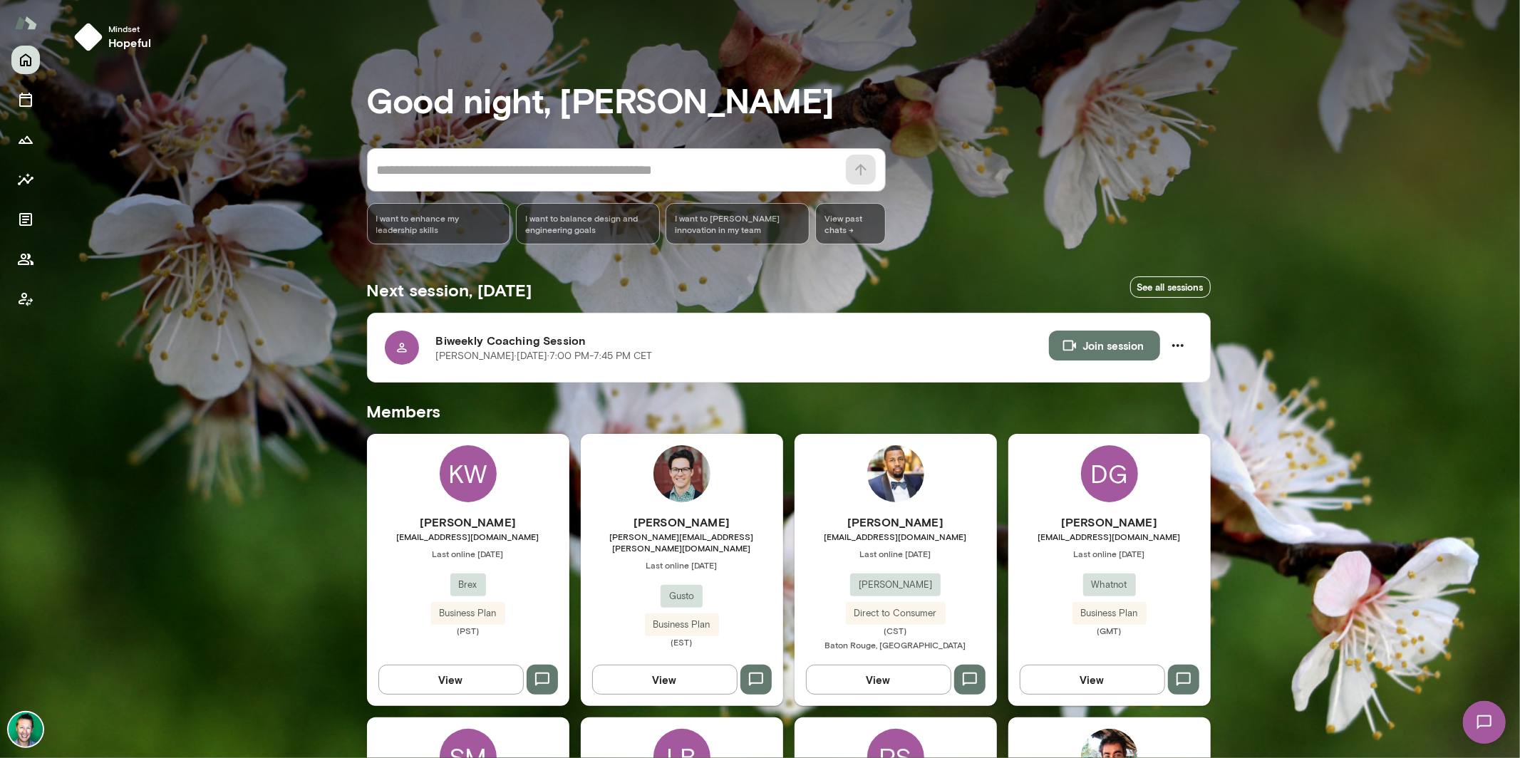
click at [1478, 714] on img at bounding box center [1484, 722] width 58 height 58
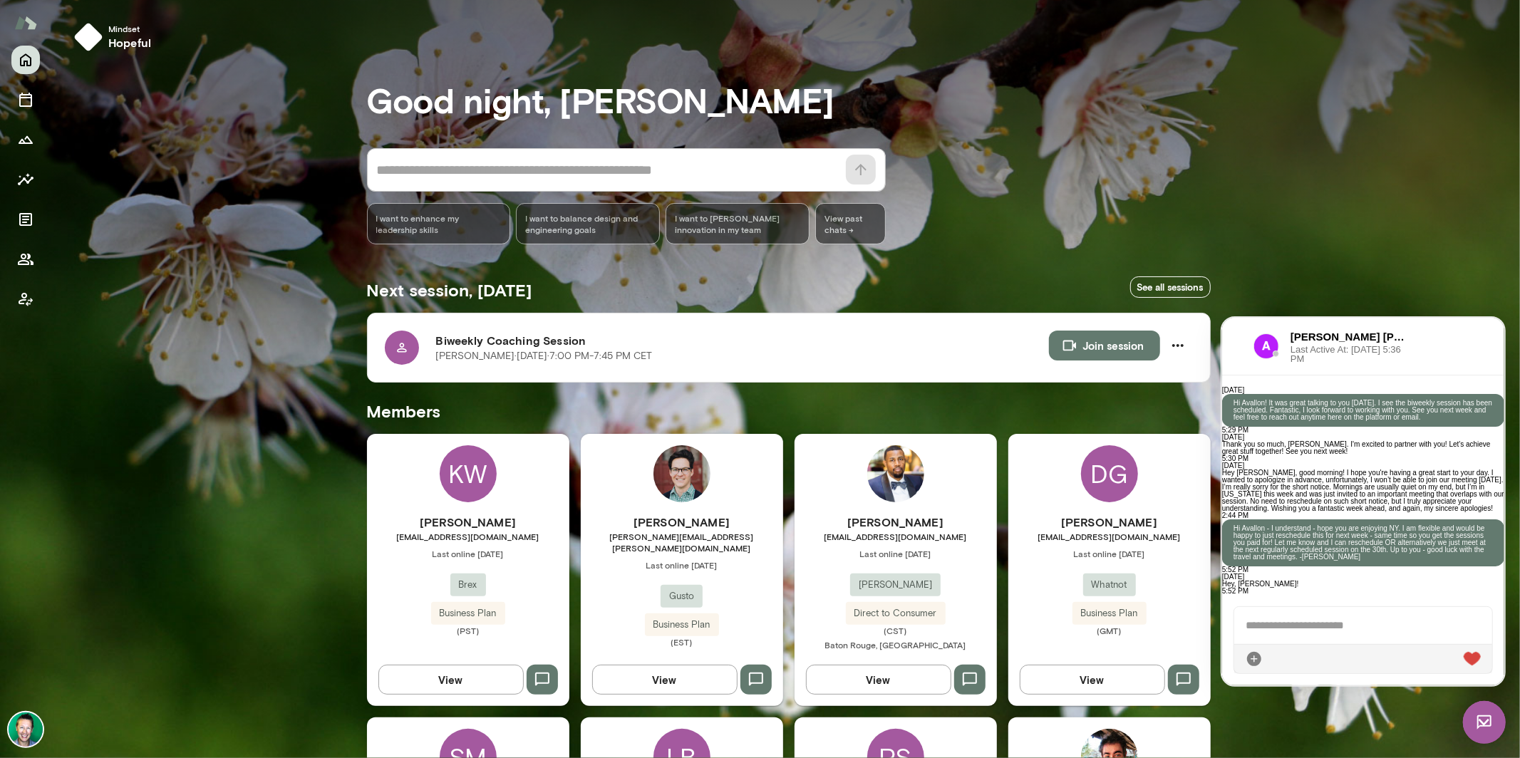
scroll to position [2523, 0]
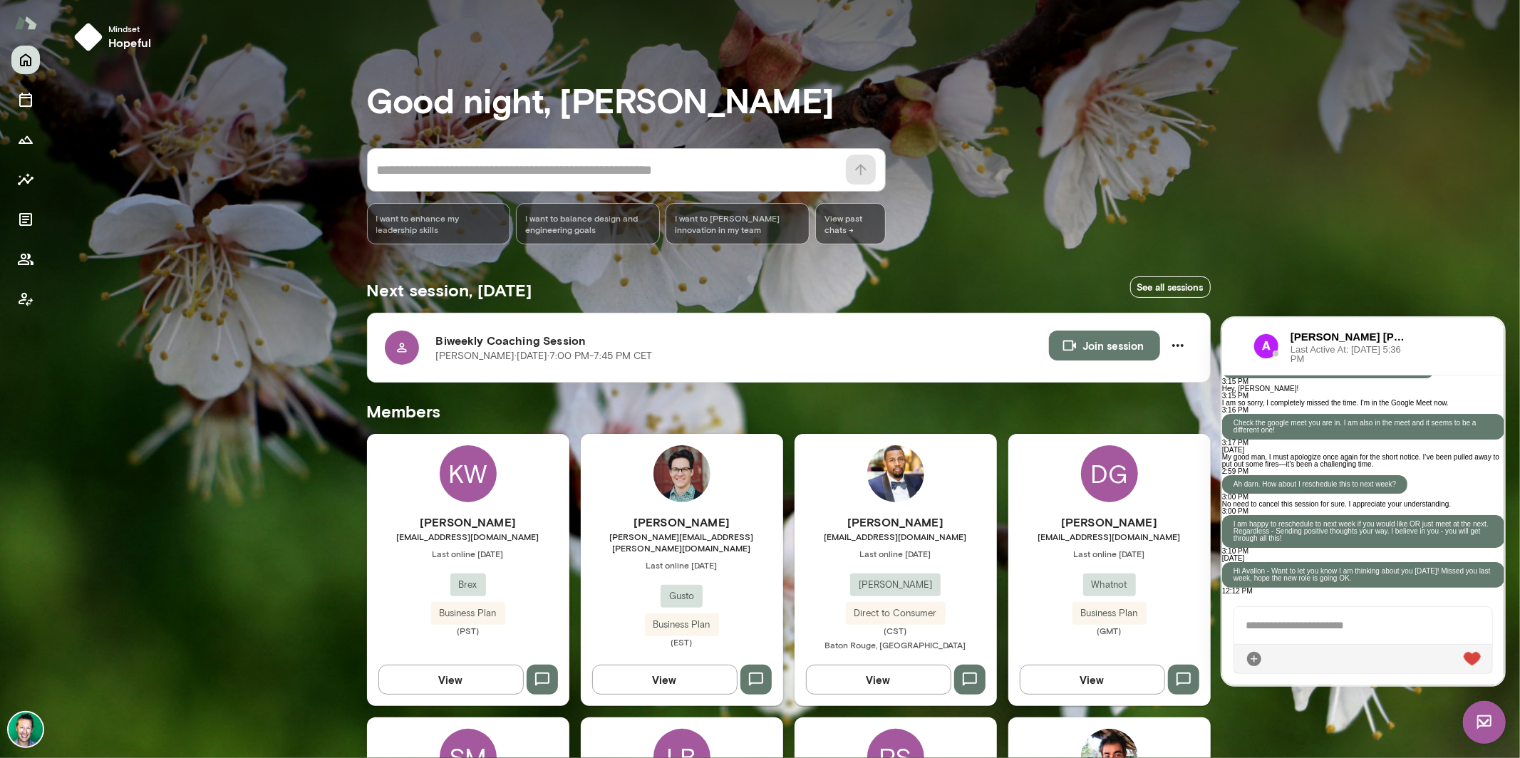
click at [1242, 340] on div at bounding box center [1237, 345] width 9 height 17
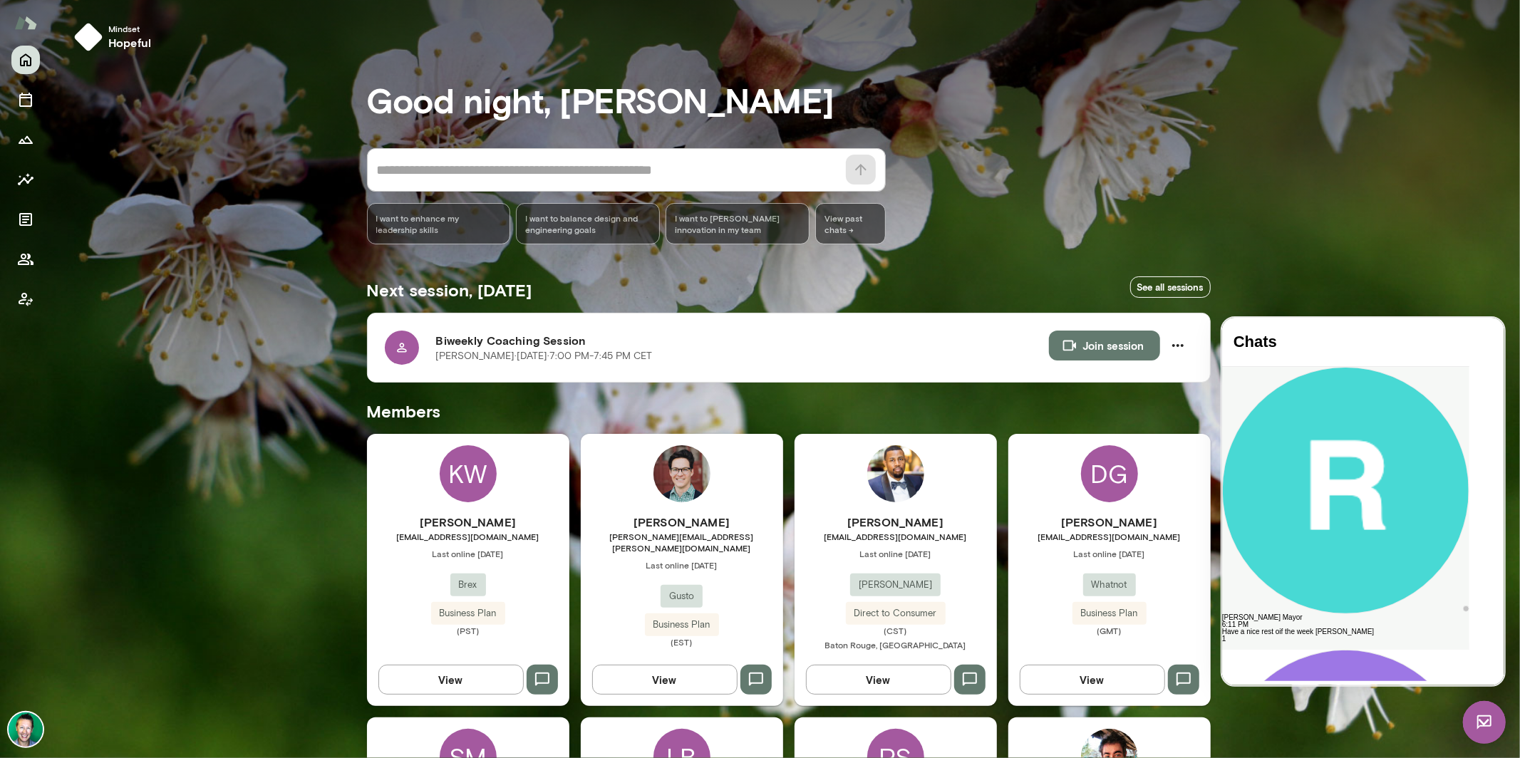
click at [1353, 614] on div "[PERSON_NAME] Mayor" at bounding box center [1345, 617] width 247 height 7
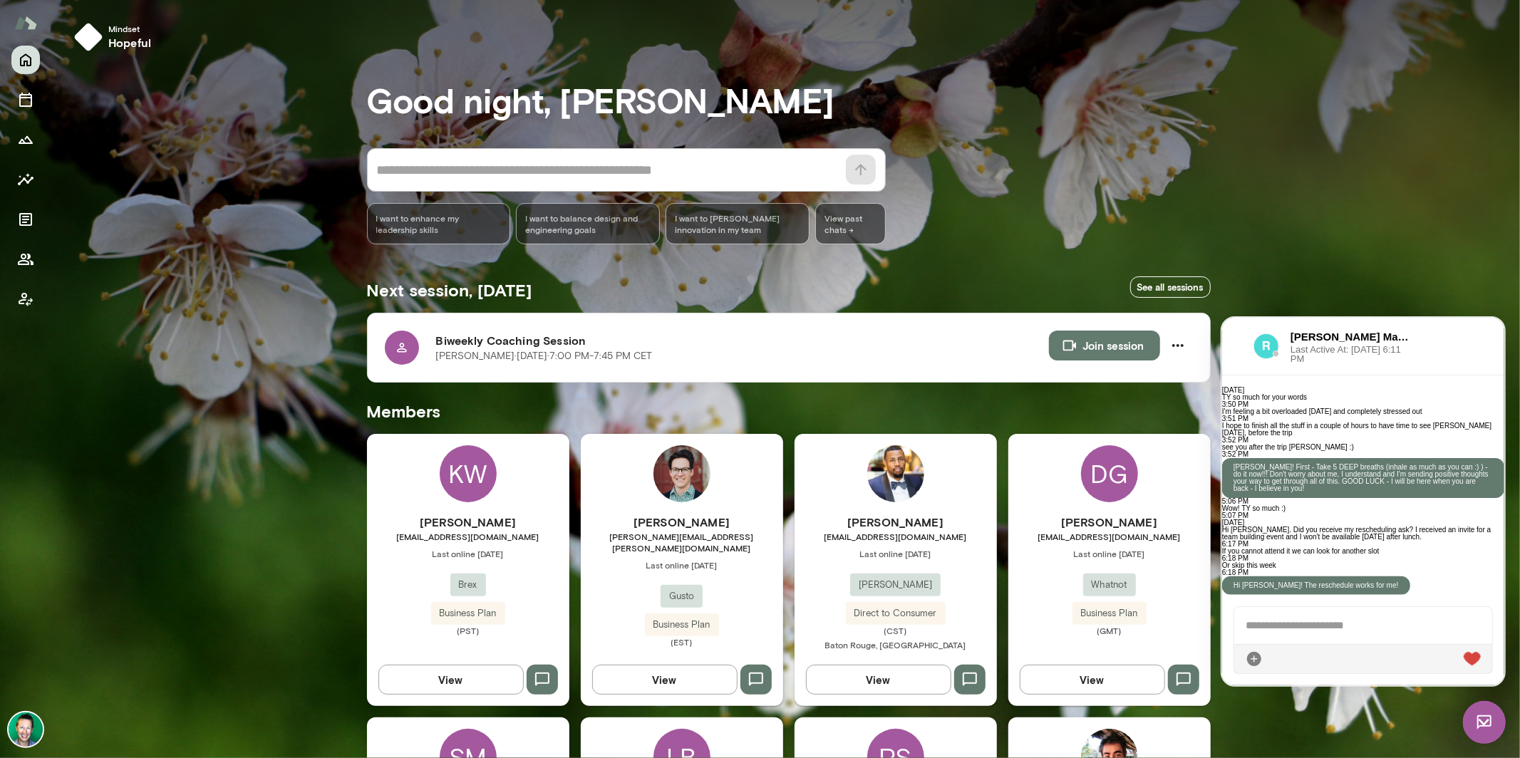
scroll to position [2170, 0]
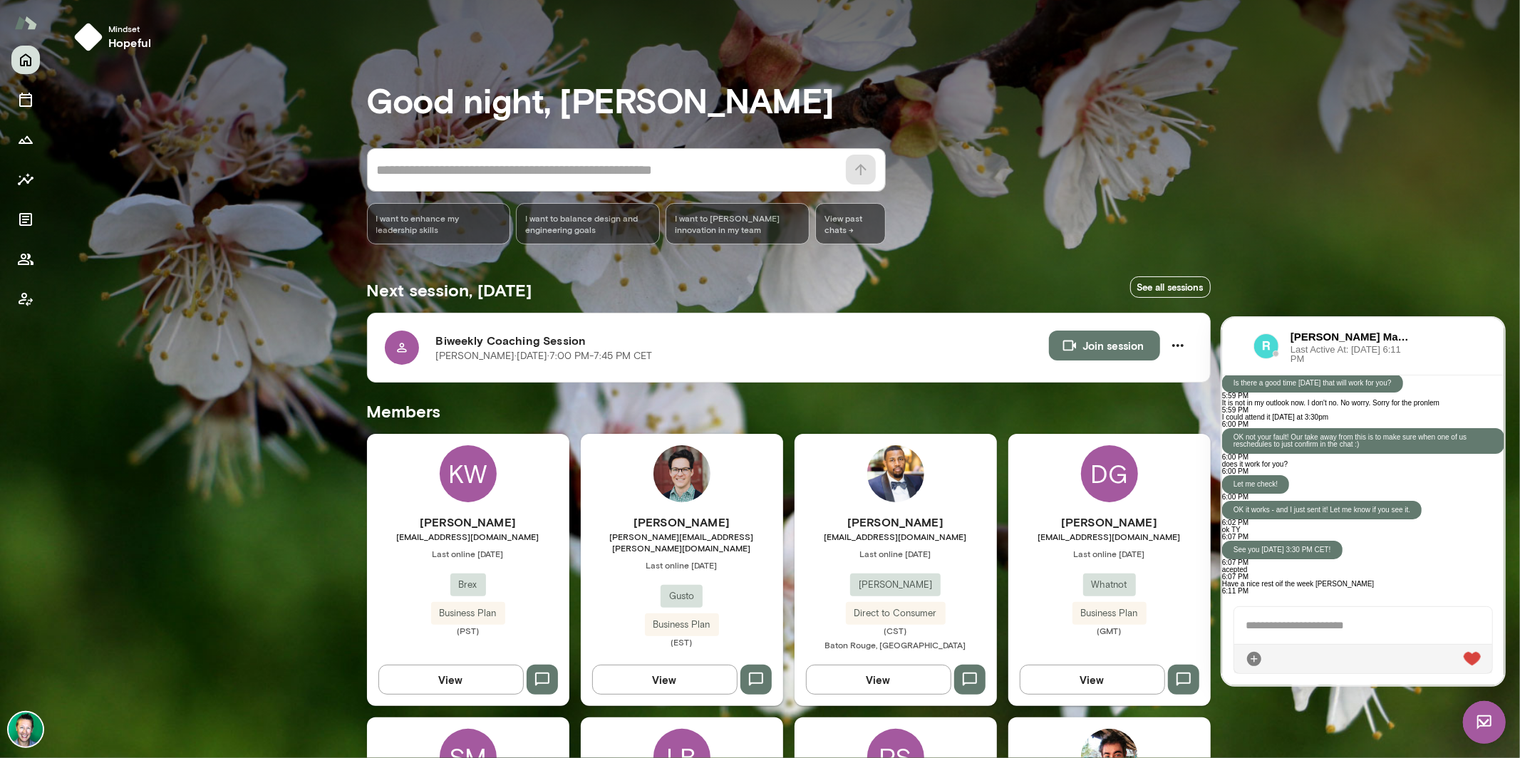
click at [1479, 716] on img at bounding box center [1484, 722] width 43 height 43
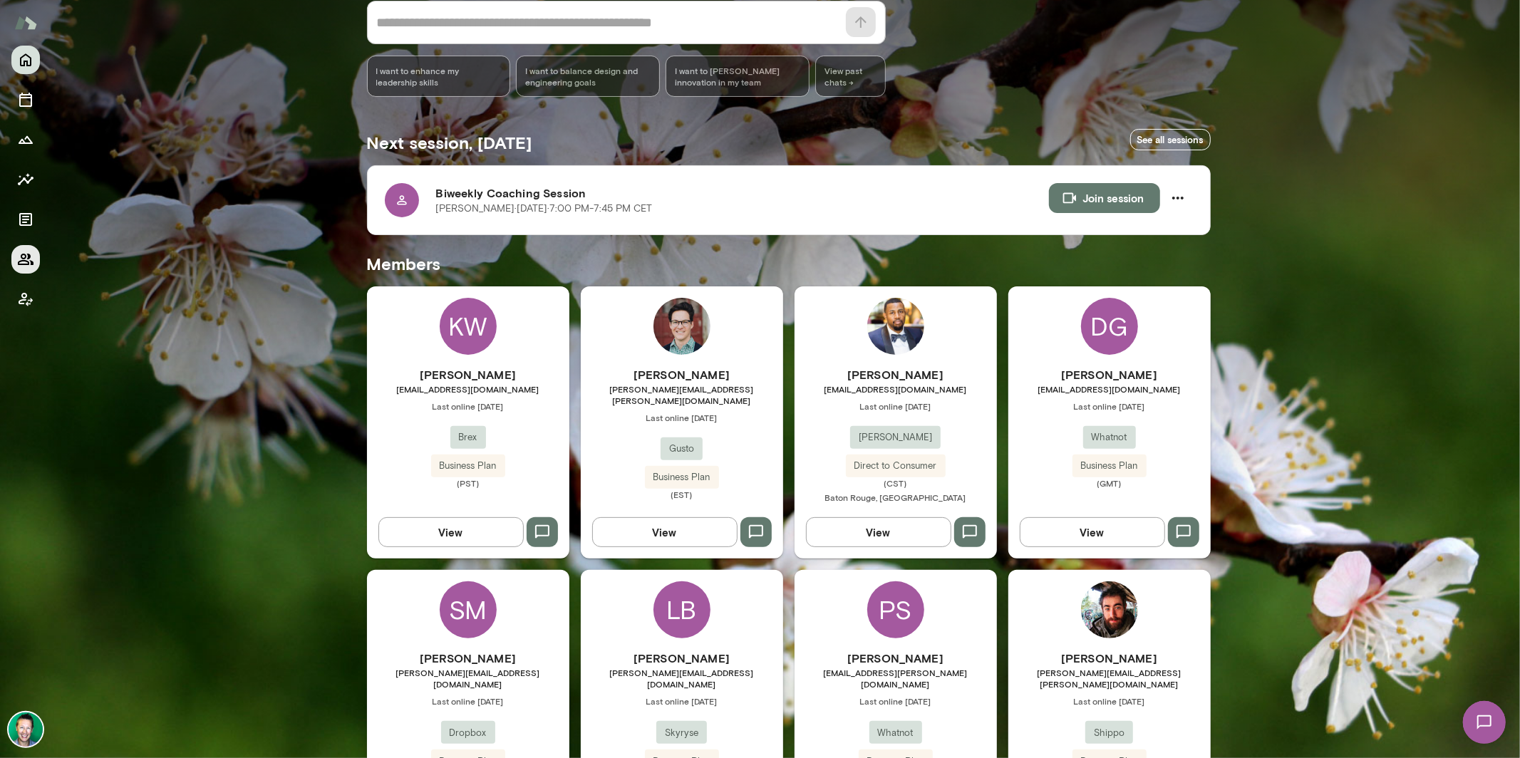
scroll to position [0, 0]
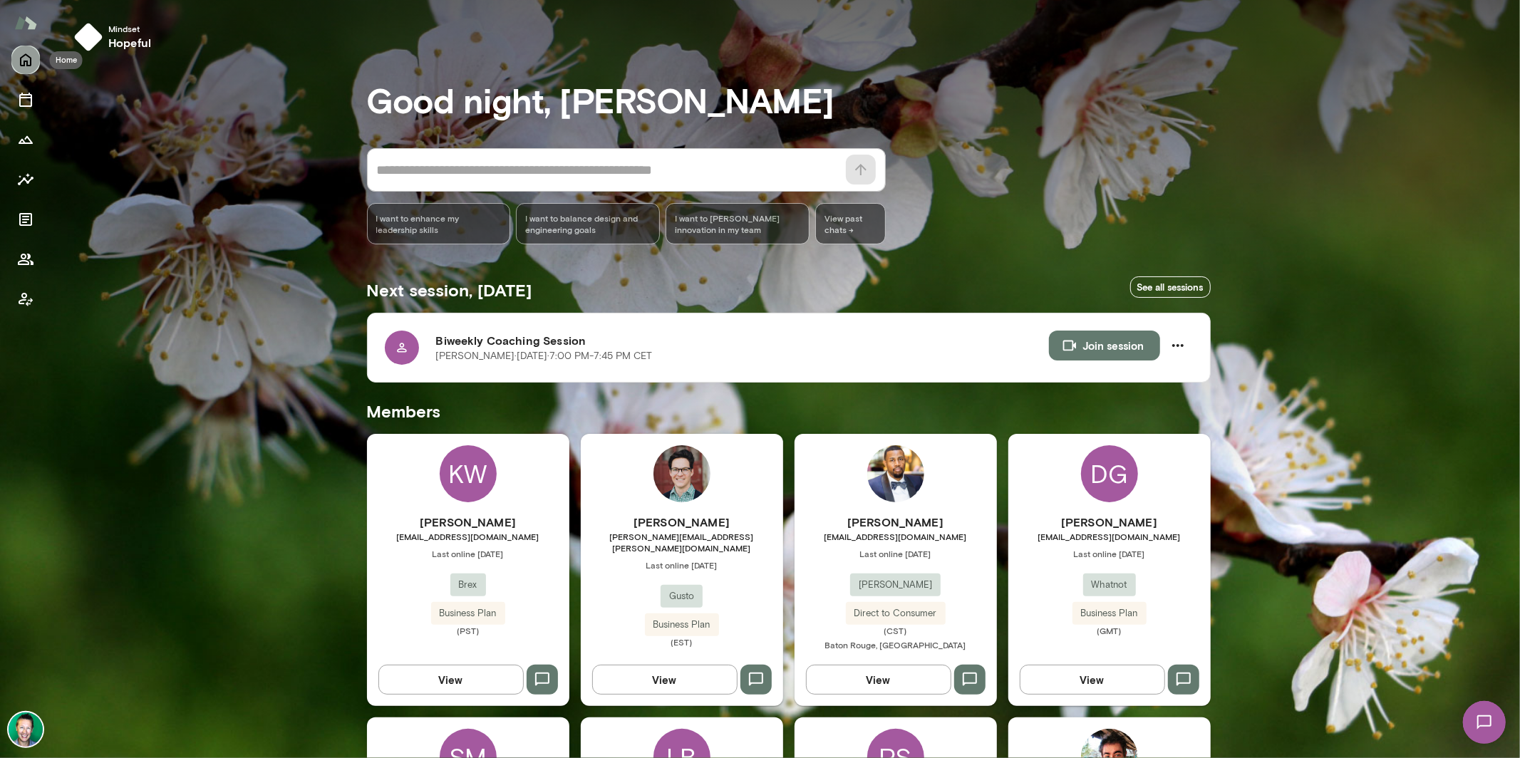
click at [26, 62] on icon "Home" at bounding box center [25, 60] width 11 height 13
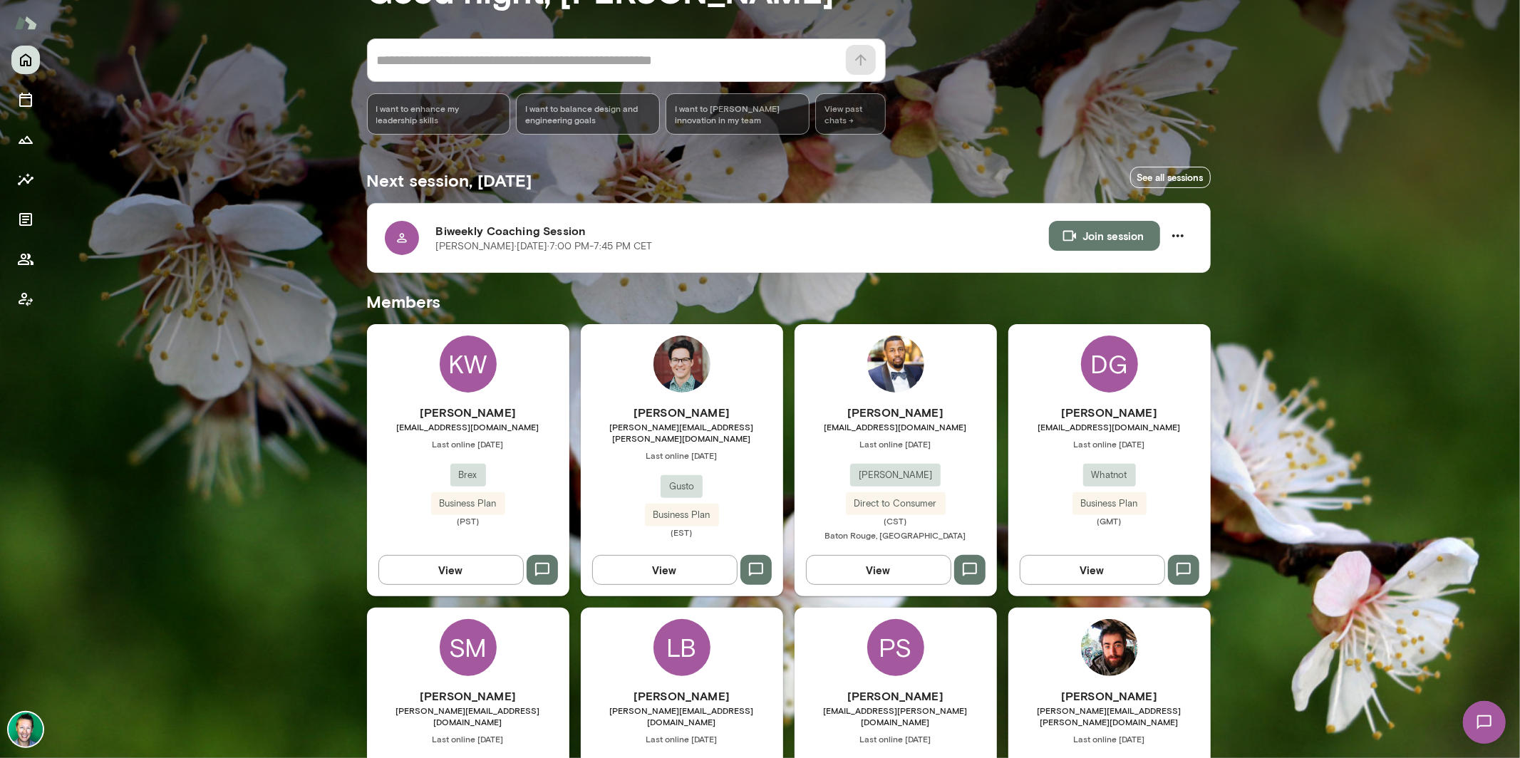
scroll to position [113, 0]
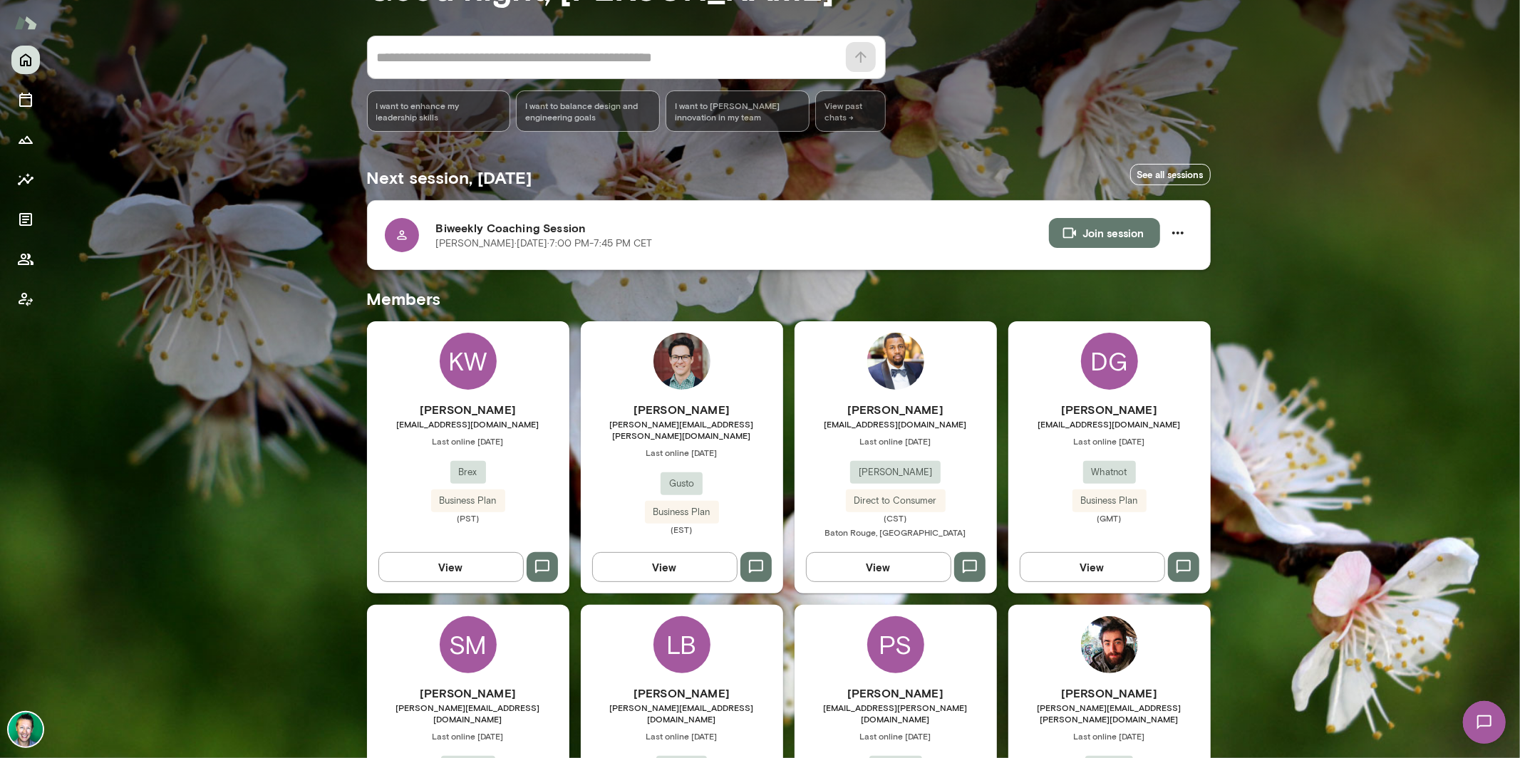
click at [397, 233] on icon at bounding box center [401, 234] width 9 height 9
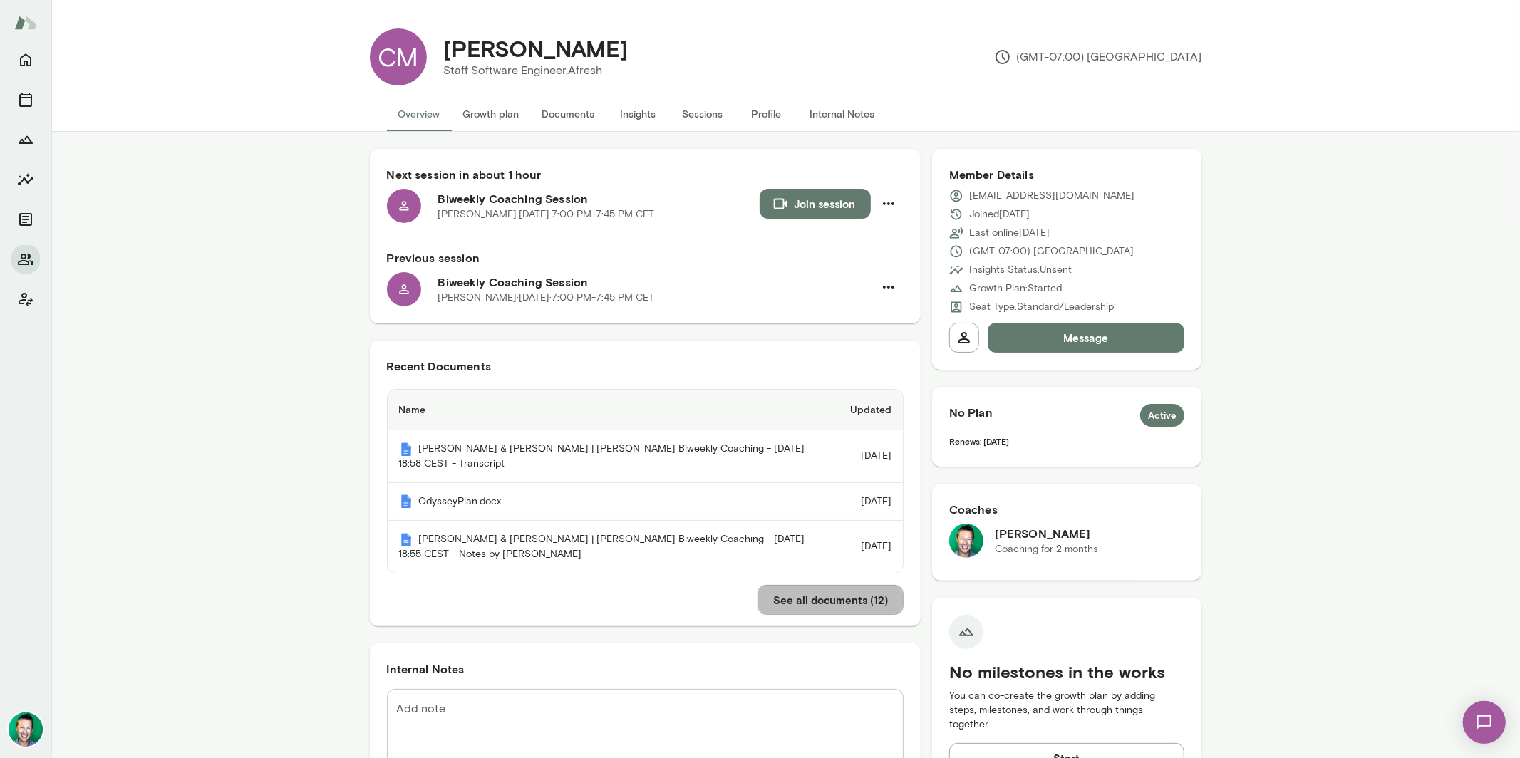
click at [828, 614] on button "See all documents ( 12 )" at bounding box center [831, 600] width 146 height 30
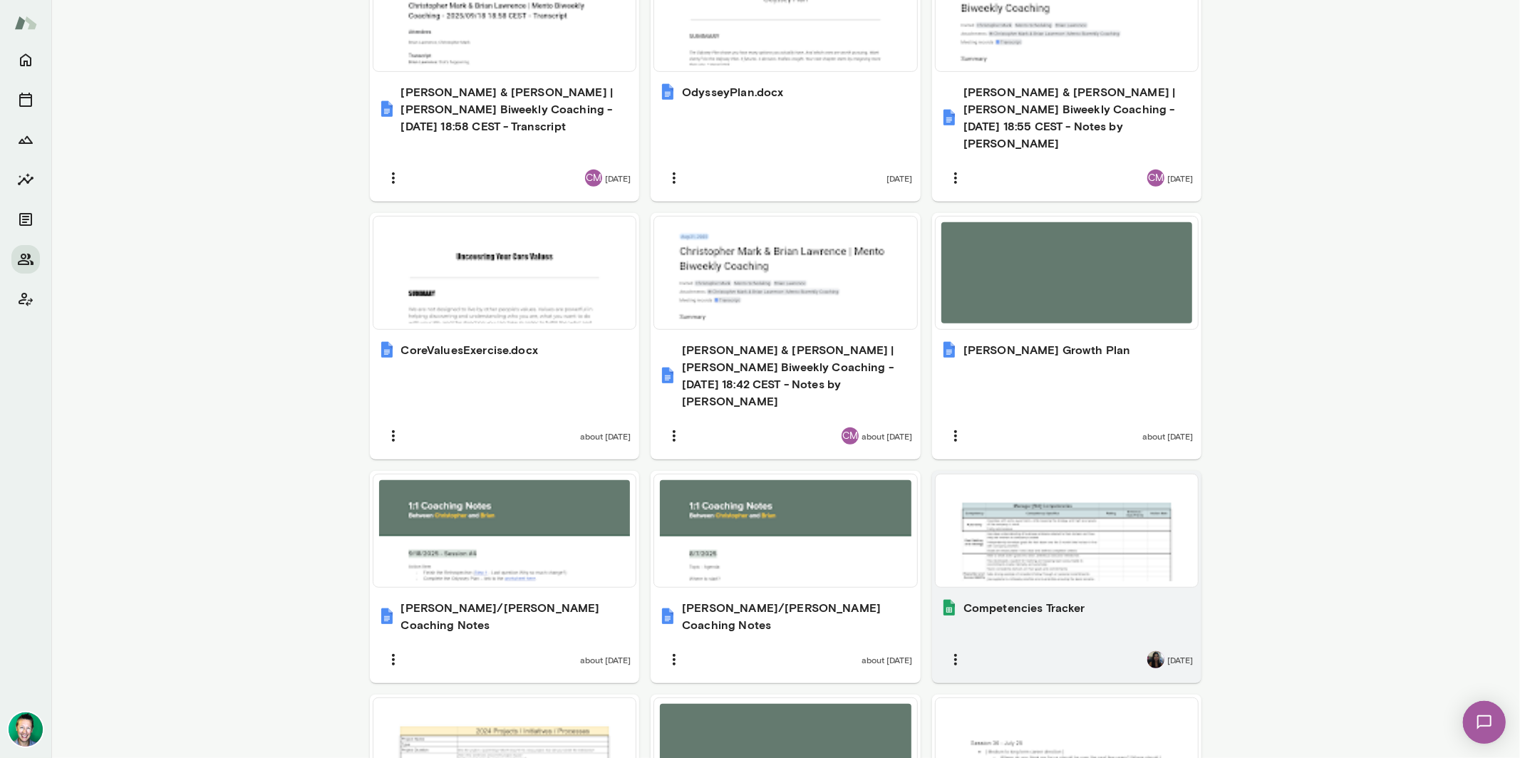
scroll to position [599, 0]
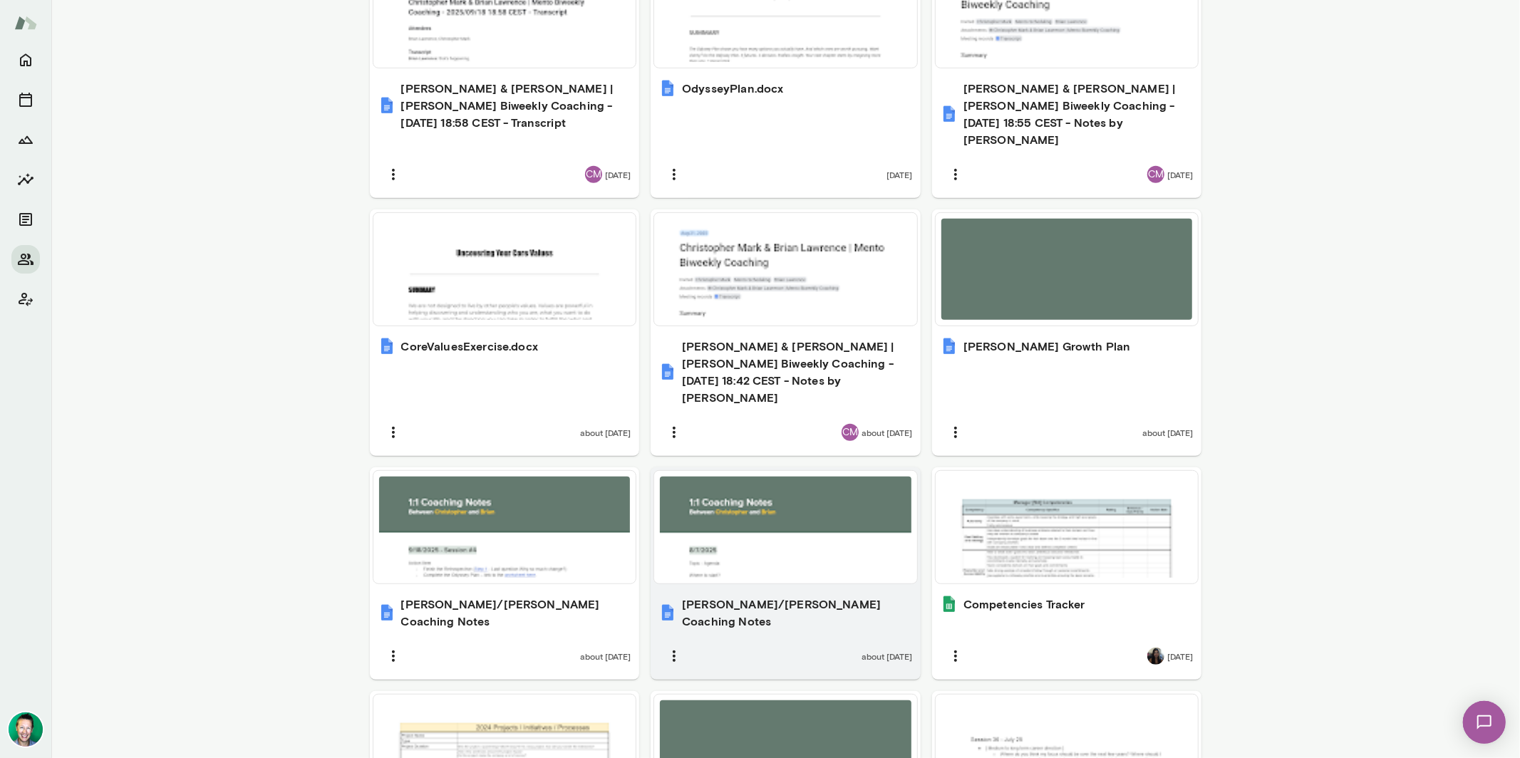
click at [790, 530] on div at bounding box center [786, 527] width 252 height 101
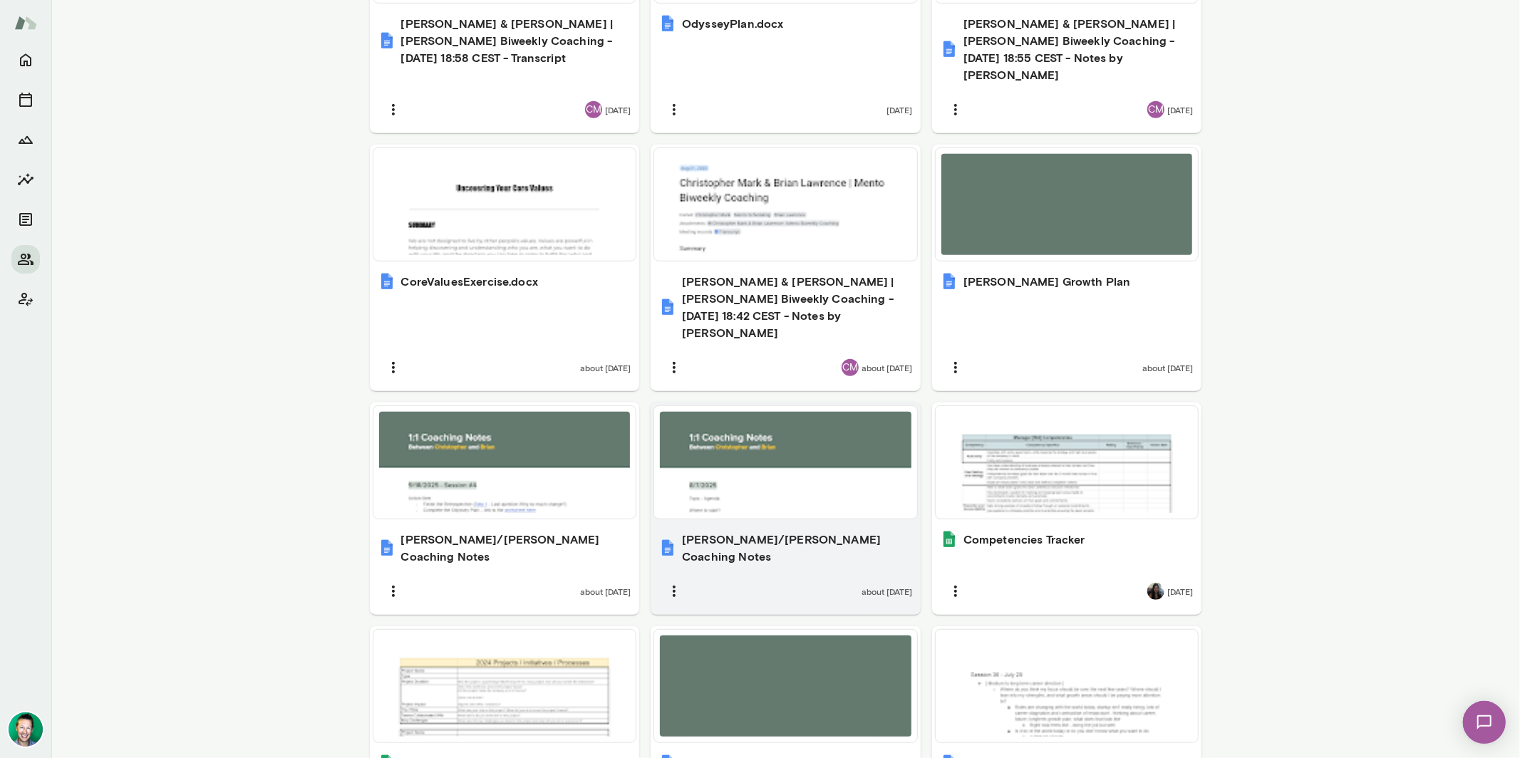
scroll to position [677, 0]
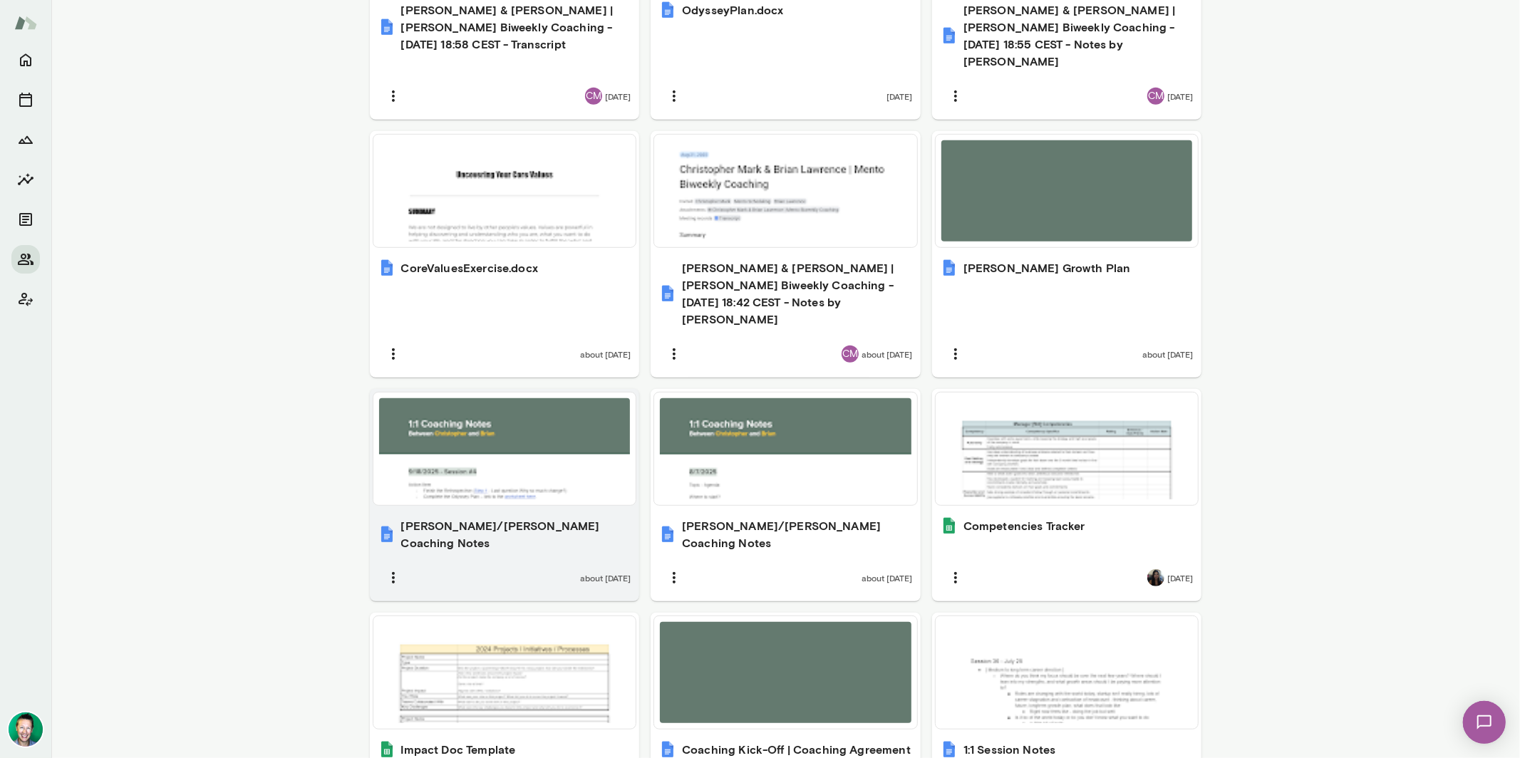
click at [512, 436] on div at bounding box center [505, 448] width 252 height 101
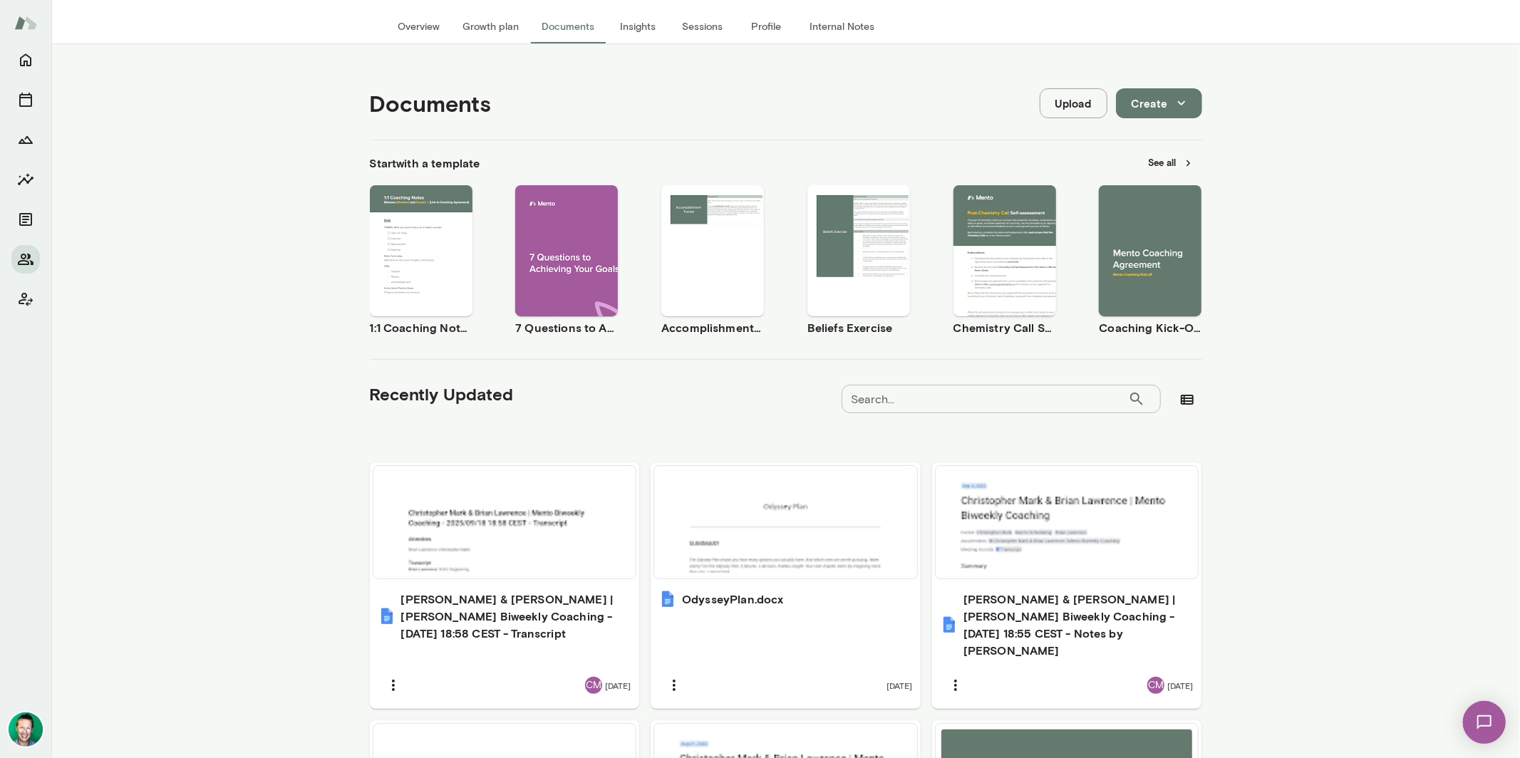
scroll to position [0, 0]
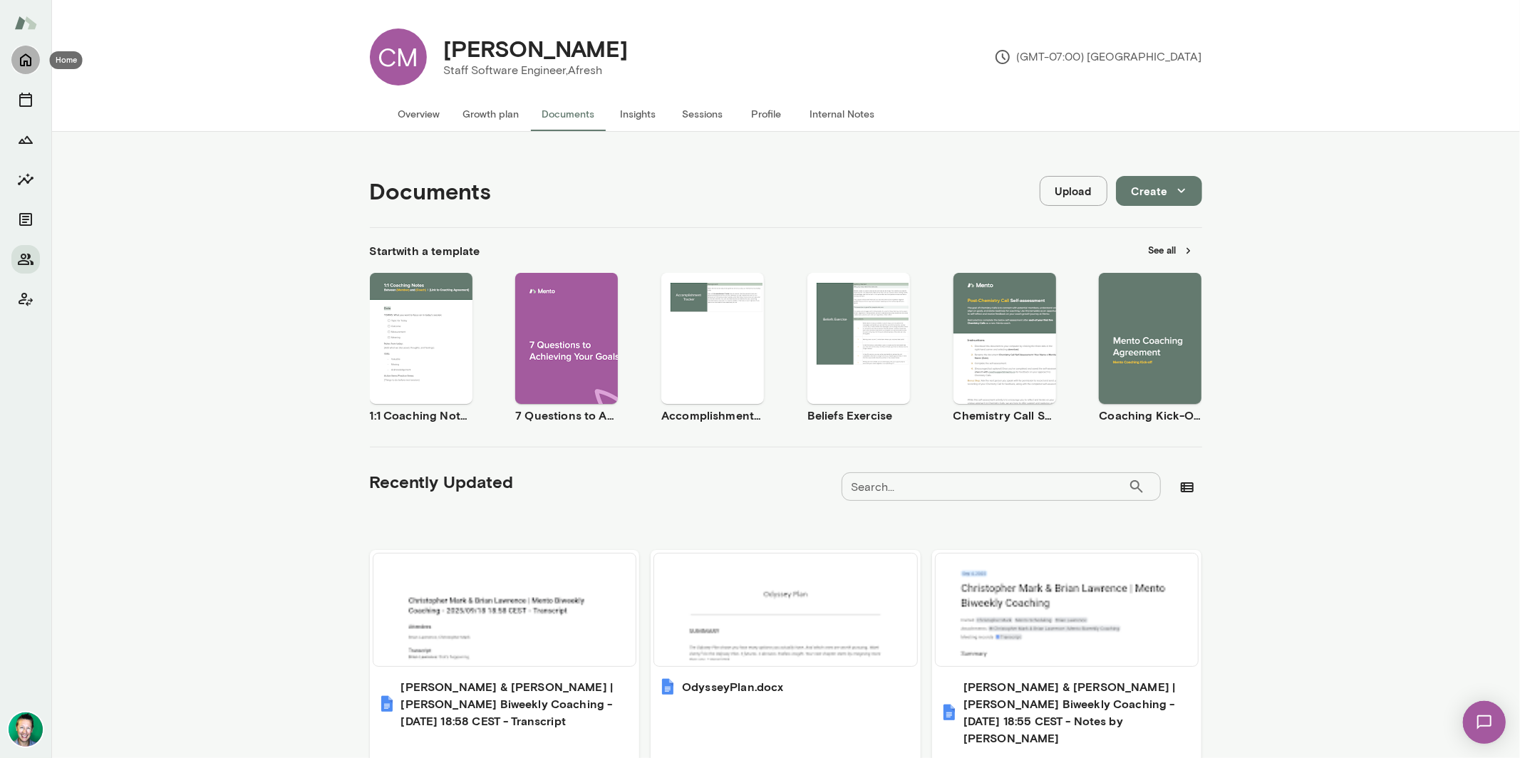
click at [18, 64] on icon "Home" at bounding box center [25, 59] width 17 height 17
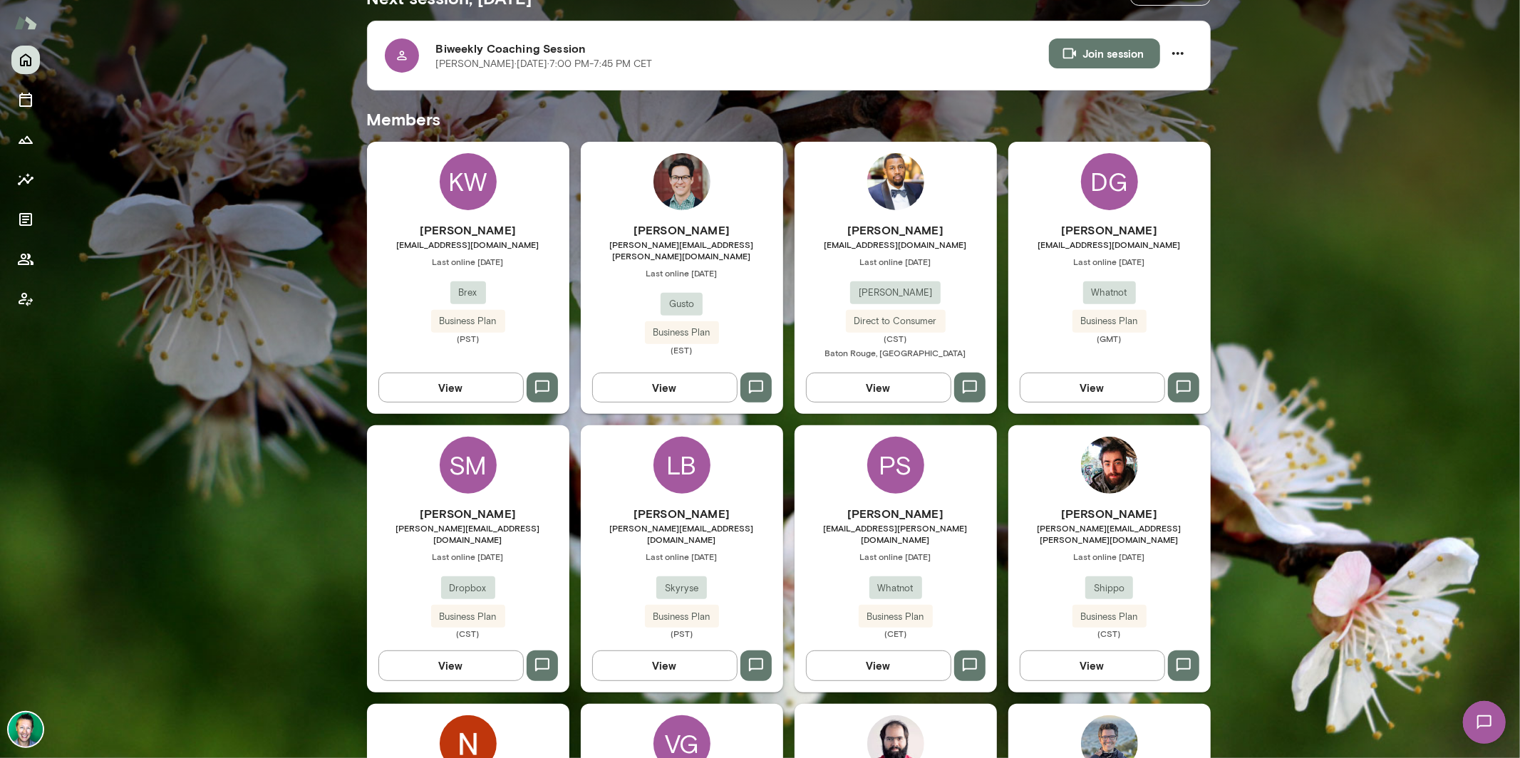
scroll to position [300, 0]
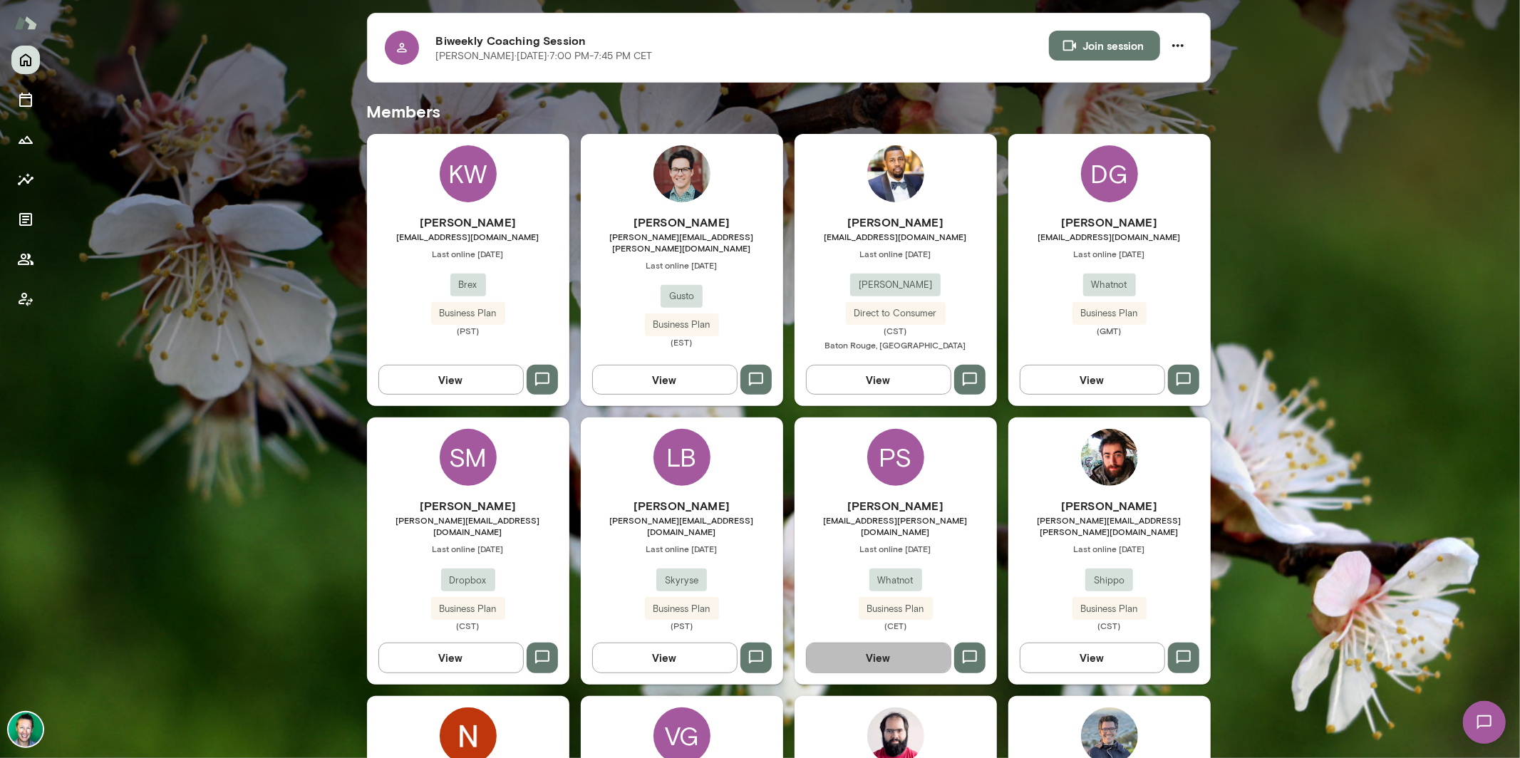
click at [863, 643] on button "View" at bounding box center [878, 658] width 145 height 30
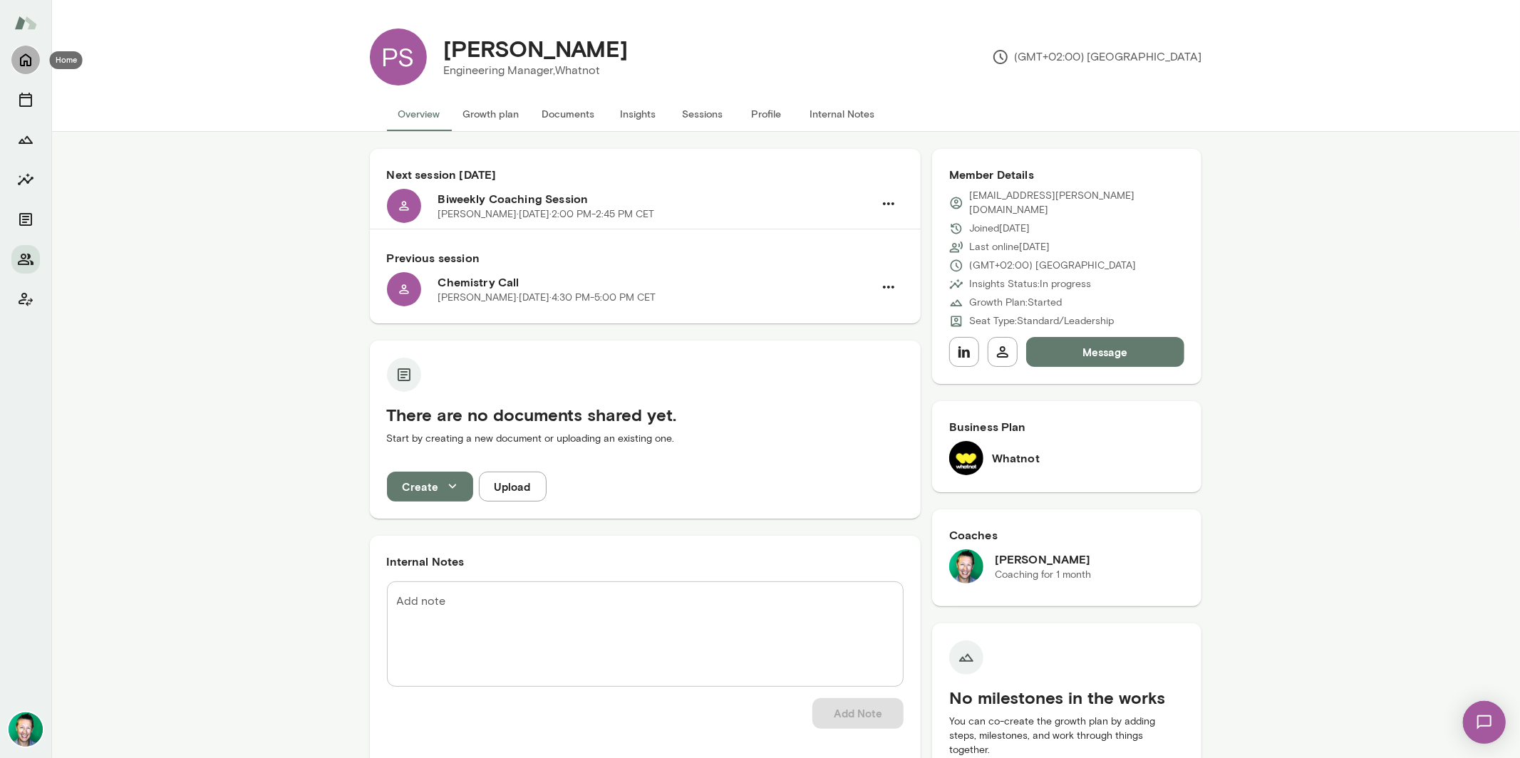
click at [36, 61] on button "Home" at bounding box center [25, 60] width 29 height 29
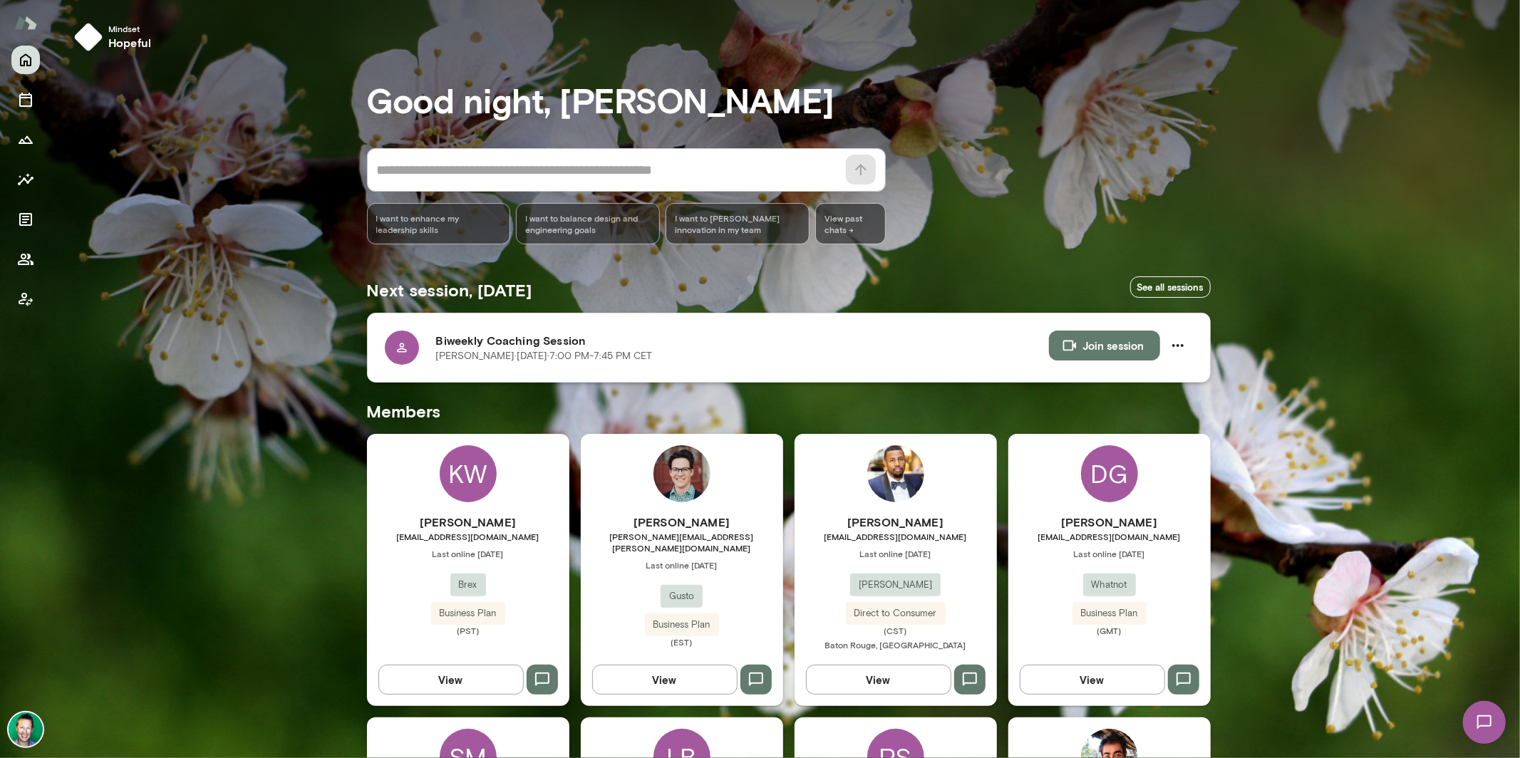
click at [403, 343] on div at bounding box center [402, 348] width 34 height 34
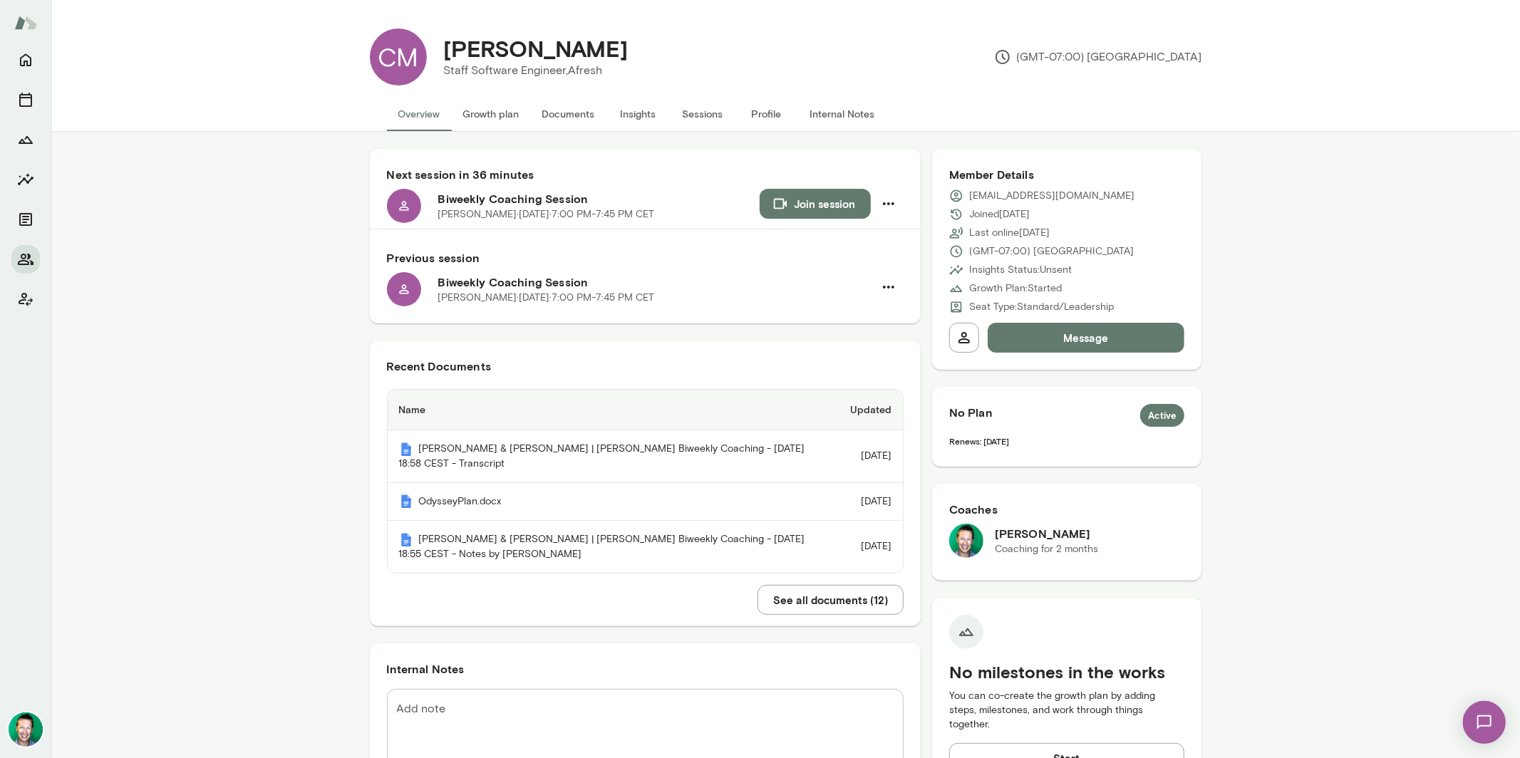
click at [784, 615] on button "See all documents ( 12 )" at bounding box center [831, 600] width 146 height 30
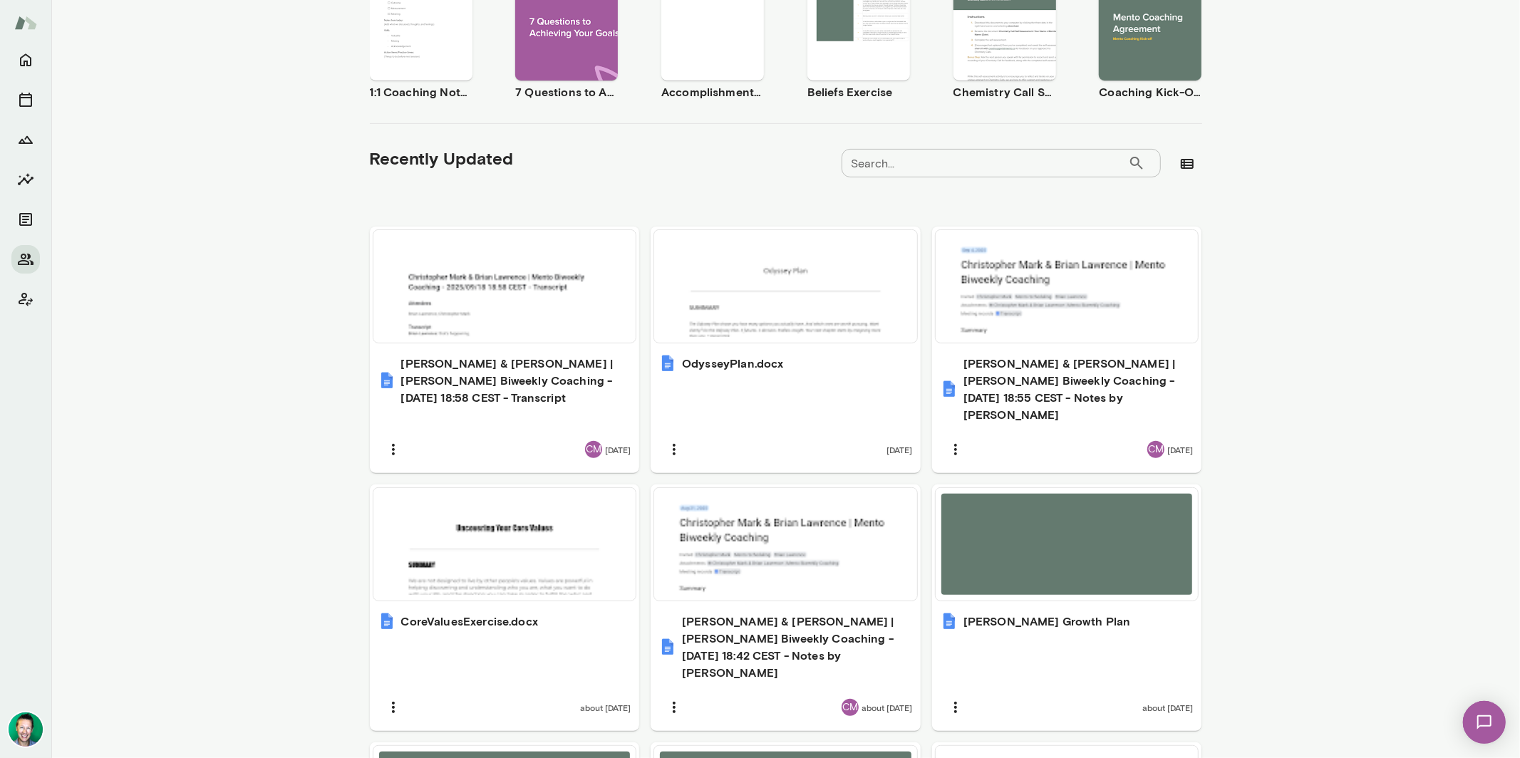
scroll to position [325, 0]
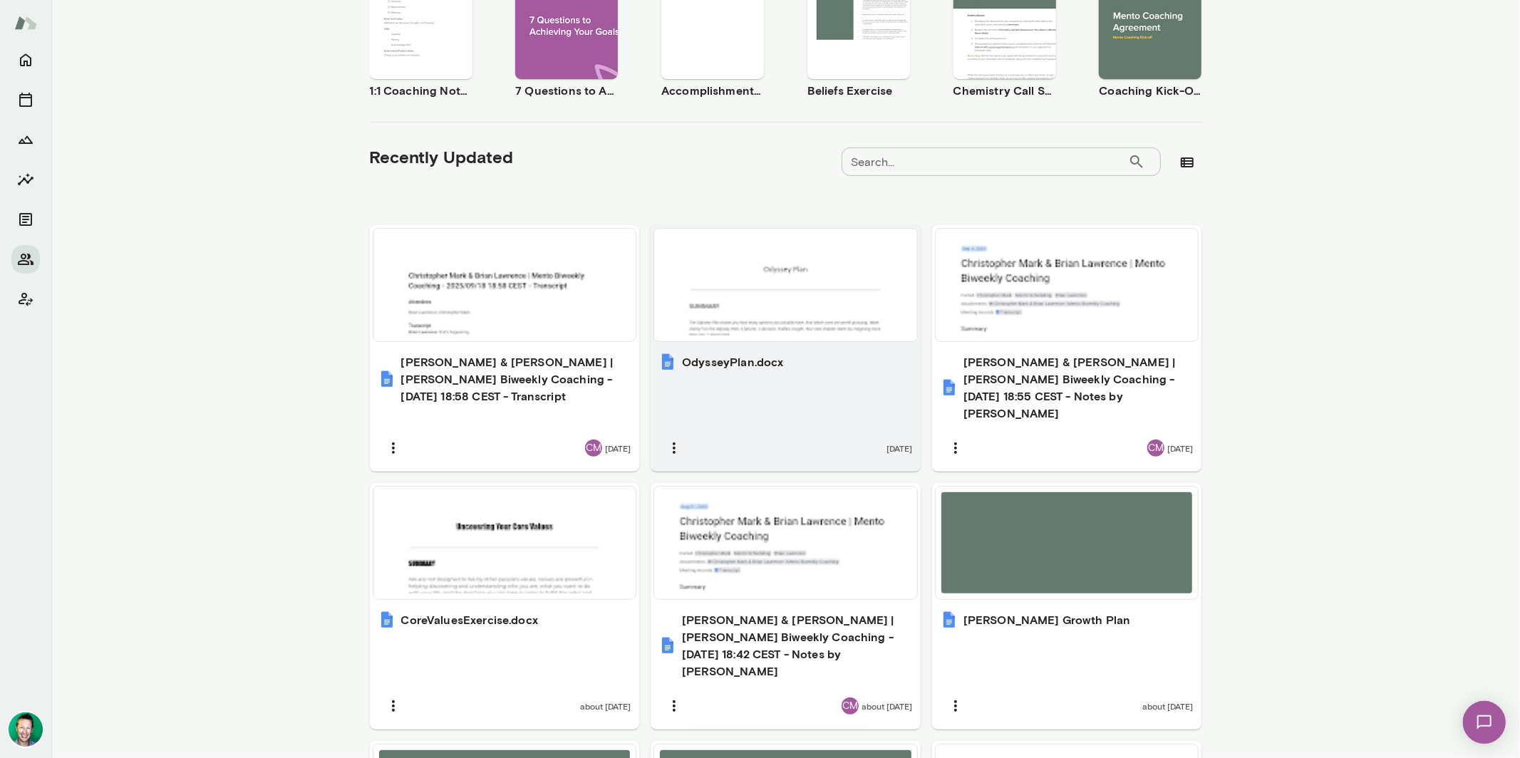
click at [777, 335] on div at bounding box center [785, 285] width 263 height 113
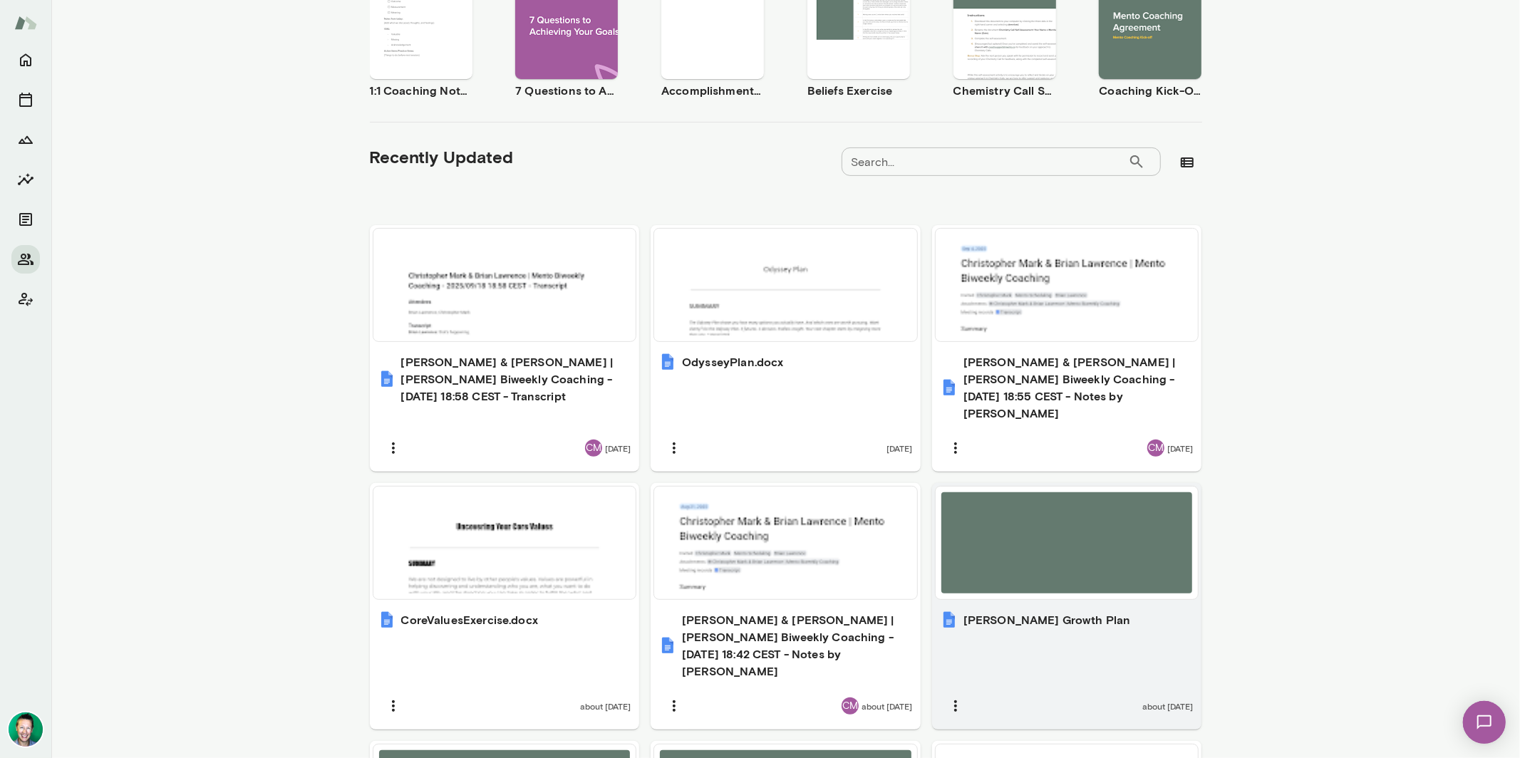
click at [1019, 535] on div at bounding box center [1068, 543] width 252 height 101
